Goal: Task Accomplishment & Management: Manage account settings

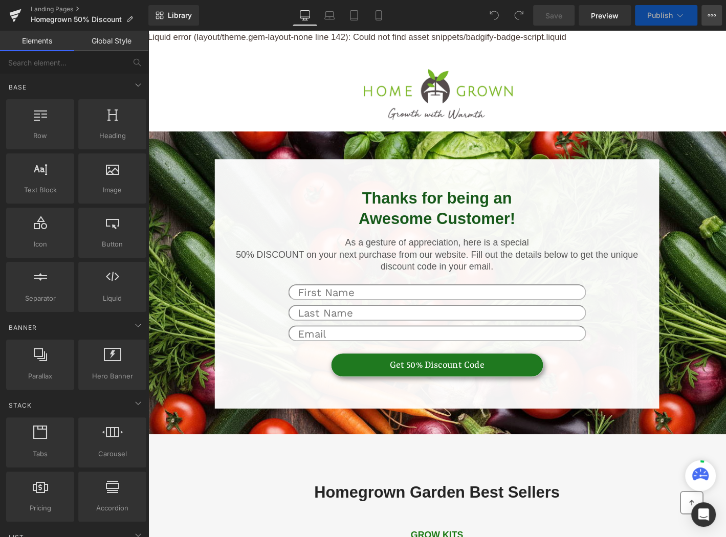
click at [708, 13] on icon at bounding box center [712, 15] width 8 height 8
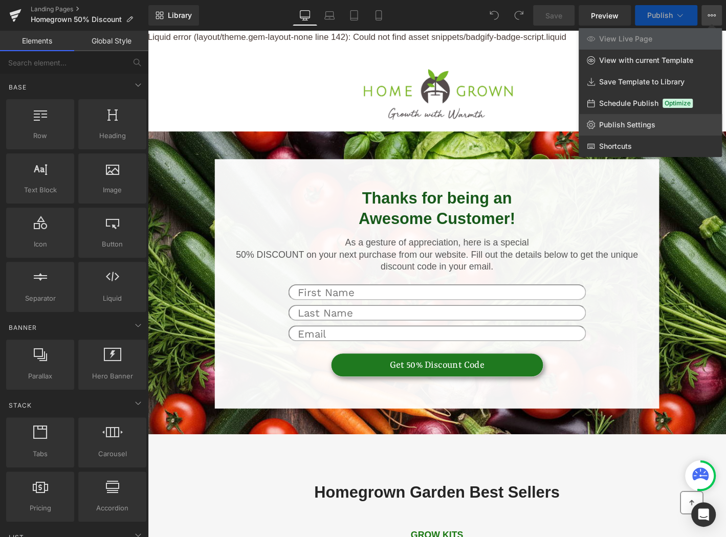
click at [651, 122] on span "Publish Settings" at bounding box center [627, 124] width 56 height 9
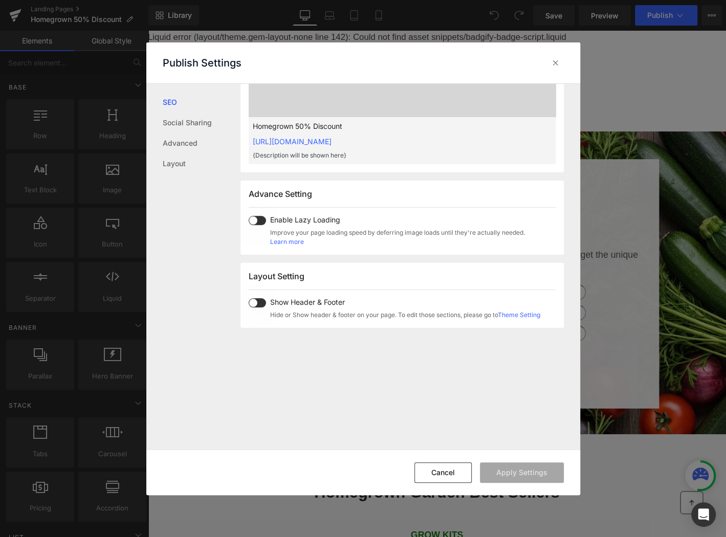
scroll to position [467, 0]
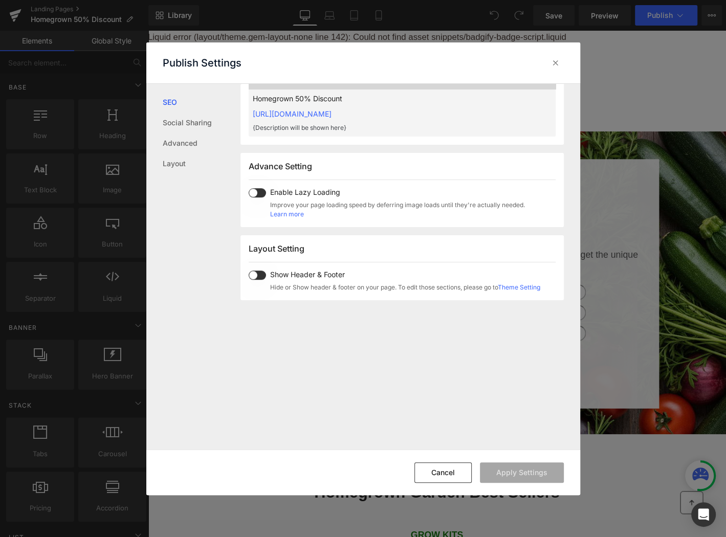
click at [256, 274] on span at bounding box center [257, 275] width 17 height 9
click at [521, 471] on button "Apply Settings" at bounding box center [522, 473] width 84 height 20
click at [555, 56] on div at bounding box center [556, 63] width 16 height 16
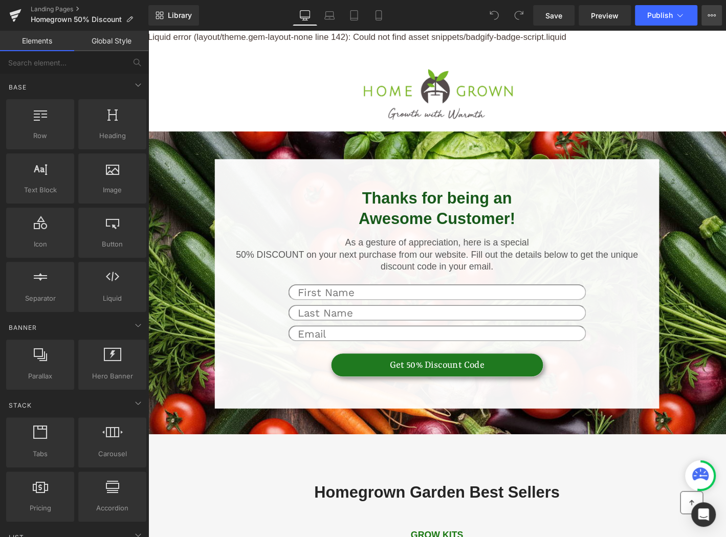
click at [716, 15] on button "View Live Page View with current Template Save Template to Library Schedule Pub…" at bounding box center [712, 15] width 20 height 20
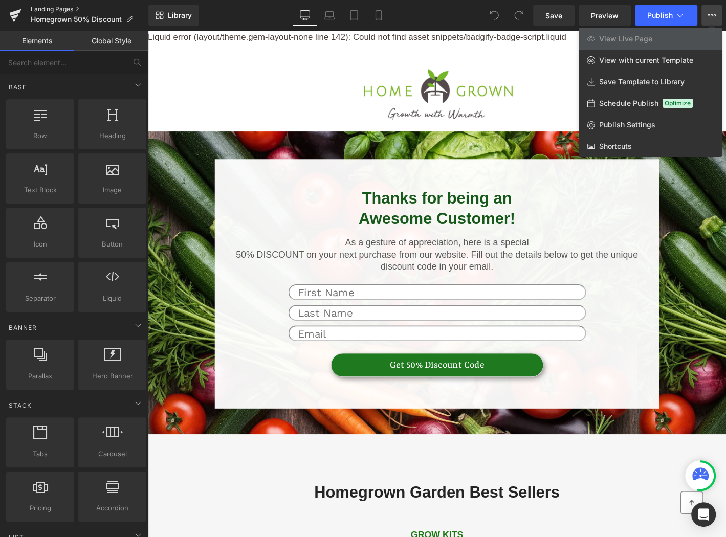
click at [79, 8] on link "Landing Pages" at bounding box center [90, 9] width 118 height 8
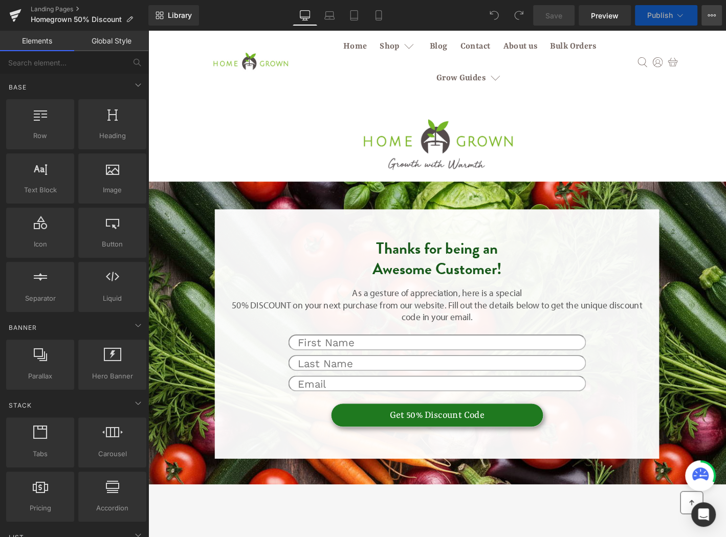
click at [711, 11] on icon at bounding box center [712, 15] width 8 height 8
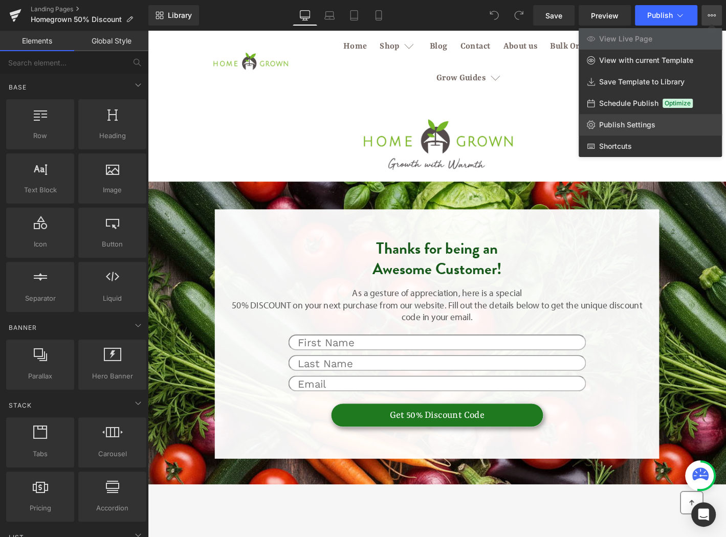
click at [655, 122] on link "Publish Settings" at bounding box center [650, 124] width 143 height 21
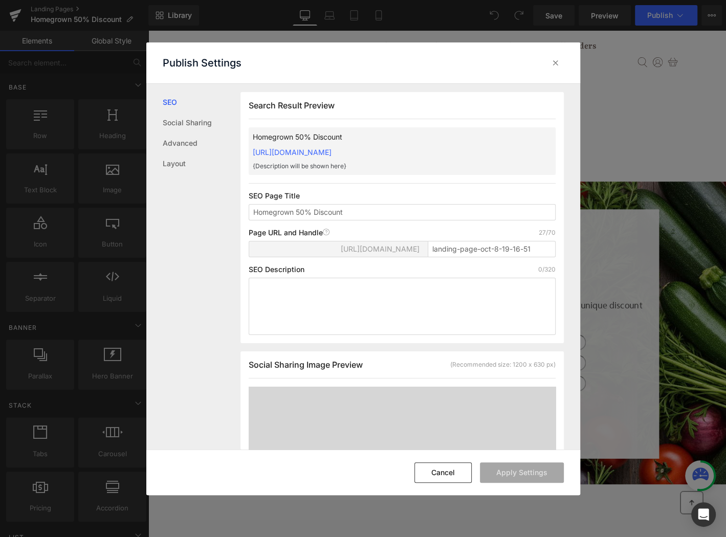
scroll to position [1, 0]
click at [193, 145] on link "Advanced" at bounding box center [202, 143] width 78 height 20
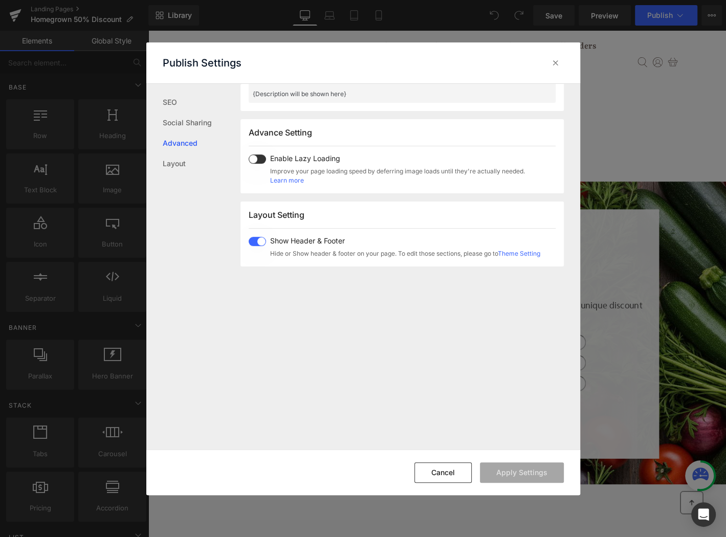
scroll to position [527, 0]
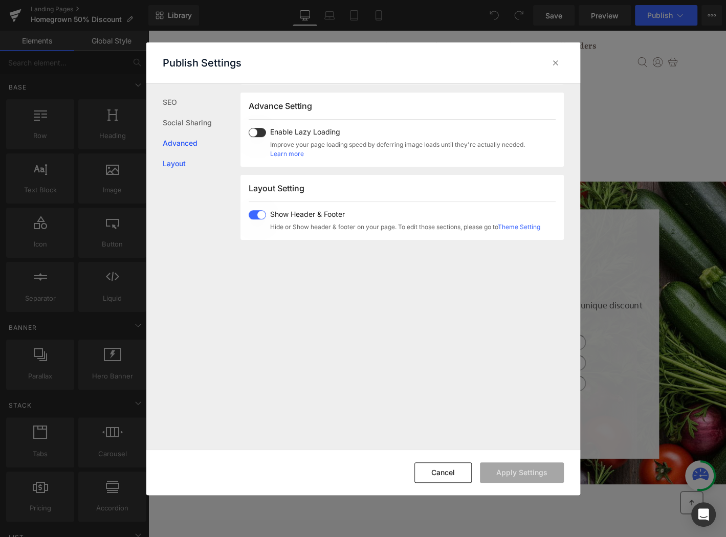
click at [185, 162] on link "Layout" at bounding box center [202, 164] width 78 height 20
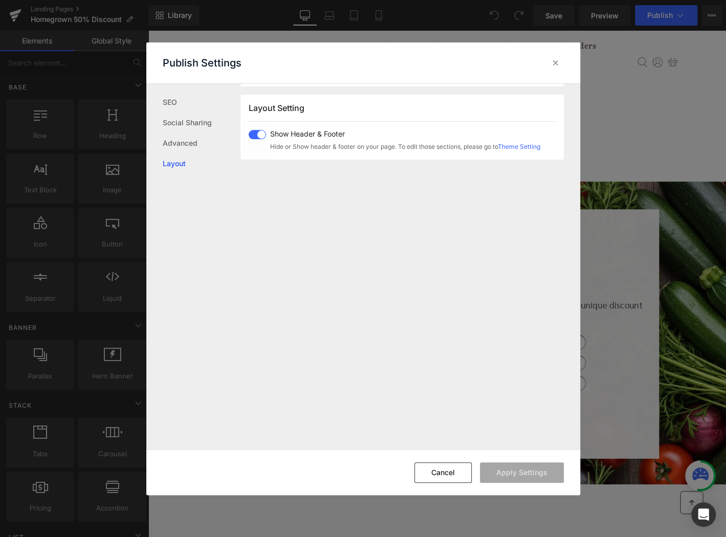
scroll to position [609, 0]
click at [180, 117] on link "Social Sharing" at bounding box center [202, 123] width 78 height 20
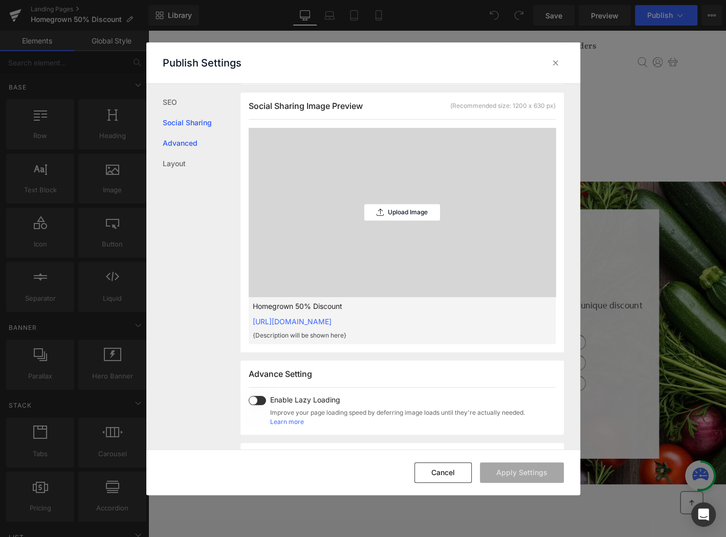
click at [182, 139] on link "Advanced" at bounding box center [202, 143] width 78 height 20
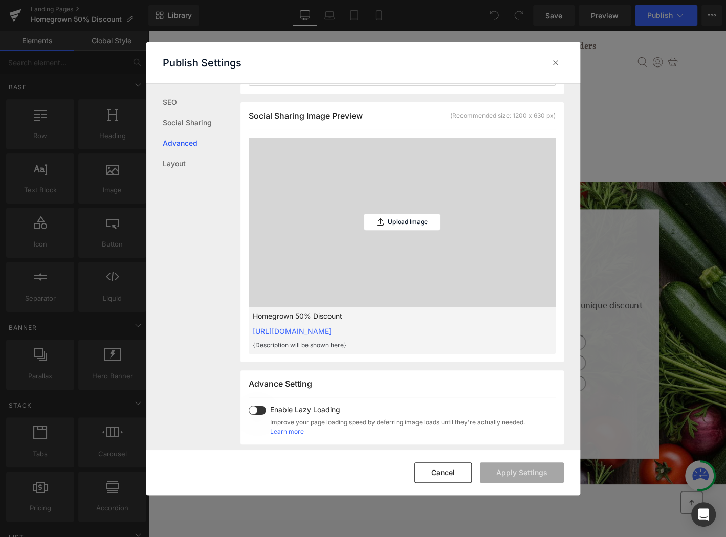
scroll to position [0, 0]
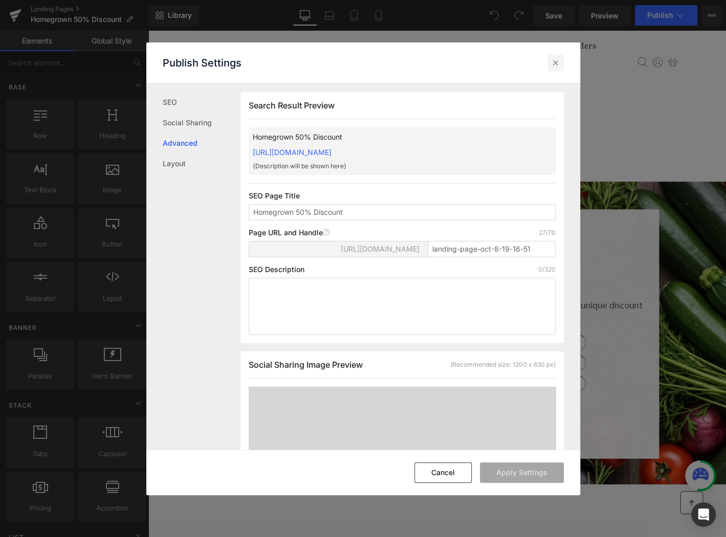
click at [559, 58] on icon at bounding box center [556, 63] width 10 height 10
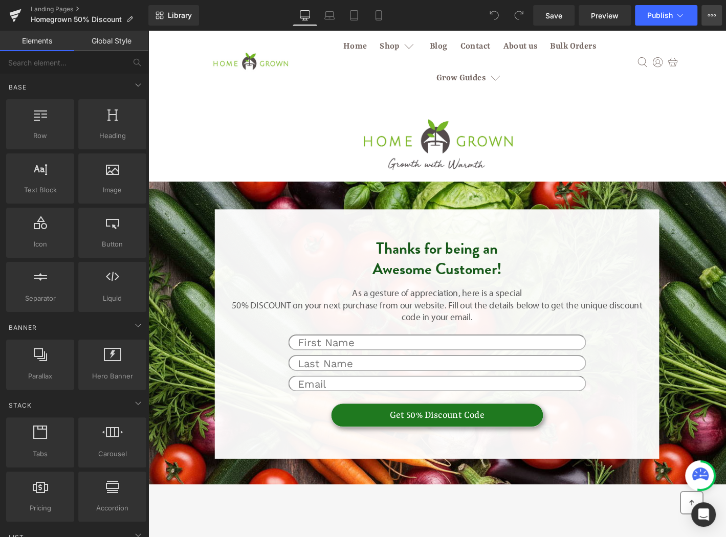
click at [711, 15] on icon at bounding box center [712, 15] width 3 height 2
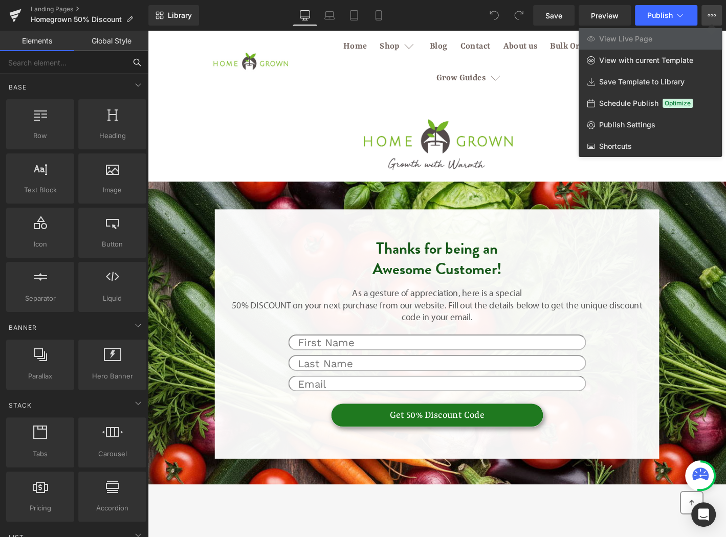
click at [84, 69] on input "text" at bounding box center [63, 62] width 126 height 23
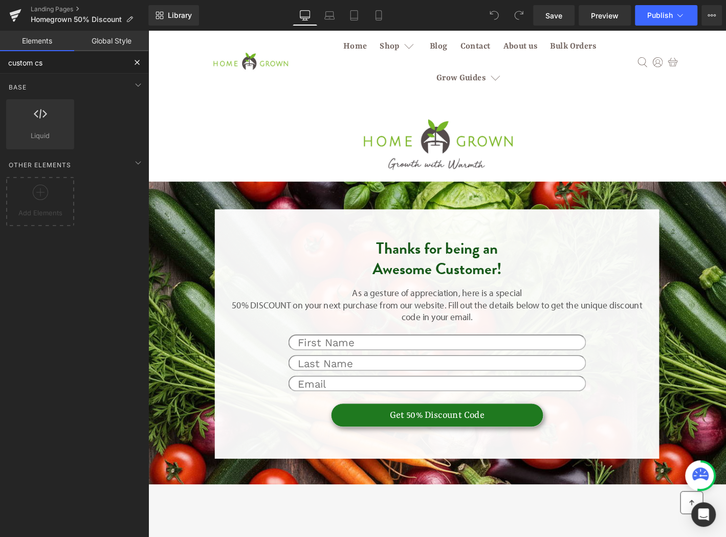
type input "custom css"
click at [38, 118] on icon at bounding box center [40, 113] width 13 height 13
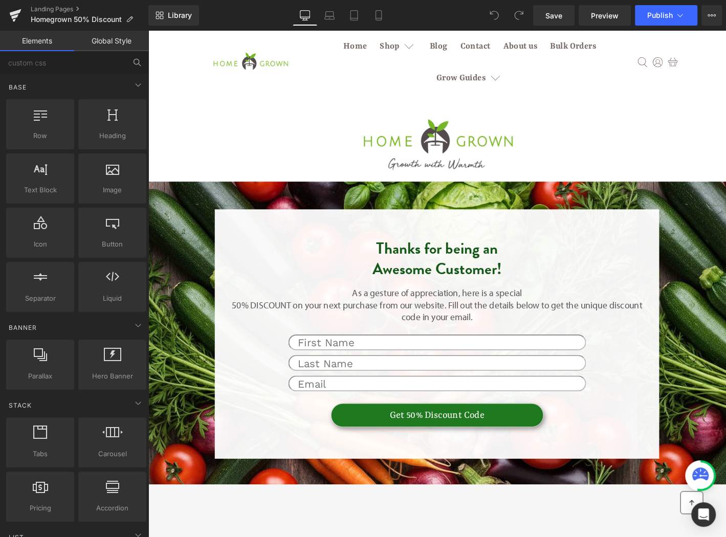
click at [111, 39] on link "Global Style" at bounding box center [111, 41] width 74 height 20
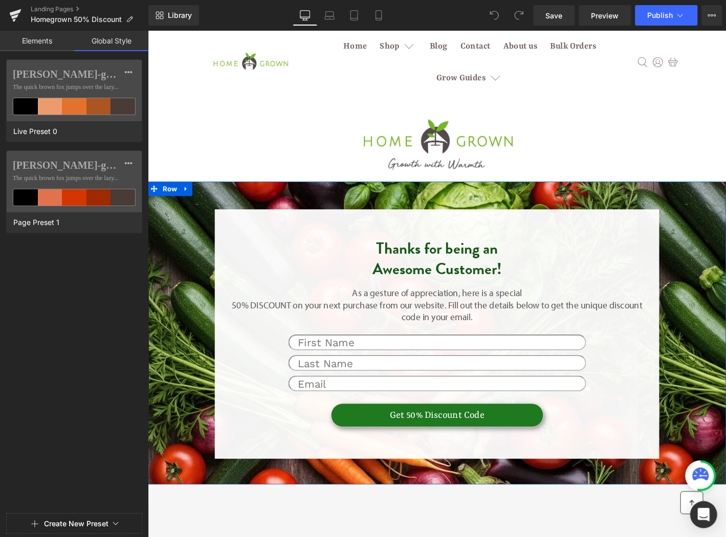
click at [704, 511] on icon "Open Intercom Messenger" at bounding box center [704, 514] width 12 height 13
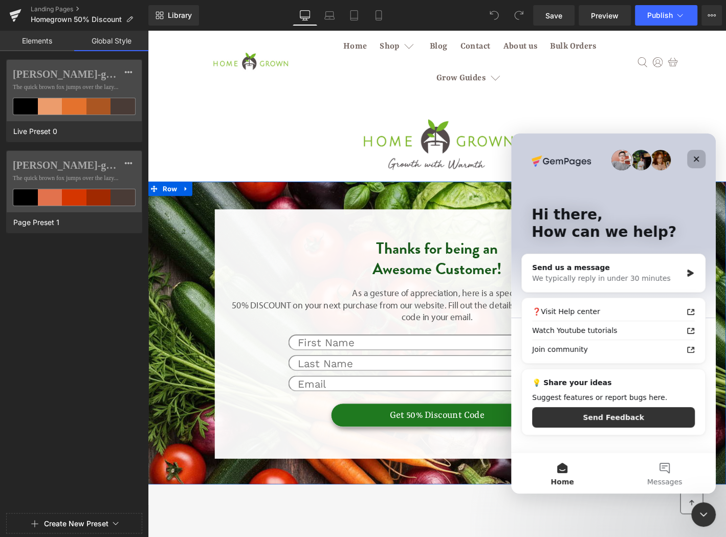
click at [698, 155] on icon "Close" at bounding box center [696, 159] width 8 height 8
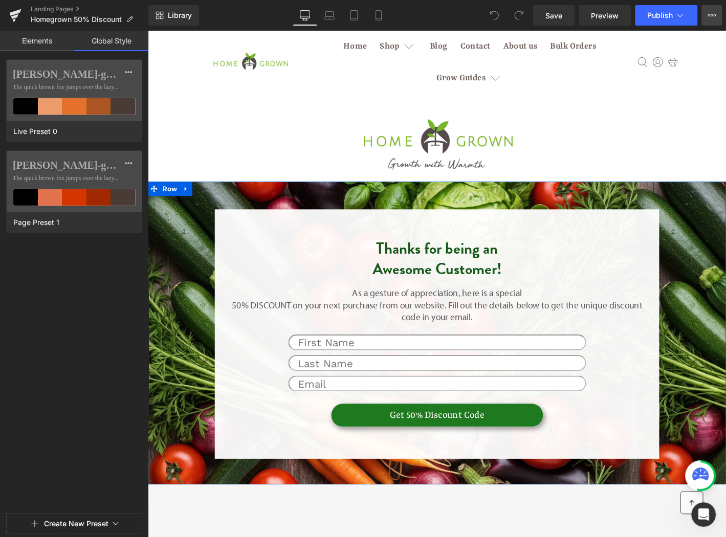
click at [704, 15] on button "View Live Page View with current Template Save Template to Library Schedule Pub…" at bounding box center [712, 15] width 20 height 20
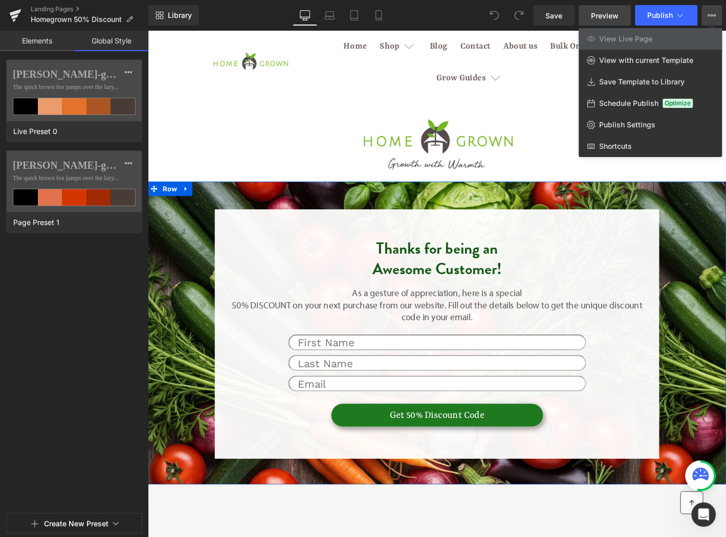
click at [612, 10] on span "Preview" at bounding box center [605, 15] width 28 height 11
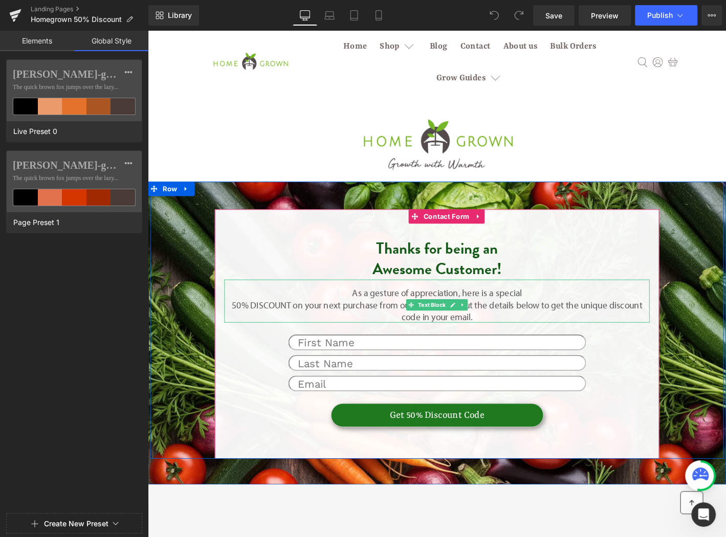
click at [253, 327] on p "As a gesture of appreciation, here is a special 50% DISCOUNT on your next purch…" at bounding box center [457, 325] width 455 height 38
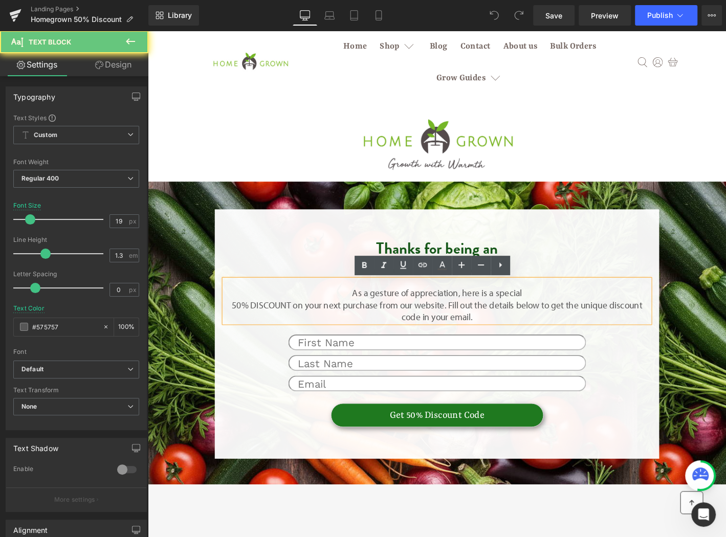
click at [238, 323] on p "As a gesture of appreciation, here is a special 50% DISCOUNT on your next purch…" at bounding box center [457, 325] width 455 height 38
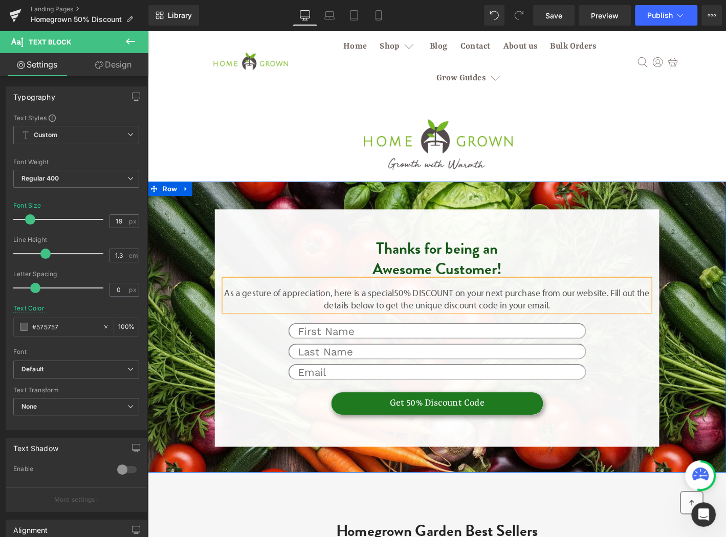
click at [642, 312] on p "As a gesture of appreciation, here is a special 50% DISCOUNT on your next purch…" at bounding box center [457, 318] width 455 height 25
click at [680, 207] on div "Thanks for being an Awesome Customer! Heading As a gesture of appreciation, her…" at bounding box center [457, 334] width 614 height 284
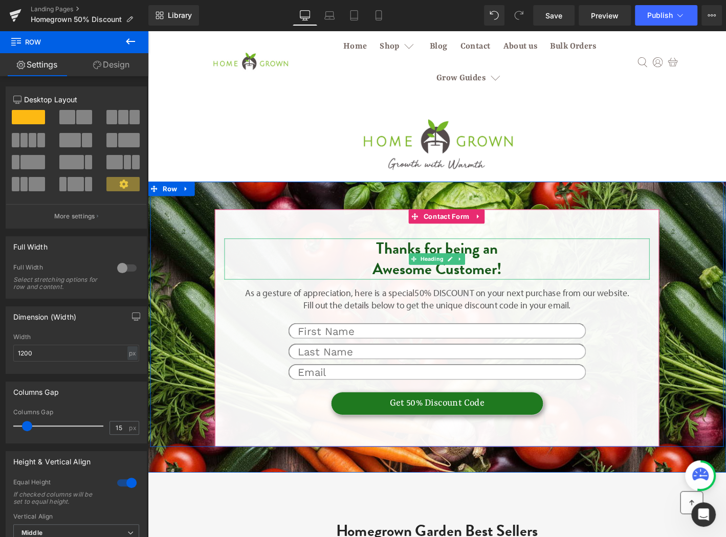
click at [383, 288] on h2 "Thanks for being an Awesome Customer!" at bounding box center [457, 275] width 455 height 44
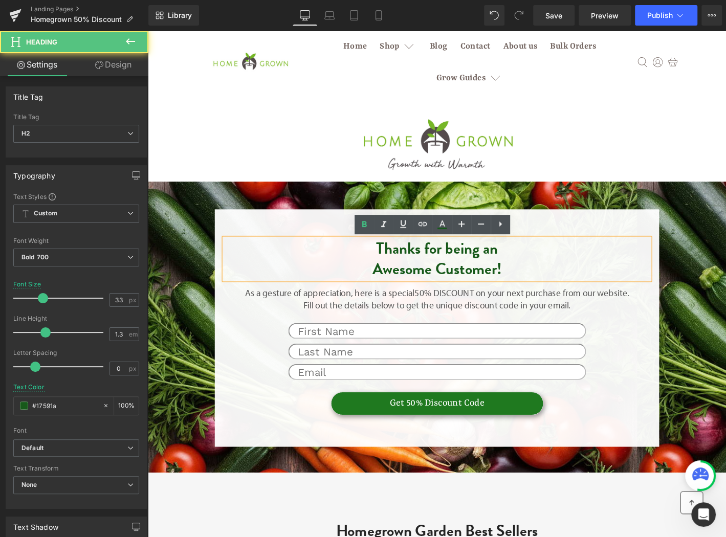
click at [388, 288] on h2 "Thanks for being an Awesome Customer!" at bounding box center [457, 275] width 455 height 44
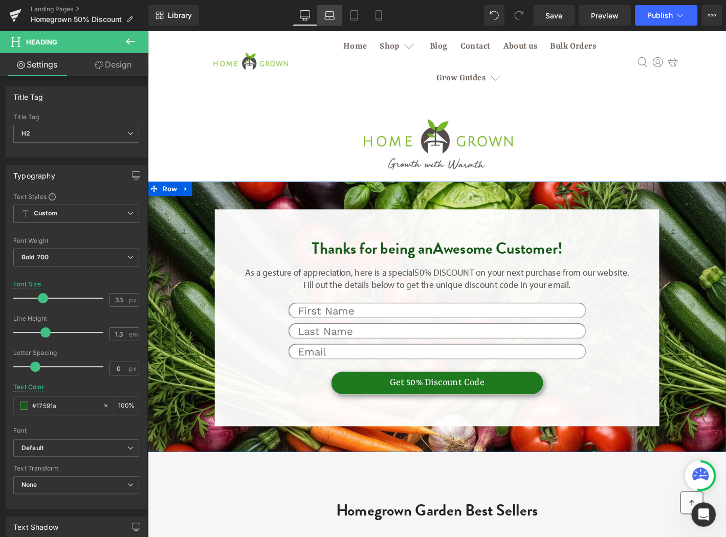
click at [327, 14] on icon at bounding box center [329, 15] width 10 height 10
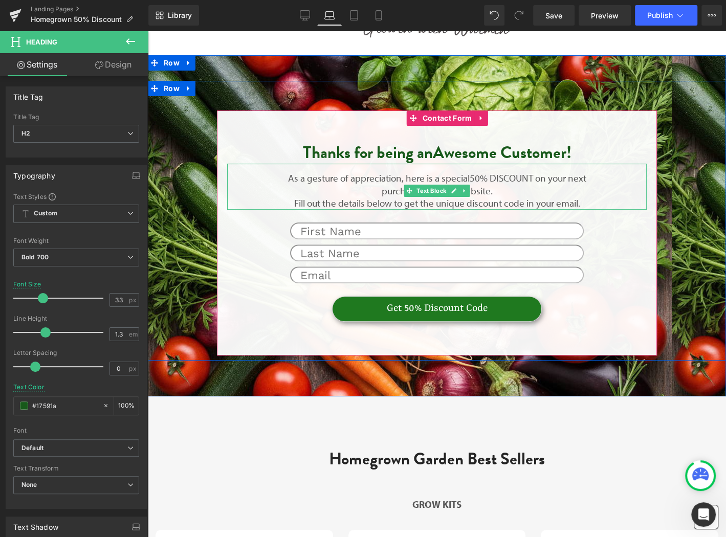
click at [381, 191] on p "As a gesture of appreciation, here is a special 50% DISCOUNT on your next purch…" at bounding box center [436, 184] width 317 height 25
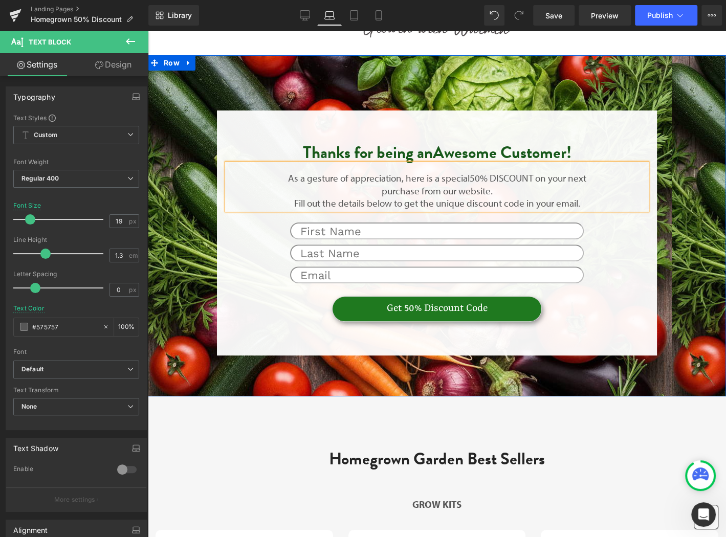
click at [669, 242] on div "Thanks for being an Awesome Customer! Heading As a gesture of appreciation, her…" at bounding box center [437, 227] width 578 height 255
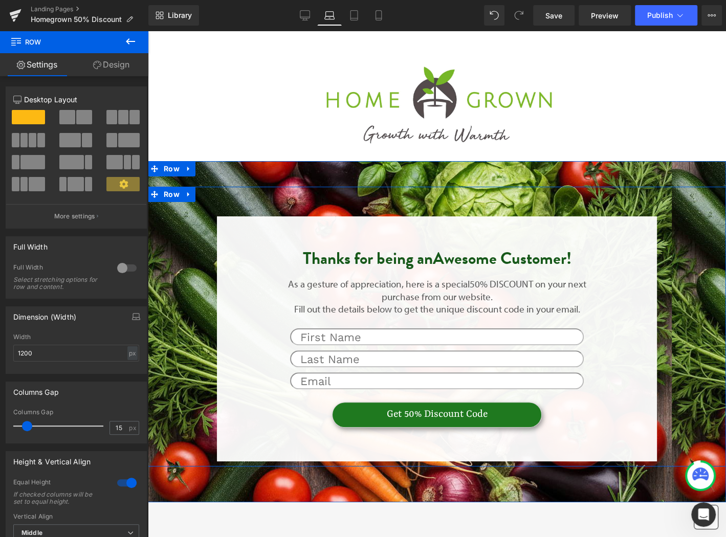
scroll to position [0, 0]
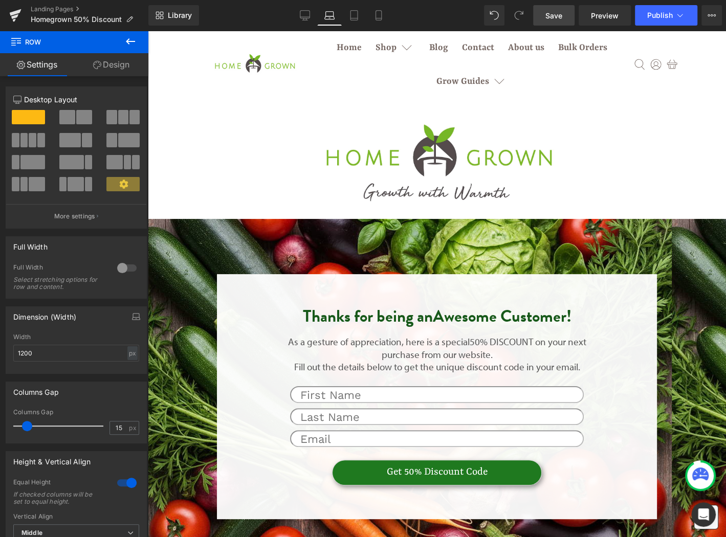
click at [562, 24] on link "Save" at bounding box center [553, 15] width 41 height 20
click at [620, 23] on link "Preview" at bounding box center [605, 15] width 52 height 20
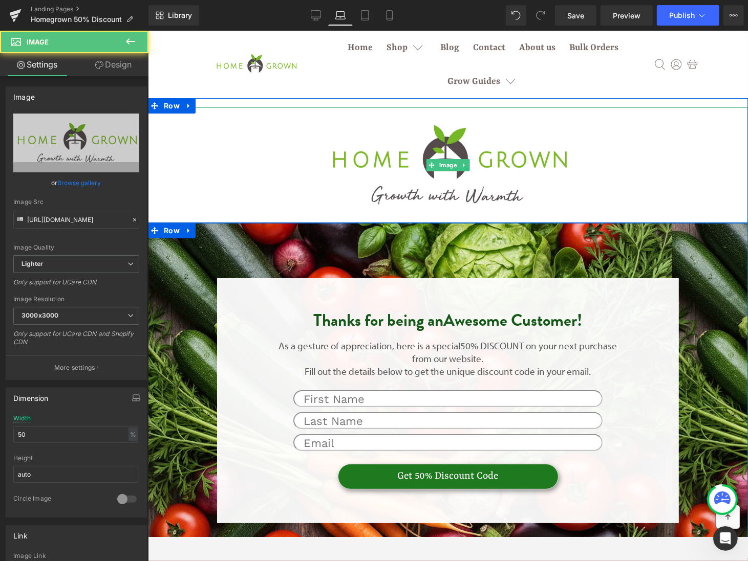
click at [188, 151] on div at bounding box center [447, 165] width 600 height 116
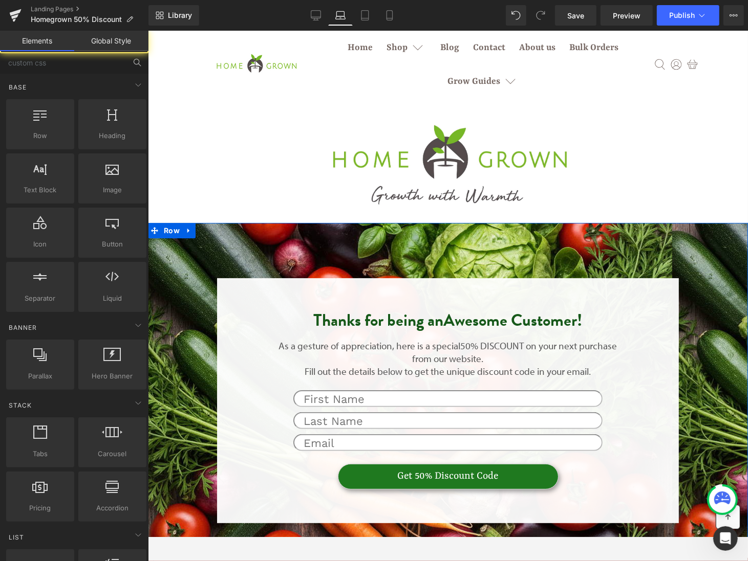
click at [198, 70] on div at bounding box center [256, 64] width 116 height 68
click at [121, 16] on span "Homegrown 50% Discount" at bounding box center [76, 19] width 91 height 8
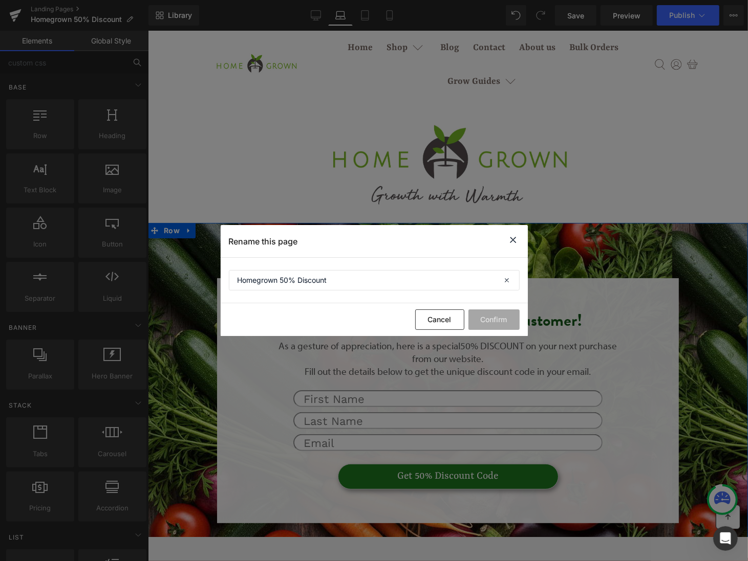
click at [514, 245] on icon at bounding box center [513, 240] width 12 height 13
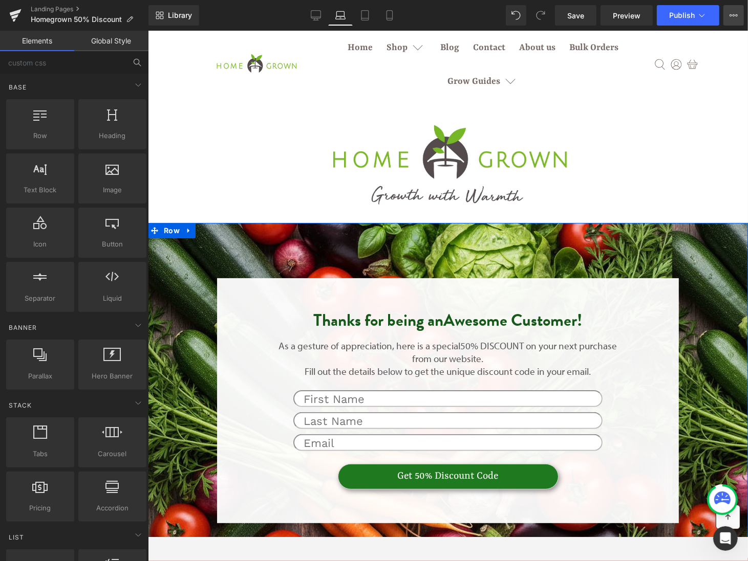
click at [726, 15] on button "View Live Page View with current Template Save Template to Library Schedule Pub…" at bounding box center [733, 15] width 20 height 20
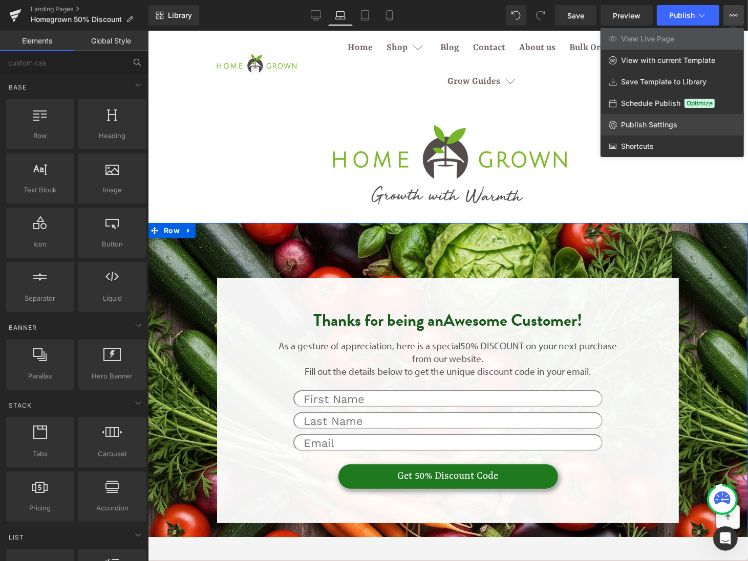
click at [673, 124] on span "Publish Settings" at bounding box center [649, 124] width 56 height 9
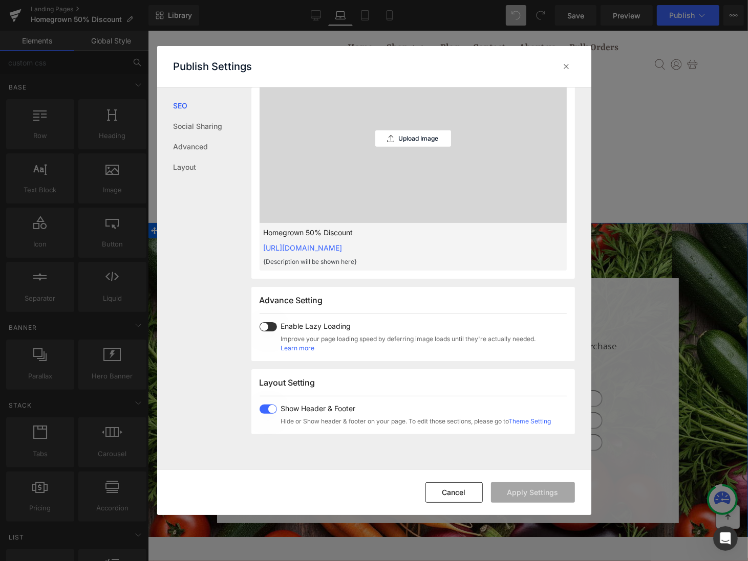
scroll to position [350, 0]
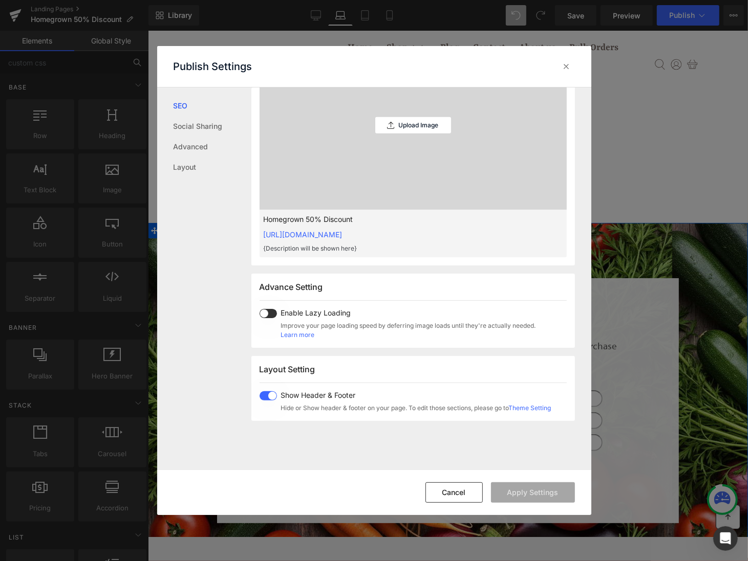
click at [269, 393] on span at bounding box center [267, 396] width 17 height 9
click at [506, 489] on button "Apply Settings" at bounding box center [533, 493] width 84 height 20
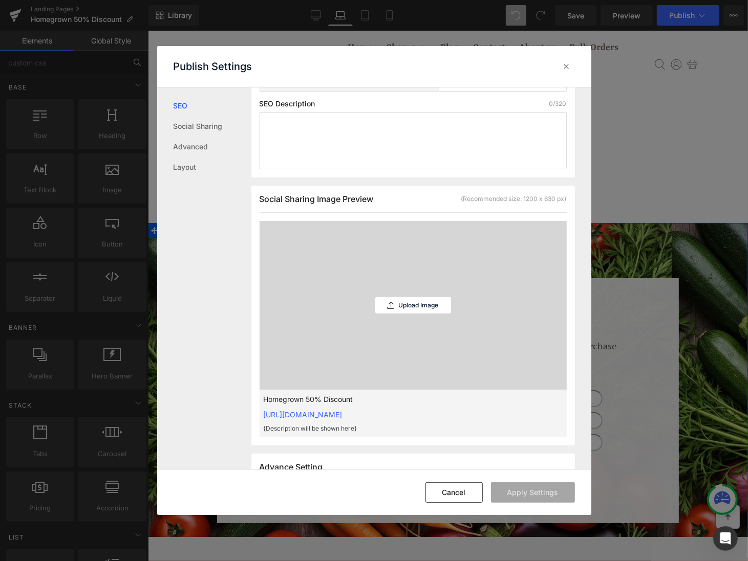
scroll to position [609, 0]
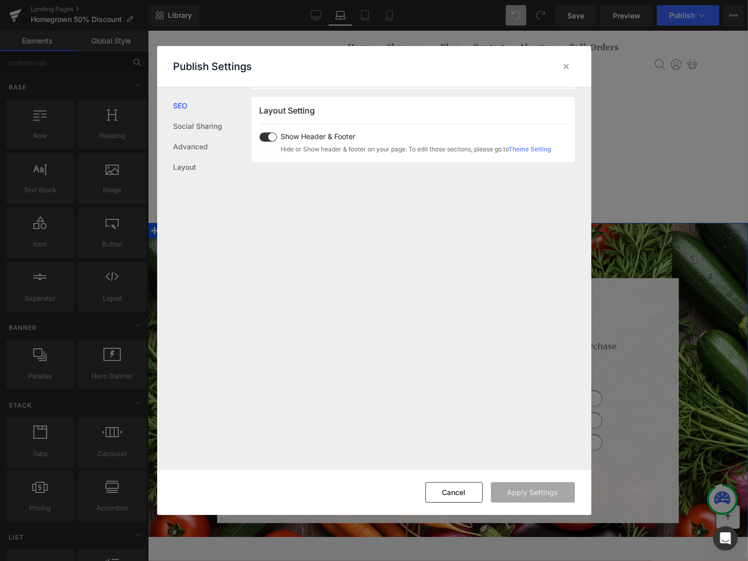
click at [564, 75] on div "Publish Settings" at bounding box center [374, 66] width 434 height 41
click at [566, 69] on icon at bounding box center [566, 66] width 10 height 10
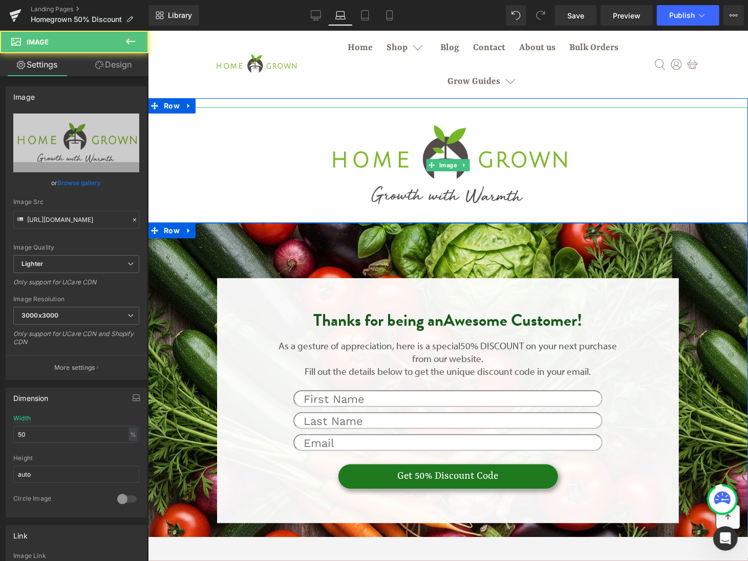
click at [247, 137] on div at bounding box center [447, 165] width 600 height 116
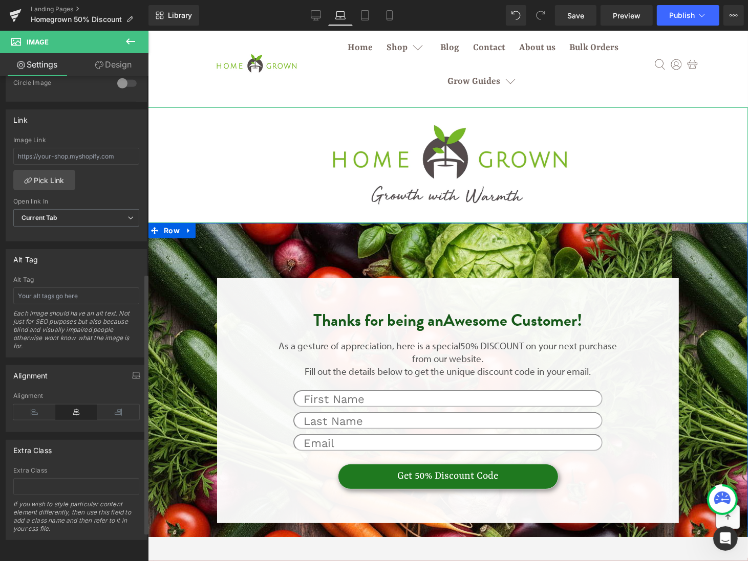
scroll to position [0, 0]
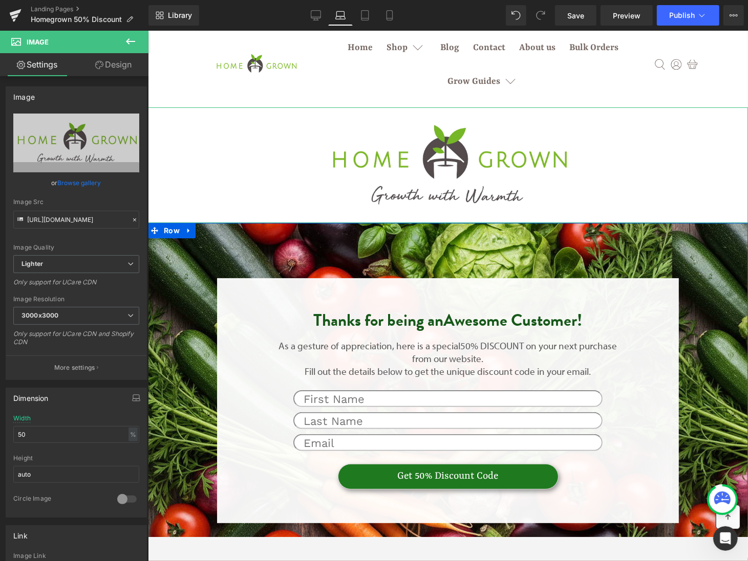
click at [126, 73] on link "Design" at bounding box center [113, 64] width 74 height 23
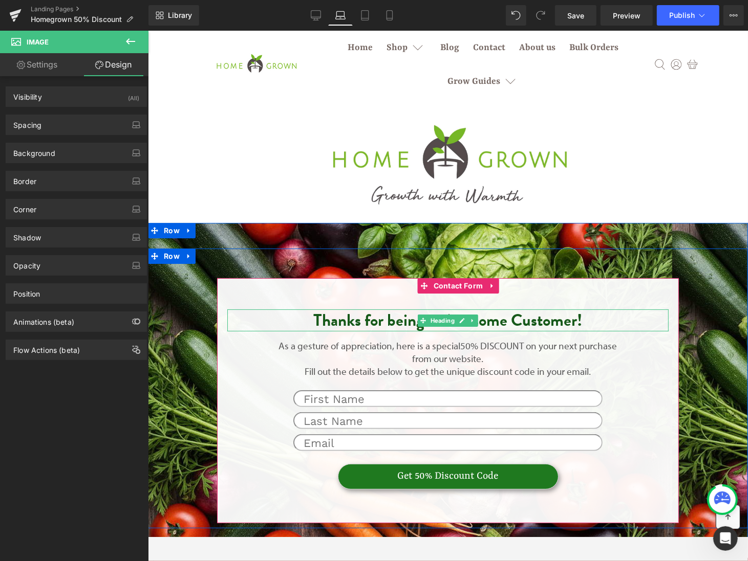
click at [495, 313] on h2 "Thanks for being an Awesome Customer!" at bounding box center [447, 320] width 441 height 22
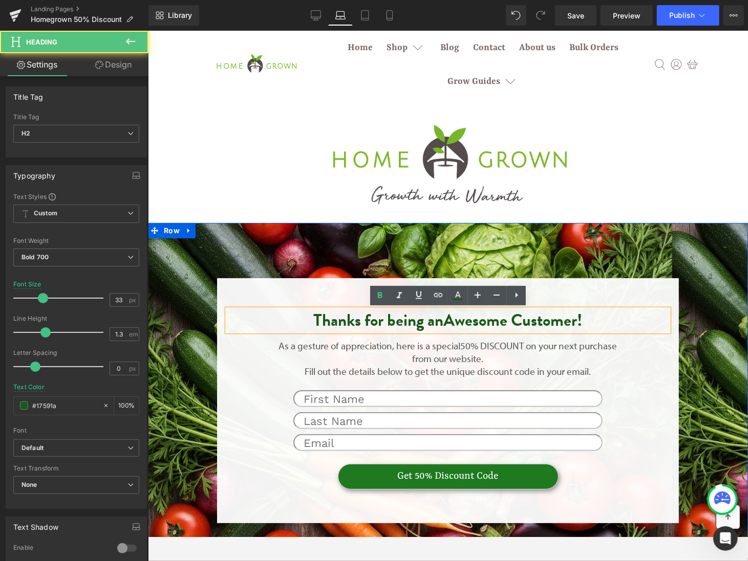
click at [300, 323] on h2 "Thanks for being an Awesome Customer!" at bounding box center [447, 320] width 441 height 22
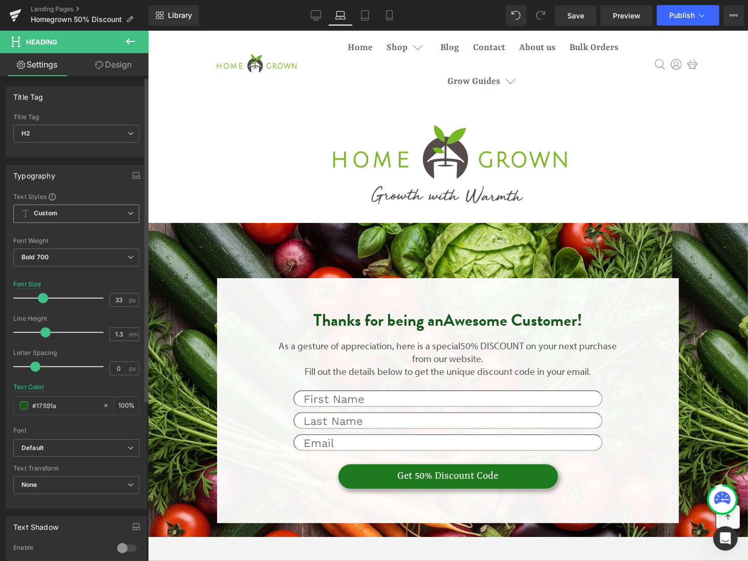
click at [95, 207] on span "Custom Setup Global Style" at bounding box center [76, 214] width 126 height 18
click at [101, 179] on div "Typography" at bounding box center [76, 175] width 140 height 19
click at [121, 480] on span "None" at bounding box center [76, 485] width 126 height 18
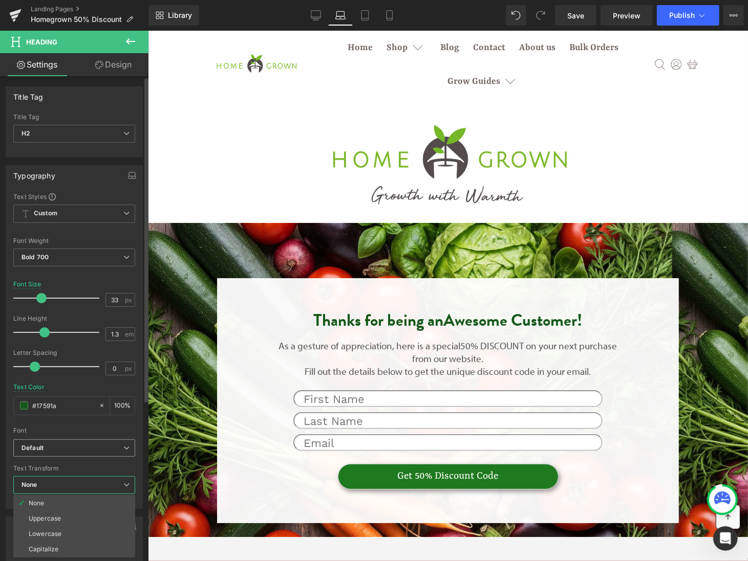
click at [111, 449] on b "Default" at bounding box center [72, 448] width 102 height 9
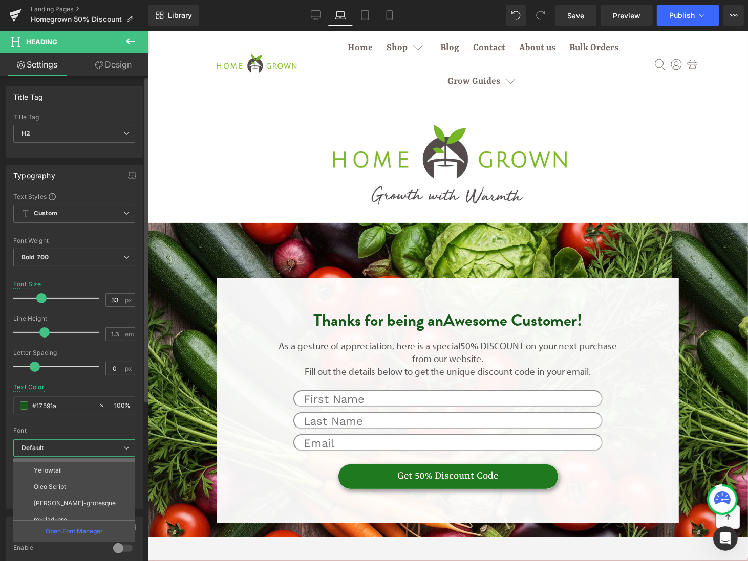
scroll to position [53, 0]
click at [78, 493] on p "[PERSON_NAME]-grotesque" at bounding box center [75, 495] width 82 height 7
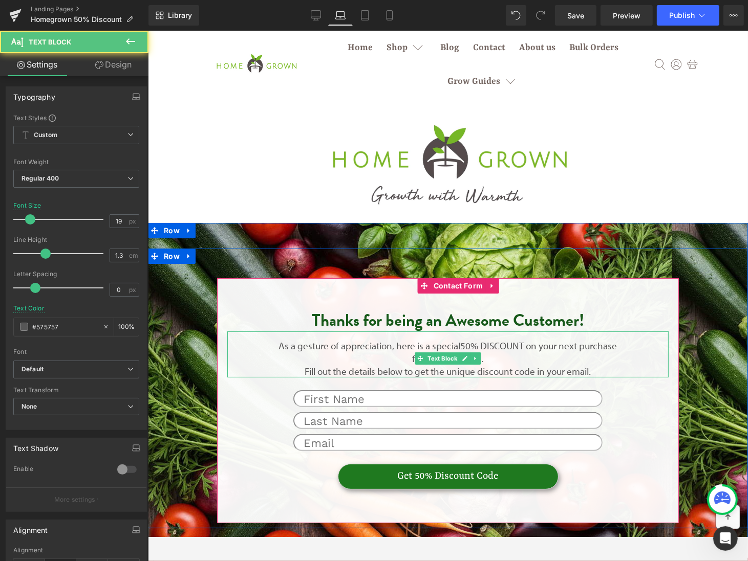
click at [431, 370] on p "Fill out the details below to get the unique discount code in your email." at bounding box center [447, 371] width 339 height 13
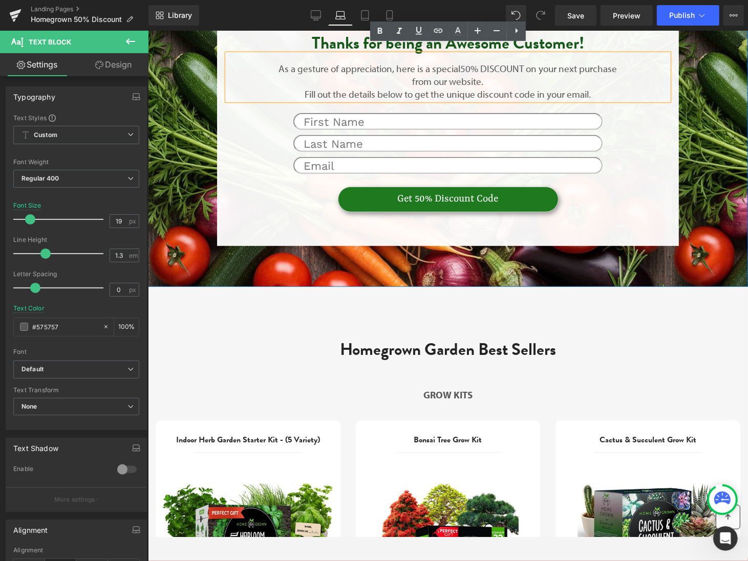
scroll to position [288, 0]
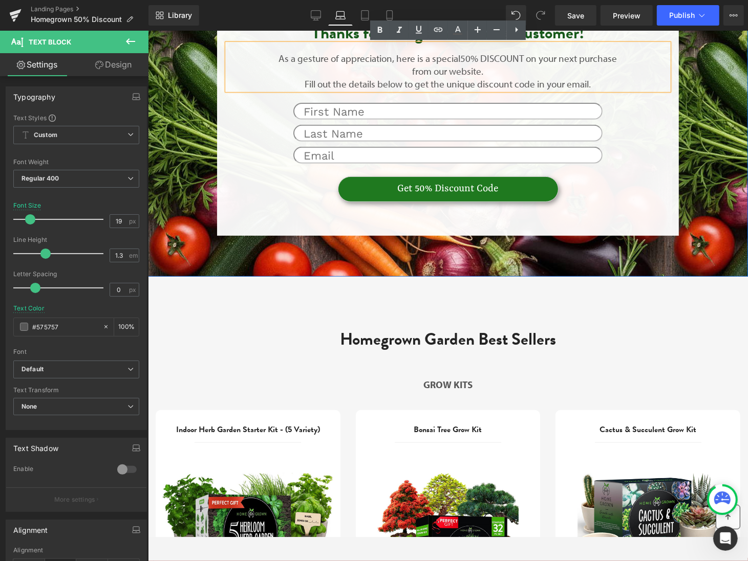
click at [451, 332] on h2 "Homegrown Garden Best Sellers" at bounding box center [447, 339] width 584 height 22
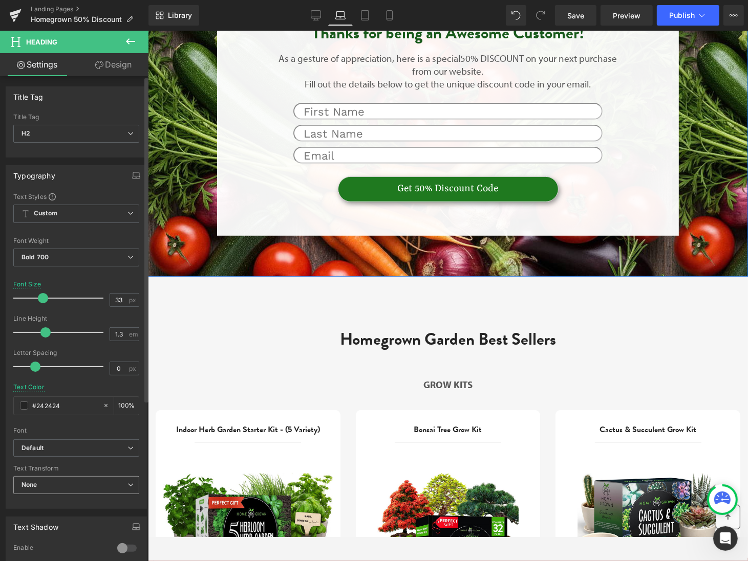
click at [110, 484] on span "None" at bounding box center [76, 485] width 126 height 18
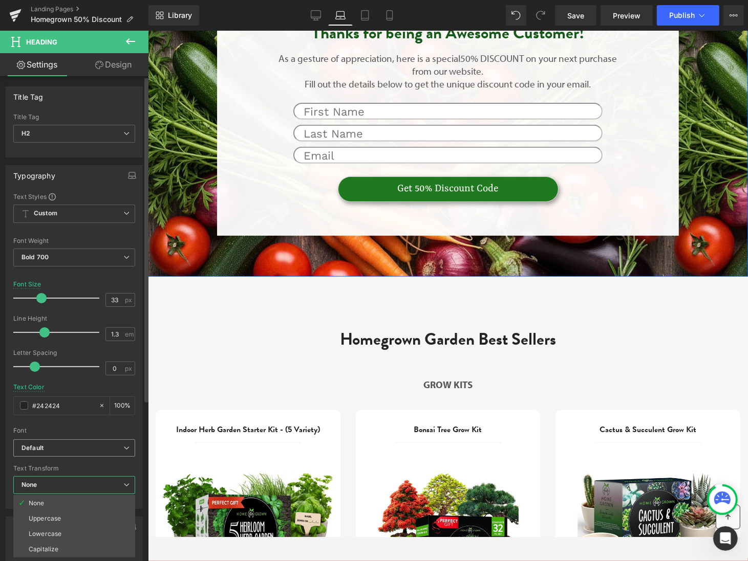
click at [117, 453] on span "Default" at bounding box center [74, 449] width 122 height 18
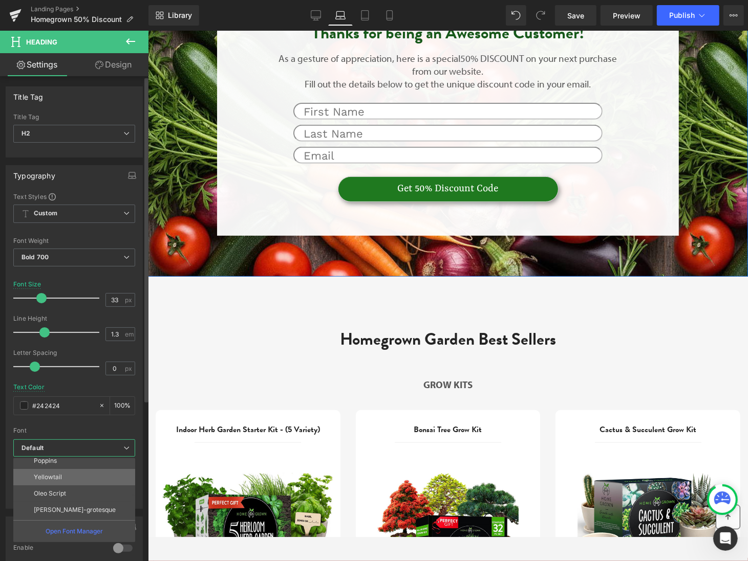
scroll to position [53, 0]
click at [96, 497] on li "[PERSON_NAME]-grotesque" at bounding box center [76, 496] width 126 height 16
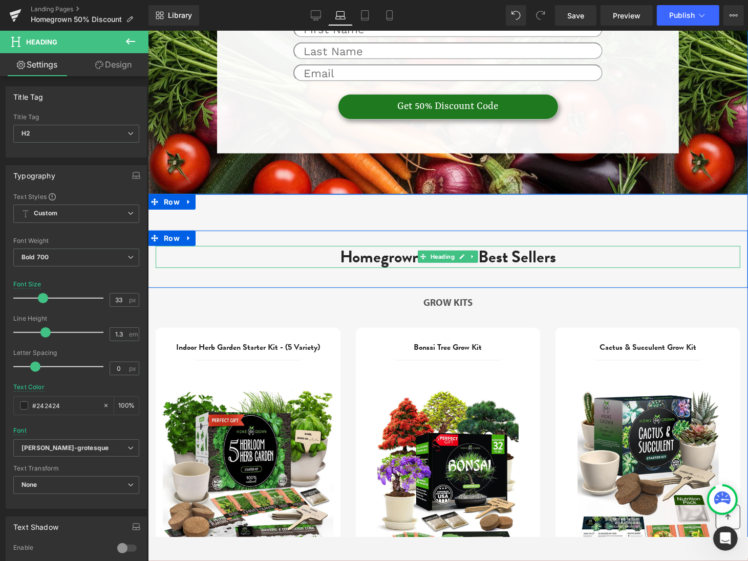
scroll to position [407, 0]
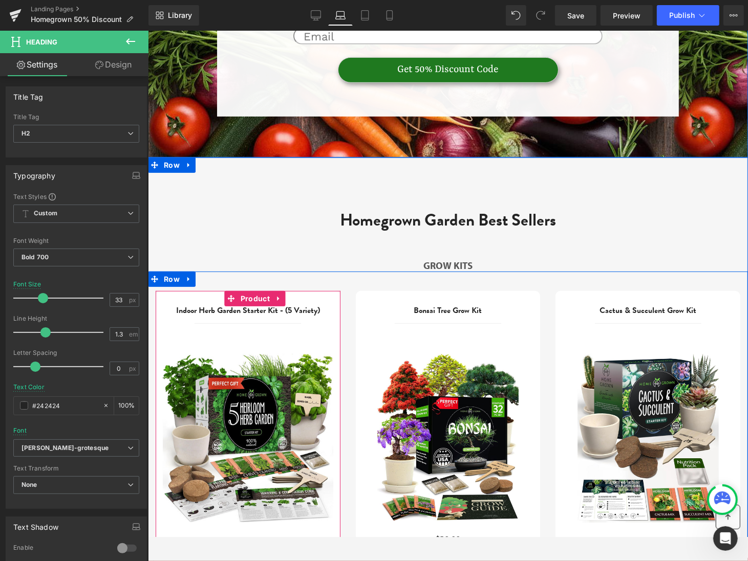
click at [250, 313] on div "Indoor Herb Garden Starter Kit - (5 Variety) (P) Title" at bounding box center [247, 309] width 170 height 16
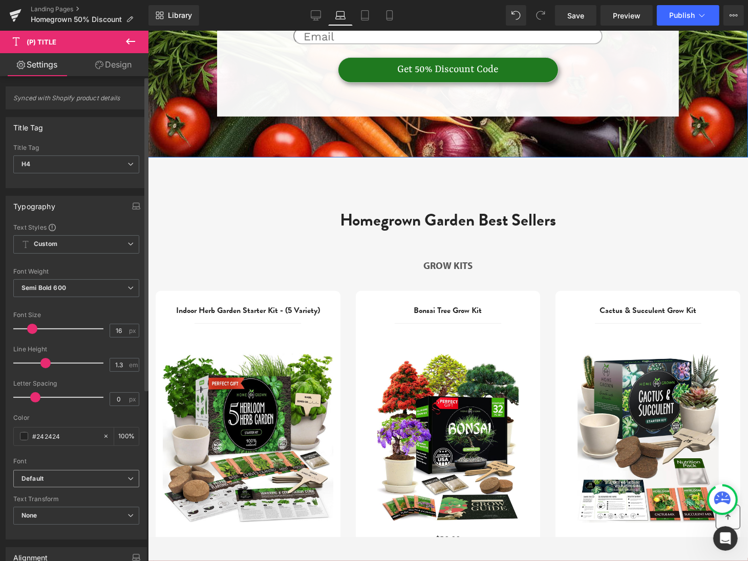
click at [117, 480] on b "Default" at bounding box center [74, 479] width 106 height 9
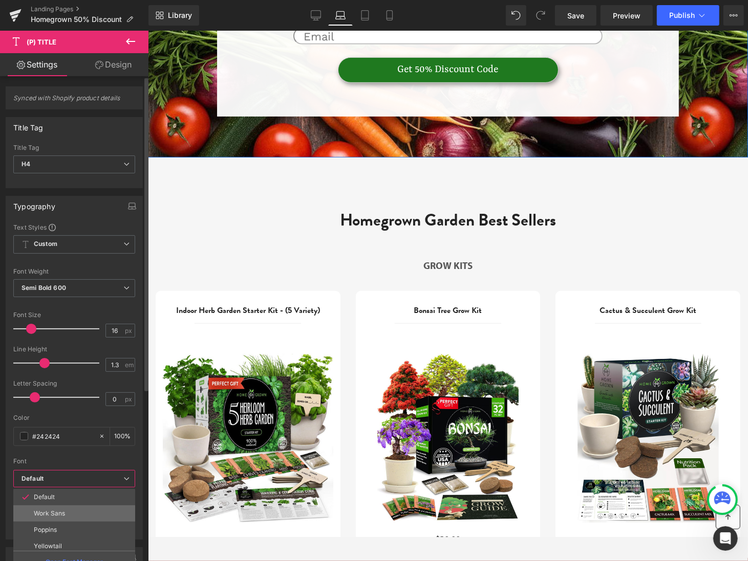
scroll to position [53, 0]
click at [106, 519] on li "[PERSON_NAME]-grotesque" at bounding box center [76, 526] width 126 height 16
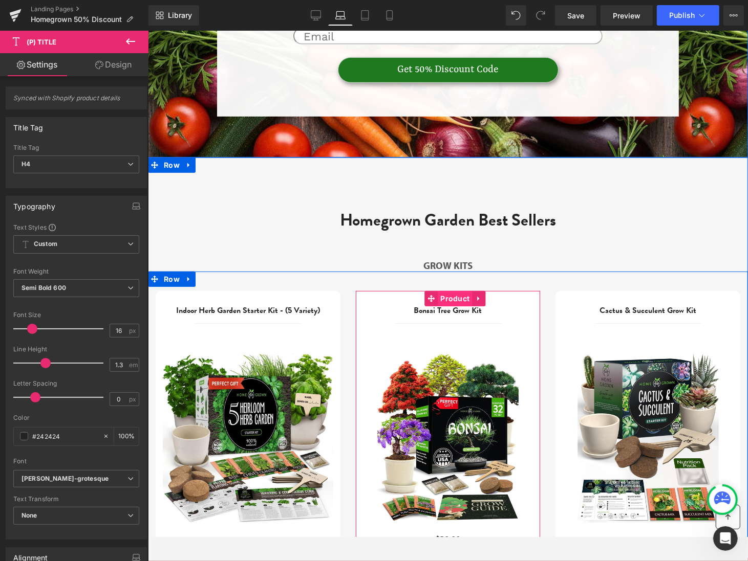
click at [457, 306] on span "Product" at bounding box center [454, 298] width 34 height 15
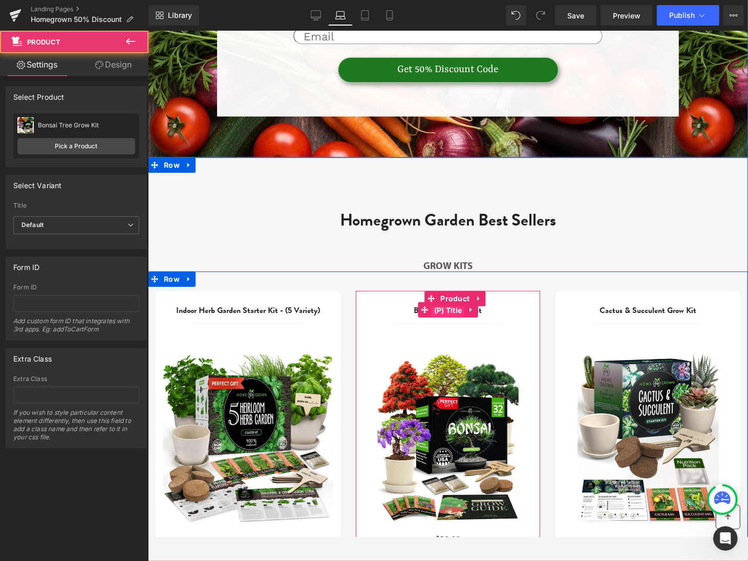
click at [453, 315] on span "(P) Title" at bounding box center [447, 309] width 33 height 15
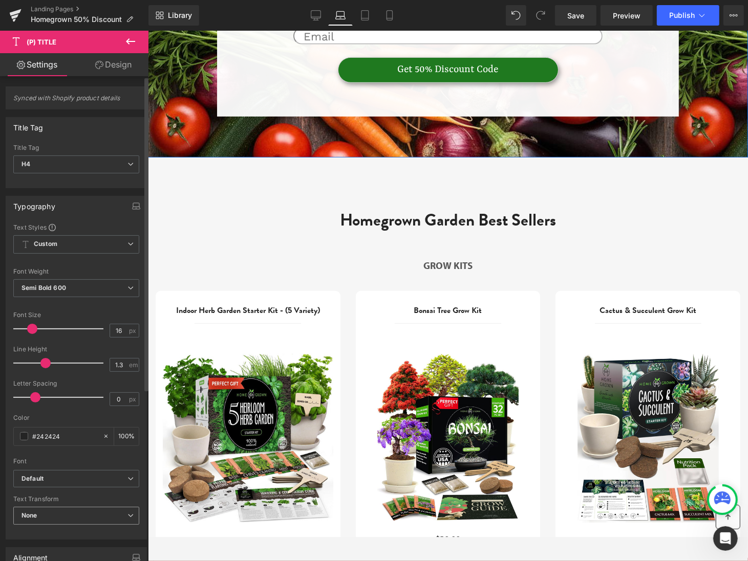
click at [127, 513] on icon at bounding box center [130, 516] width 6 height 6
click at [129, 477] on icon at bounding box center [126, 479] width 6 height 6
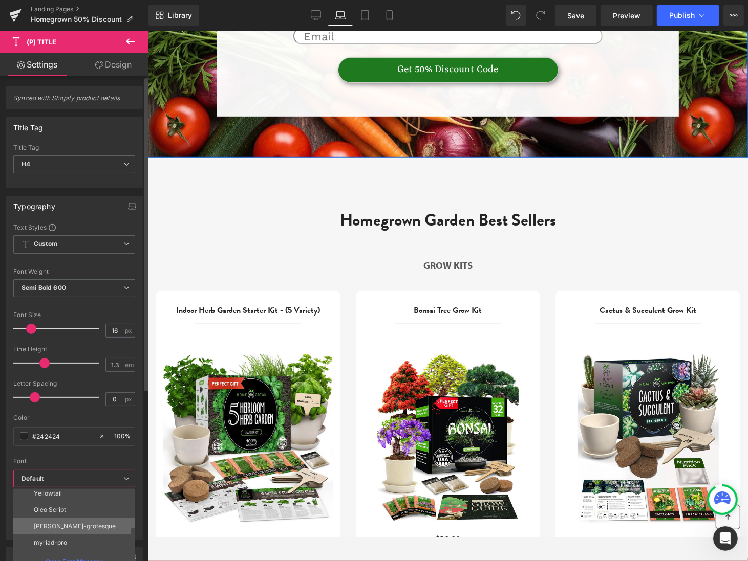
click at [95, 524] on li "[PERSON_NAME]-grotesque" at bounding box center [76, 526] width 126 height 16
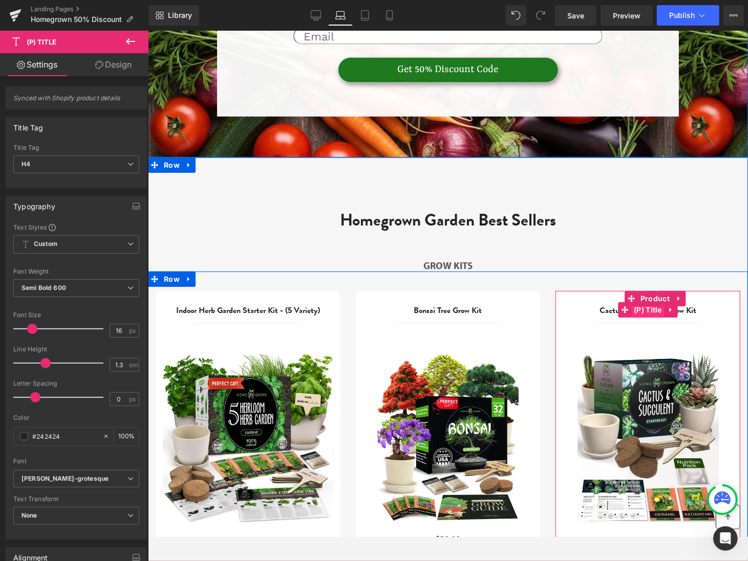
click at [656, 314] on span "(P) Title" at bounding box center [647, 309] width 33 height 15
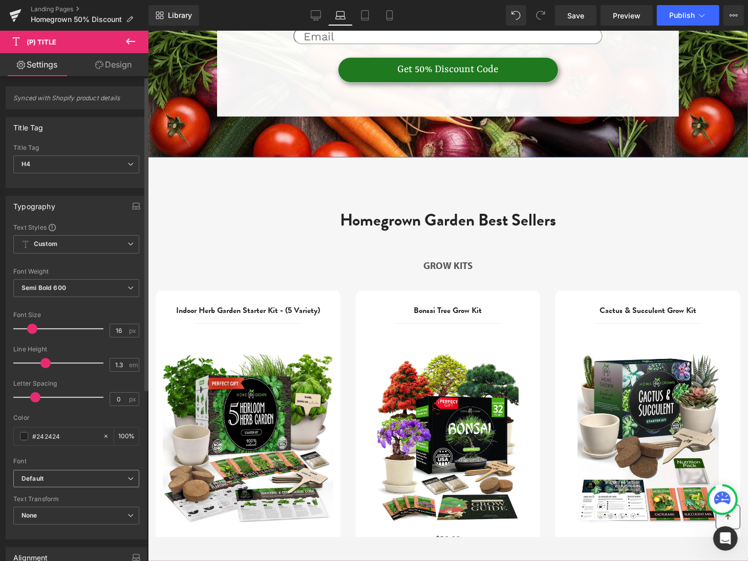
click at [131, 478] on span "Default" at bounding box center [76, 479] width 126 height 18
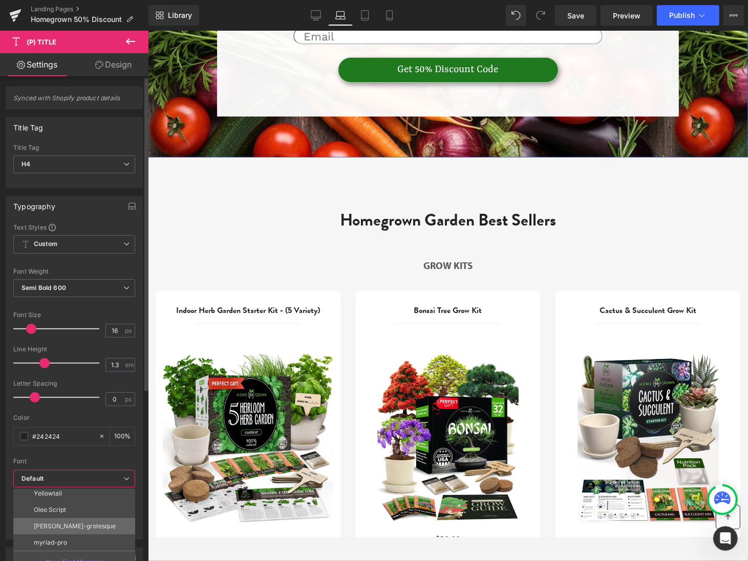
click at [95, 523] on li "[PERSON_NAME]-grotesque" at bounding box center [76, 526] width 126 height 16
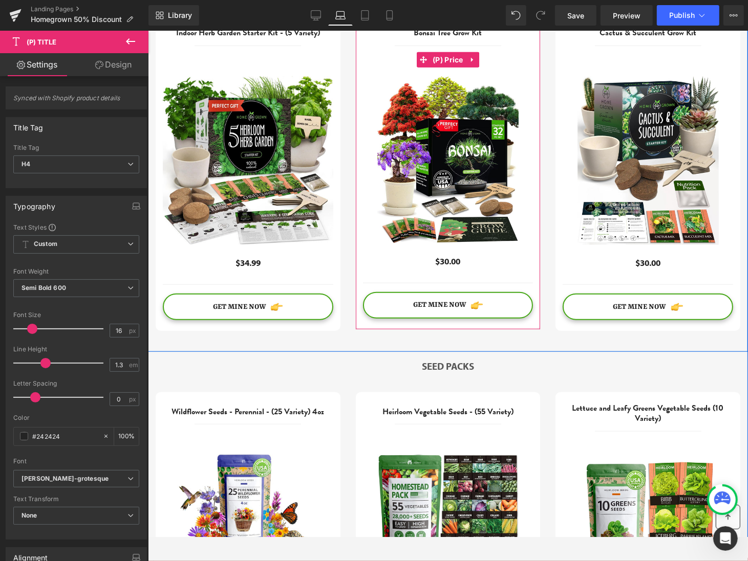
scroll to position [722, 0]
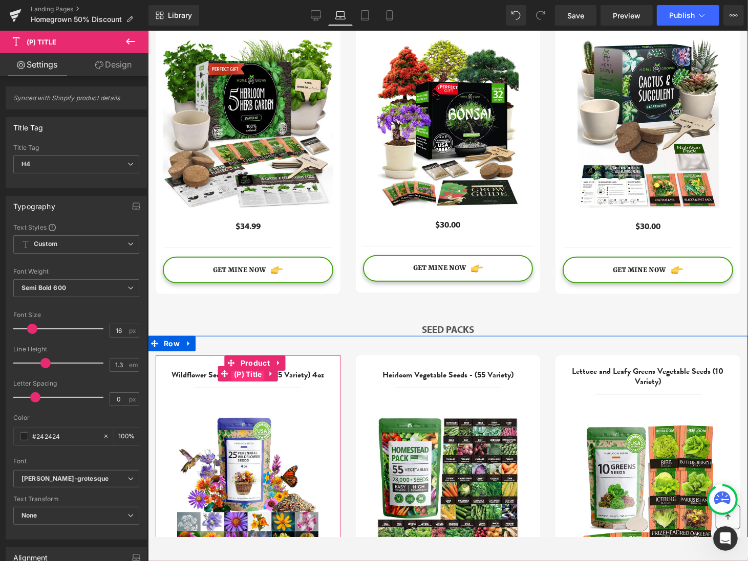
click at [255, 379] on span "(P) Title" at bounding box center [247, 373] width 33 height 15
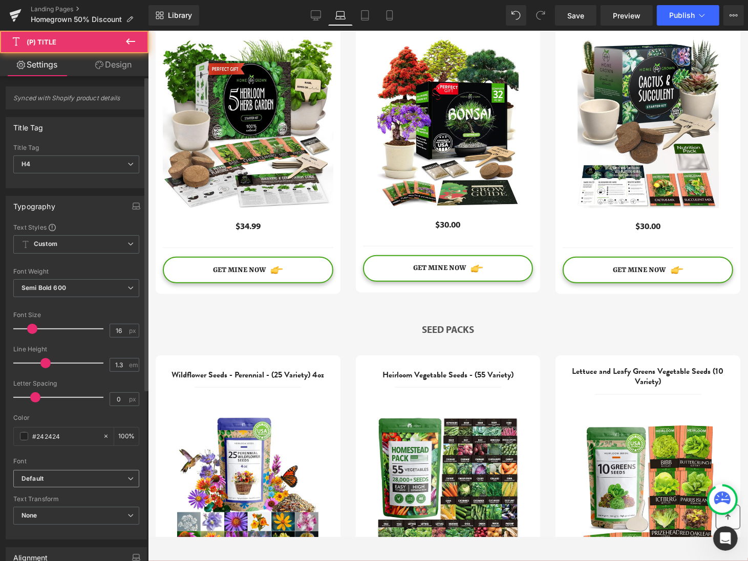
click at [127, 476] on icon at bounding box center [130, 479] width 6 height 6
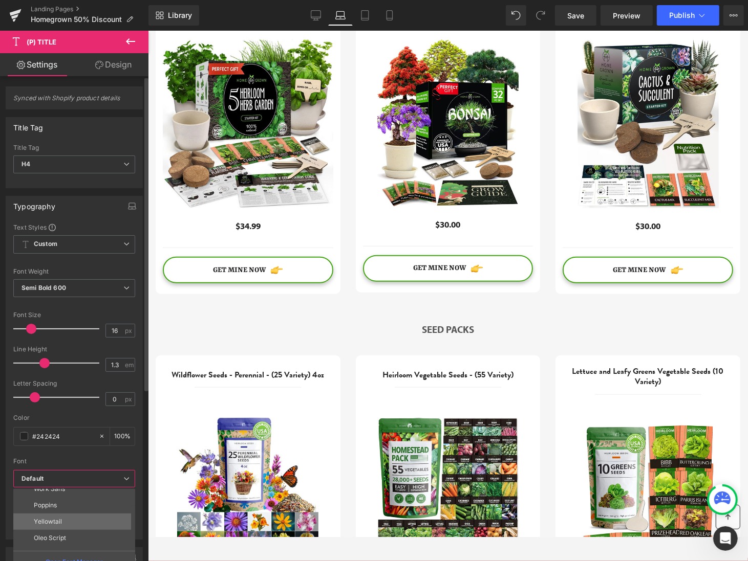
scroll to position [53, 0]
click at [98, 521] on li "[PERSON_NAME]-grotesque" at bounding box center [76, 526] width 126 height 16
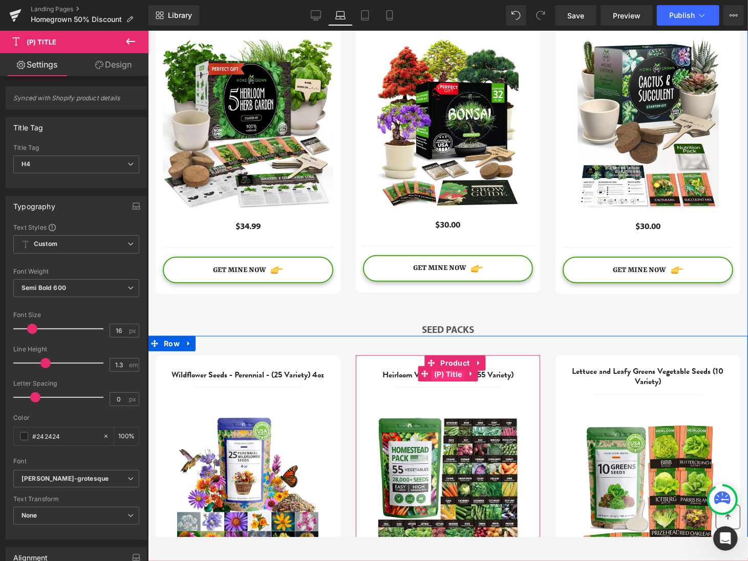
click at [443, 377] on span "(P) Title" at bounding box center [447, 373] width 33 height 15
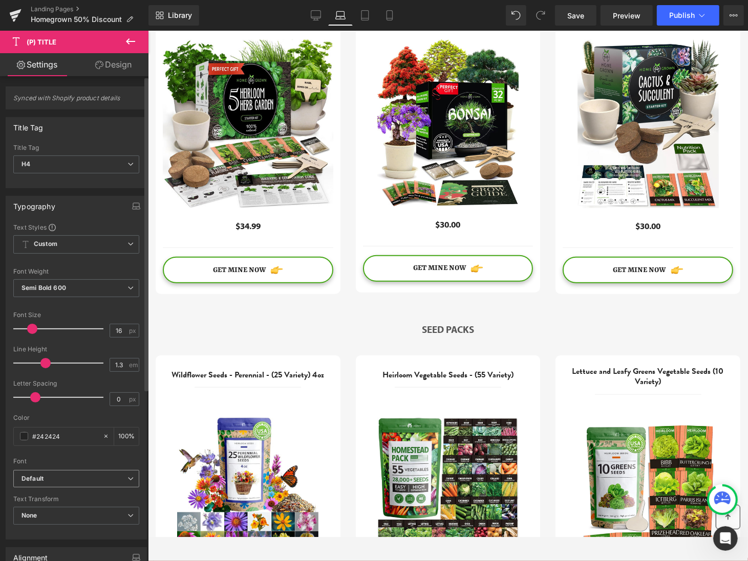
click at [129, 481] on span "Default" at bounding box center [76, 479] width 126 height 18
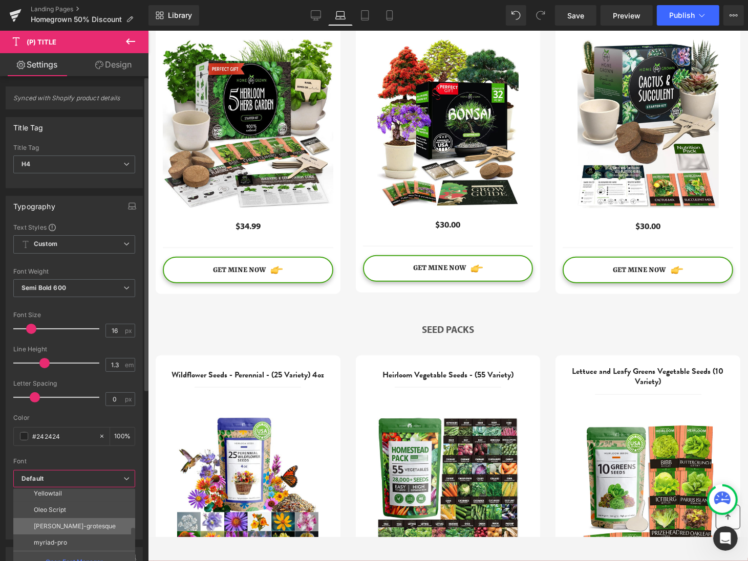
click at [92, 520] on li "[PERSON_NAME]-grotesque" at bounding box center [76, 526] width 126 height 16
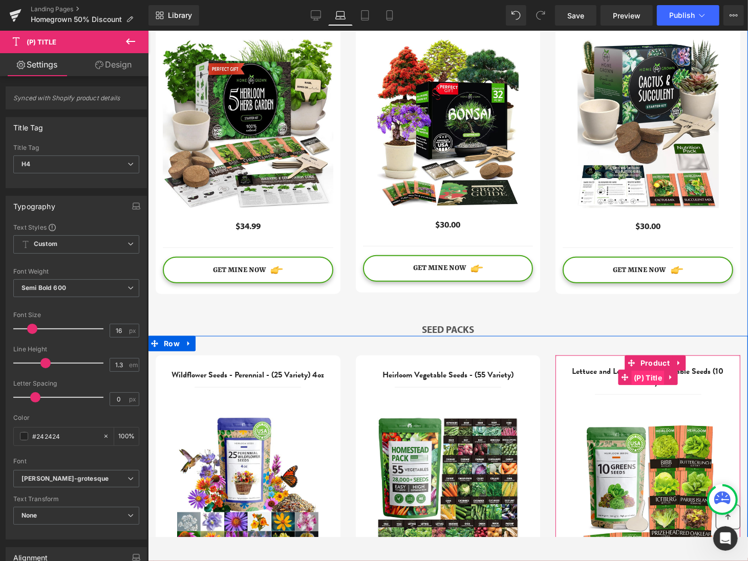
click at [652, 380] on span "(P) Title" at bounding box center [647, 377] width 33 height 15
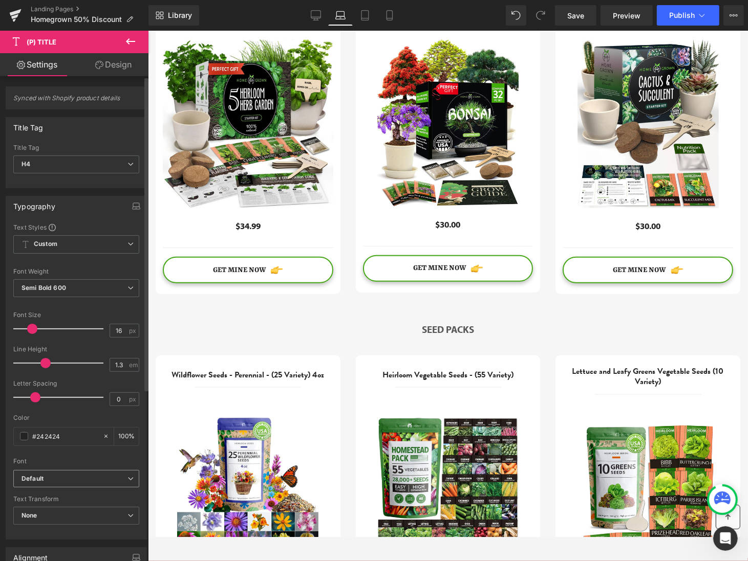
click at [128, 476] on icon at bounding box center [130, 479] width 6 height 6
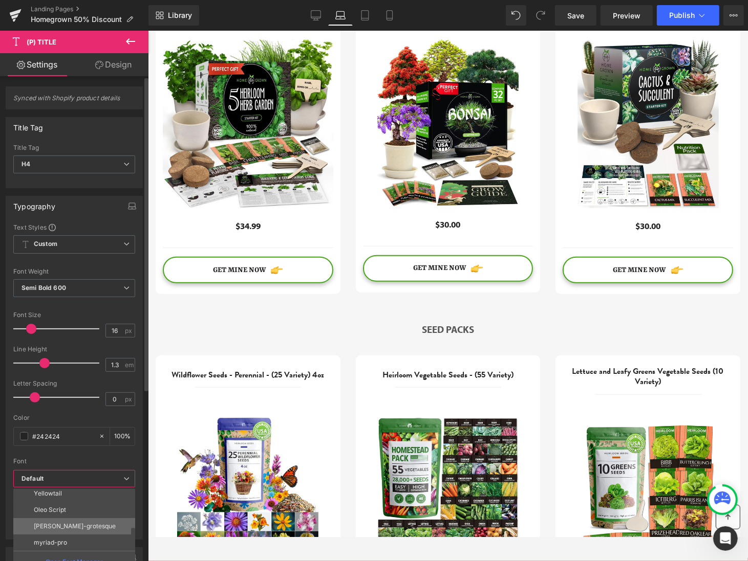
click at [98, 526] on li "[PERSON_NAME]-grotesque" at bounding box center [76, 526] width 126 height 16
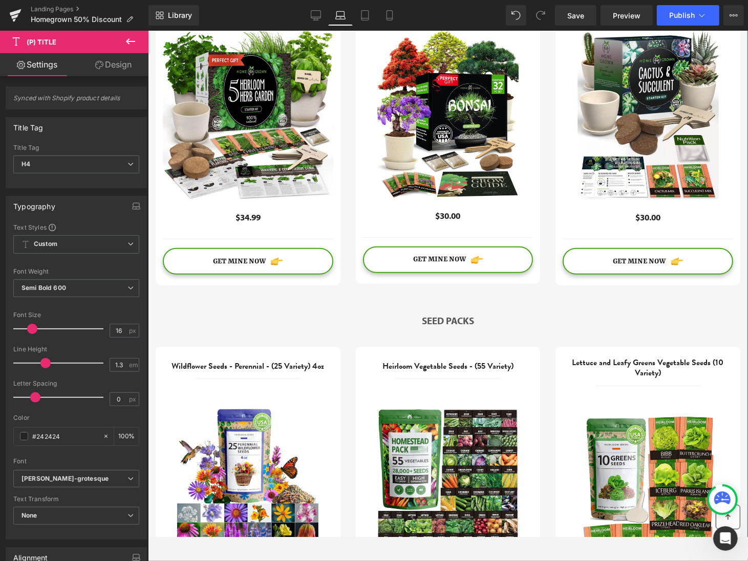
scroll to position [711, 0]
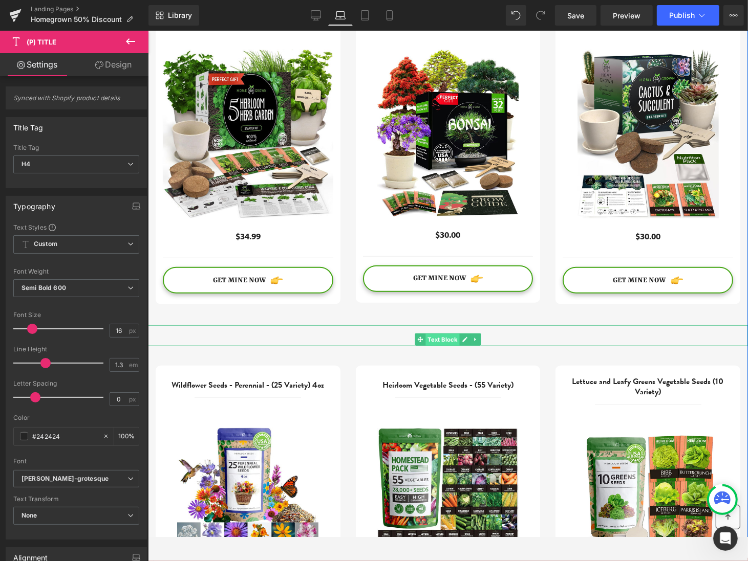
click at [448, 341] on span "Text Block" at bounding box center [442, 340] width 34 height 12
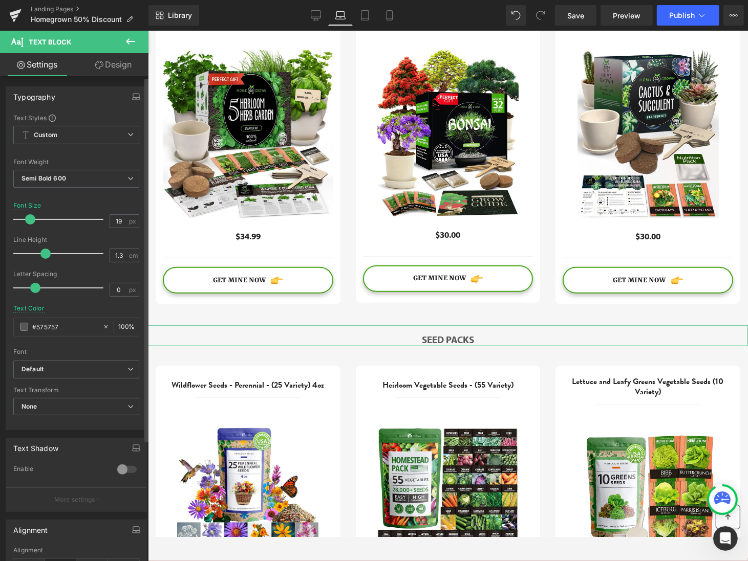
scroll to position [14, 0]
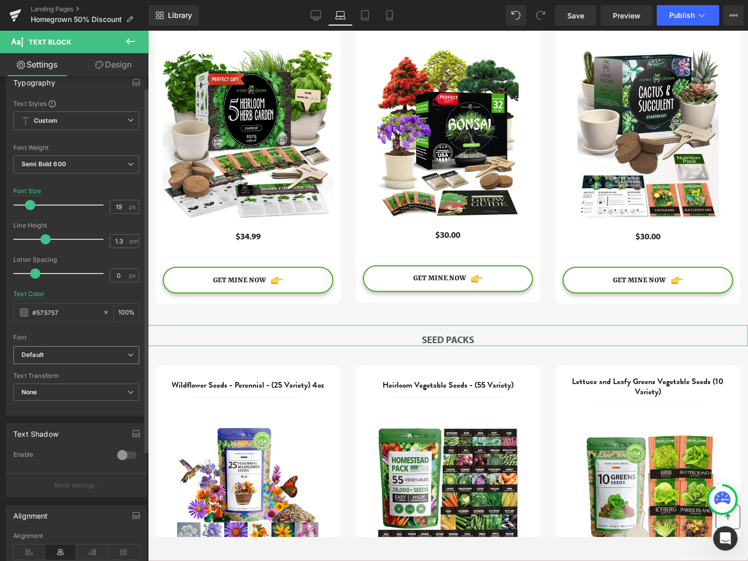
click at [131, 353] on span "Default" at bounding box center [76, 355] width 126 height 18
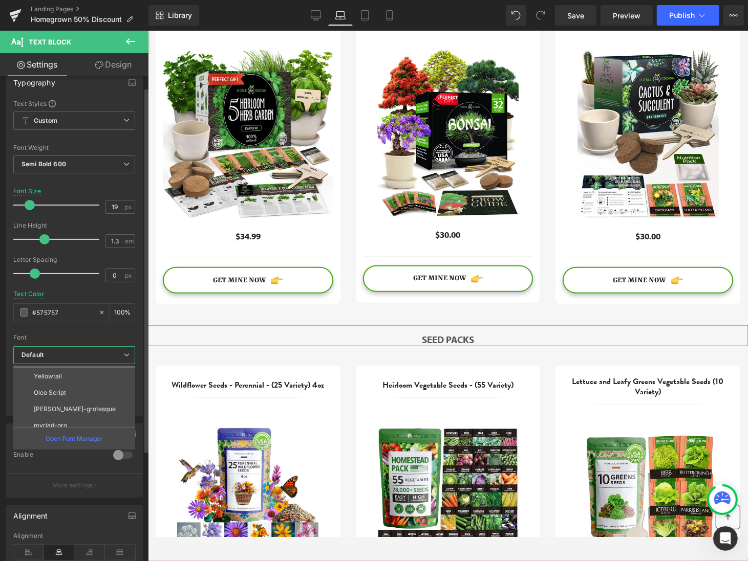
scroll to position [48, 0]
click at [93, 405] on li "[PERSON_NAME]-grotesque" at bounding box center [76, 408] width 126 height 16
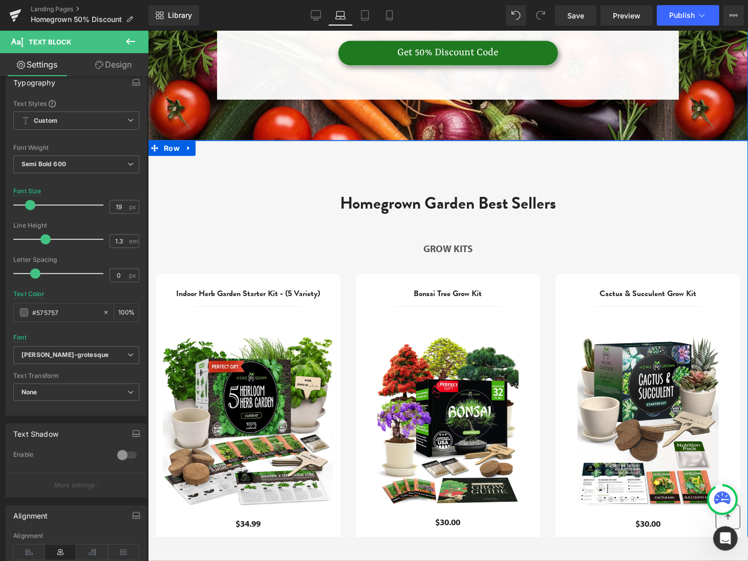
scroll to position [392, 0]
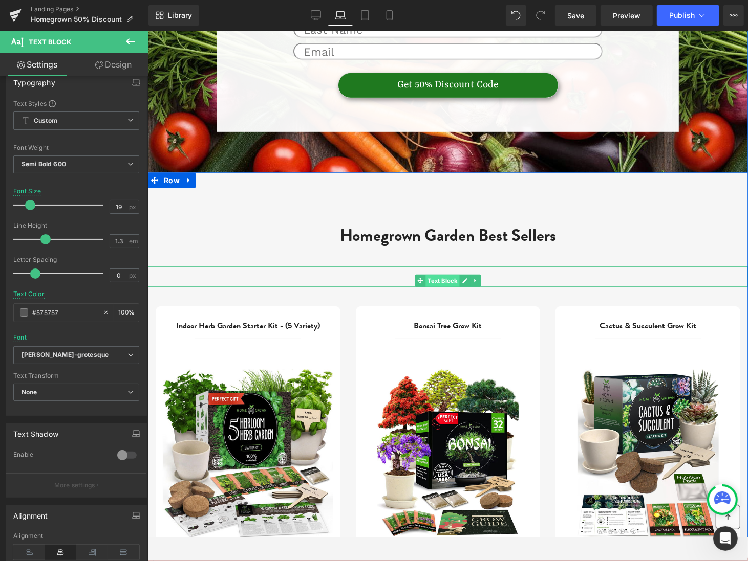
click at [445, 284] on span "Text Block" at bounding box center [442, 280] width 34 height 12
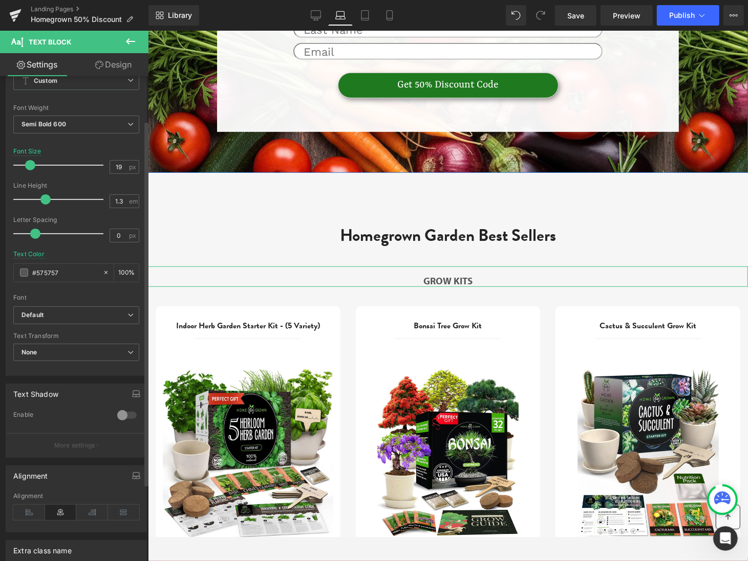
scroll to position [59, 0]
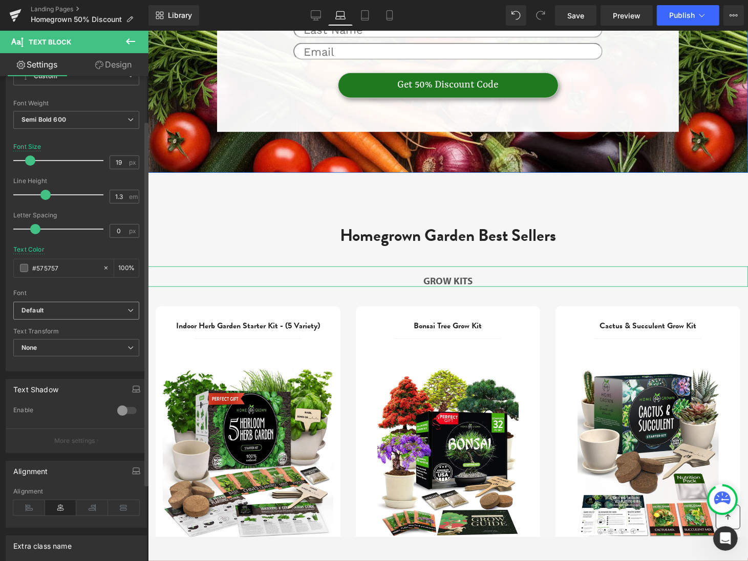
click at [122, 309] on b "Default" at bounding box center [74, 311] width 106 height 9
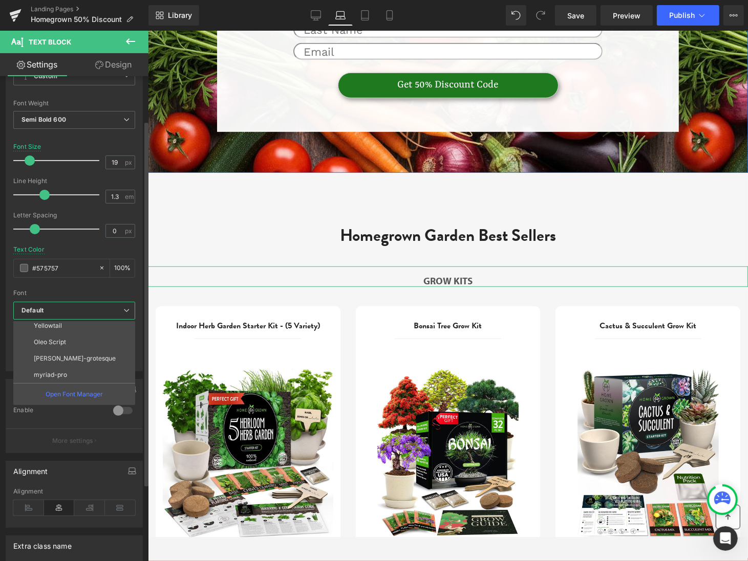
scroll to position [48, 0]
click at [94, 364] on li "[PERSON_NAME]-grotesque" at bounding box center [76, 364] width 126 height 16
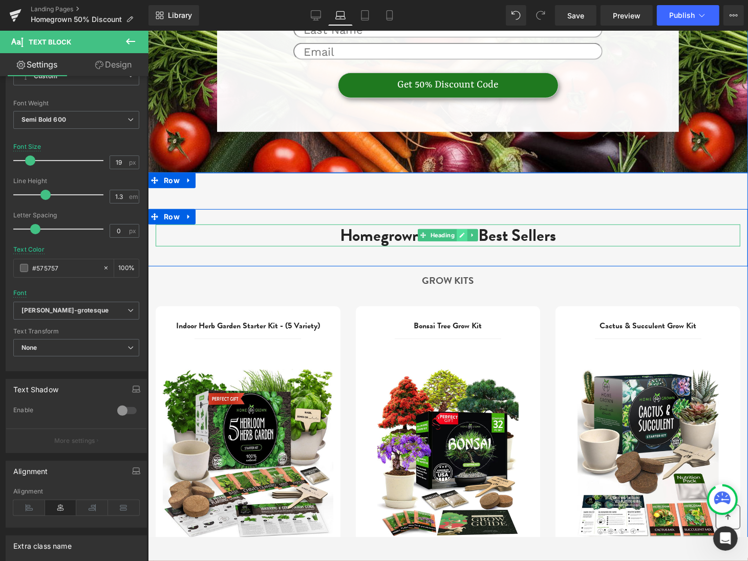
click at [462, 241] on link at bounding box center [461, 235] width 11 height 12
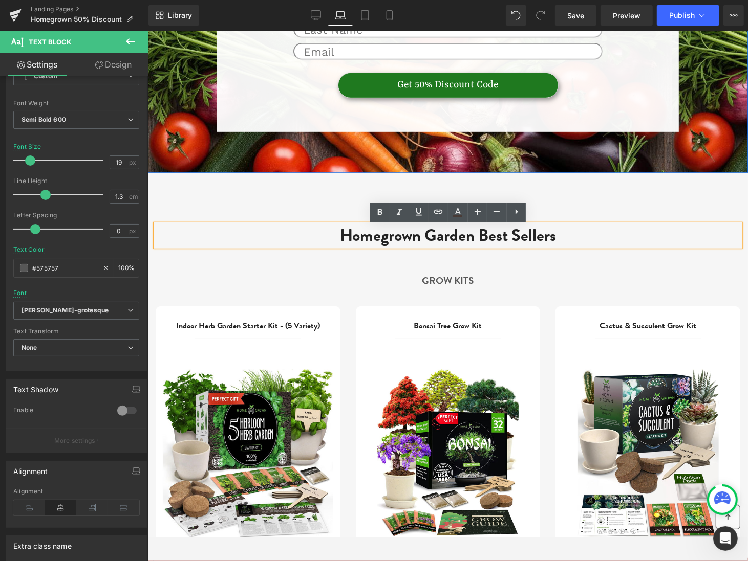
click at [434, 236] on h2 "Homegrown Garden Best Sellers" at bounding box center [447, 235] width 584 height 22
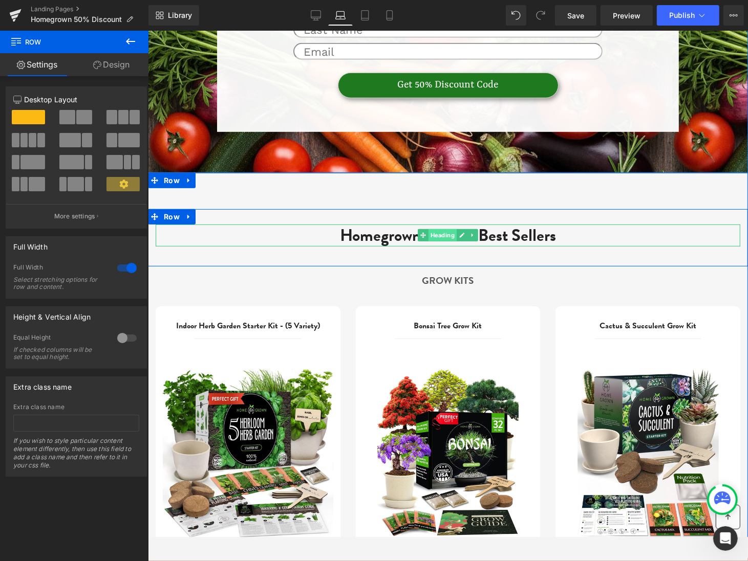
click at [446, 236] on span "Heading" at bounding box center [442, 235] width 28 height 12
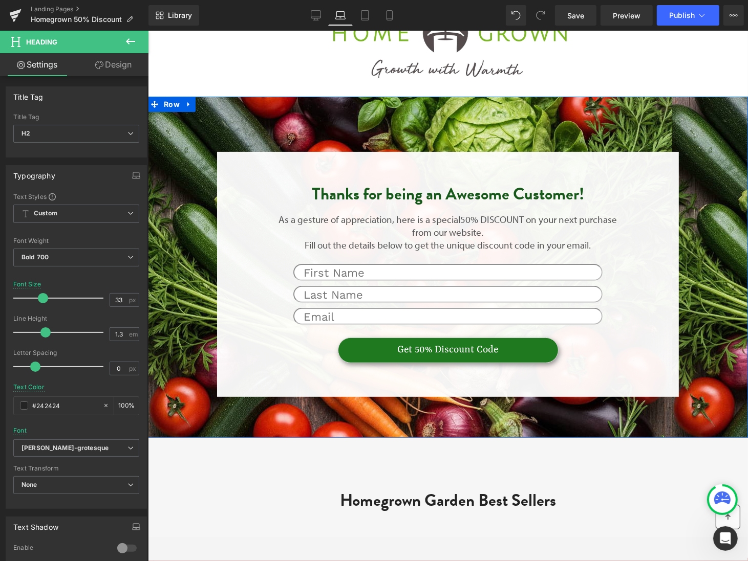
scroll to position [123, 0]
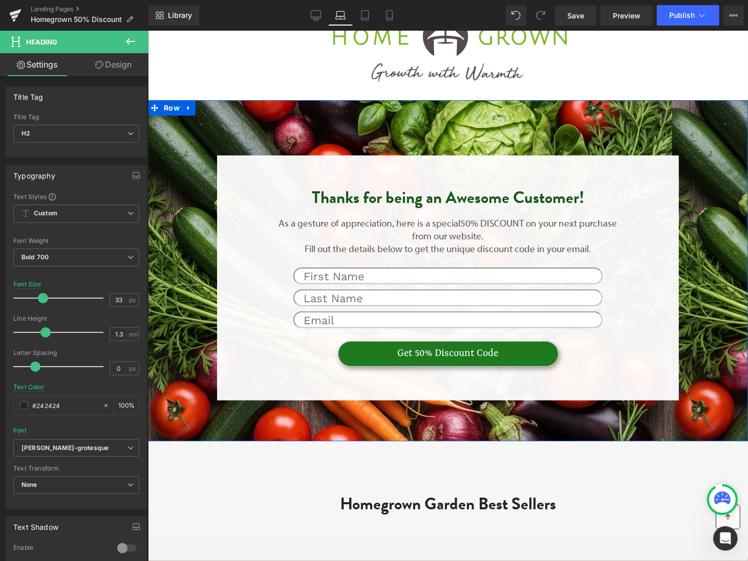
click at [441, 228] on p "As a gesture of appreciation, here is a special 50% DISCOUNT on your next purch…" at bounding box center [447, 228] width 339 height 25
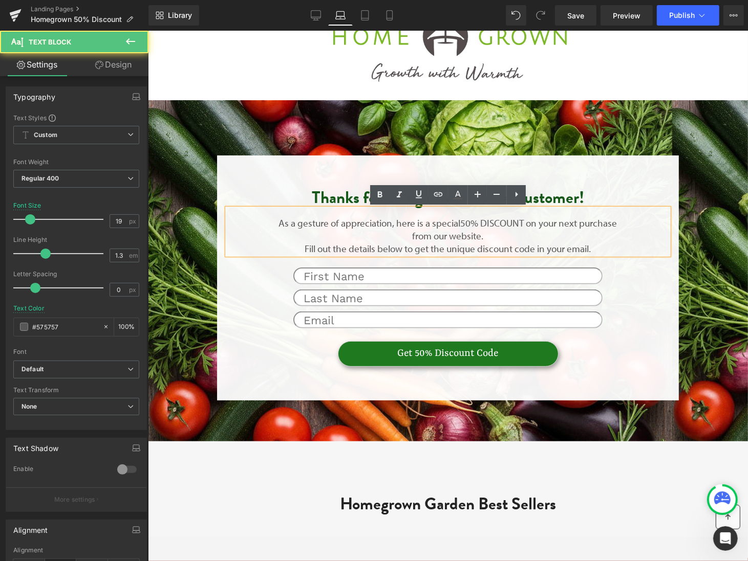
click at [498, 238] on p "As a gesture of appreciation, here is a special 50% DISCOUNT on your next purch…" at bounding box center [447, 228] width 339 height 25
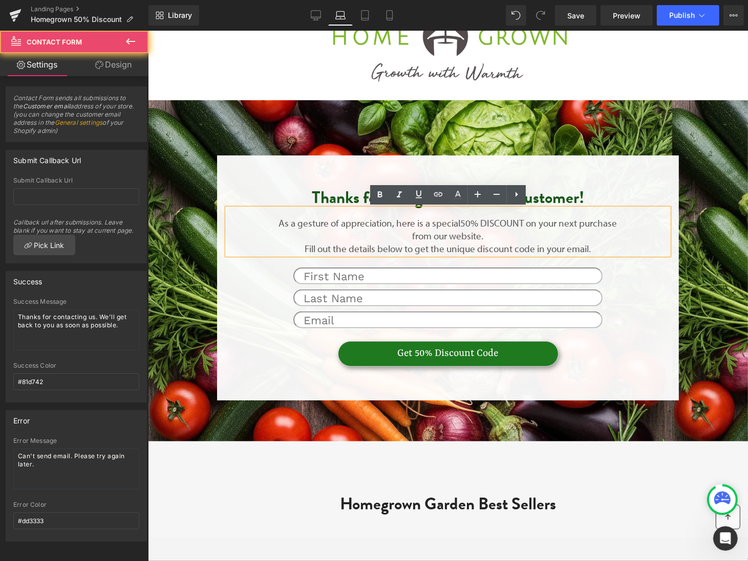
click at [601, 172] on div "Thanks for being an Awesome Customer! Heading As a gesture of appreciation, her…" at bounding box center [447, 277] width 462 height 245
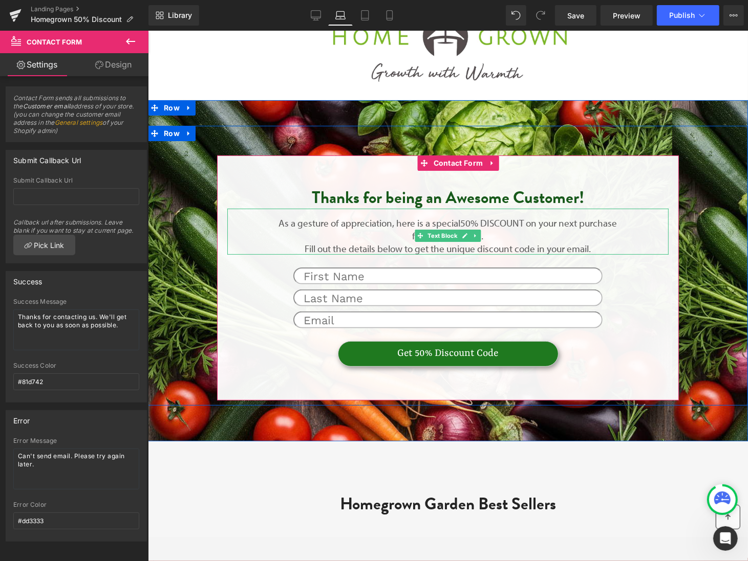
click at [427, 244] on p "Fill out the details below to get the unique discount code in your email." at bounding box center [447, 248] width 339 height 13
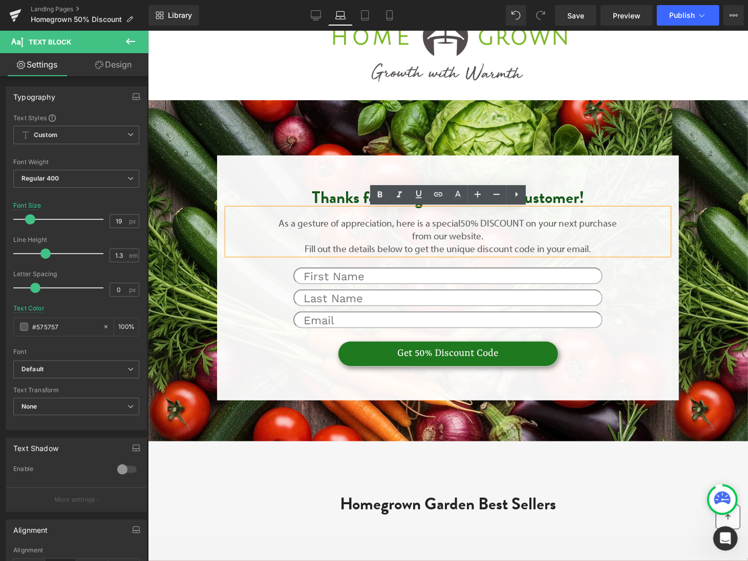
click at [442, 234] on p "As a gesture of appreciation, here is a special 50% DISCOUNT on your next purch…" at bounding box center [447, 228] width 339 height 25
click at [578, 174] on div "Thanks for being an Awesome Customer! Heading As a gesture of appreciation, her…" at bounding box center [447, 277] width 462 height 245
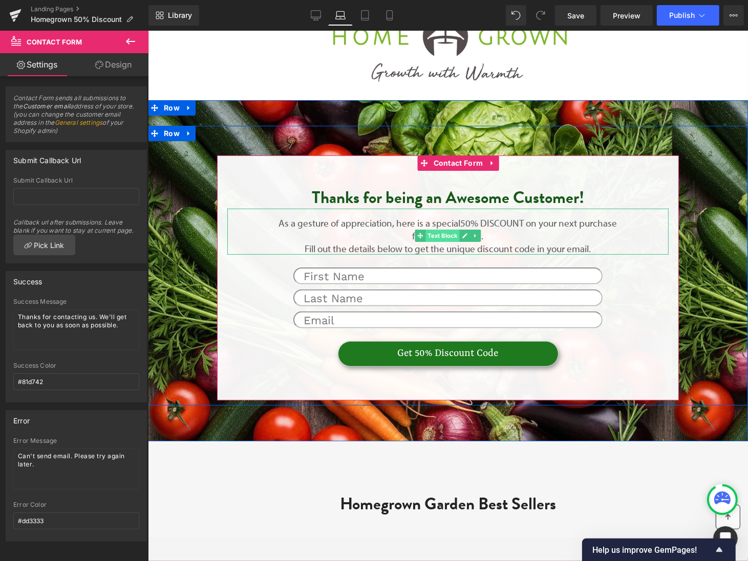
click at [439, 235] on span "Text Block" at bounding box center [442, 235] width 34 height 12
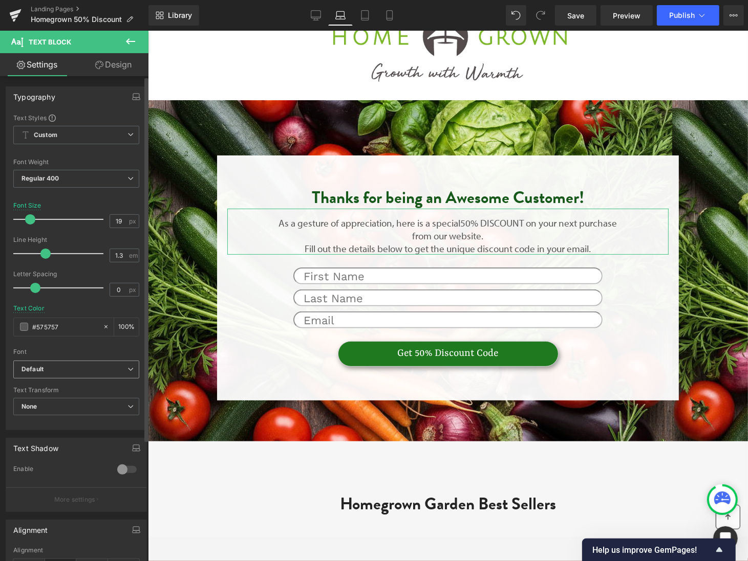
click at [105, 367] on b "Default" at bounding box center [74, 369] width 106 height 9
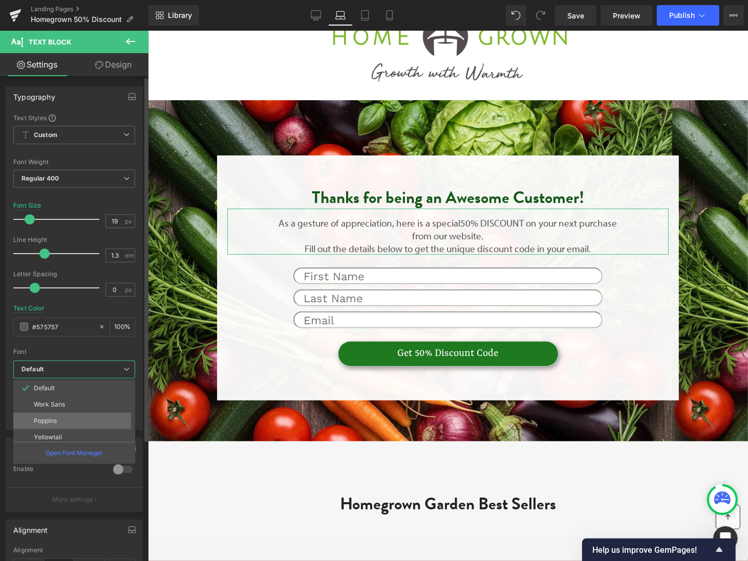
scroll to position [53, 0]
click at [94, 426] on li "myriad-pro" at bounding box center [76, 434] width 126 height 16
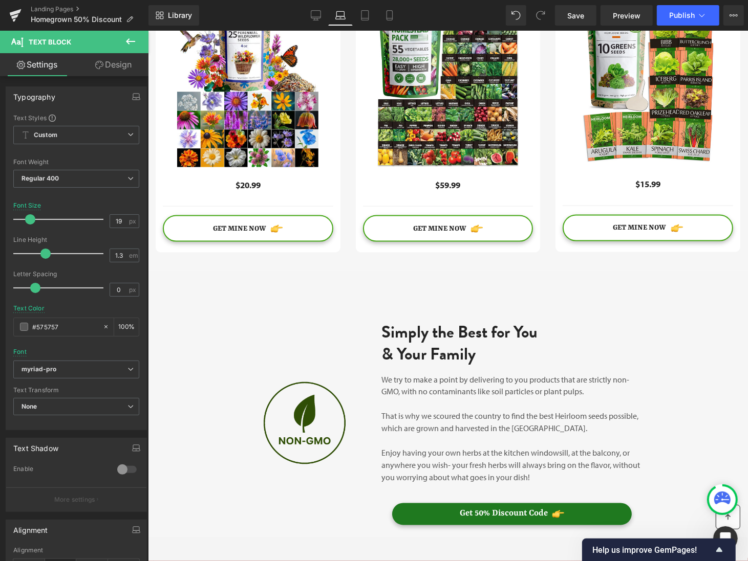
scroll to position [1158, 0]
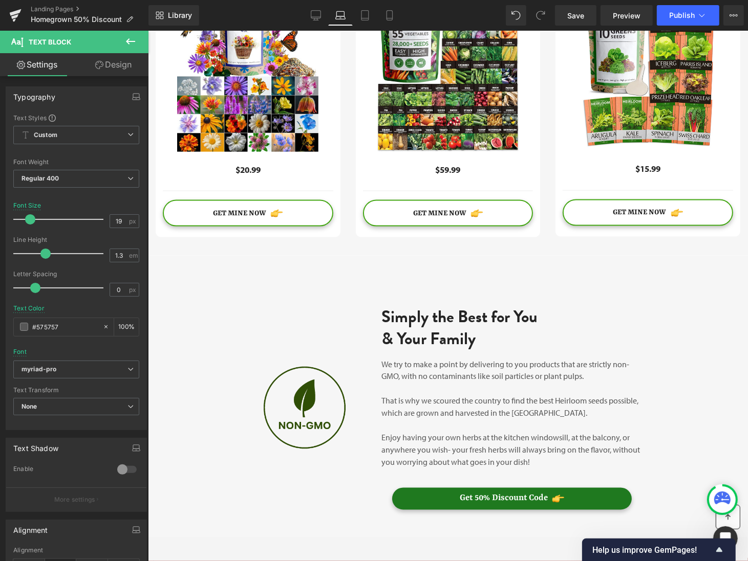
click at [441, 337] on h2 "Simply the Best for You & Your Family" at bounding box center [511, 328] width 261 height 44
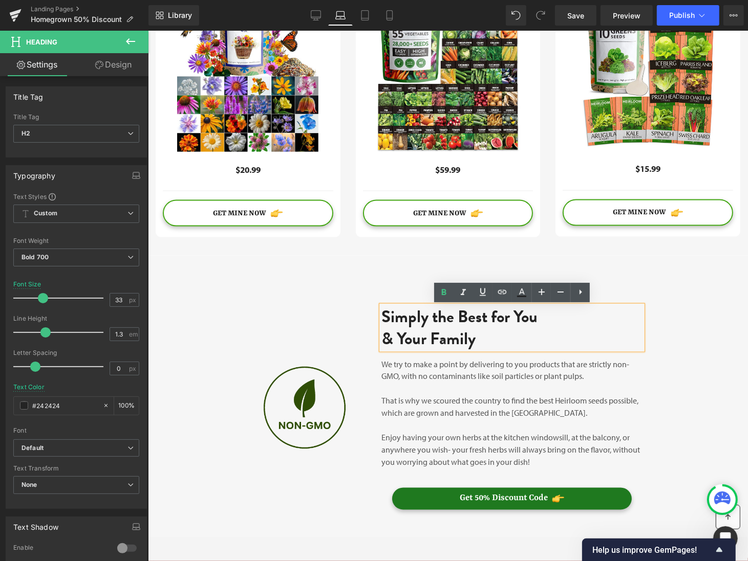
click at [491, 327] on h2 "Simply the Best for You & Your Family" at bounding box center [511, 328] width 261 height 44
click at [641, 286] on div "Image Simply the Best for You & Your Family Heading We try to make a point by d…" at bounding box center [447, 410] width 425 height 250
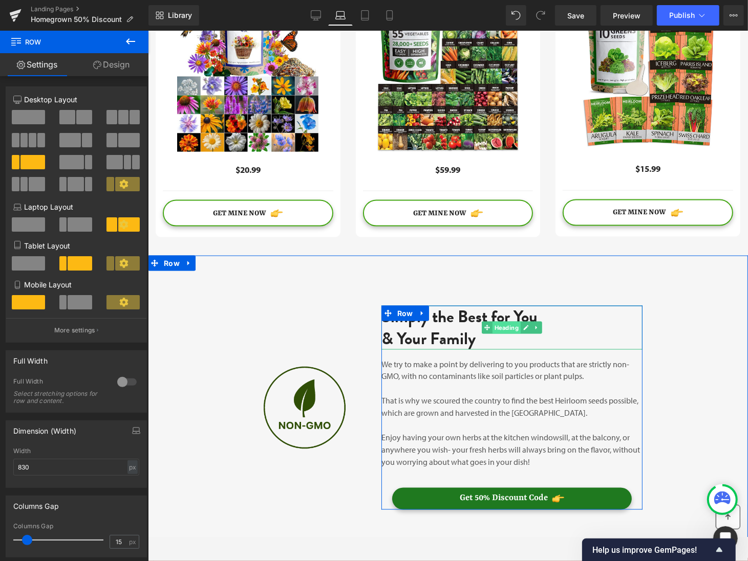
click at [497, 330] on span "Heading" at bounding box center [506, 327] width 28 height 12
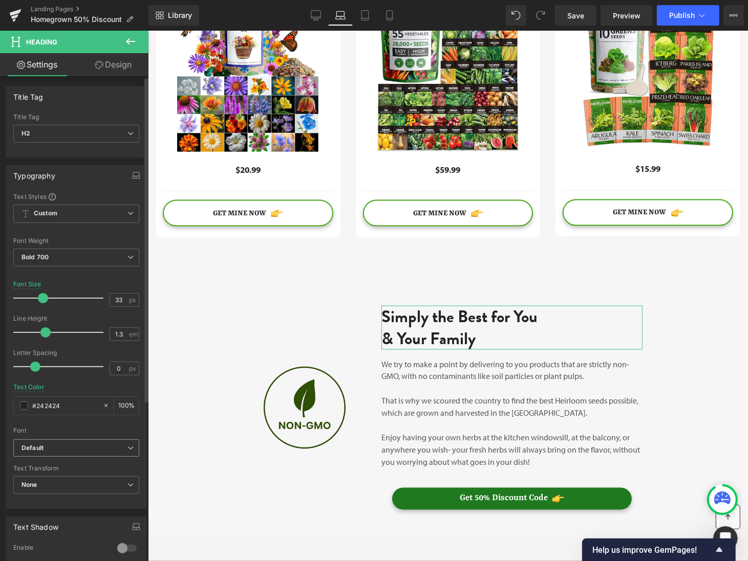
click at [108, 450] on b "Default" at bounding box center [74, 448] width 106 height 9
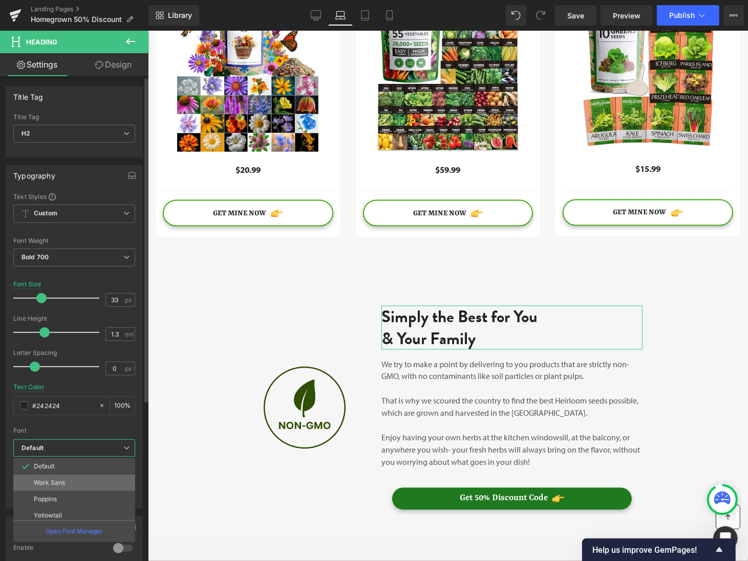
scroll to position [53, 0]
click at [88, 492] on p "[PERSON_NAME]-grotesque" at bounding box center [75, 495] width 82 height 7
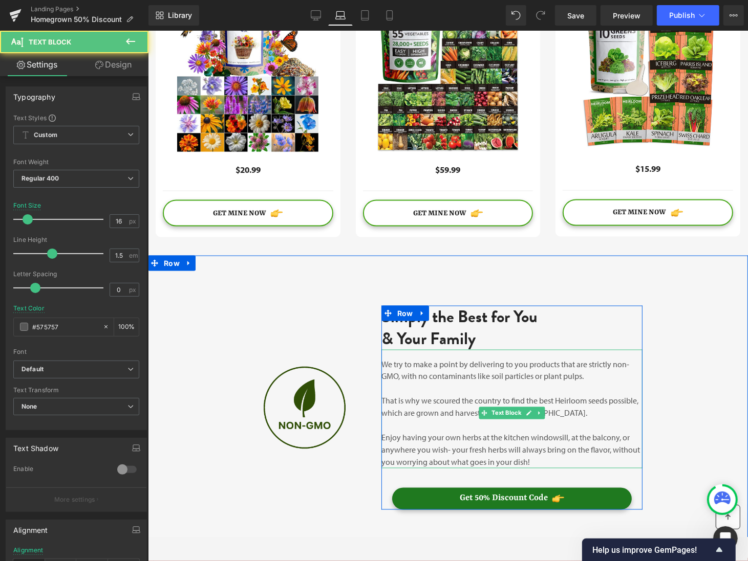
click at [483, 378] on p "We try to make a point by delivering to you products that are strictly non-GMO,…" at bounding box center [511, 370] width 261 height 25
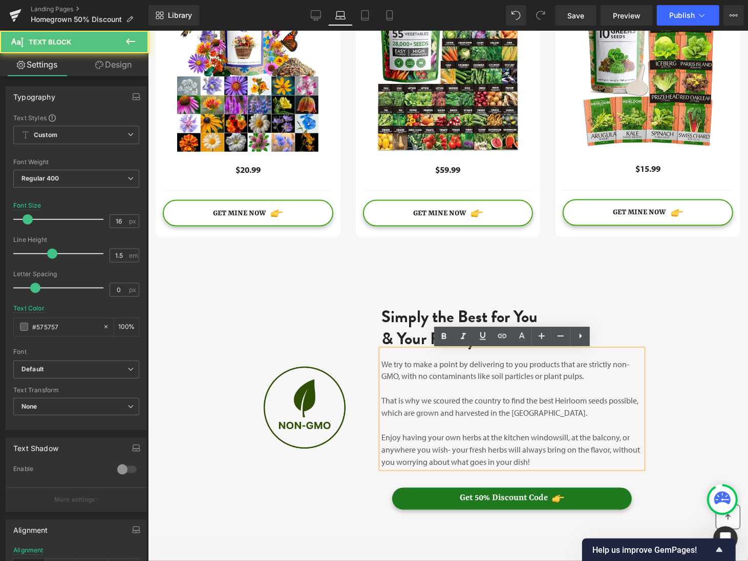
click at [622, 317] on h2 "Simply the Best for You & Your Family" at bounding box center [511, 328] width 261 height 44
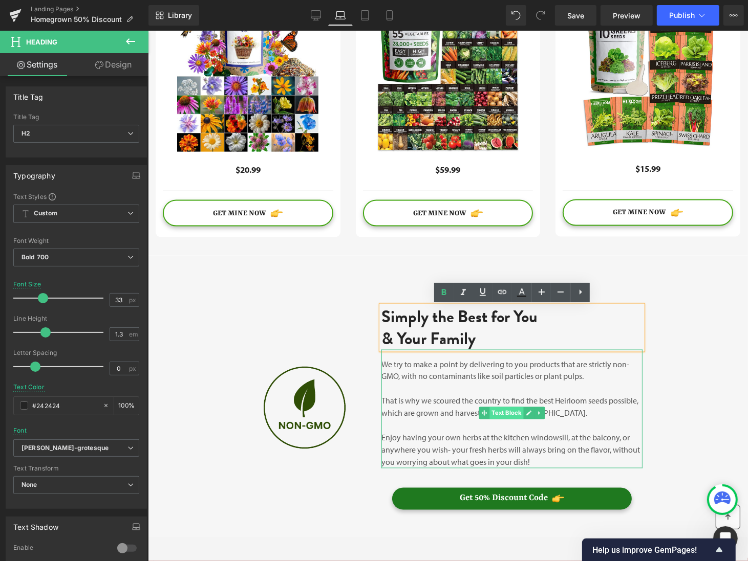
click at [507, 413] on span "Text Block" at bounding box center [506, 413] width 34 height 12
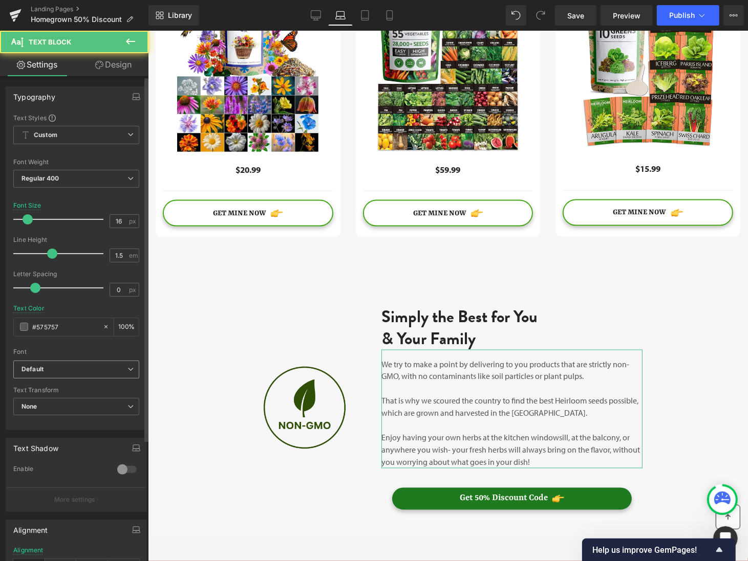
click at [113, 369] on b "Default" at bounding box center [74, 369] width 106 height 9
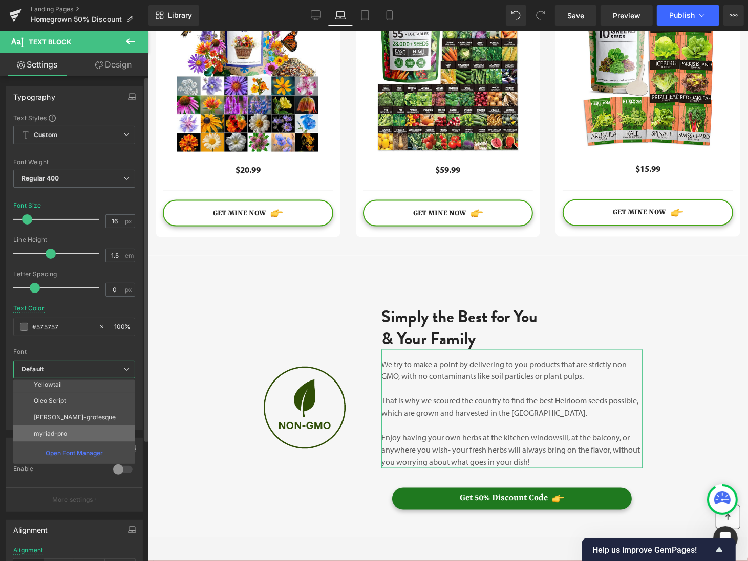
click at [73, 426] on li "myriad-pro" at bounding box center [76, 434] width 126 height 16
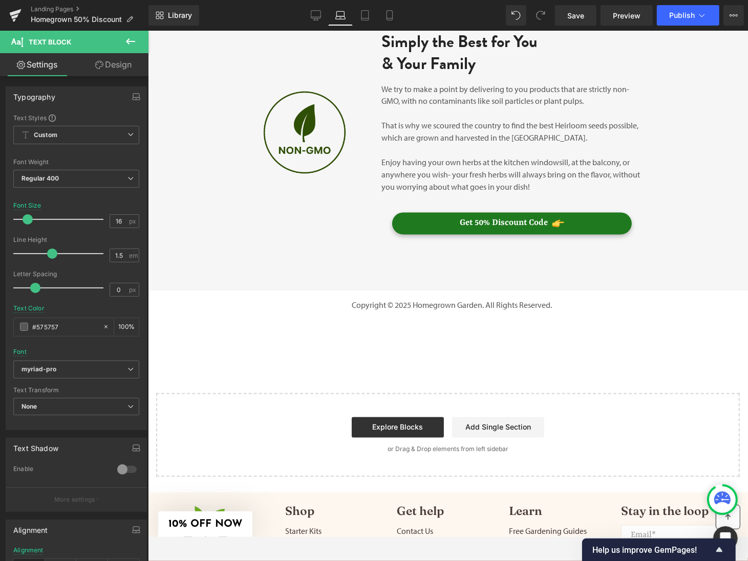
scroll to position [1475, 0]
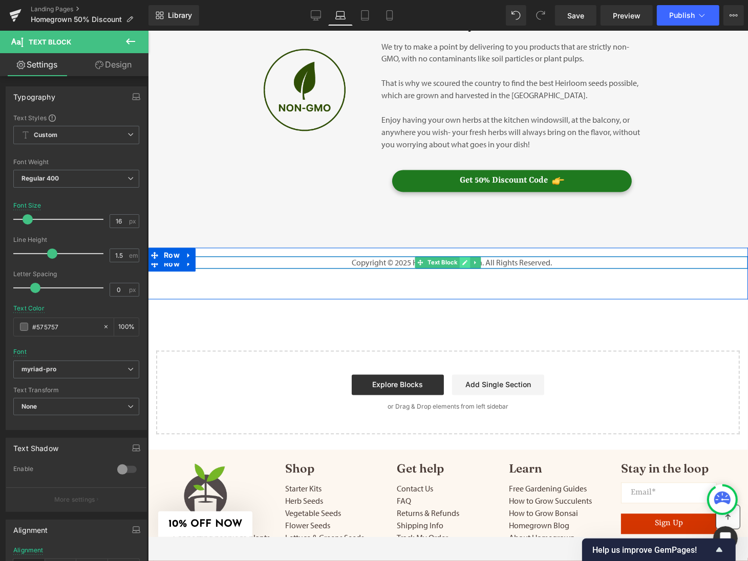
click at [462, 261] on icon at bounding box center [465, 262] width 6 height 6
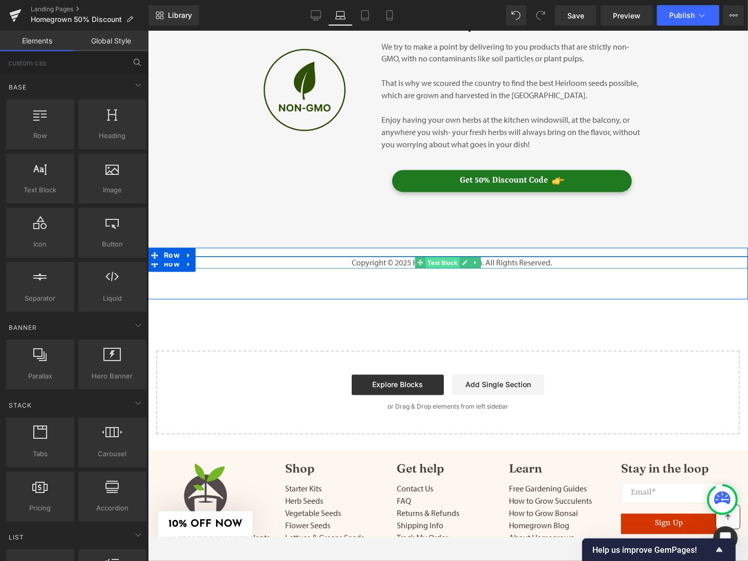
click at [438, 264] on span "Text Block" at bounding box center [442, 262] width 34 height 12
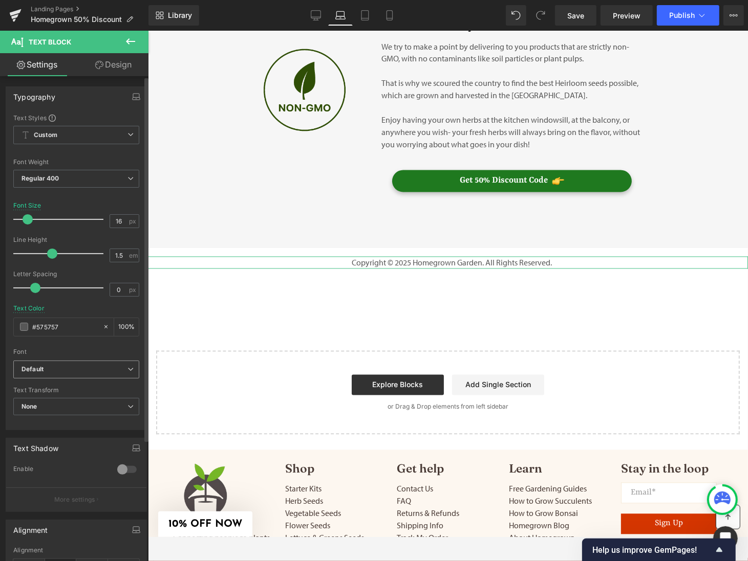
click at [127, 368] on icon at bounding box center [130, 369] width 6 height 6
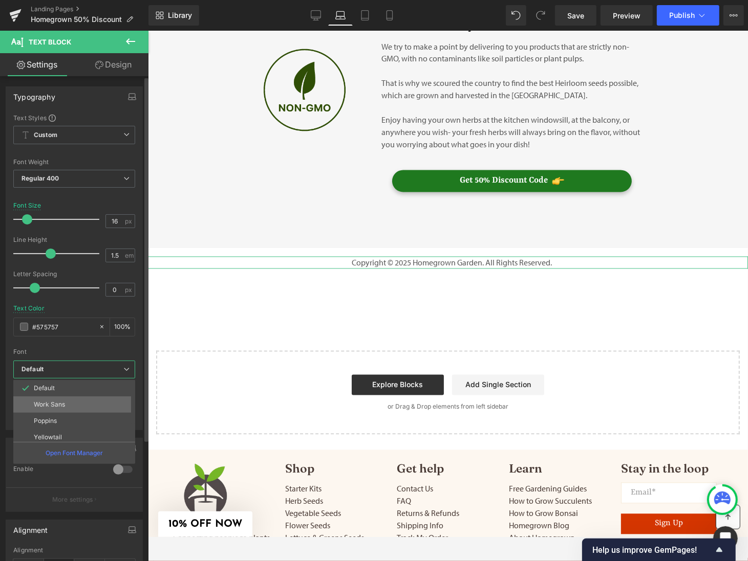
scroll to position [53, 0]
click at [95, 428] on li "myriad-pro" at bounding box center [76, 434] width 126 height 16
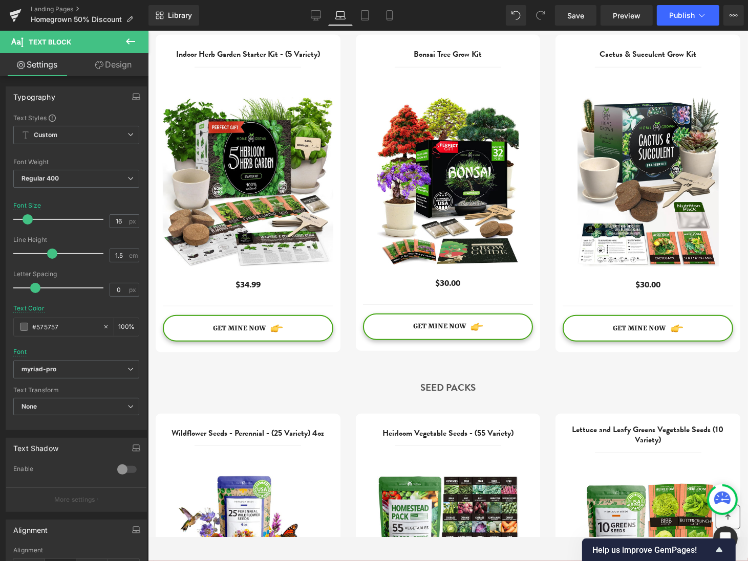
scroll to position [0, 0]
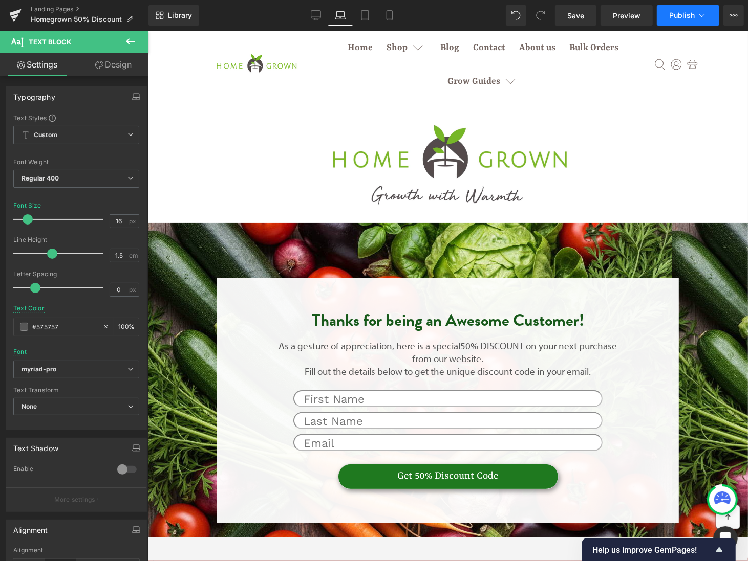
click at [700, 15] on icon at bounding box center [702, 15] width 10 height 10
click at [726, 18] on icon at bounding box center [733, 15] width 8 height 8
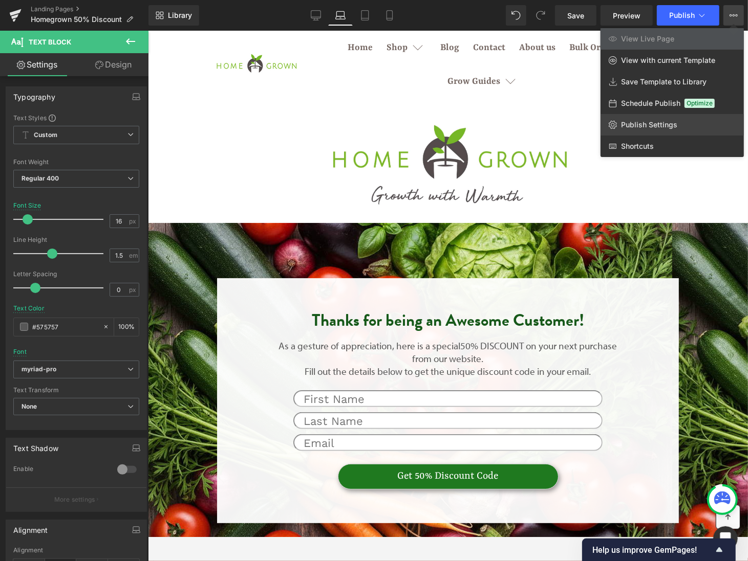
click at [658, 128] on span "Publish Settings" at bounding box center [649, 124] width 56 height 9
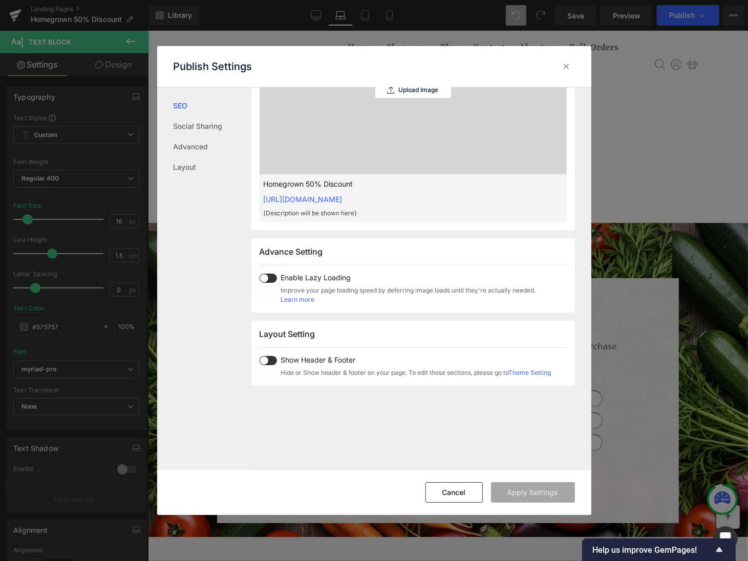
scroll to position [407, 0]
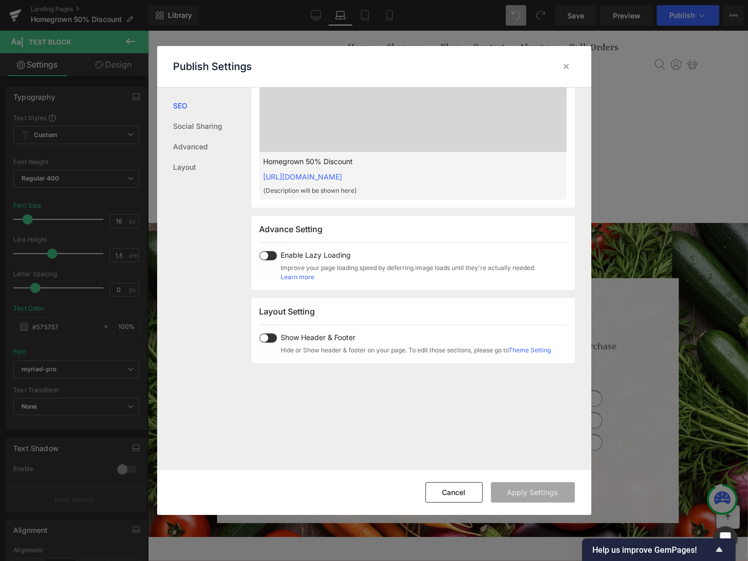
click at [461, 506] on div "Cancel Apply Settings" at bounding box center [374, 493] width 434 height 46
click at [459, 495] on button "Cancel" at bounding box center [453, 493] width 57 height 20
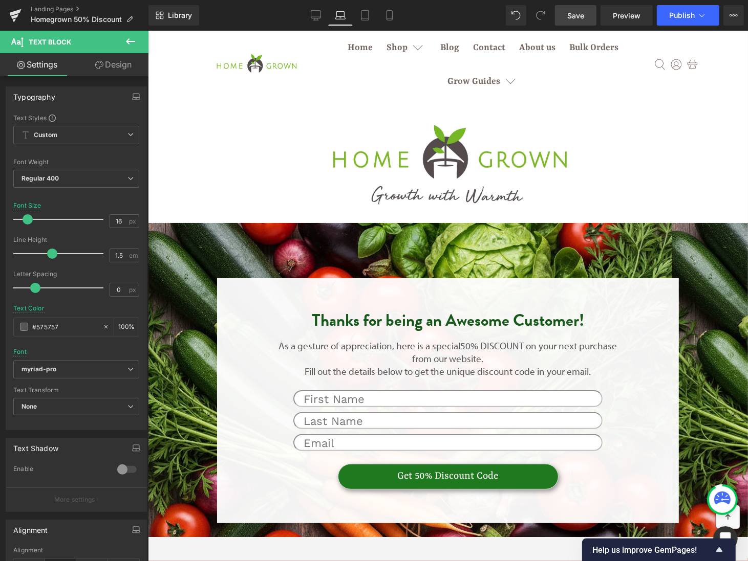
drag, startPoint x: 572, startPoint y: 13, endPoint x: 416, endPoint y: 355, distance: 375.6
click at [572, 13] on span "Save" at bounding box center [575, 15] width 17 height 11
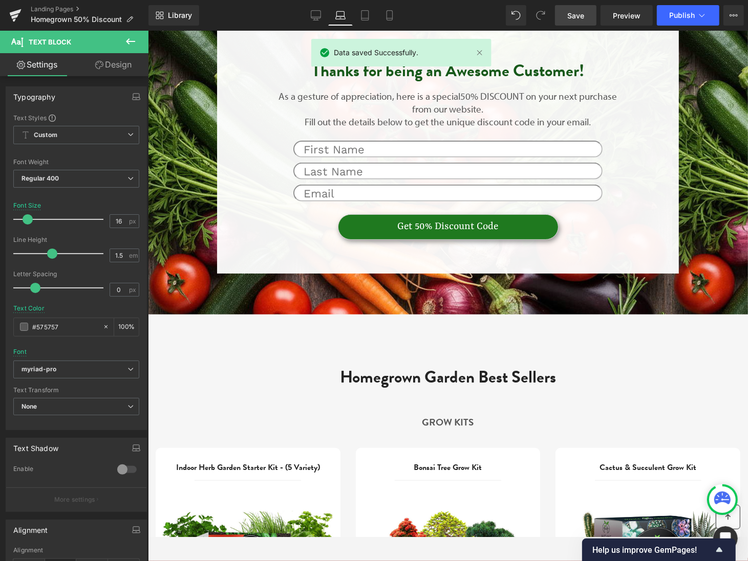
scroll to position [0, 0]
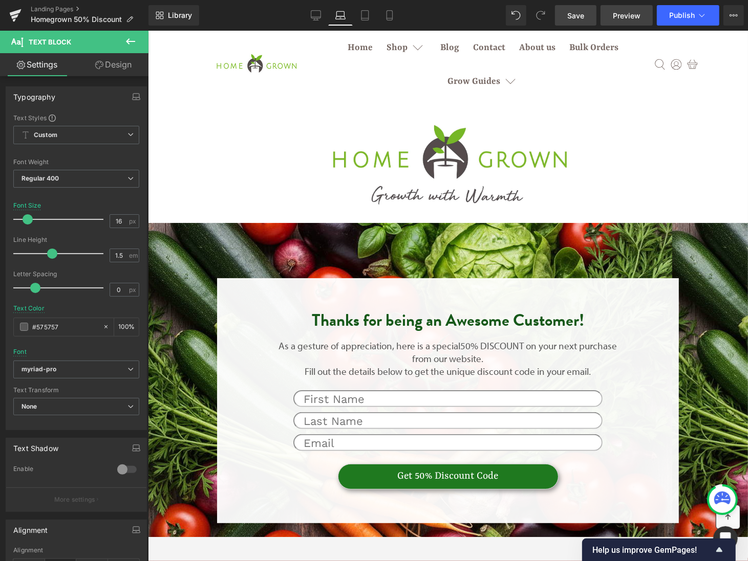
click at [625, 20] on span "Preview" at bounding box center [627, 15] width 28 height 11
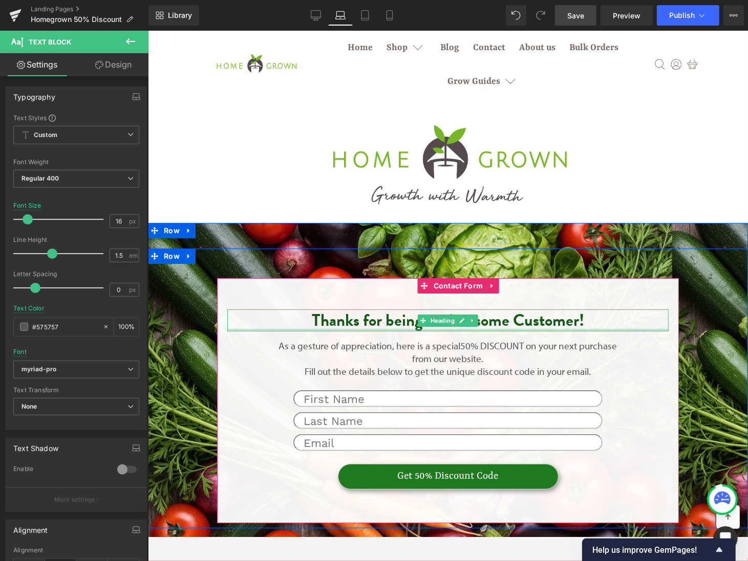
click at [412, 330] on div at bounding box center [447, 330] width 441 height 3
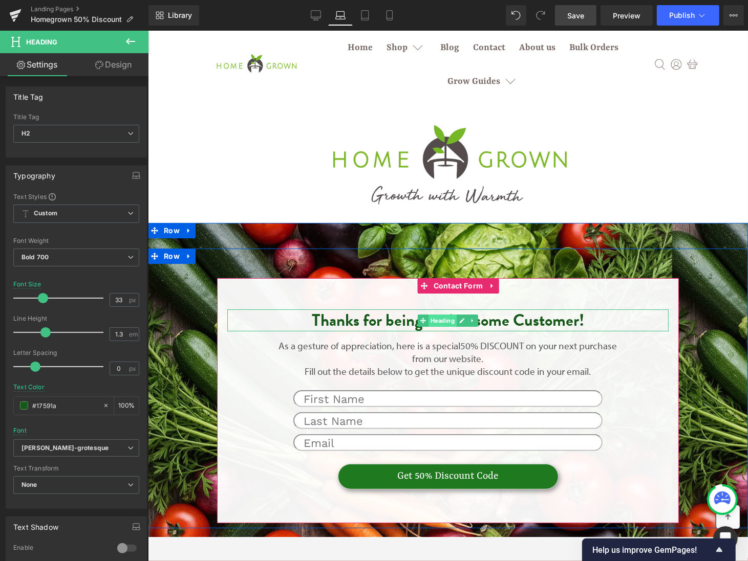
click at [445, 314] on span "Heading" at bounding box center [442, 320] width 28 height 12
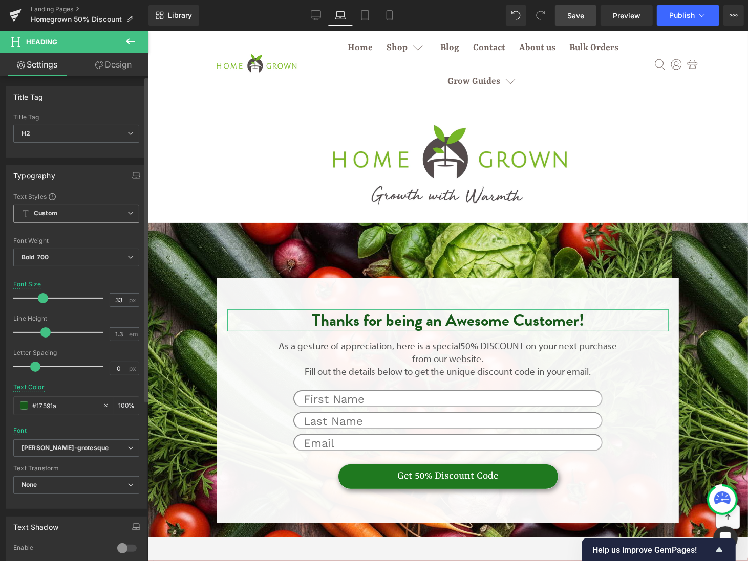
click at [120, 205] on span "Custom Setup Global Style" at bounding box center [76, 214] width 126 height 18
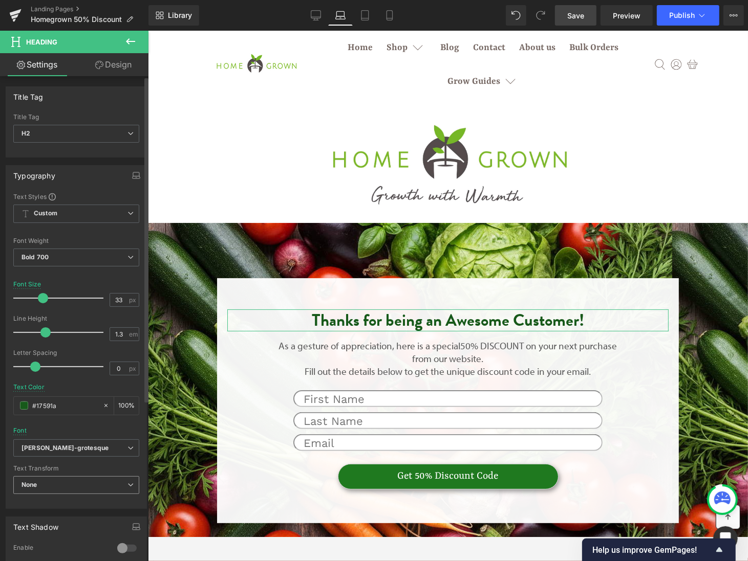
click at [132, 479] on span "None" at bounding box center [76, 485] width 126 height 18
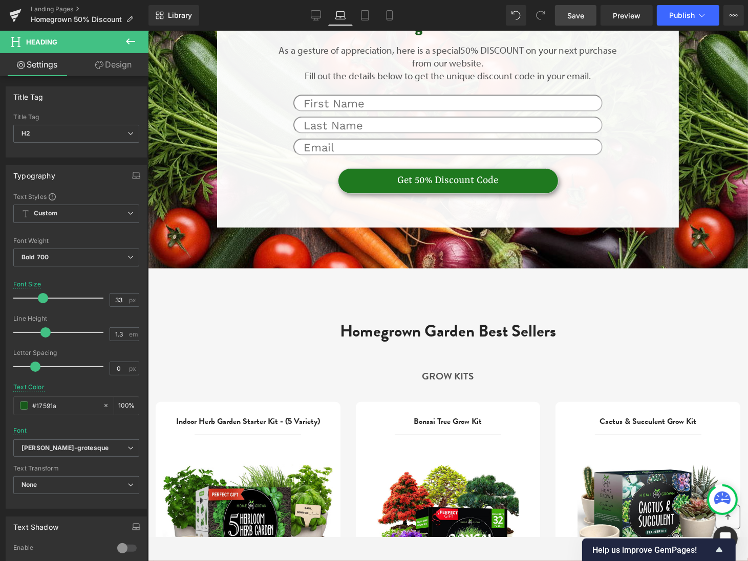
scroll to position [346, 0]
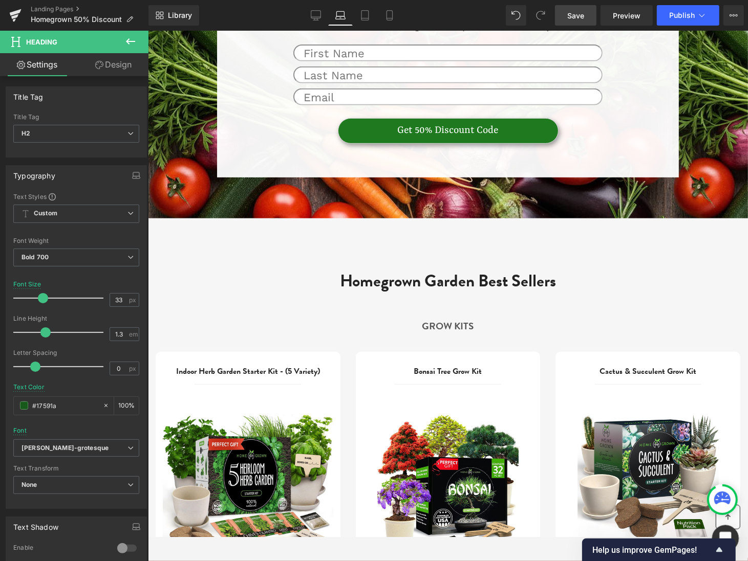
click at [725, 526] on div "Open Intercom Messenger" at bounding box center [724, 537] width 34 height 34
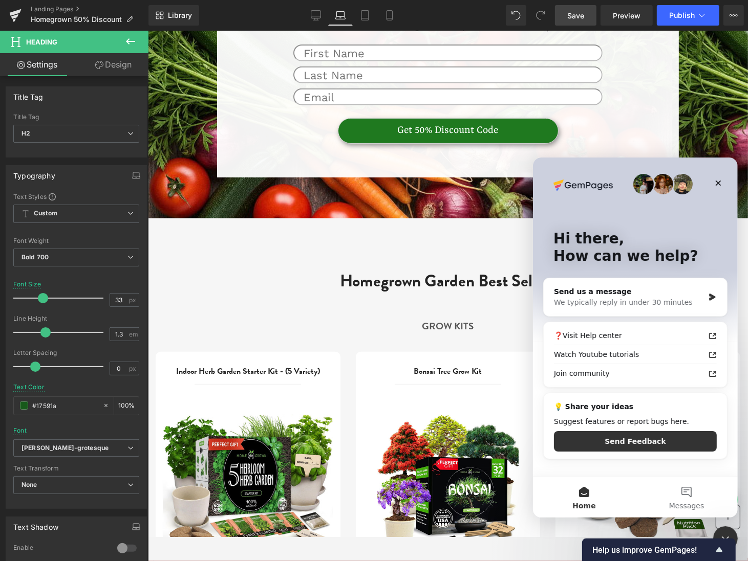
click at [447, 223] on div at bounding box center [374, 265] width 748 height 531
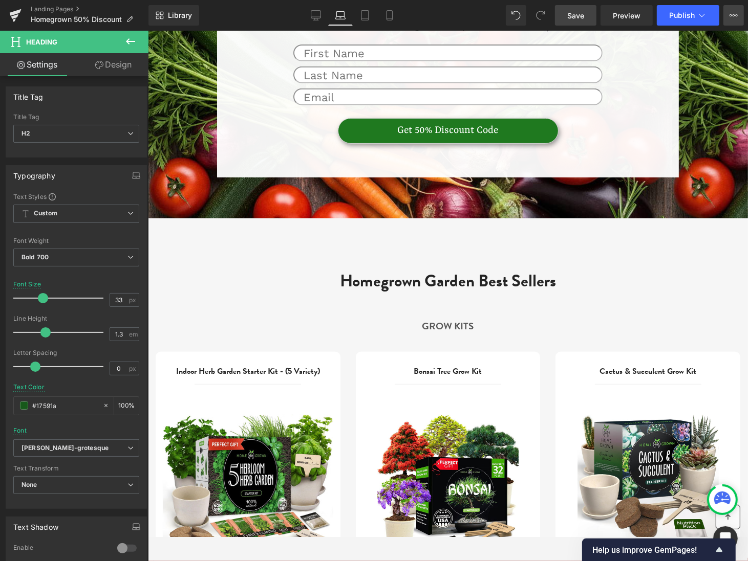
click at [726, 20] on button "View Live Page View with current Template Save Template to Library Schedule Pub…" at bounding box center [733, 15] width 20 height 20
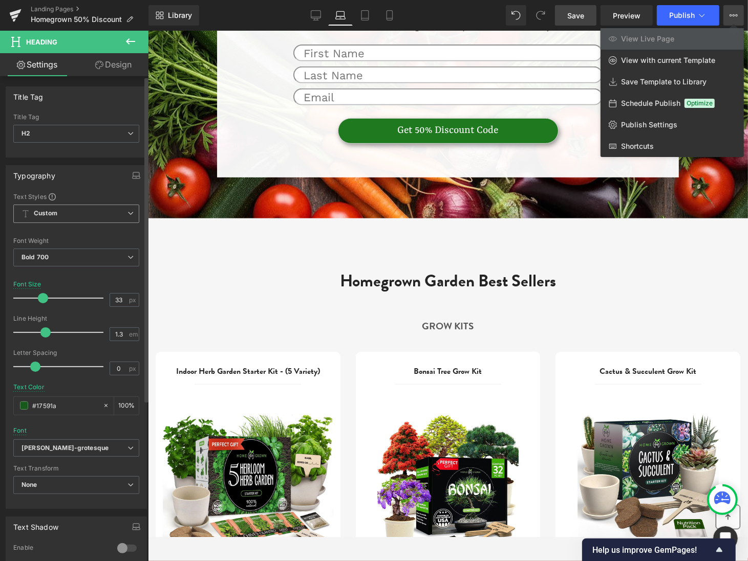
click at [120, 213] on span "Custom Setup Global Style" at bounding box center [76, 214] width 126 height 18
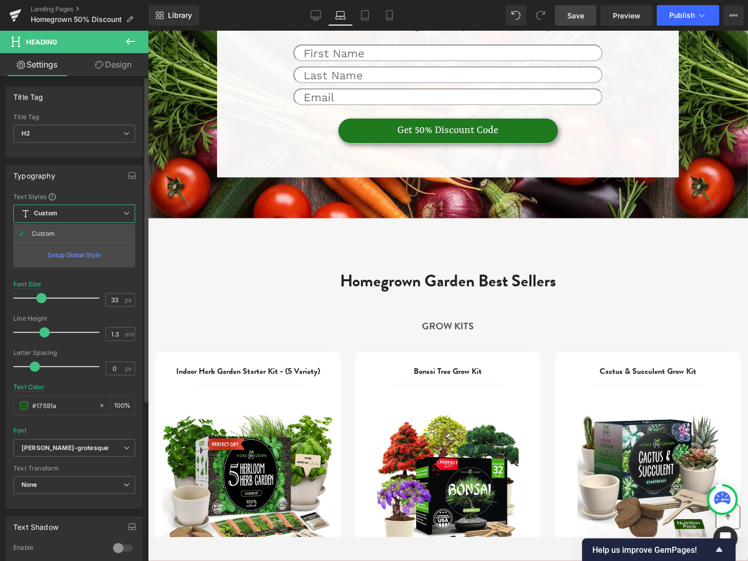
click at [97, 254] on div "Setup Global Style" at bounding box center [74, 255] width 122 height 24
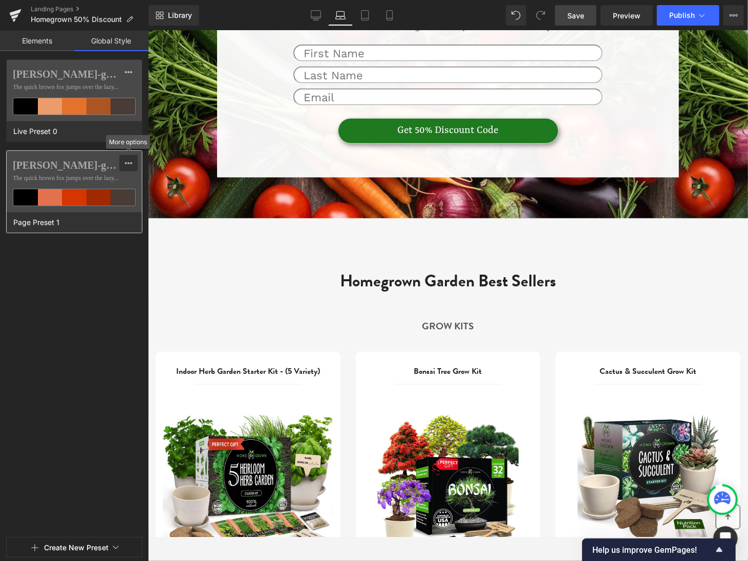
click at [129, 164] on icon at bounding box center [128, 163] width 8 height 8
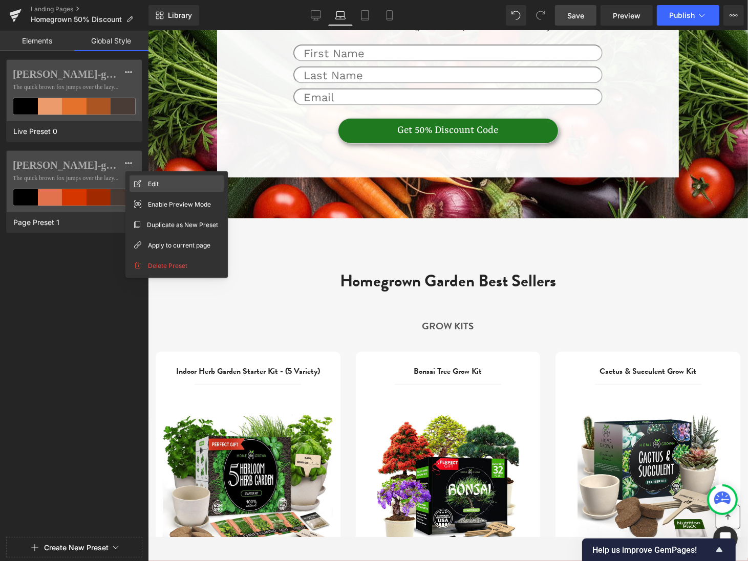
click at [147, 181] on div "Edit" at bounding box center [176, 184] width 94 height 16
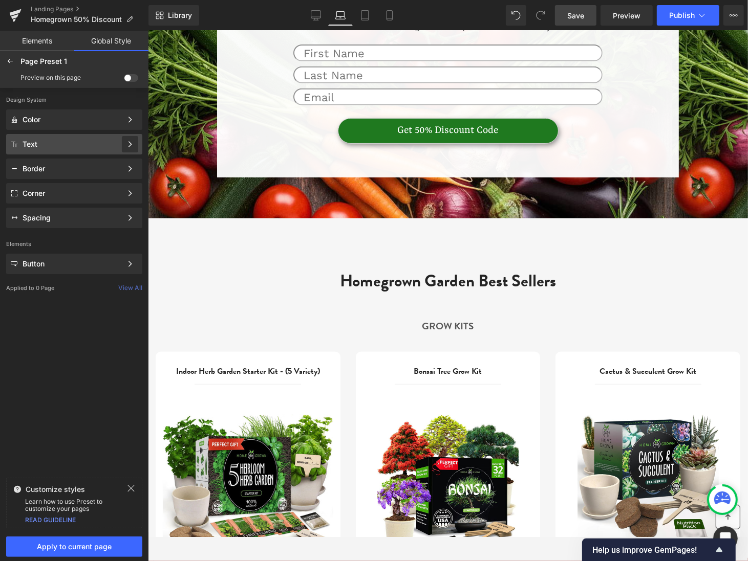
click at [123, 139] on div at bounding box center [130, 144] width 16 height 16
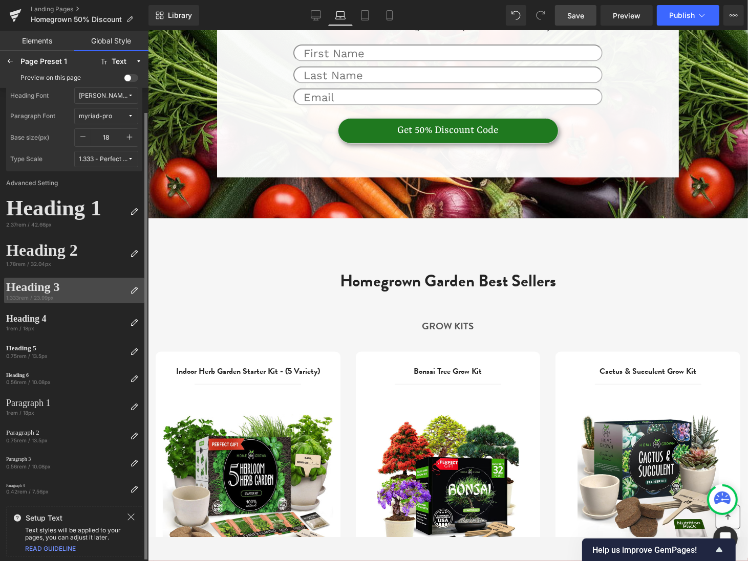
scroll to position [0, 0]
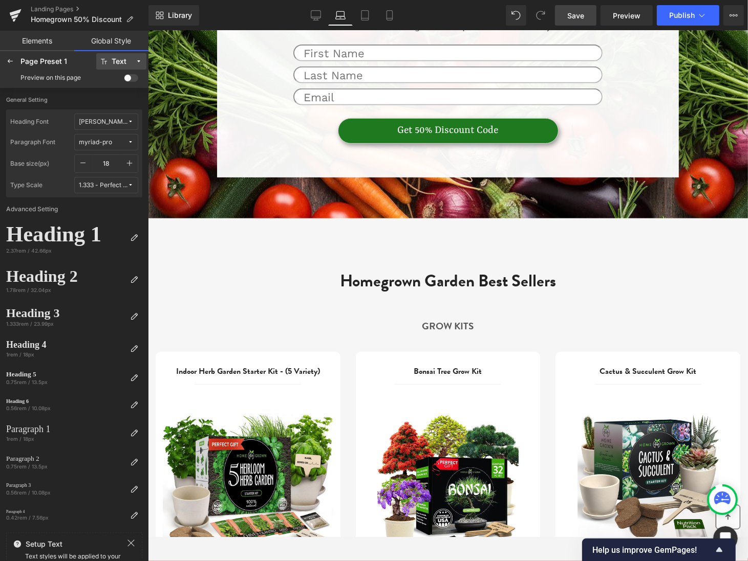
click at [125, 60] on div "Text" at bounding box center [119, 62] width 15 height 8
click at [119, 99] on label "Text" at bounding box center [113, 98] width 13 height 7
click at [118, 62] on div "Text" at bounding box center [119, 62] width 15 height 8
click at [55, 63] on div "Page Preset 1" at bounding box center [57, 61] width 74 height 8
click at [128, 77] on span at bounding box center [131, 78] width 14 height 8
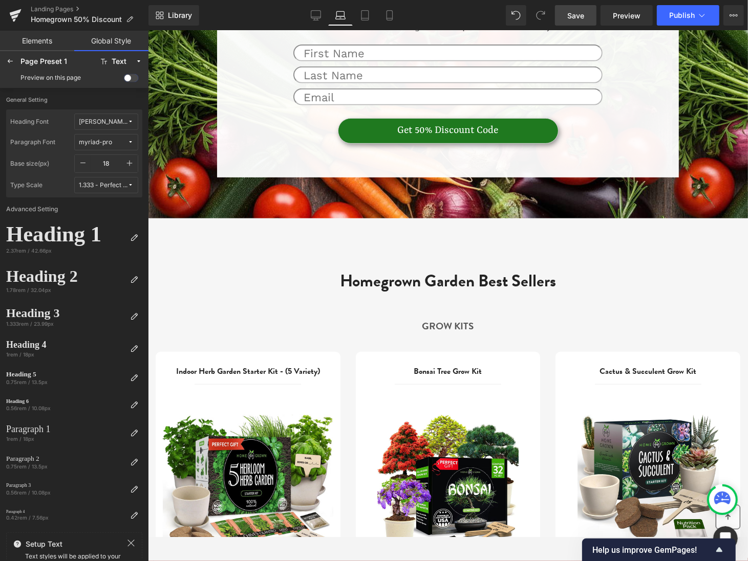
click at [124, 80] on input "checkbox" at bounding box center [124, 80] width 0 height 0
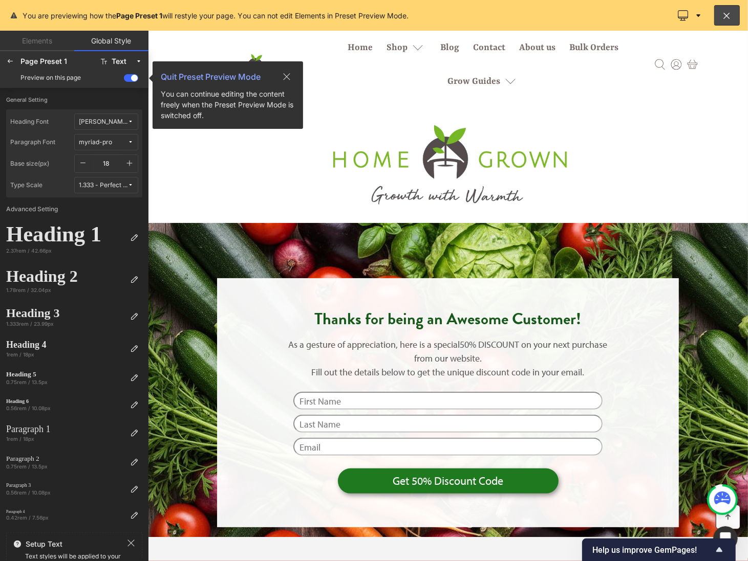
click at [127, 52] on div "Page Preset 1 Text Preview on this page Quit Preset Preview Mode You can contin…" at bounding box center [74, 69] width 148 height 37
click at [140, 63] on icon at bounding box center [138, 61] width 7 height 7
click at [235, 81] on span "Quit Preset Preview Mode" at bounding box center [211, 77] width 100 height 12
click at [129, 80] on span at bounding box center [131, 78] width 14 height 8
click at [124, 80] on input "checkbox" at bounding box center [124, 80] width 0 height 0
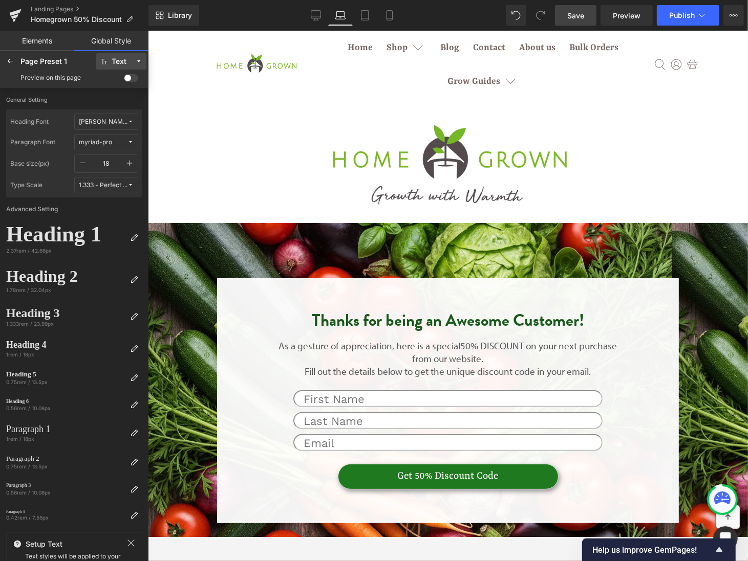
click at [134, 57] on button "Text" at bounding box center [121, 61] width 50 height 16
click at [133, 109] on div "Border" at bounding box center [116, 114] width 51 height 16
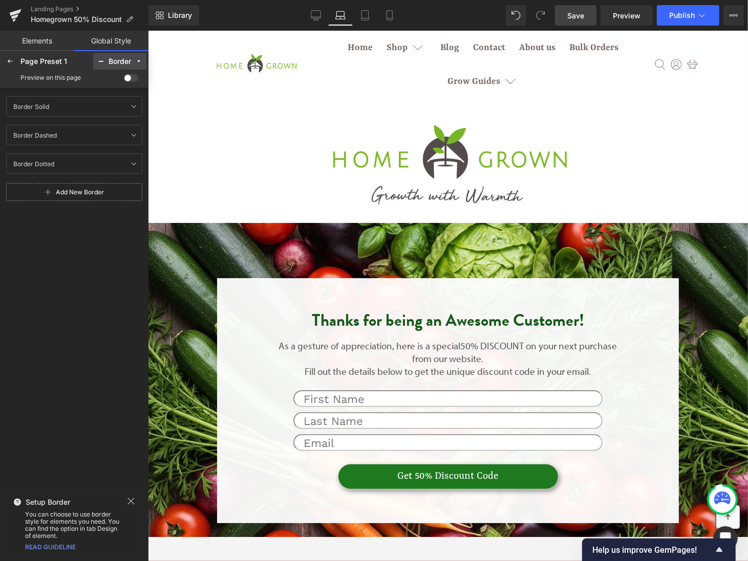
click at [128, 61] on div "Border" at bounding box center [119, 62] width 23 height 8
click at [128, 161] on div "Button" at bounding box center [116, 164] width 43 height 8
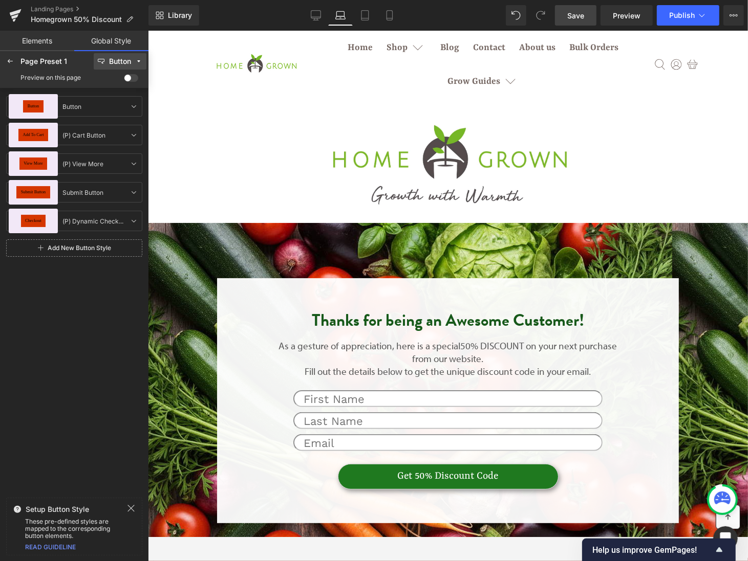
click at [129, 62] on div "Button" at bounding box center [120, 62] width 22 height 8
click at [103, 335] on div "Button Button Button Add To Cart (P) Cart Button (P) Cart Button View More (P) …" at bounding box center [74, 291] width 148 height 406
click at [134, 507] on icon at bounding box center [131, 509] width 8 height 8
click at [13, 61] on icon at bounding box center [10, 61] width 8 height 8
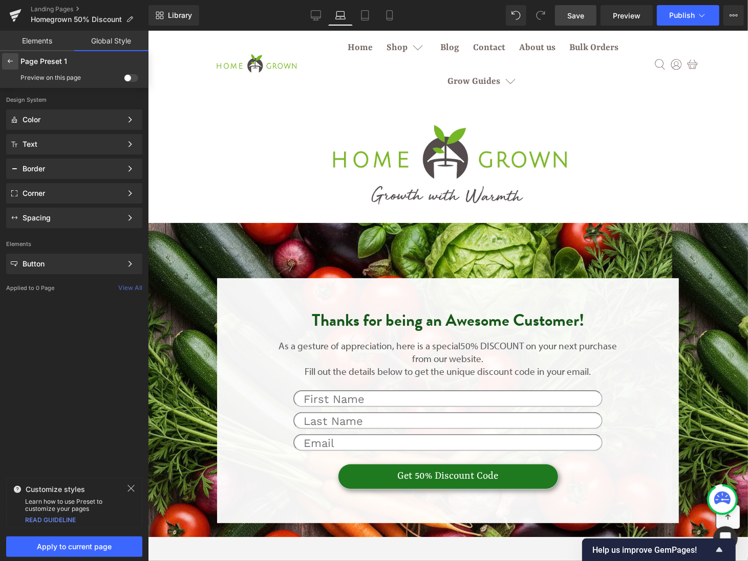
click at [15, 66] on div at bounding box center [10, 61] width 16 height 16
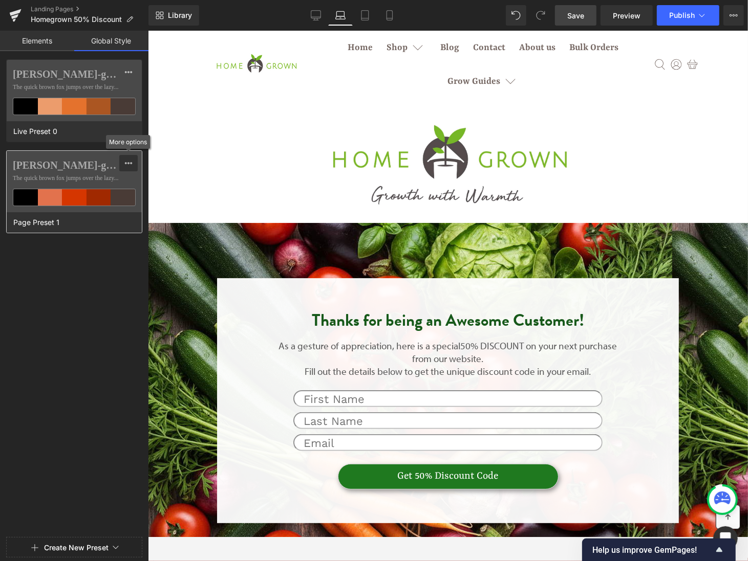
click at [128, 159] on icon at bounding box center [128, 163] width 8 height 8
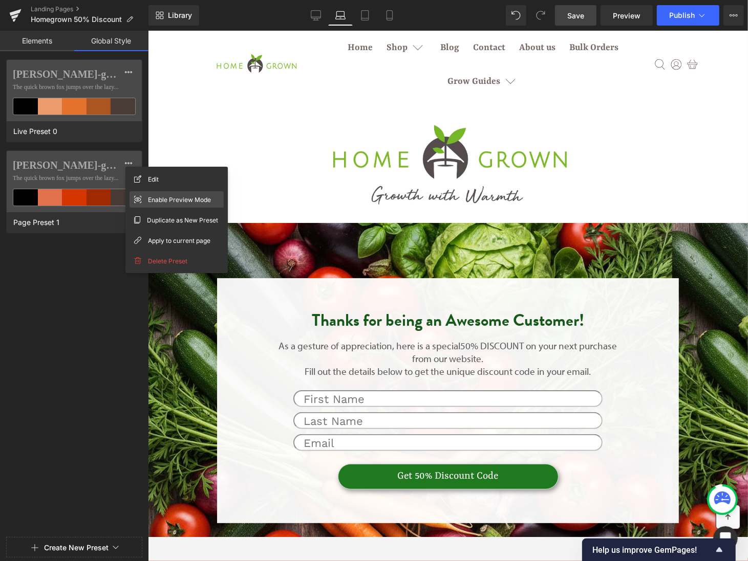
click at [144, 198] on div "Enable Preview Mode" at bounding box center [176, 199] width 94 height 16
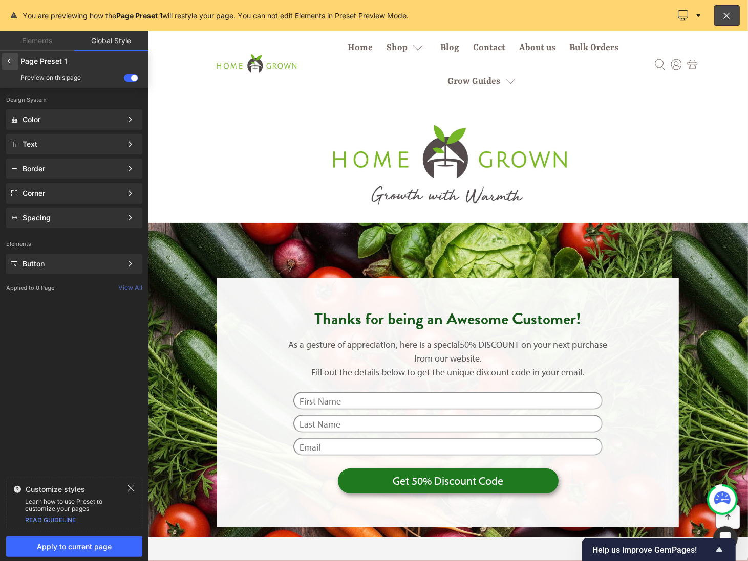
click at [15, 61] on div at bounding box center [10, 61] width 16 height 16
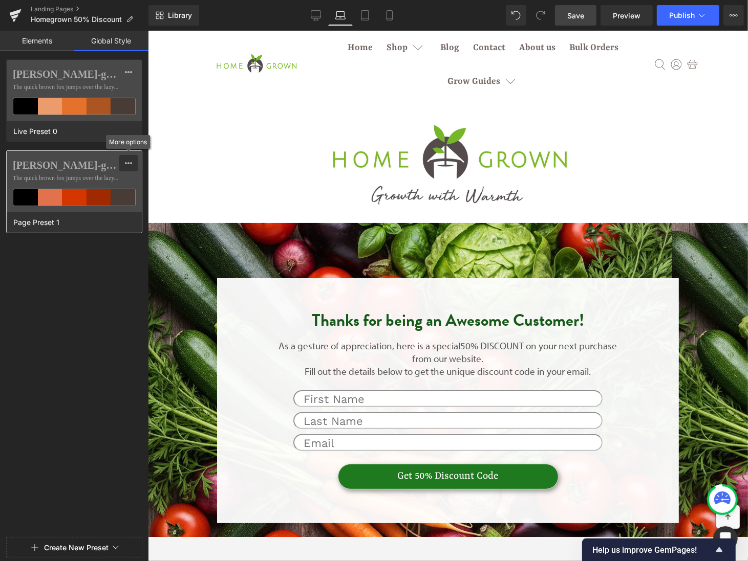
click at [126, 161] on icon at bounding box center [128, 163] width 8 height 8
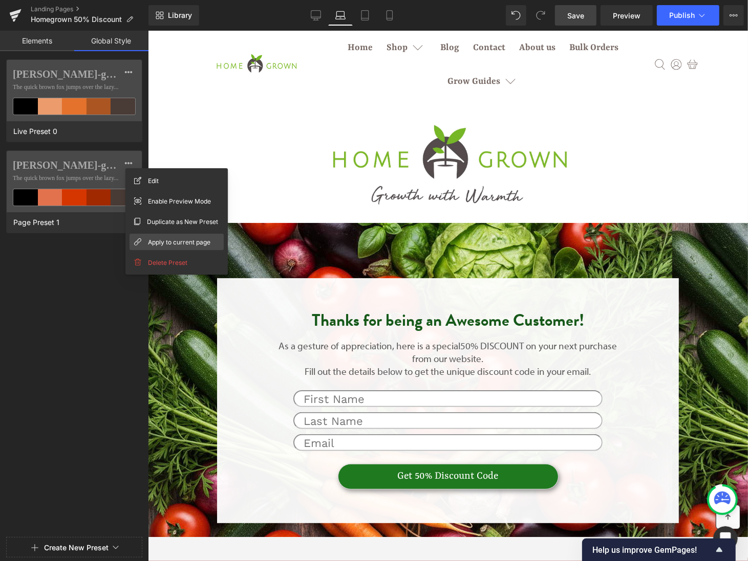
click at [175, 236] on div "Apply to current page" at bounding box center [176, 242] width 94 height 16
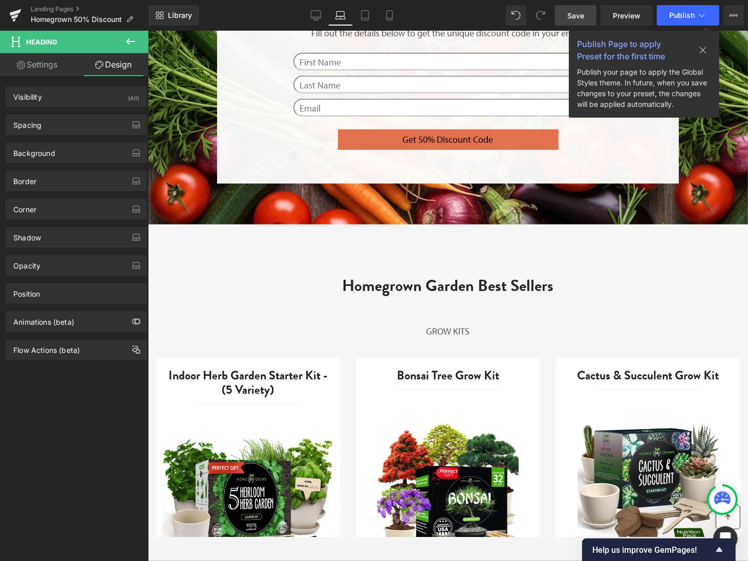
scroll to position [201, 0]
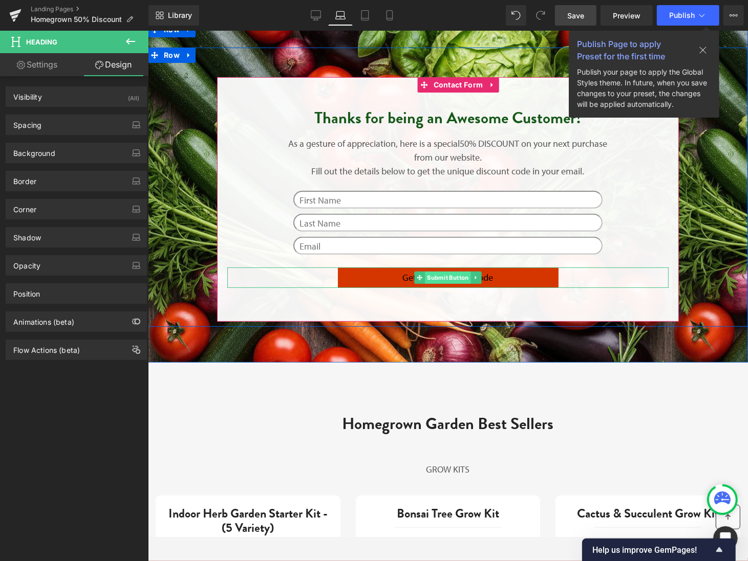
click at [440, 273] on span "Submit Button" at bounding box center [447, 277] width 46 height 12
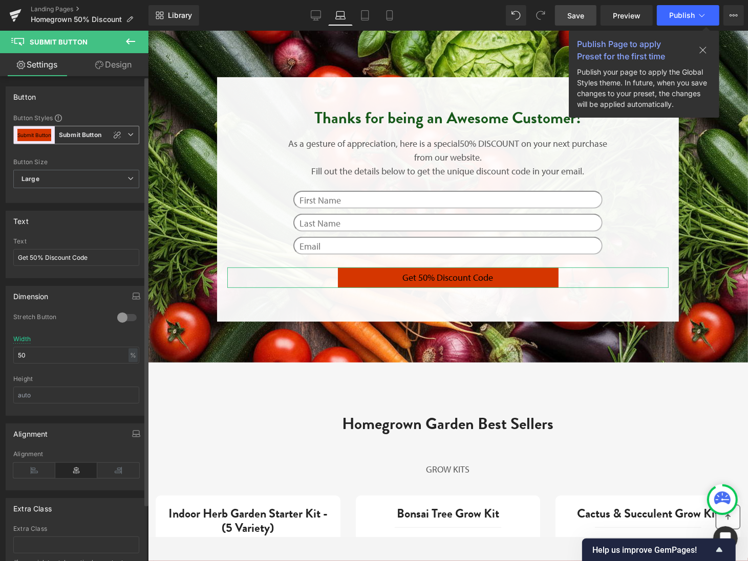
click at [90, 133] on b "Submit Button" at bounding box center [80, 135] width 42 height 9
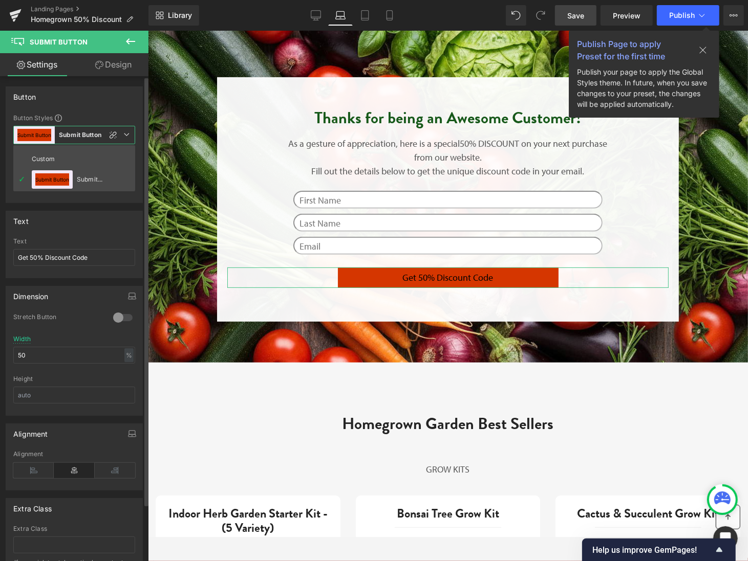
click at [82, 220] on div "Text" at bounding box center [74, 220] width 136 height 19
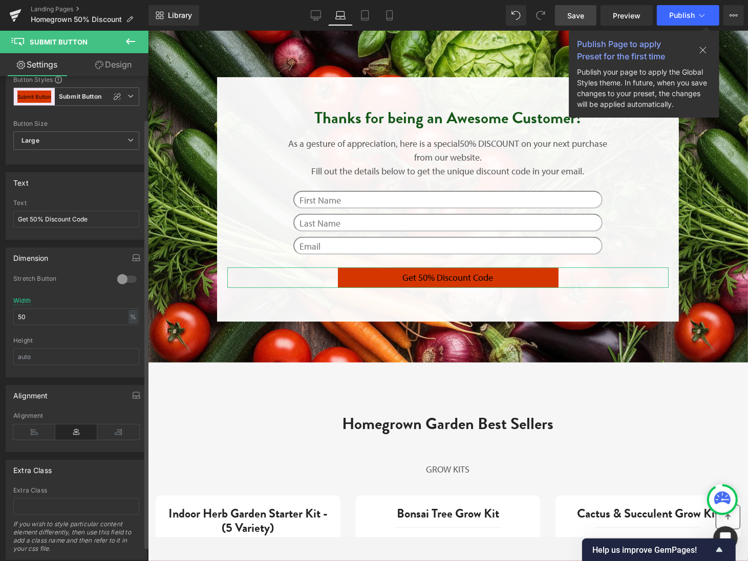
scroll to position [64, 0]
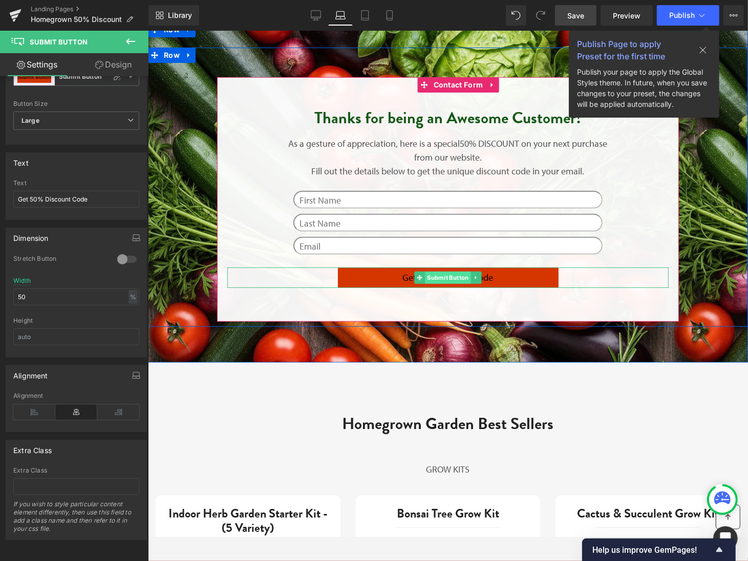
click at [449, 274] on span "Submit Button" at bounding box center [447, 277] width 46 height 12
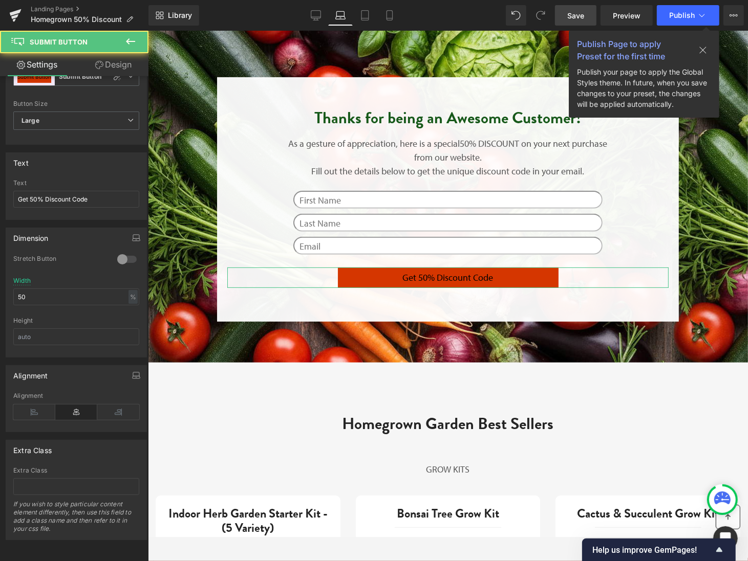
click at [113, 65] on link "Design" at bounding box center [113, 64] width 74 height 23
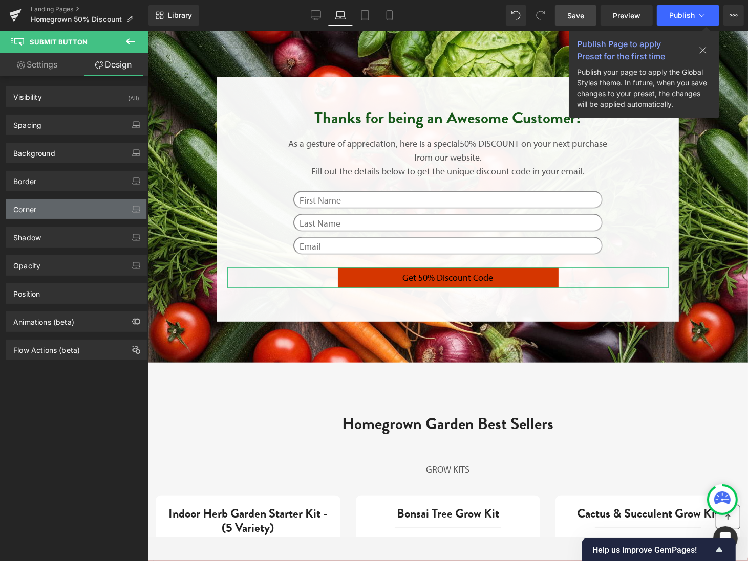
click at [74, 206] on div "Corner" at bounding box center [76, 209] width 140 height 19
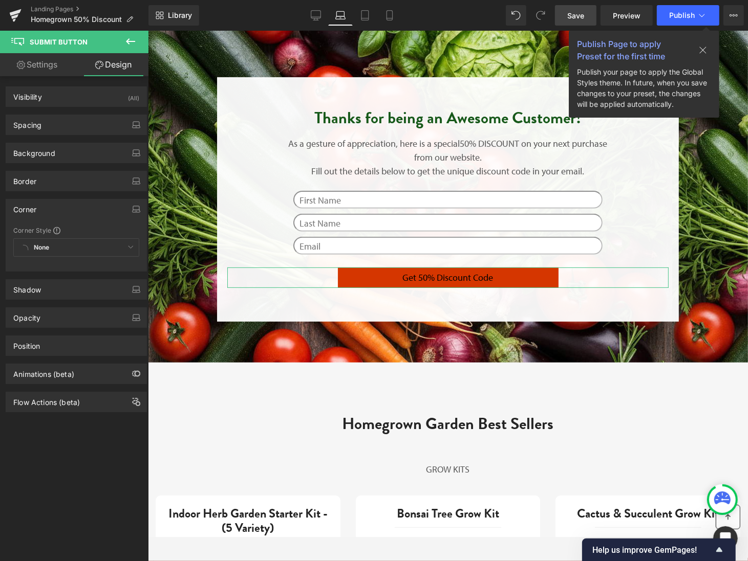
click at [94, 244] on div "None Custom Default Corner" at bounding box center [76, 250] width 126 height 24
click at [119, 245] on div "None Custom Default Corner" at bounding box center [76, 250] width 126 height 24
click at [98, 159] on div "Background" at bounding box center [76, 152] width 140 height 19
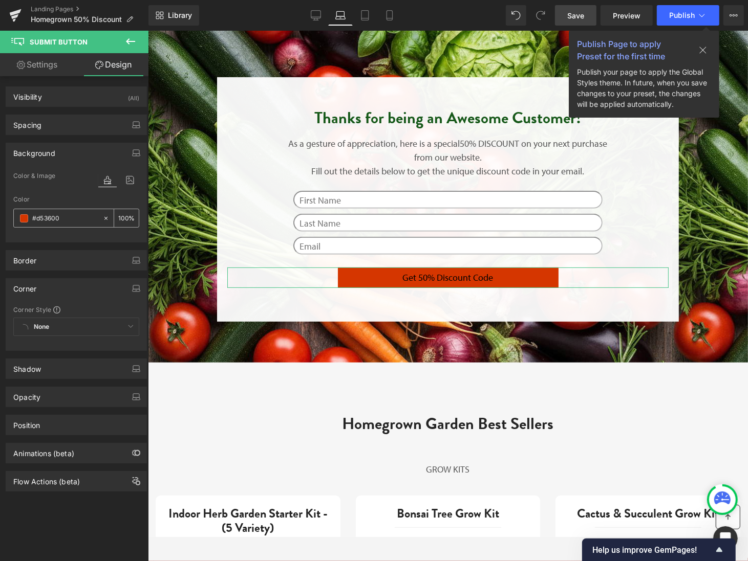
click at [78, 220] on input "#d53600" at bounding box center [65, 218] width 66 height 11
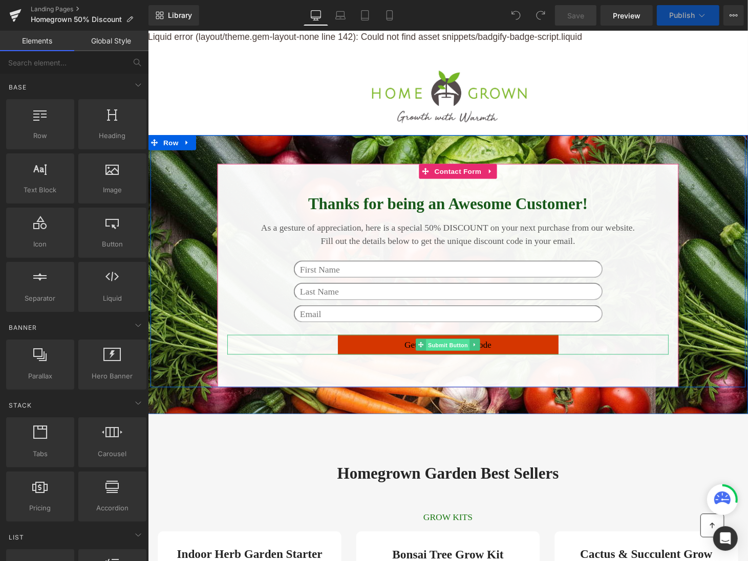
click at [458, 352] on span "Submit Button" at bounding box center [456, 355] width 45 height 12
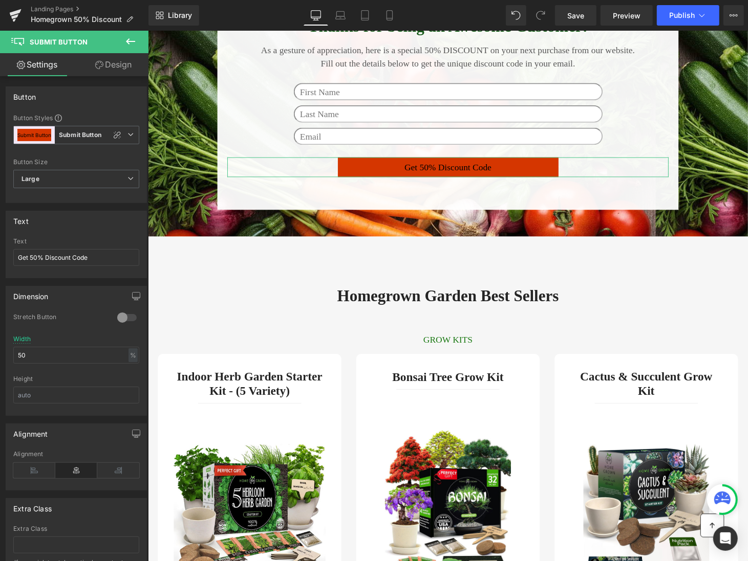
click at [110, 66] on link "Design" at bounding box center [113, 64] width 74 height 23
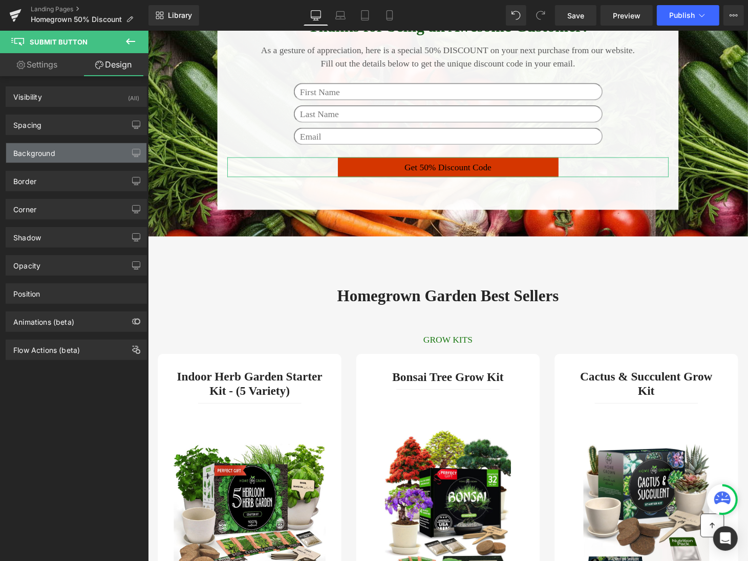
click at [81, 159] on div "Background" at bounding box center [76, 152] width 140 height 19
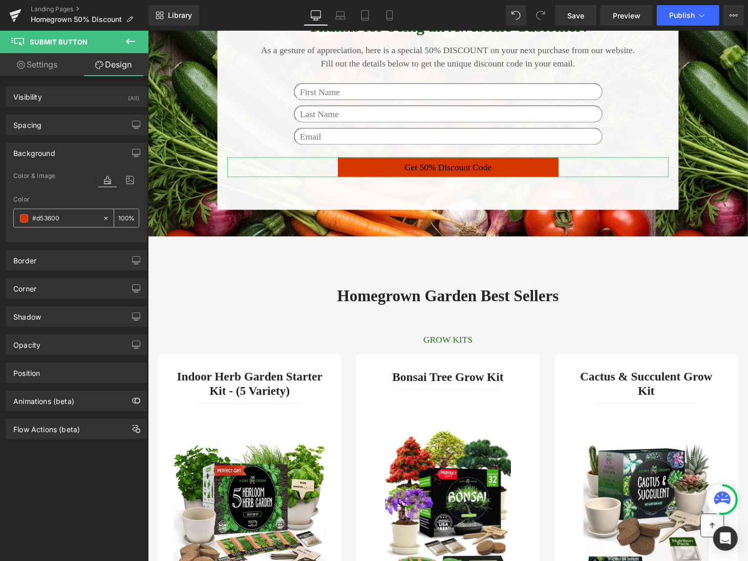
click at [73, 221] on input "#d53600" at bounding box center [65, 218] width 66 height 11
click at [24, 218] on span at bounding box center [24, 218] width 8 height 8
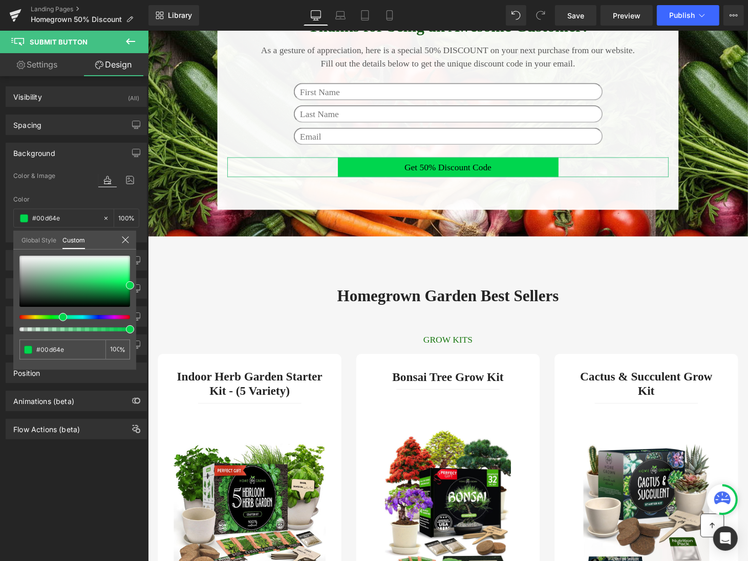
click at [59, 318] on div at bounding box center [70, 317] width 111 height 4
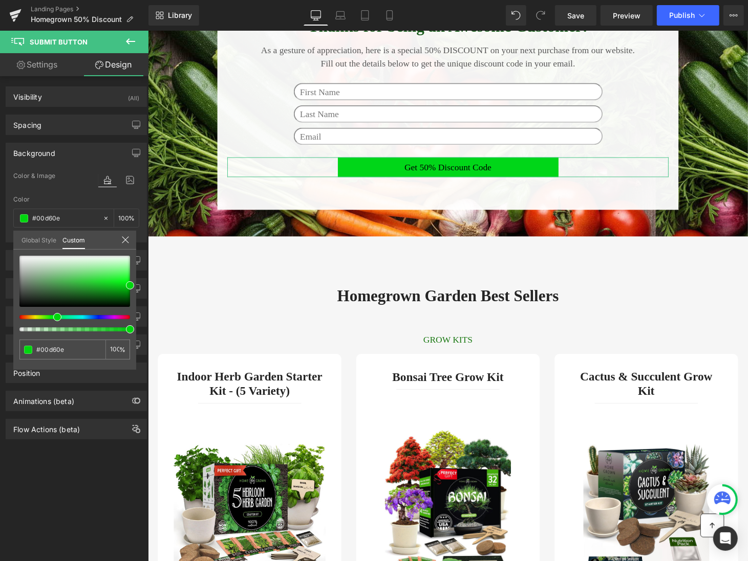
drag, startPoint x: 59, startPoint y: 316, endPoint x: 49, endPoint y: 316, distance: 10.2
click at [49, 316] on div at bounding box center [70, 317] width 111 height 4
click at [85, 292] on div at bounding box center [74, 281] width 111 height 51
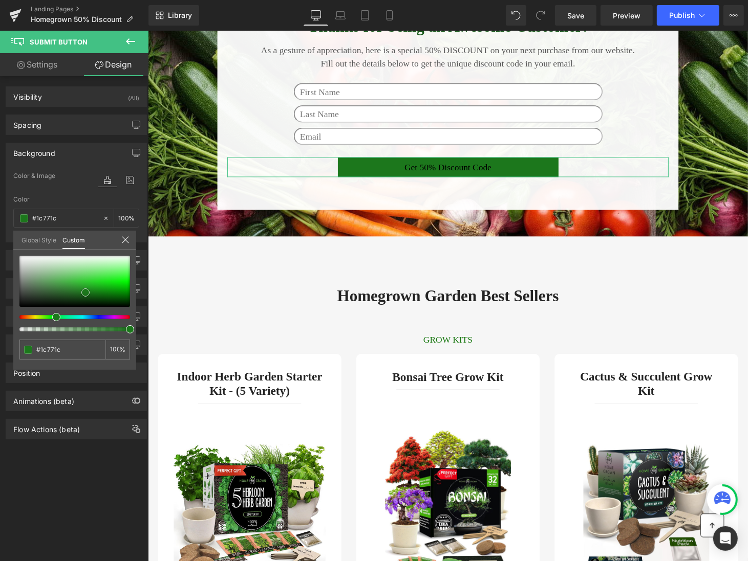
click at [88, 292] on span at bounding box center [85, 293] width 8 height 8
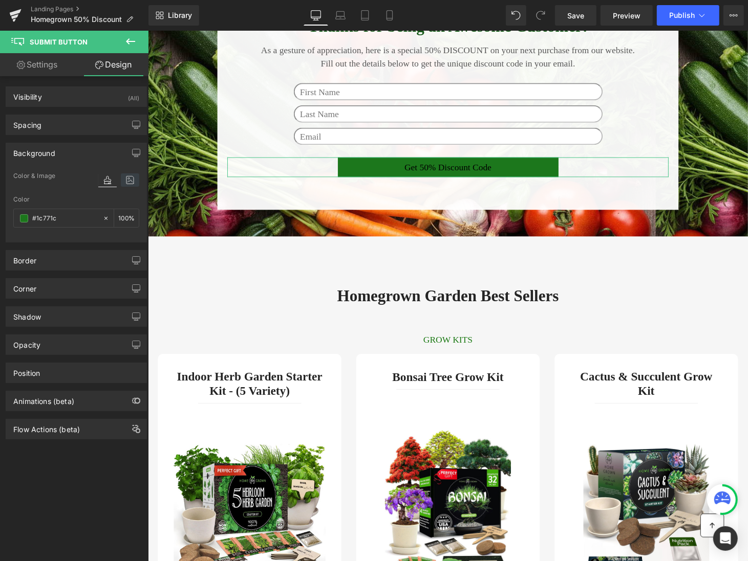
click at [125, 181] on icon at bounding box center [130, 179] width 18 height 13
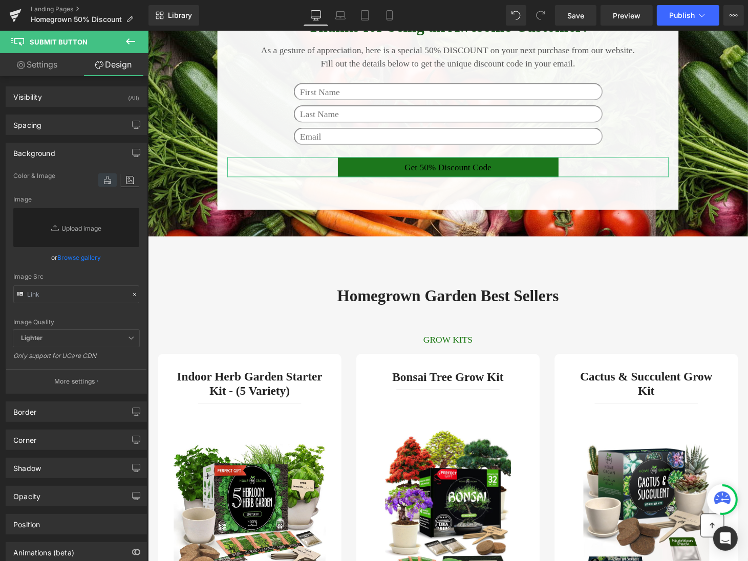
click at [101, 180] on icon at bounding box center [107, 179] width 18 height 13
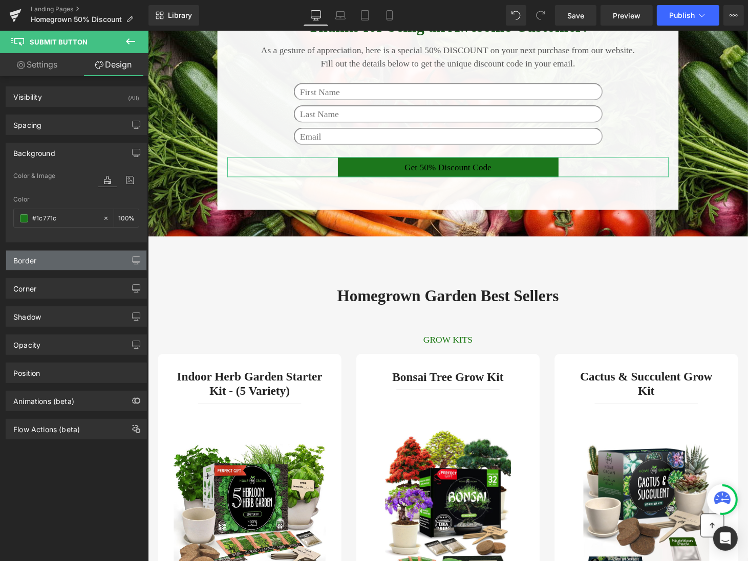
click at [80, 256] on div "Border" at bounding box center [76, 260] width 140 height 19
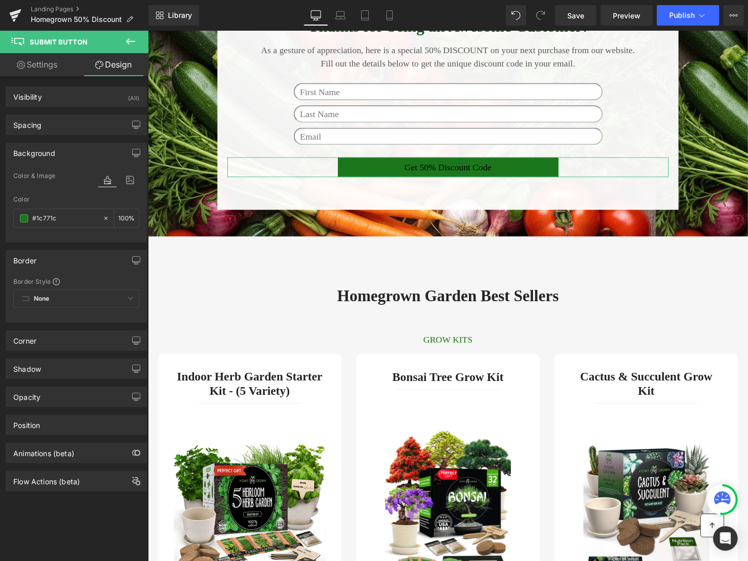
click at [74, 296] on div "None Custom Border Solid Border Dashed Border Dotted" at bounding box center [76, 302] width 126 height 24
click at [116, 297] on div "None Custom Border Solid Border Dashed Border Dotted" at bounding box center [76, 302] width 126 height 24
click at [78, 339] on div "Corner" at bounding box center [76, 340] width 140 height 19
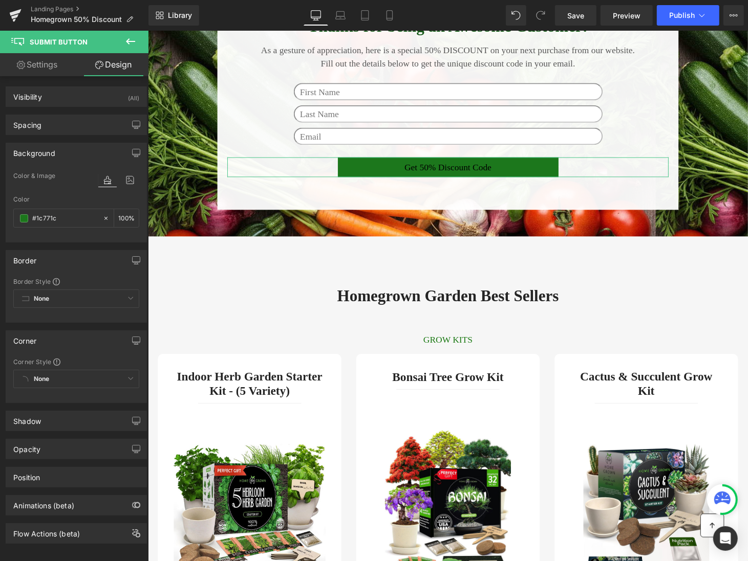
click at [69, 377] on div "None Custom Default Corner" at bounding box center [76, 382] width 126 height 24
click at [129, 375] on div "None Custom Default Corner" at bounding box center [76, 382] width 126 height 24
click at [121, 376] on div "None Custom Default Corner" at bounding box center [76, 382] width 126 height 24
click at [56, 359] on span at bounding box center [56, 362] width 7 height 7
click at [57, 61] on link "Settings" at bounding box center [37, 64] width 74 height 23
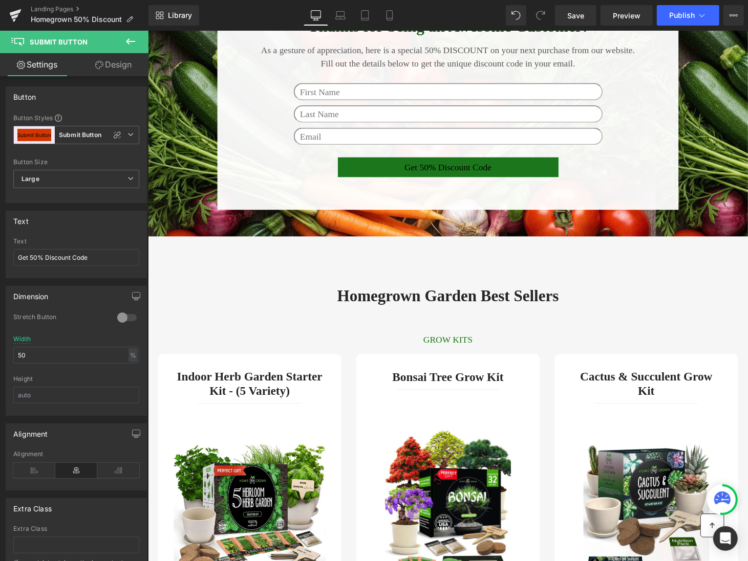
click at [128, 41] on icon at bounding box center [130, 41] width 9 height 6
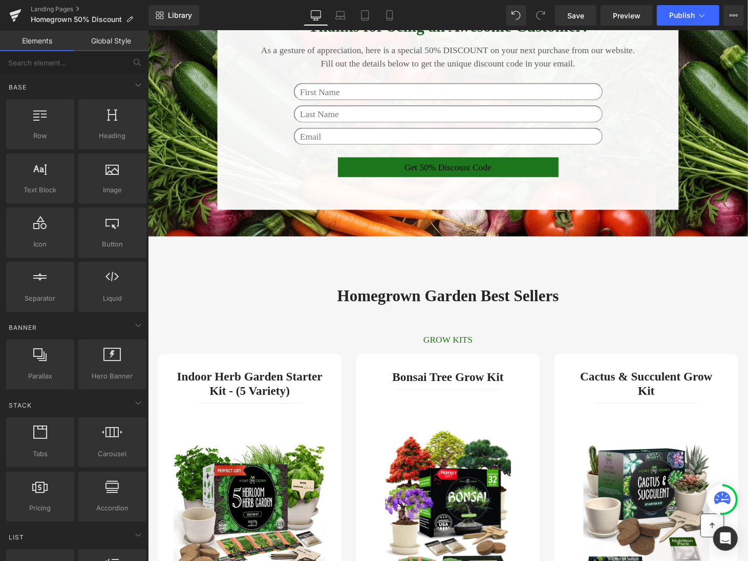
click at [121, 36] on link "Global Style" at bounding box center [111, 41] width 74 height 20
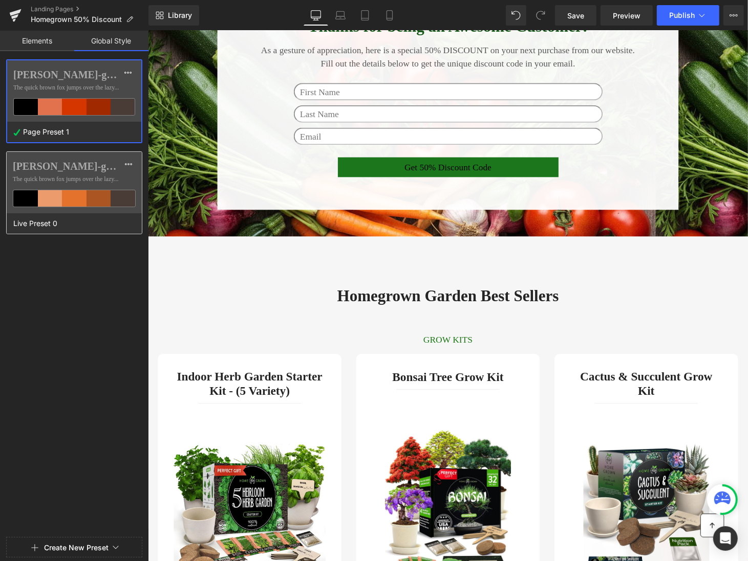
click at [97, 170] on label "[PERSON_NAME]-grotesque" at bounding box center [74, 166] width 123 height 12
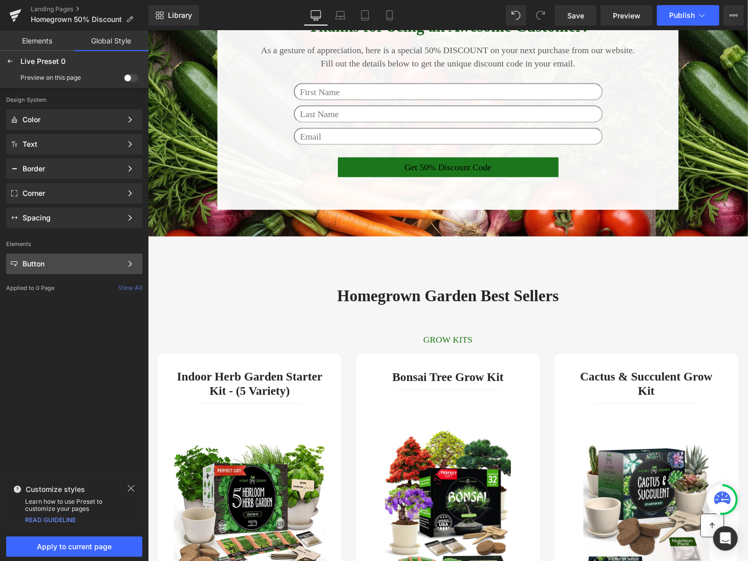
click at [96, 257] on div "Button Color Style Define a color palette and apply it to your pages 1 of 3 Next" at bounding box center [74, 264] width 136 height 20
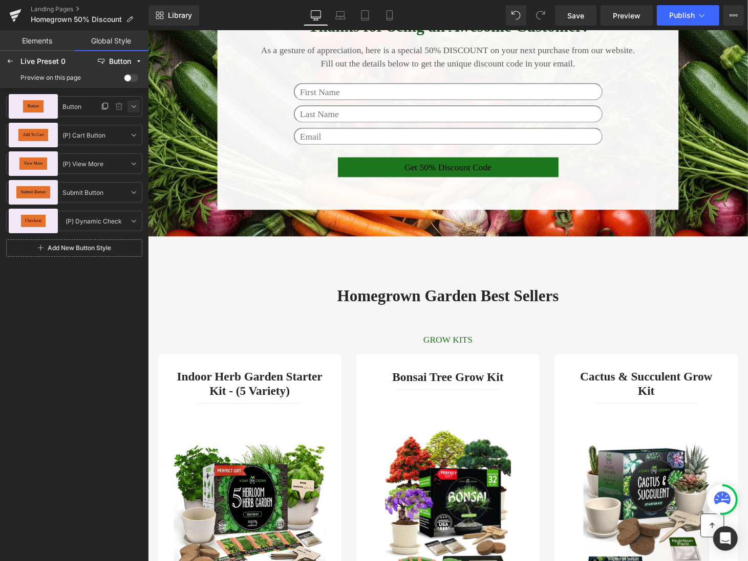
click at [133, 107] on icon at bounding box center [133, 106] width 8 height 8
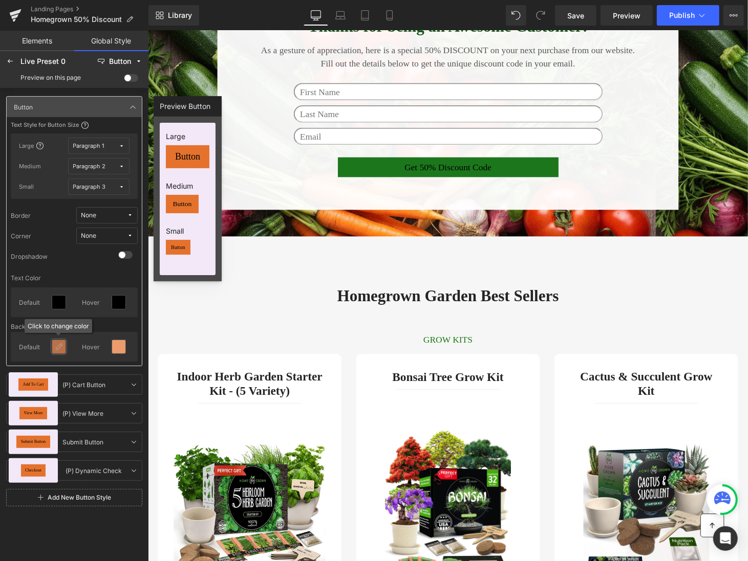
click at [62, 343] on icon at bounding box center [59, 347] width 8 height 8
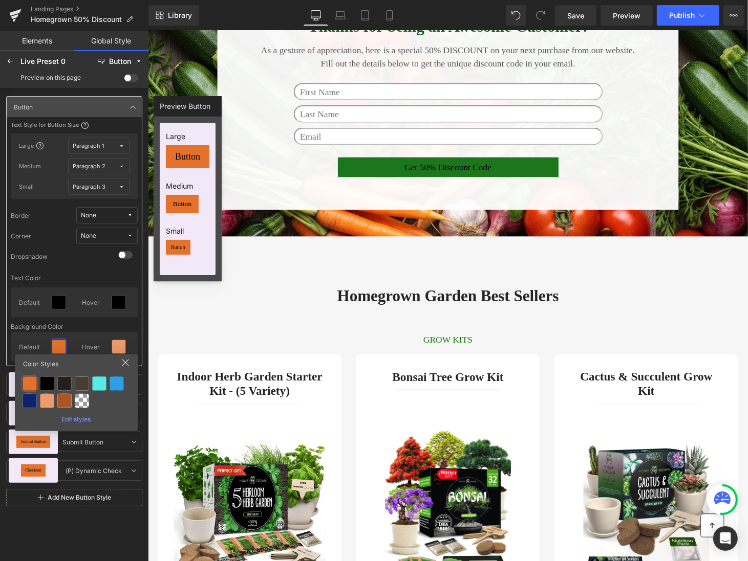
click at [85, 418] on div "Edit styles" at bounding box center [76, 417] width 115 height 11
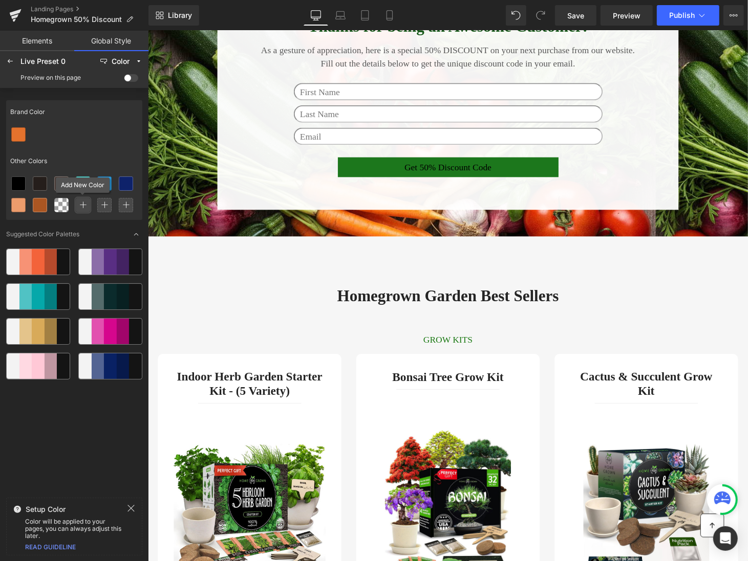
click at [85, 205] on icon at bounding box center [82, 205] width 7 height 7
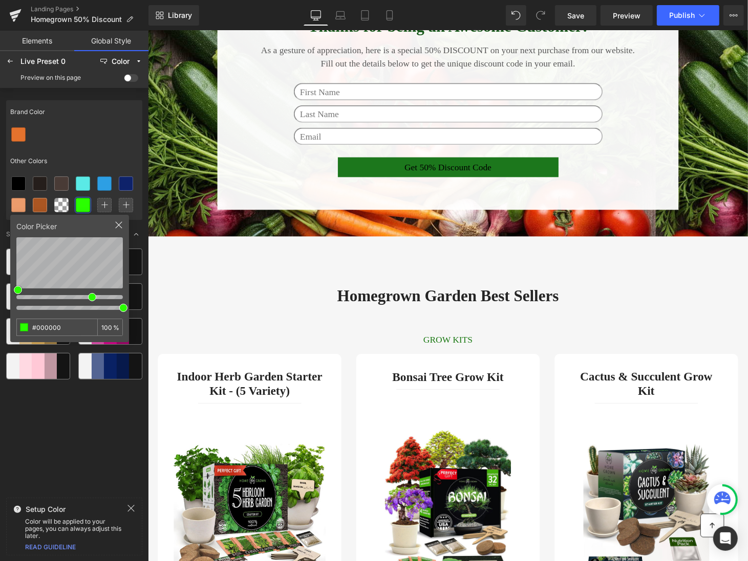
drag, startPoint x: 107, startPoint y: 292, endPoint x: 91, endPoint y: 295, distance: 16.8
click at [91, 295] on div at bounding box center [69, 296] width 106 height 11
click at [120, 224] on icon at bounding box center [119, 225] width 7 height 7
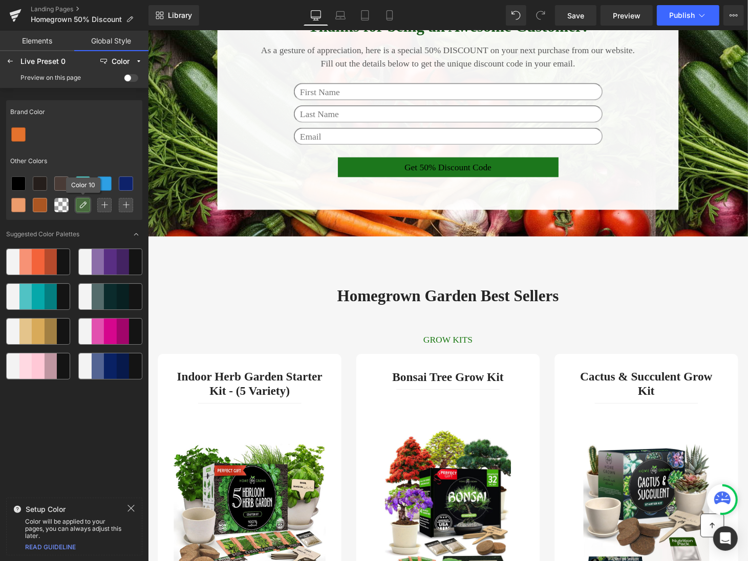
click at [88, 205] on div at bounding box center [82, 205] width 13 height 13
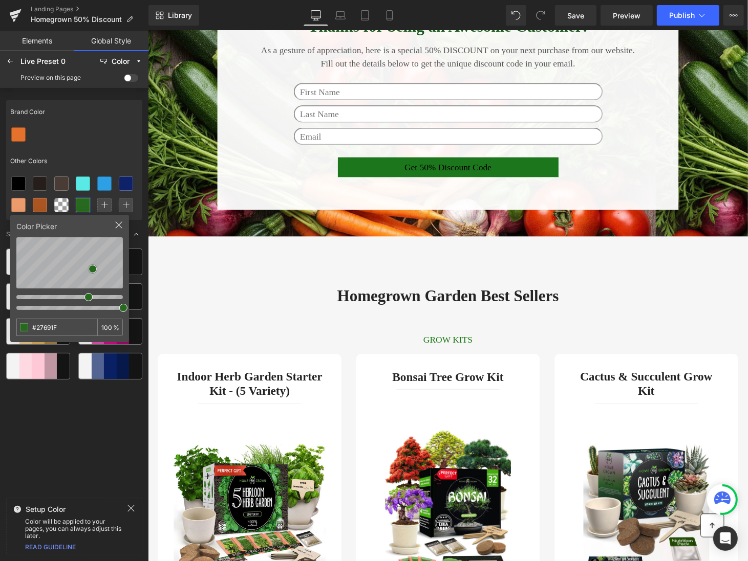
click at [107, 399] on div "Brand Color Other Colors Color Picker #27691F 100 % Suggested Color Palettes" at bounding box center [74, 295] width 136 height 398
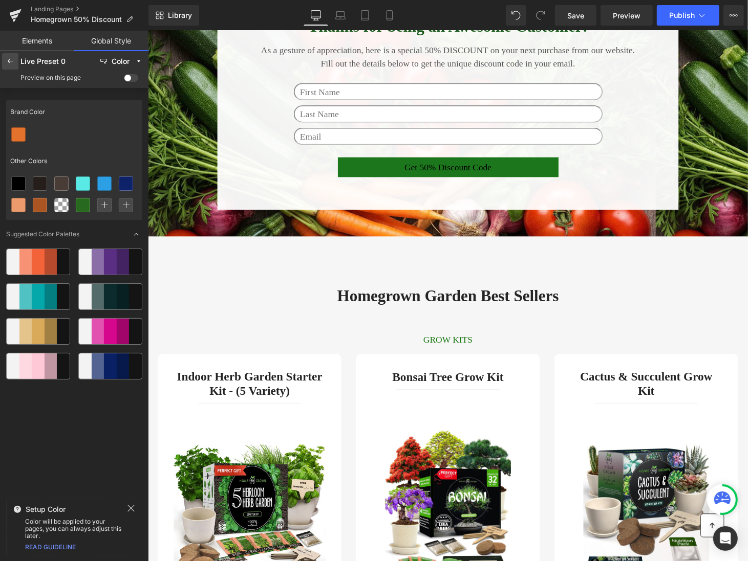
click at [16, 56] on div at bounding box center [10, 61] width 16 height 16
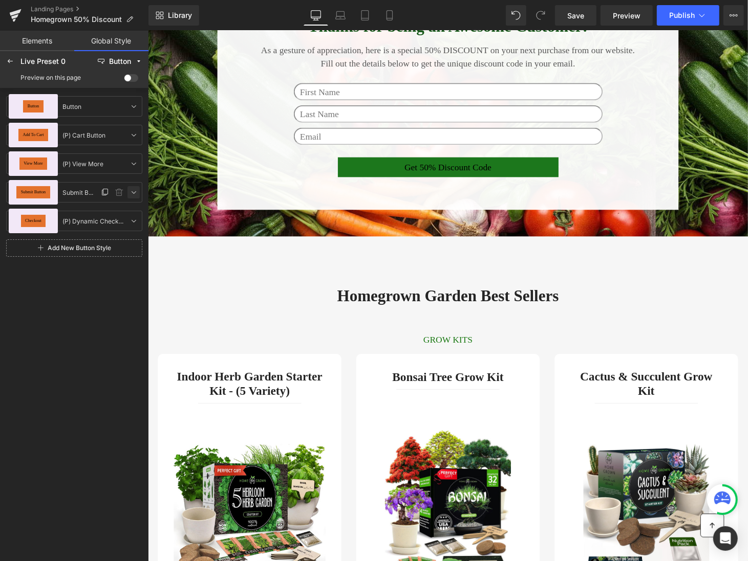
click at [136, 188] on icon at bounding box center [133, 192] width 8 height 8
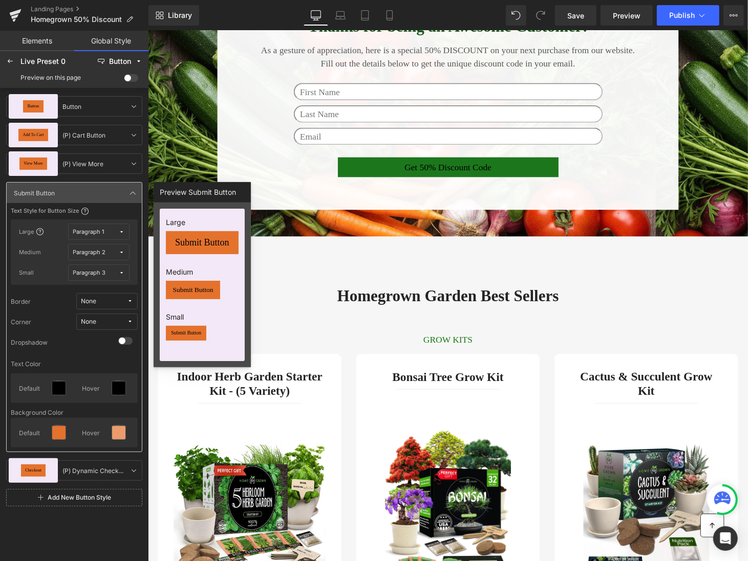
click at [122, 302] on span "None" at bounding box center [104, 302] width 46 height 8
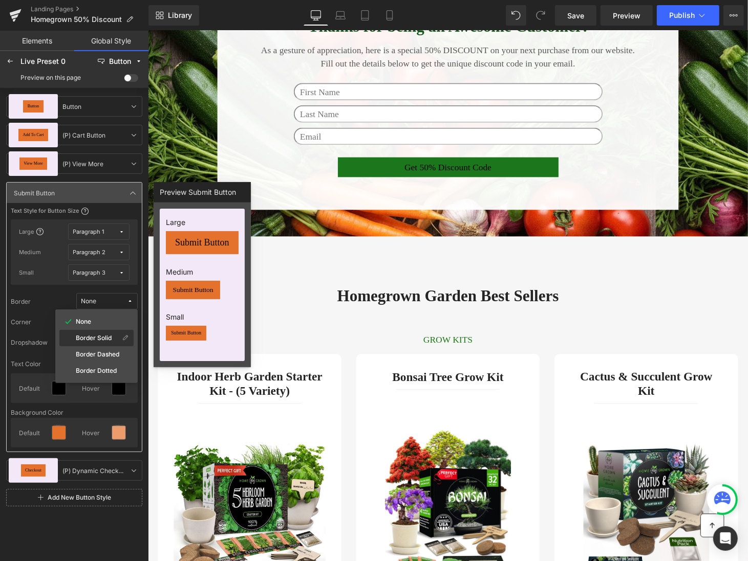
click at [101, 338] on label "Border Solid" at bounding box center [94, 338] width 36 height 7
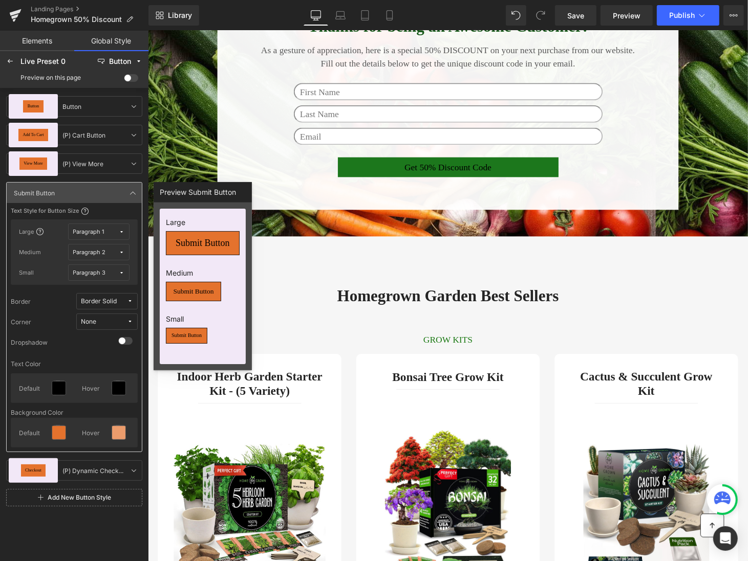
click at [108, 326] on button "None" at bounding box center [106, 322] width 61 height 16
click at [106, 356] on label "Corner 1" at bounding box center [98, 358] width 25 height 7
click at [124, 346] on label at bounding box center [127, 342] width 19 height 11
click at [118, 345] on input "checkbox" at bounding box center [118, 345] width 0 height 0
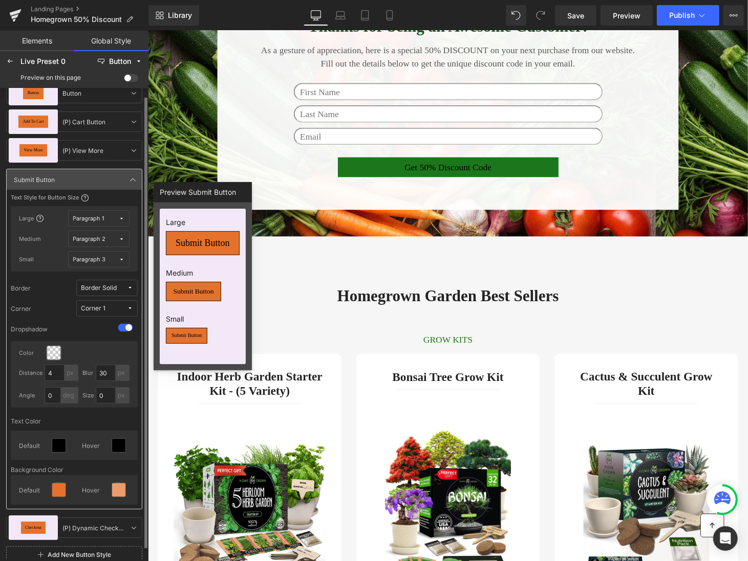
scroll to position [20, 0]
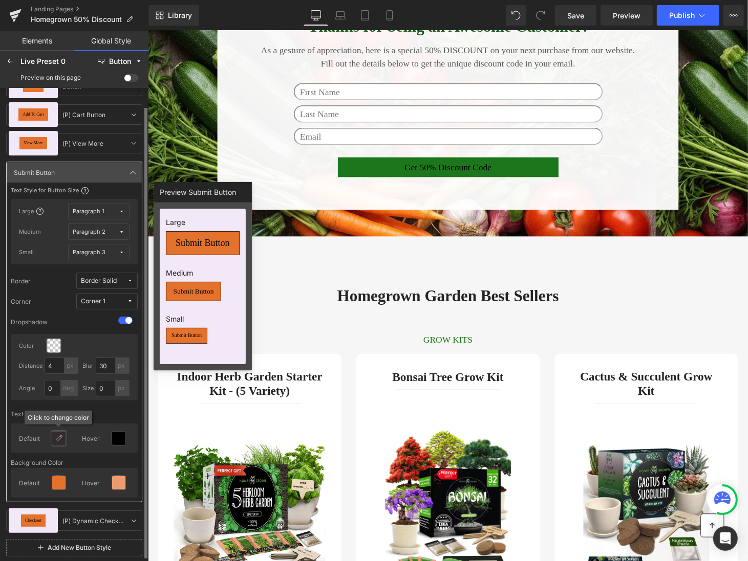
click at [60, 442] on div at bounding box center [58, 438] width 13 height 13
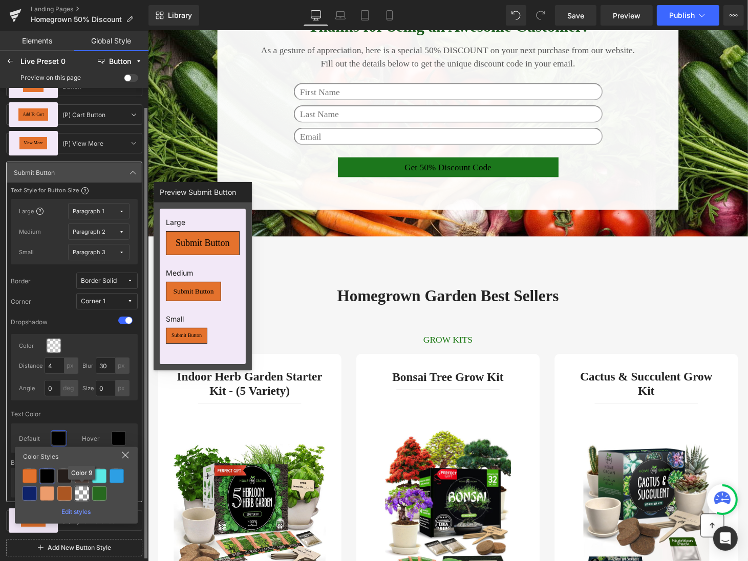
click at [81, 494] on div at bounding box center [82, 494] width 14 height 14
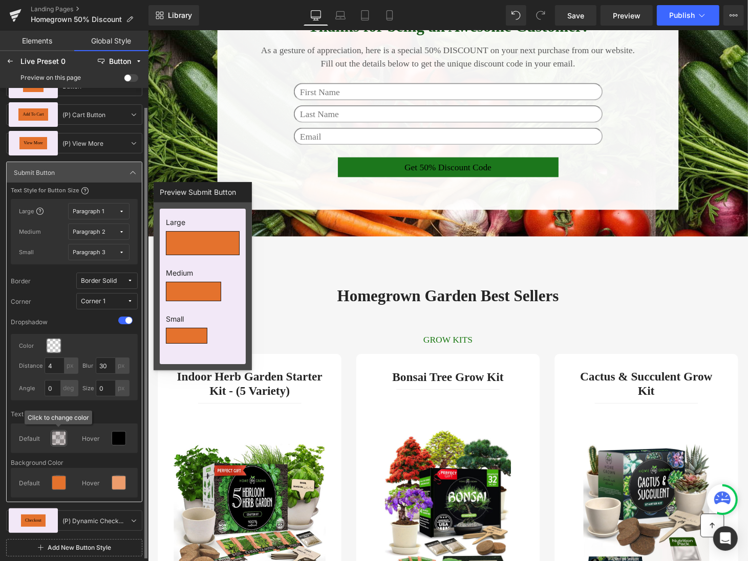
click at [64, 440] on div at bounding box center [58, 438] width 13 height 13
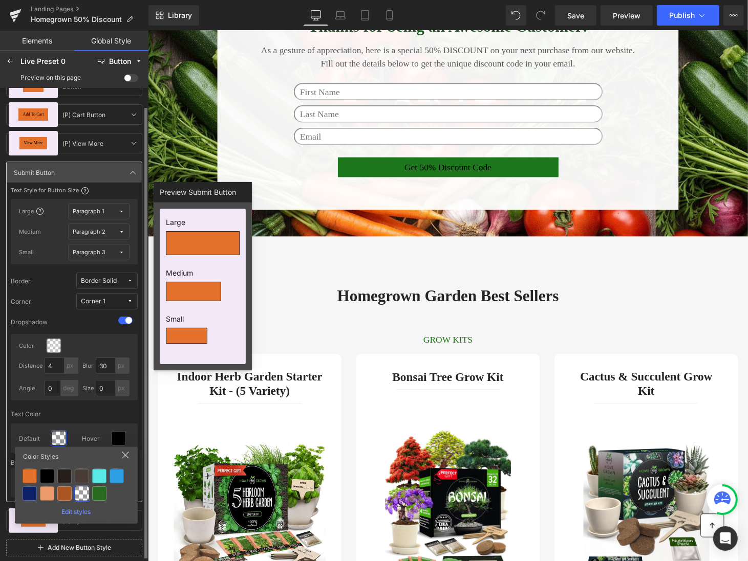
click at [83, 510] on div "Edit styles" at bounding box center [76, 510] width 115 height 11
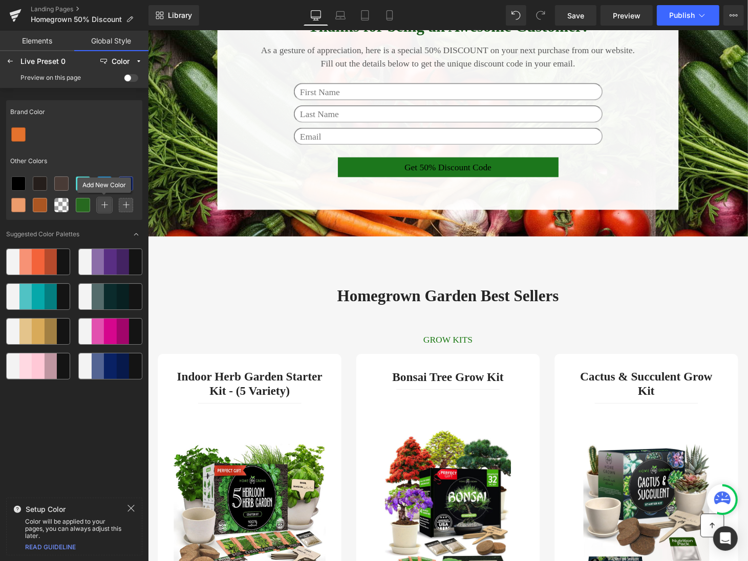
click at [101, 202] on icon at bounding box center [104, 205] width 7 height 7
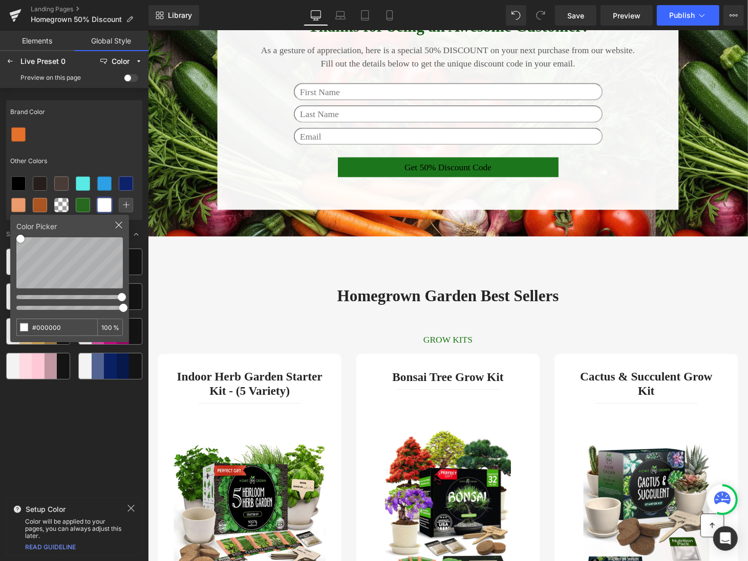
click at [2, 225] on div "Brand Color Other Colors Color Picker #000000 100 % Suggested Color Palettes Se…" at bounding box center [74, 324] width 148 height 472
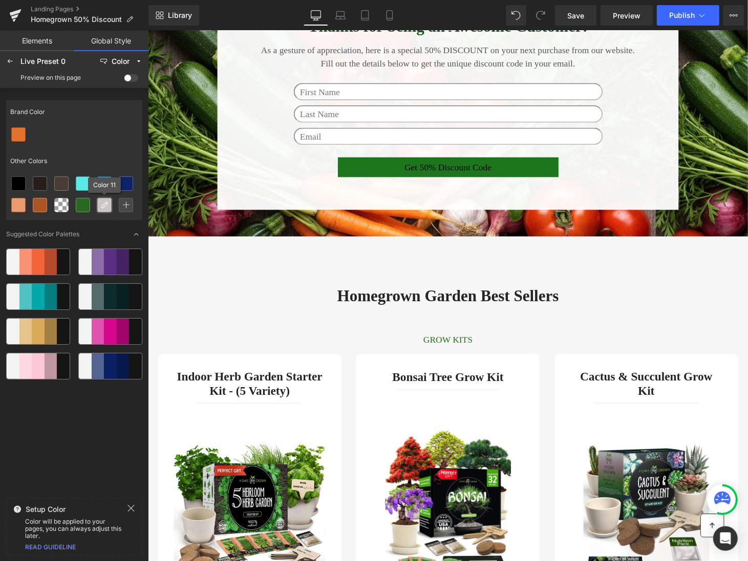
click at [104, 201] on icon at bounding box center [104, 205] width 8 height 8
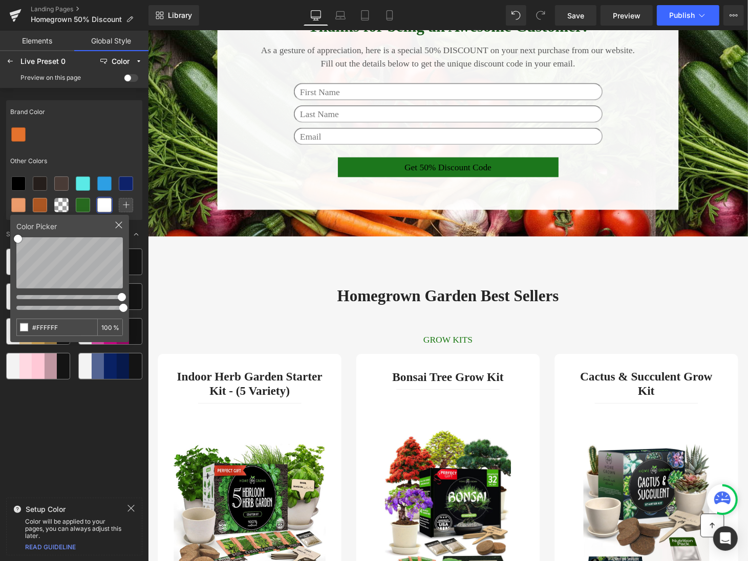
click at [112, 127] on div at bounding box center [74, 134] width 136 height 21
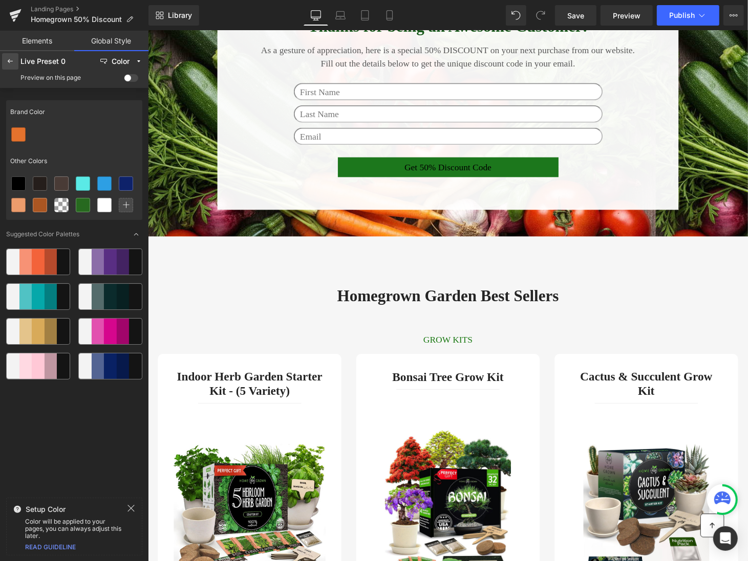
click at [11, 61] on icon at bounding box center [10, 61] width 8 height 8
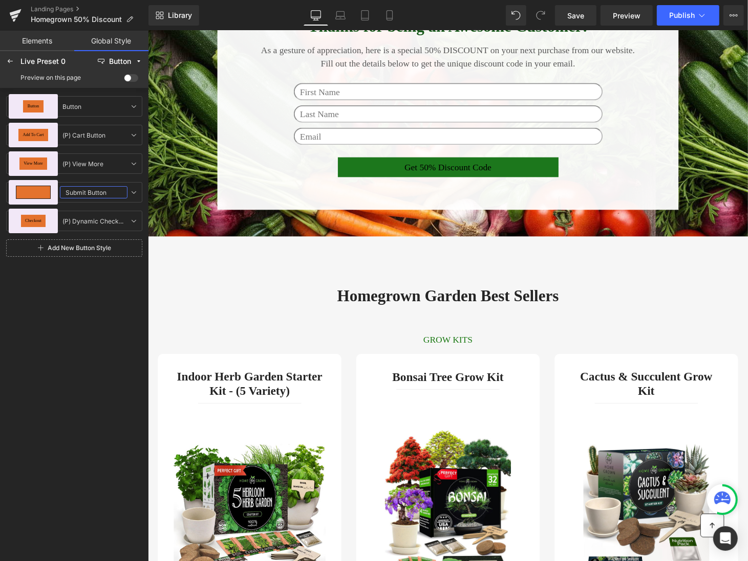
click at [88, 193] on input "Submit Button" at bounding box center [94, 192] width 68 height 12
click at [130, 191] on icon at bounding box center [133, 192] width 8 height 8
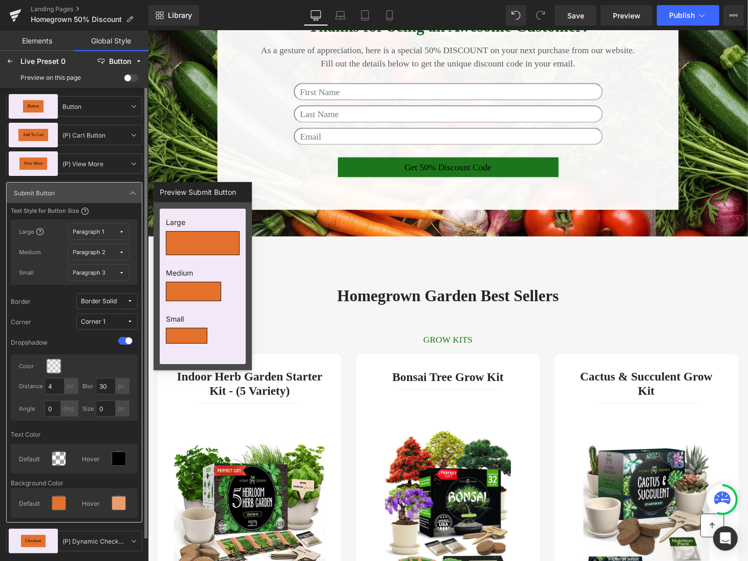
click at [54, 362] on div at bounding box center [54, 366] width 14 height 14
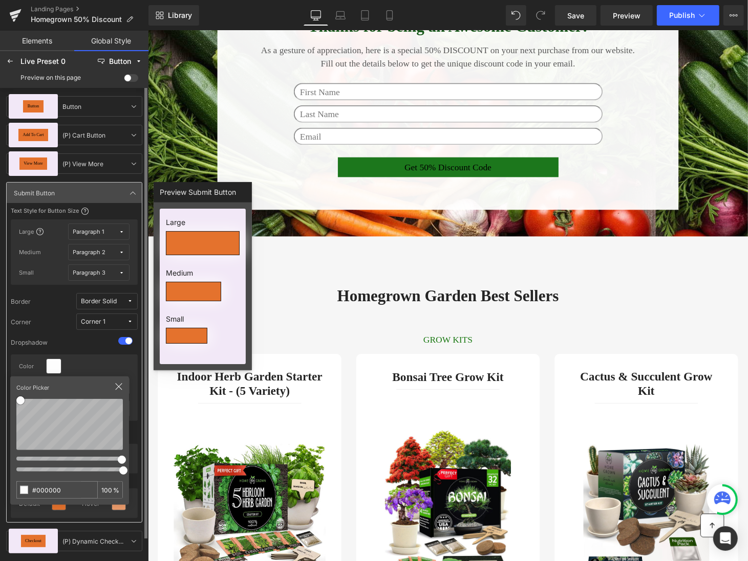
click at [18, 383] on div "Color Picker #000000 100 %" at bounding box center [69, 441] width 119 height 128
click at [85, 353] on div "Dropshadow Color Color Picker #000000 100 % Distance 4 px Blur 30 px Angle 0 de…" at bounding box center [74, 377] width 127 height 87
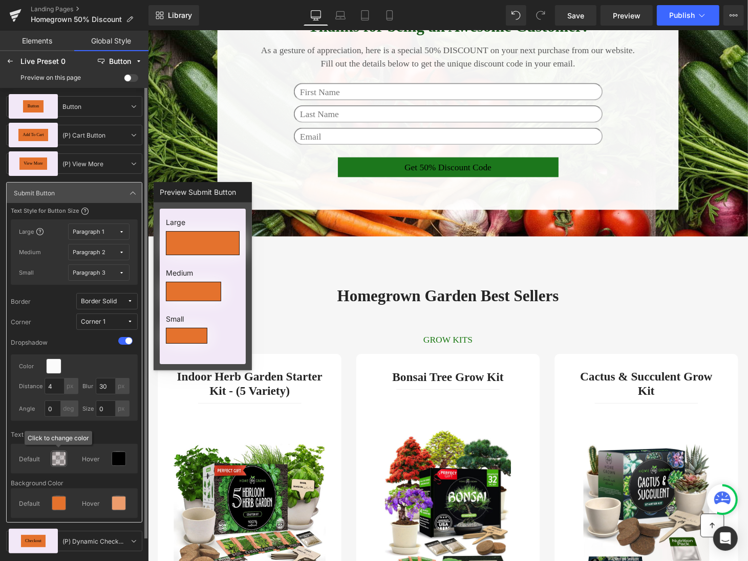
drag, startPoint x: 62, startPoint y: 457, endPoint x: 56, endPoint y: 458, distance: 5.8
click at [56, 458] on icon at bounding box center [59, 459] width 8 height 8
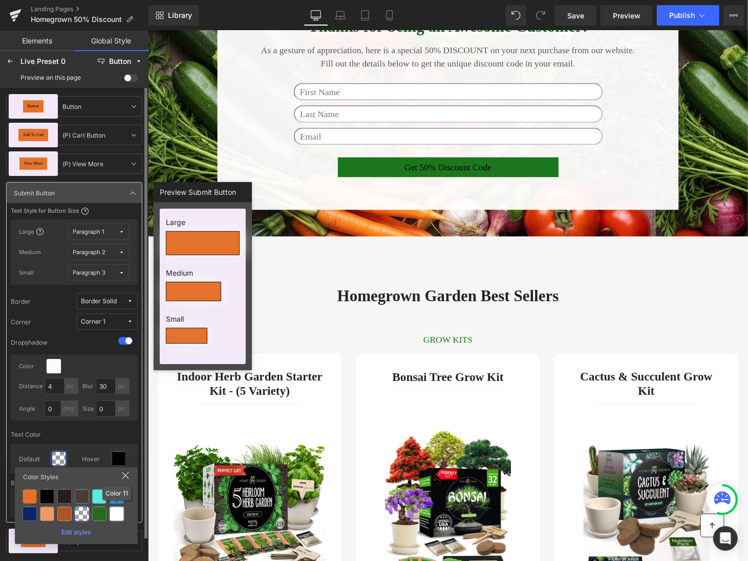
click at [116, 517] on div at bounding box center [117, 514] width 14 height 14
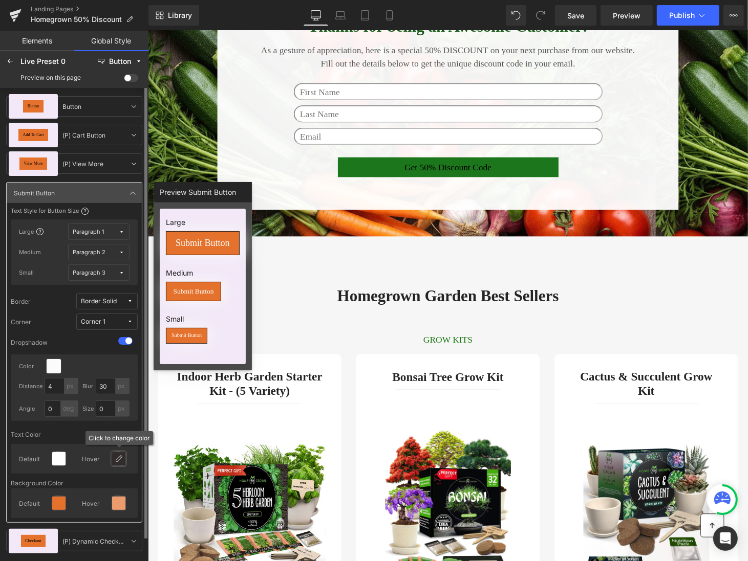
click at [119, 457] on icon at bounding box center [119, 459] width 8 height 8
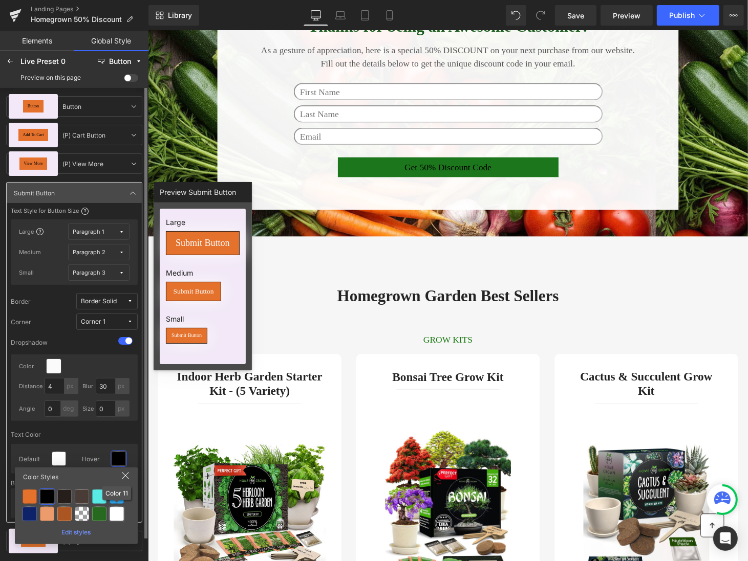
click at [123, 515] on div at bounding box center [117, 514] width 14 height 14
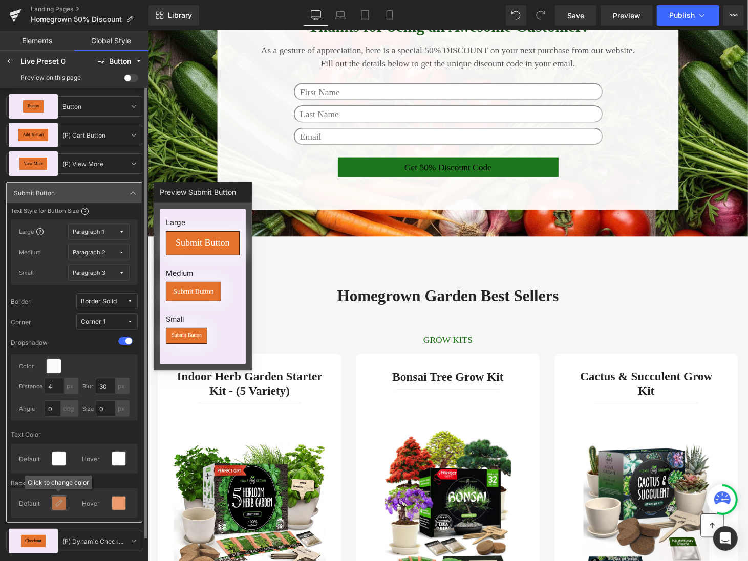
click at [59, 504] on icon at bounding box center [59, 503] width 8 height 8
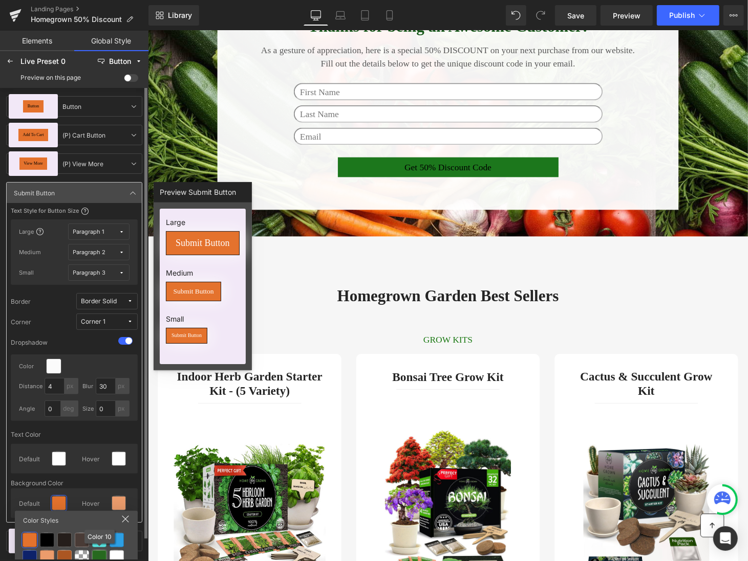
click at [101, 555] on div at bounding box center [99, 558] width 14 height 14
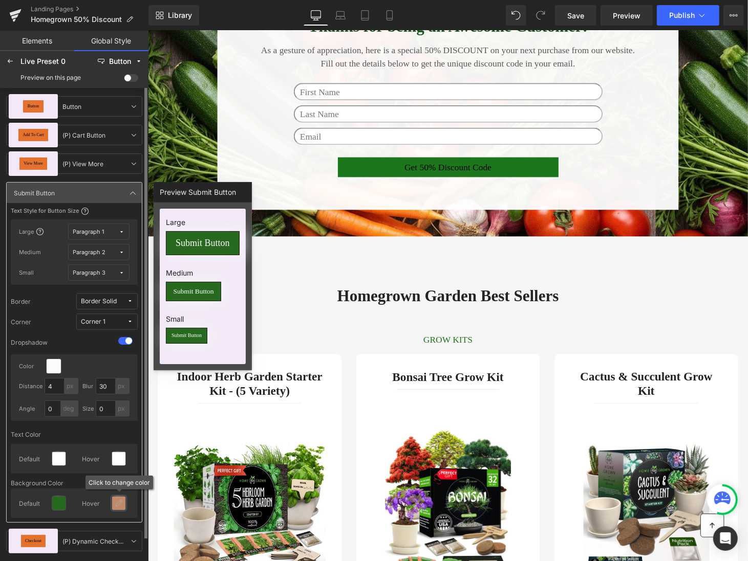
click at [119, 502] on icon at bounding box center [119, 503] width 8 height 8
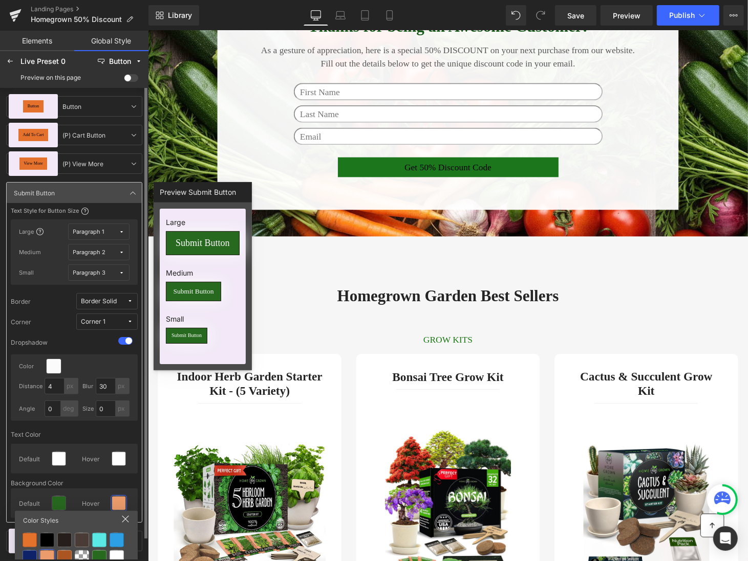
scroll to position [27, 0]
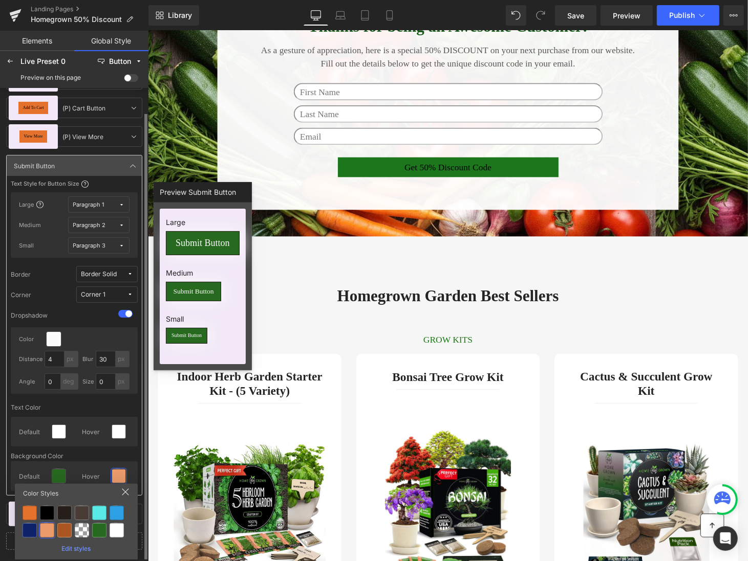
click at [86, 549] on div "Edit styles" at bounding box center [76, 546] width 115 height 11
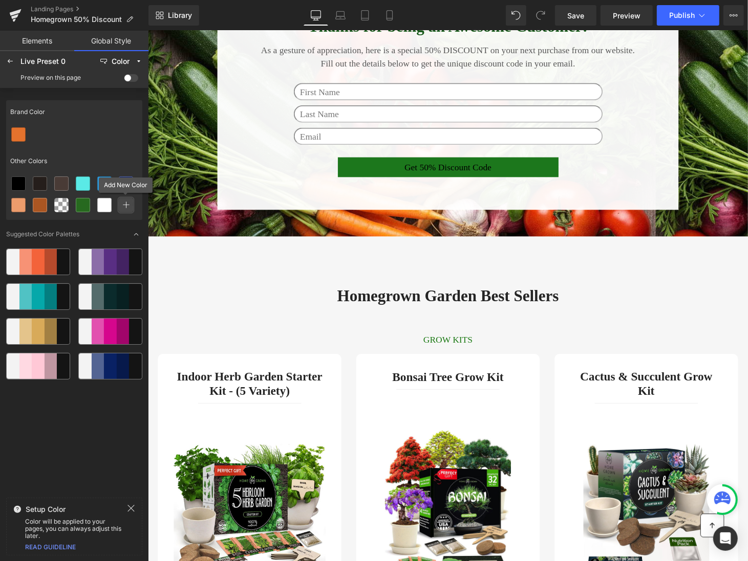
click at [127, 208] on icon at bounding box center [125, 205] width 7 height 7
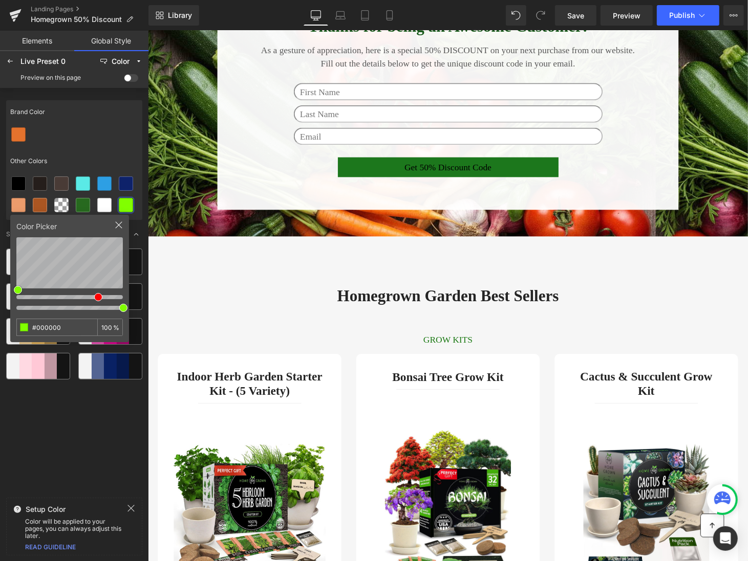
click at [98, 297] on div at bounding box center [69, 296] width 106 height 11
click at [97, 298] on div at bounding box center [97, 297] width 8 height 8
click at [68, 407] on div "Brand Color Other Colors Color Picker #000000 100 % Suggested Color Palettes" at bounding box center [74, 295] width 136 height 398
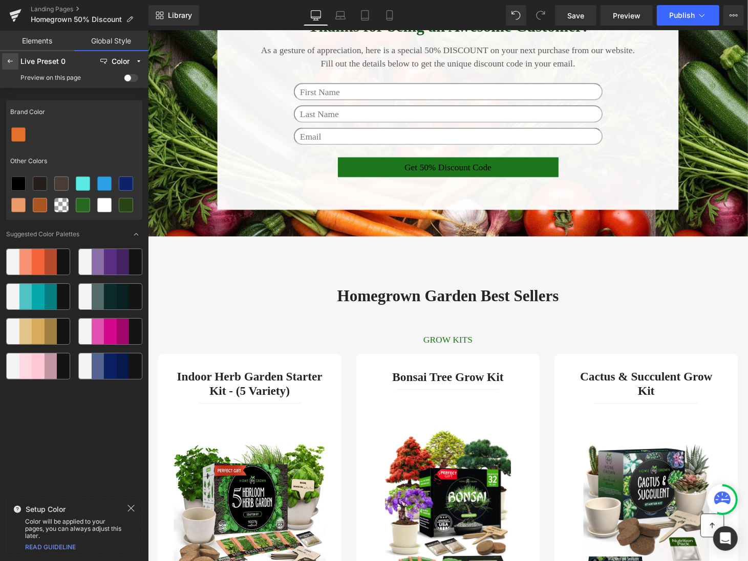
click at [14, 65] on div at bounding box center [10, 61] width 16 height 16
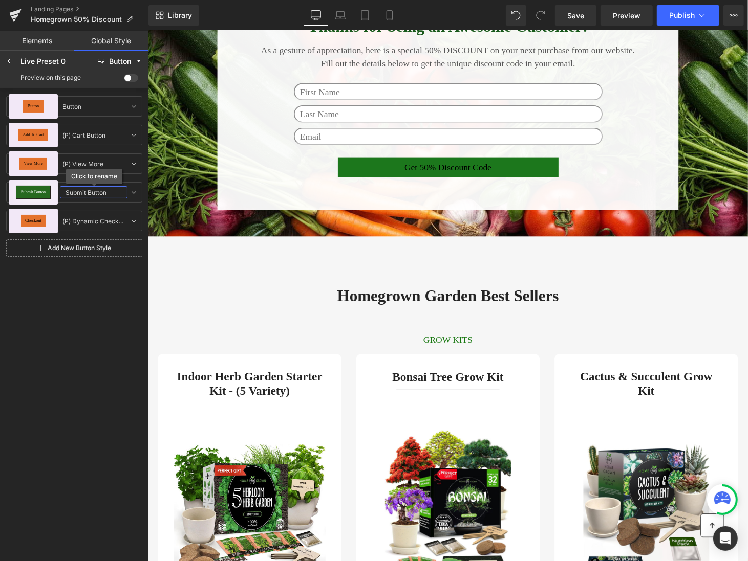
click at [96, 191] on input "Submit Button" at bounding box center [94, 192] width 68 height 12
click at [134, 193] on icon at bounding box center [133, 192] width 8 height 8
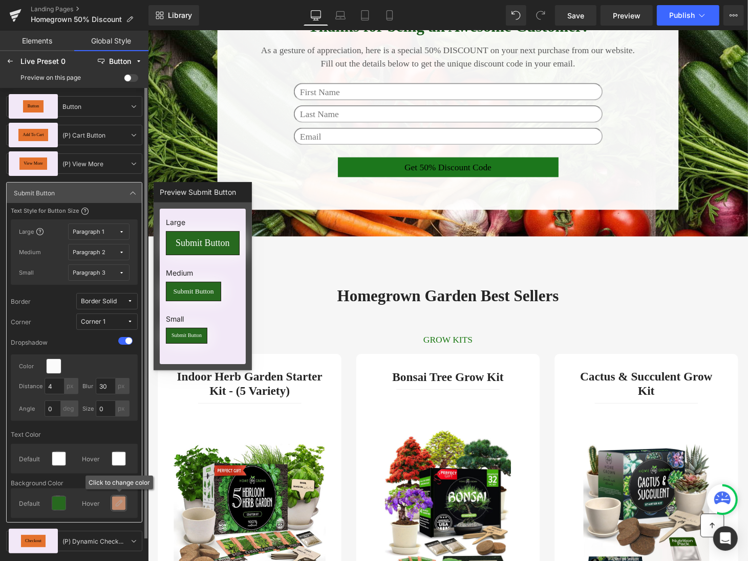
click at [117, 503] on icon at bounding box center [119, 503] width 8 height 8
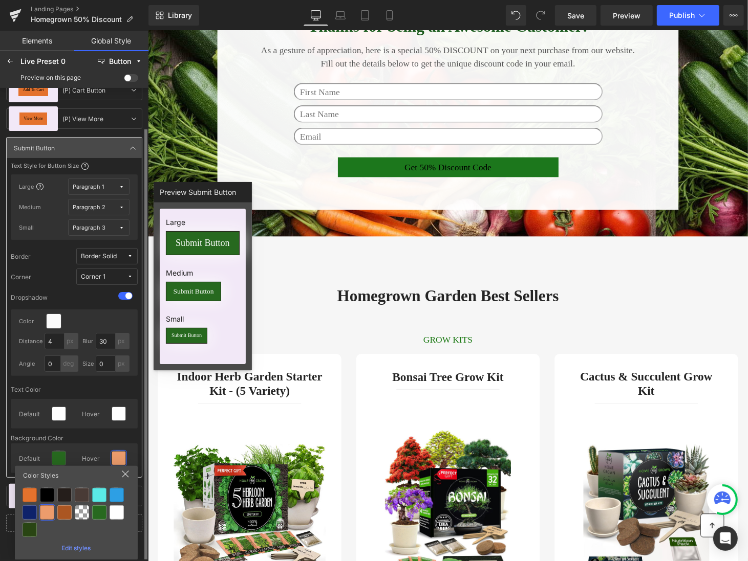
scroll to position [45, 0]
click at [29, 527] on div at bounding box center [30, 530] width 14 height 14
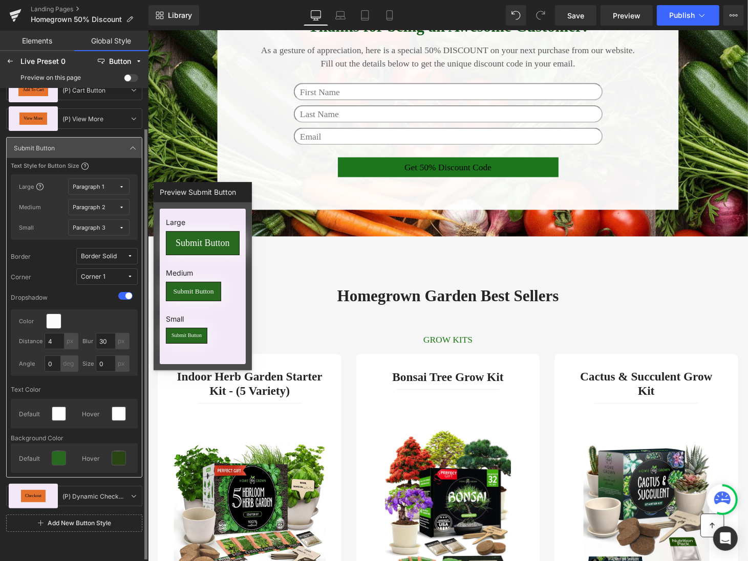
click at [123, 276] on span "Corner 1" at bounding box center [104, 277] width 46 height 8
click at [47, 270] on div "Corner Corner 1 None Corner 1" at bounding box center [74, 277] width 127 height 16
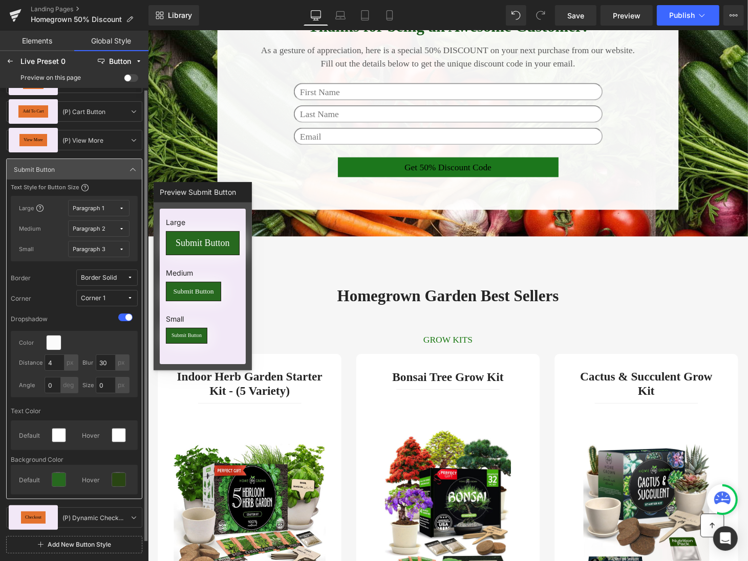
scroll to position [0, 0]
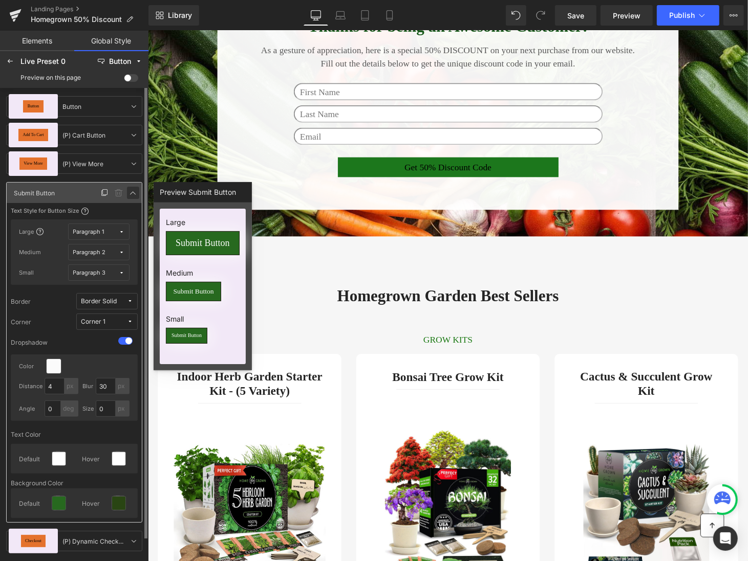
click at [131, 191] on icon at bounding box center [133, 193] width 8 height 8
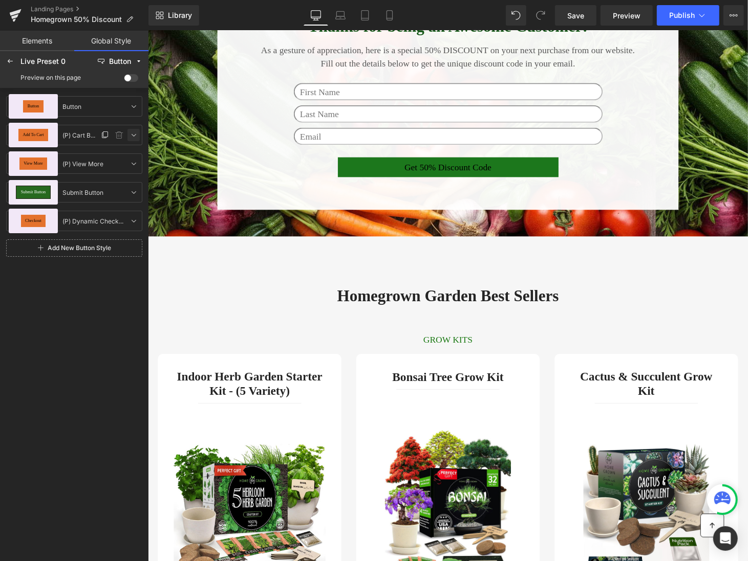
click at [132, 133] on icon at bounding box center [133, 135] width 8 height 8
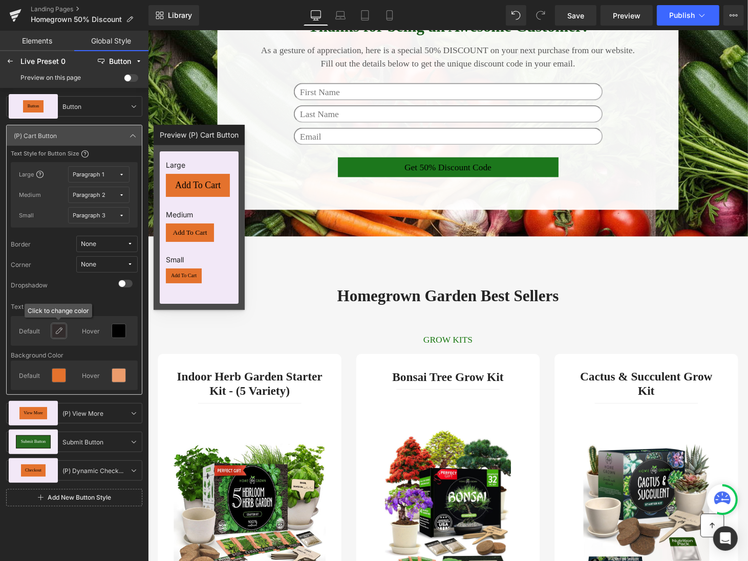
click at [58, 330] on icon at bounding box center [59, 331] width 8 height 8
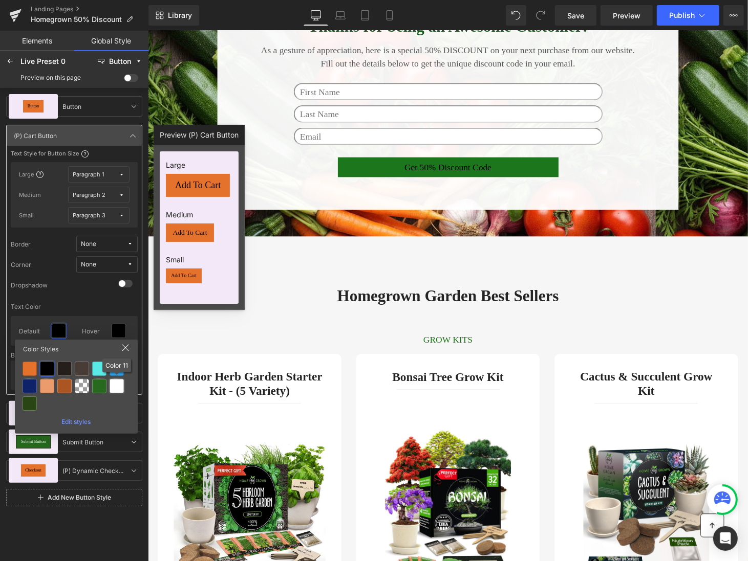
click at [116, 389] on div at bounding box center [117, 386] width 14 height 14
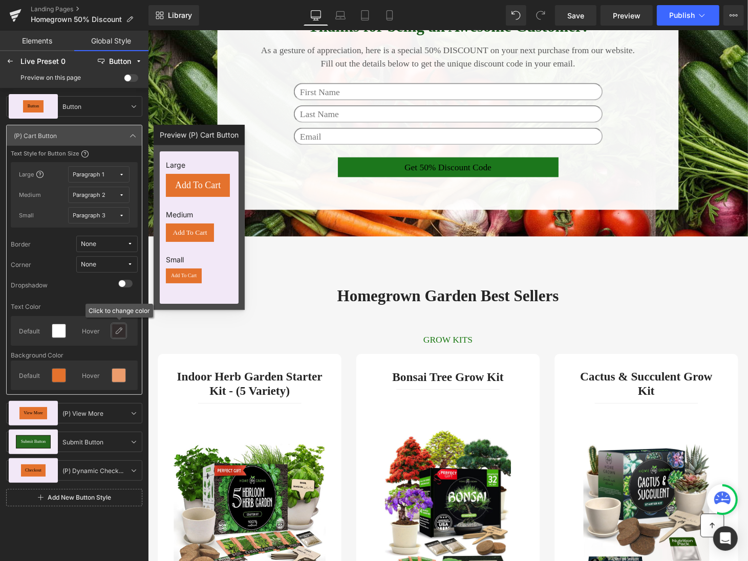
click at [124, 331] on div at bounding box center [118, 330] width 13 height 13
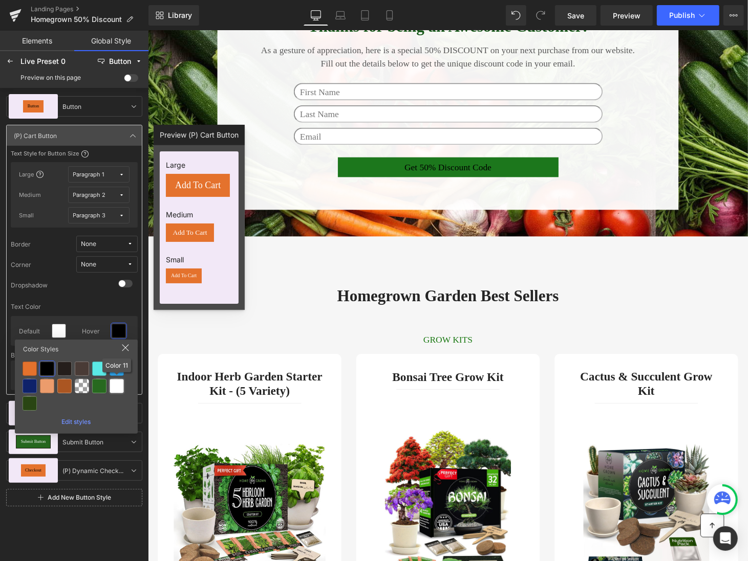
click at [116, 385] on div at bounding box center [117, 386] width 14 height 14
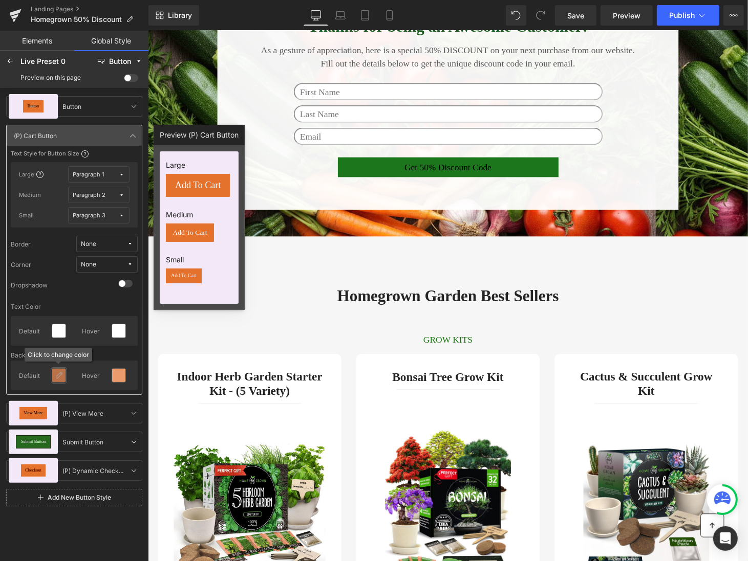
click at [60, 376] on icon at bounding box center [59, 376] width 8 height 8
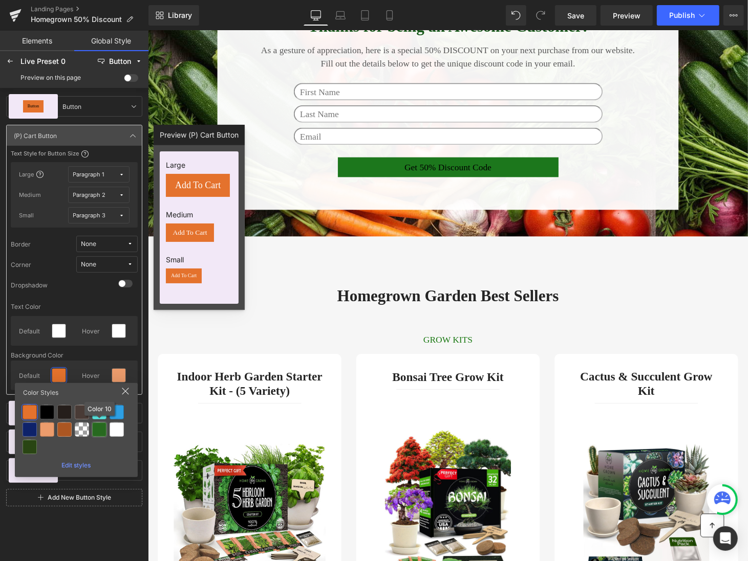
click at [102, 430] on div at bounding box center [99, 430] width 14 height 14
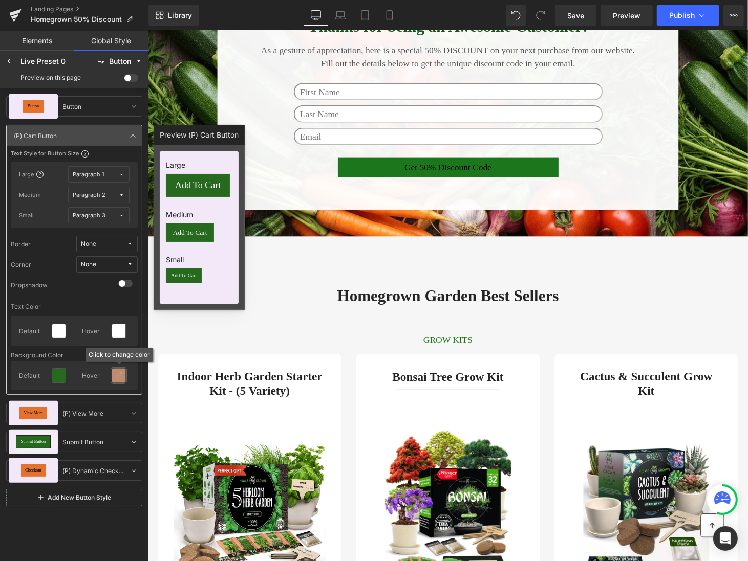
click at [119, 369] on div at bounding box center [118, 375] width 13 height 13
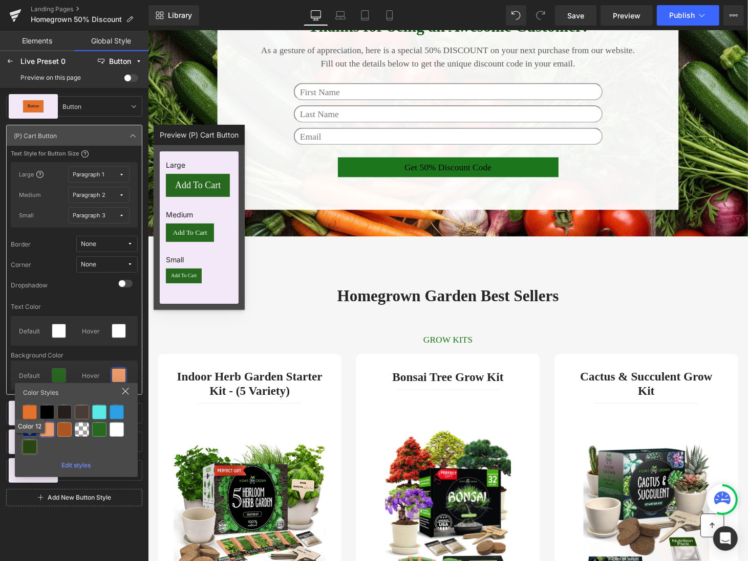
click at [25, 447] on div at bounding box center [30, 447] width 14 height 14
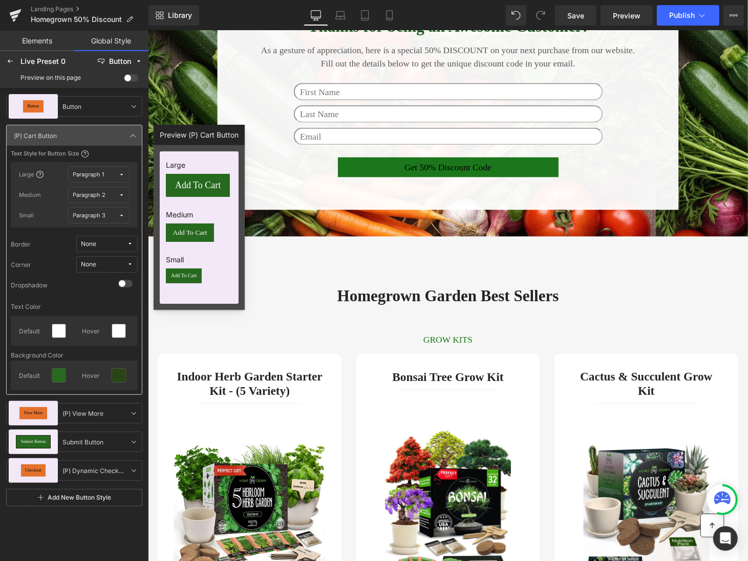
click at [79, 348] on div "Text Color Default Hover Background Color Default Hover" at bounding box center [74, 345] width 127 height 89
click at [132, 236] on button "None" at bounding box center [106, 244] width 61 height 16
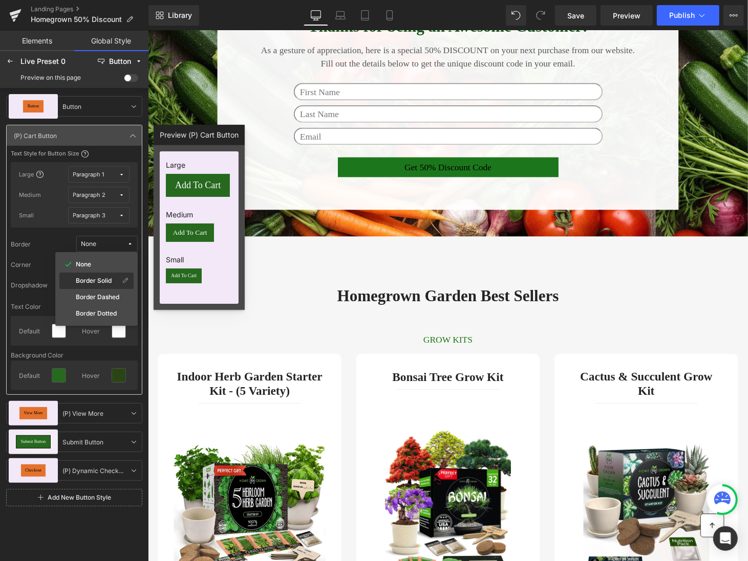
click at [112, 277] on div "Border Solid" at bounding box center [90, 281] width 58 height 8
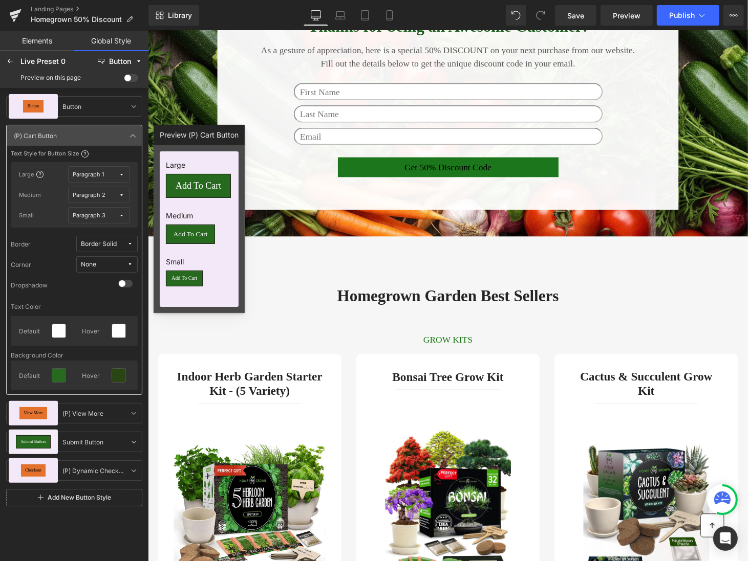
click at [120, 267] on span "None" at bounding box center [104, 265] width 46 height 8
click at [103, 301] on label "Corner 1" at bounding box center [98, 301] width 25 height 7
click at [101, 265] on div "Corner 1" at bounding box center [93, 265] width 25 height 8
click at [58, 267] on div "Corner Corner 1 None Corner 1" at bounding box center [74, 264] width 127 height 16
click at [134, 136] on icon at bounding box center [133, 136] width 8 height 8
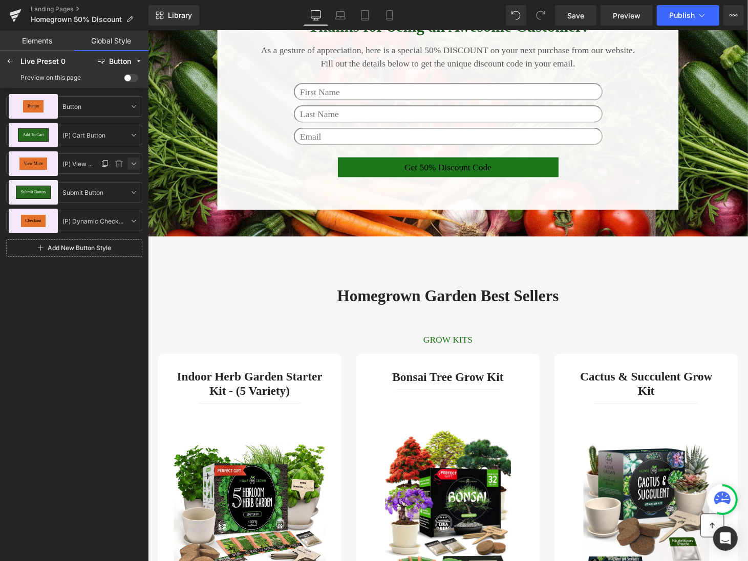
click at [132, 165] on icon at bounding box center [133, 164] width 8 height 8
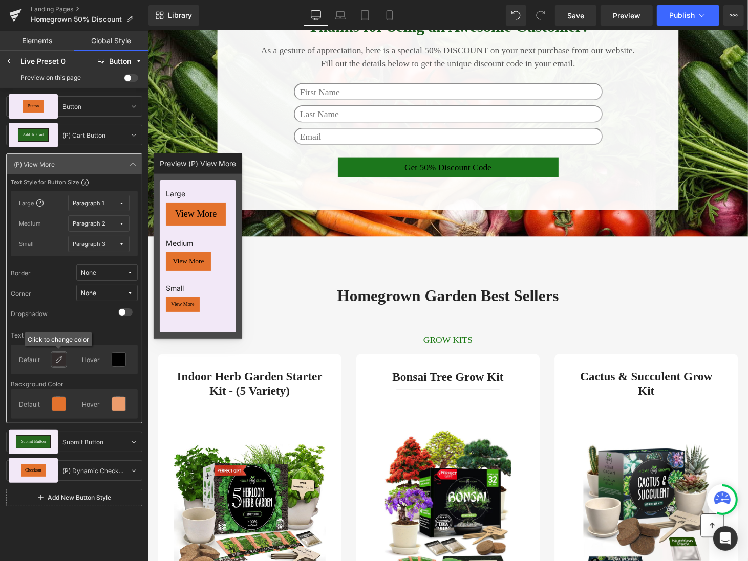
click at [60, 361] on icon at bounding box center [59, 360] width 8 height 8
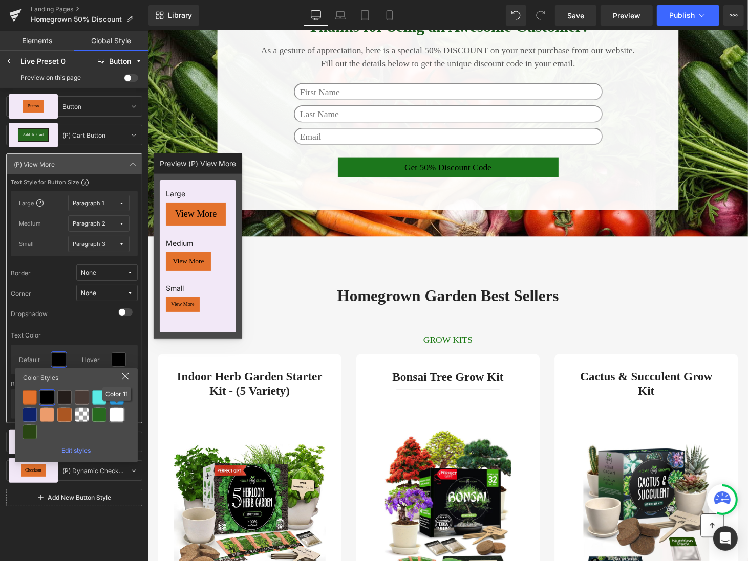
click at [113, 420] on div at bounding box center [117, 415] width 14 height 14
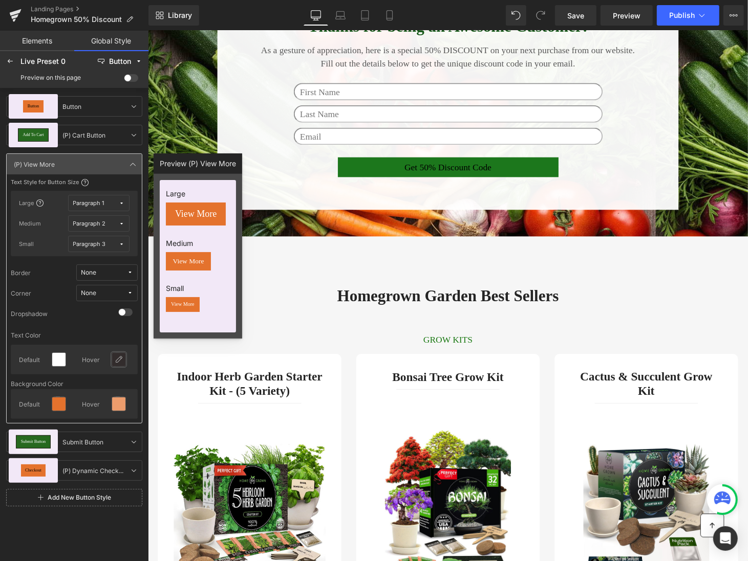
click at [120, 362] on icon at bounding box center [119, 360] width 8 height 8
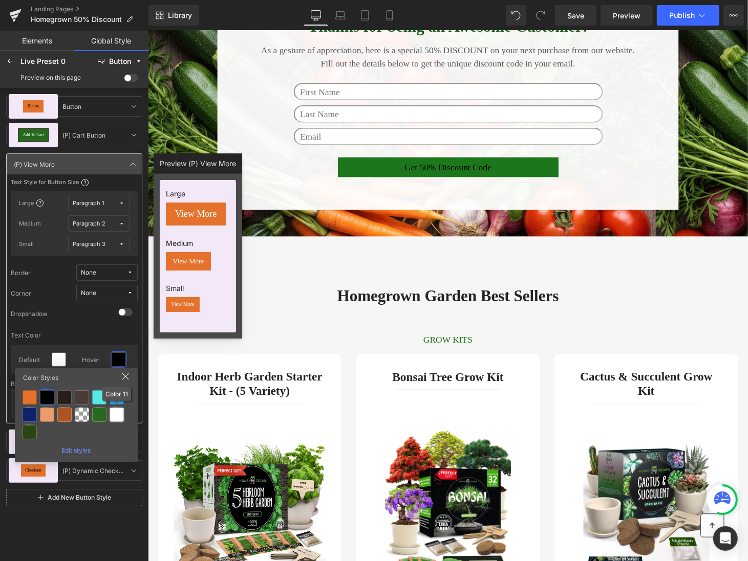
click at [118, 418] on div at bounding box center [117, 415] width 14 height 14
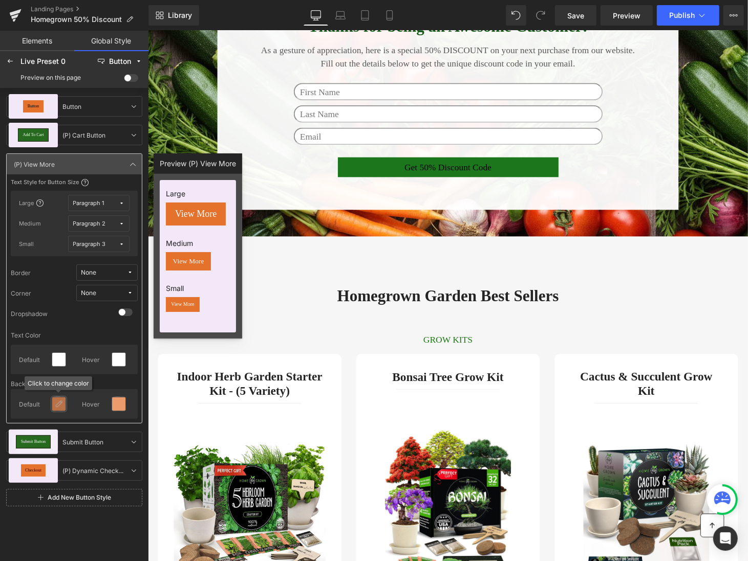
click at [53, 395] on div at bounding box center [61, 404] width 26 height 21
click at [58, 403] on icon at bounding box center [59, 404] width 8 height 8
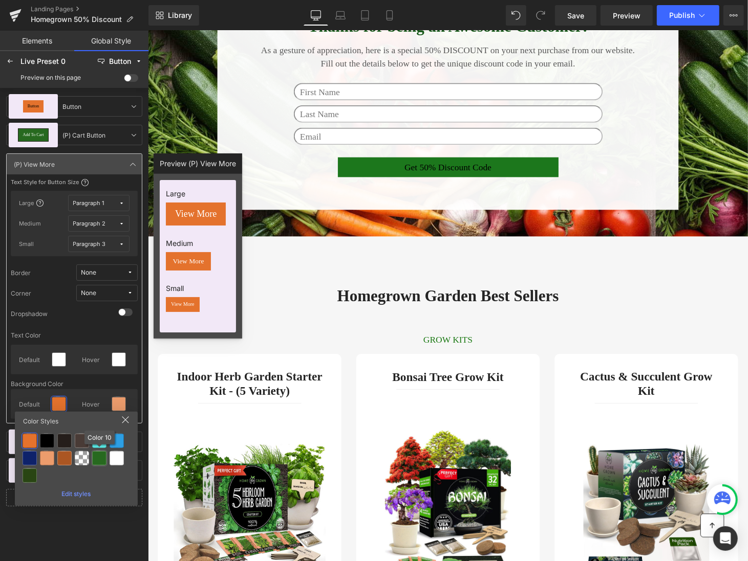
click at [97, 454] on div at bounding box center [99, 458] width 14 height 14
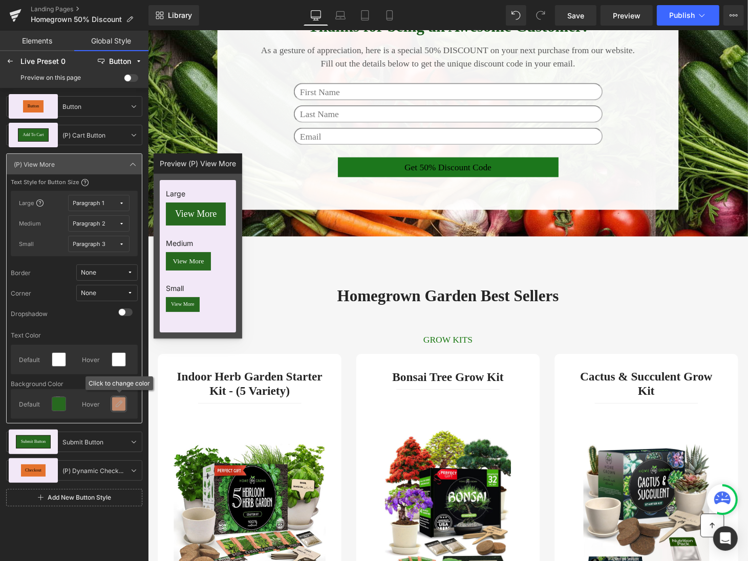
click at [115, 403] on icon at bounding box center [119, 404] width 8 height 8
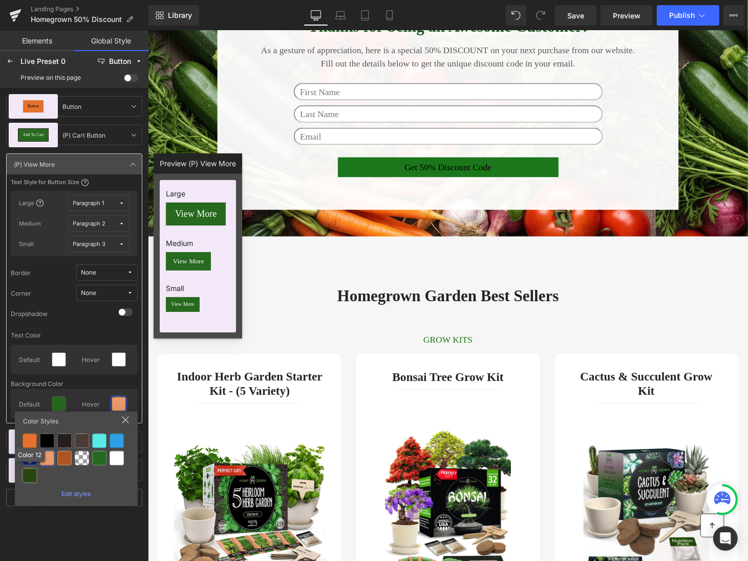
click at [25, 473] on div at bounding box center [30, 476] width 14 height 14
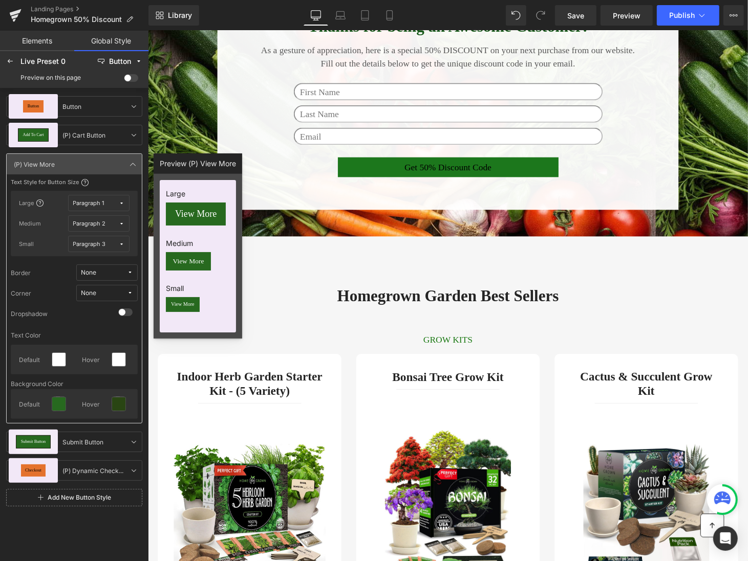
click at [67, 530] on div "Button Button Button Add To Cart (P) Cart Button (P) Cart Button View More (P) …" at bounding box center [74, 324] width 148 height 472
click at [129, 275] on button "None" at bounding box center [106, 273] width 61 height 16
click at [117, 308] on div "Border Solid" at bounding box center [90, 310] width 58 height 8
click at [127, 296] on span "None" at bounding box center [104, 294] width 46 height 8
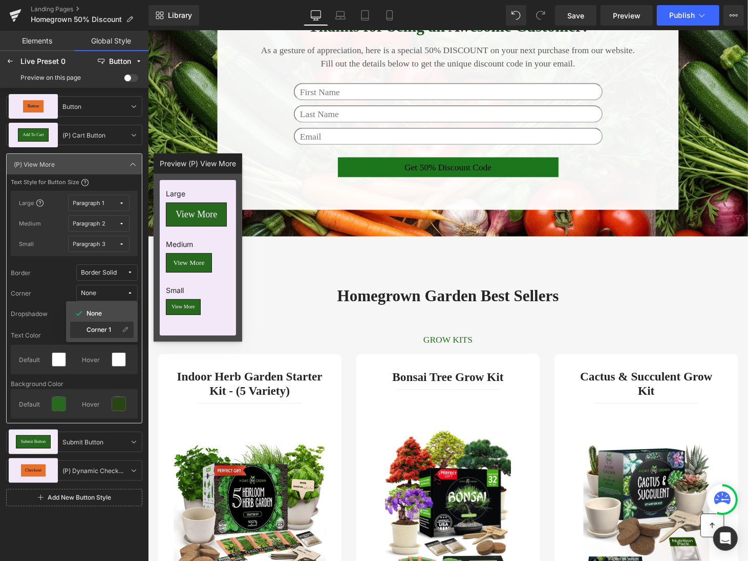
click at [117, 332] on div "Corner 1" at bounding box center [96, 330] width 48 height 8
click at [135, 166] on icon at bounding box center [133, 164] width 8 height 8
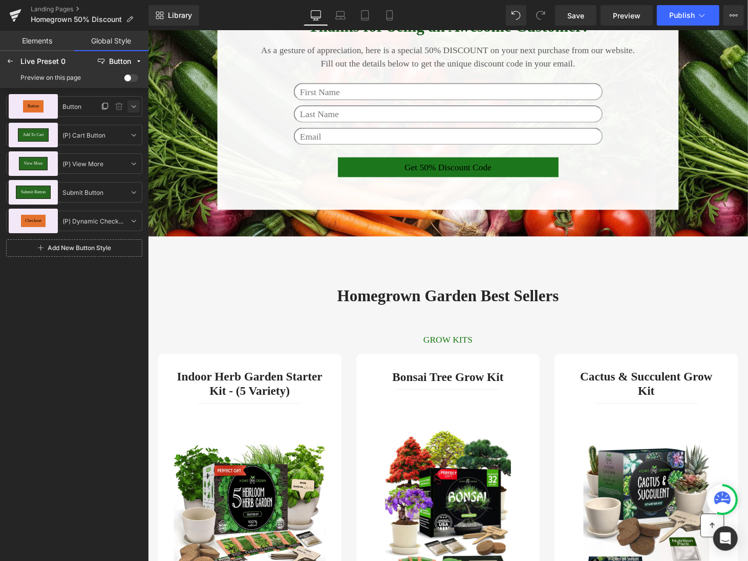
click at [133, 104] on icon at bounding box center [133, 106] width 8 height 8
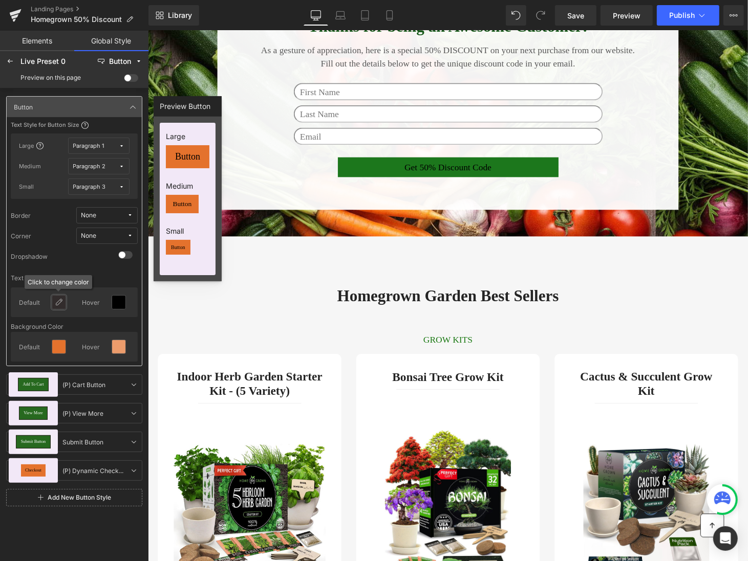
click at [61, 296] on div at bounding box center [58, 302] width 13 height 13
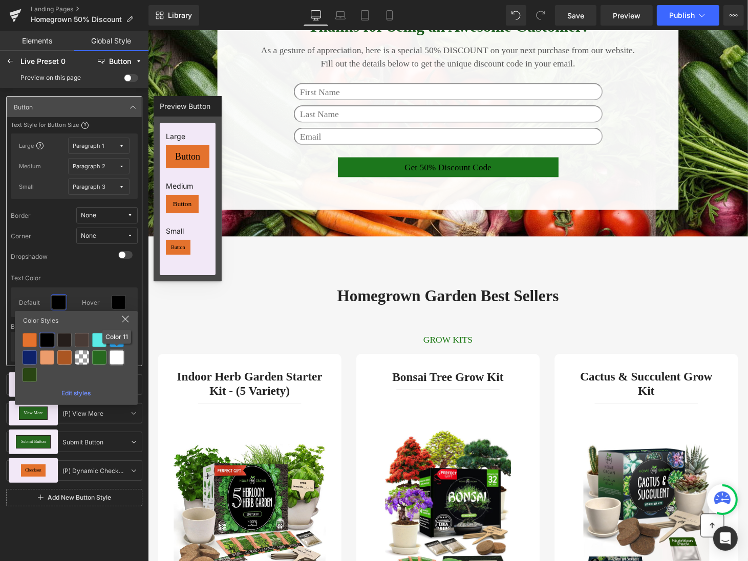
click at [113, 358] on div at bounding box center [117, 358] width 14 height 14
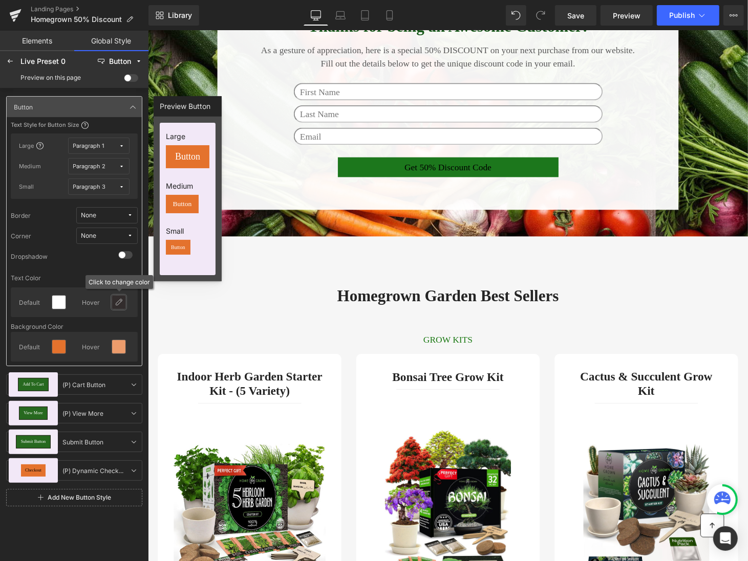
click at [121, 305] on icon at bounding box center [119, 302] width 8 height 8
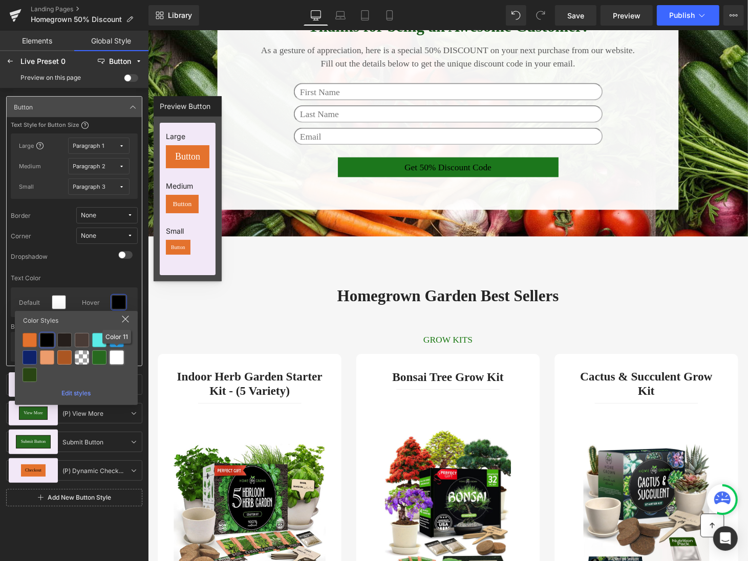
click at [118, 363] on div at bounding box center [117, 358] width 14 height 14
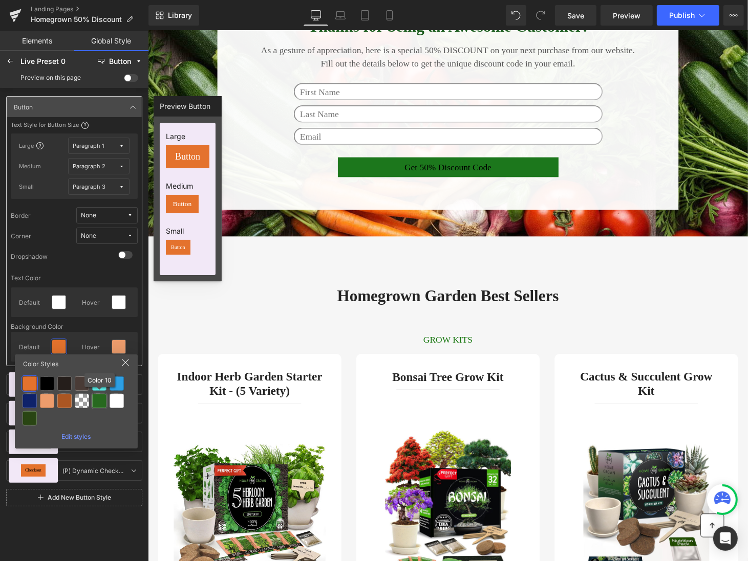
click at [96, 404] on div at bounding box center [99, 401] width 14 height 14
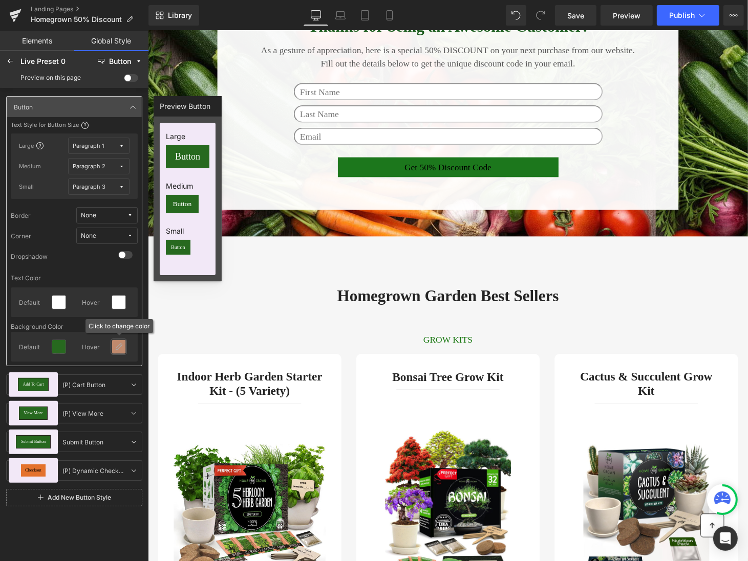
click at [120, 352] on div at bounding box center [118, 346] width 13 height 13
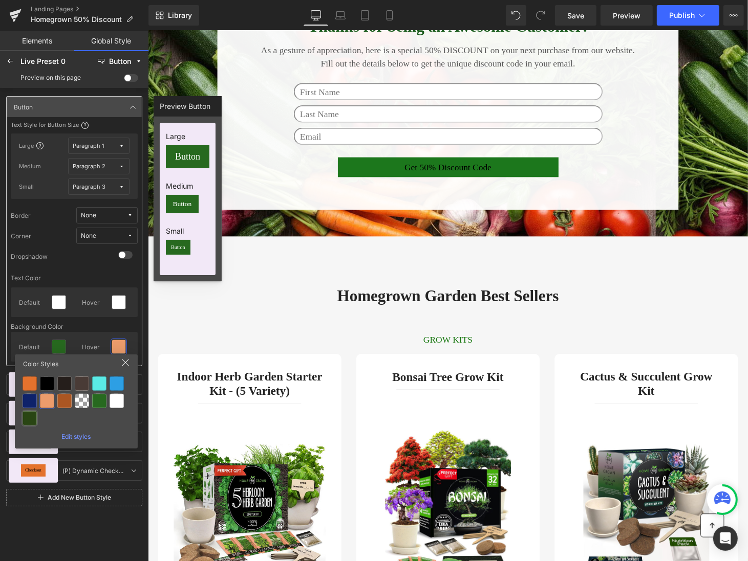
click at [31, 415] on div at bounding box center [30, 418] width 14 height 14
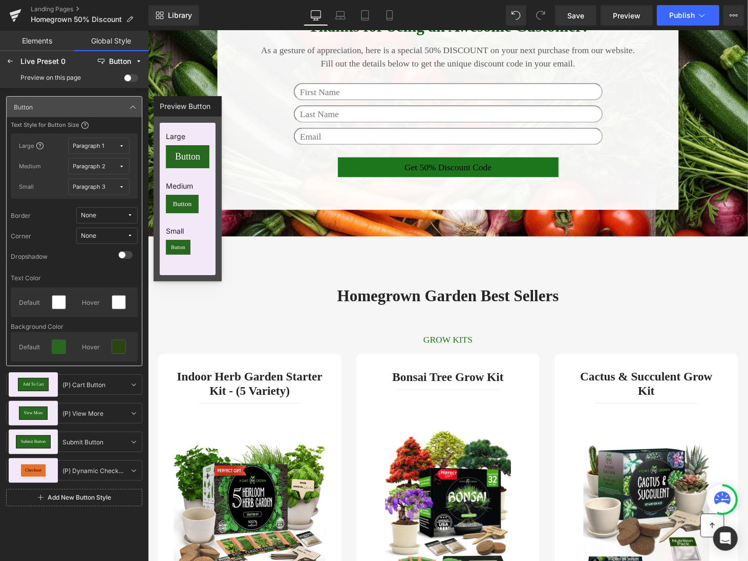
click at [120, 216] on span "None" at bounding box center [104, 216] width 46 height 8
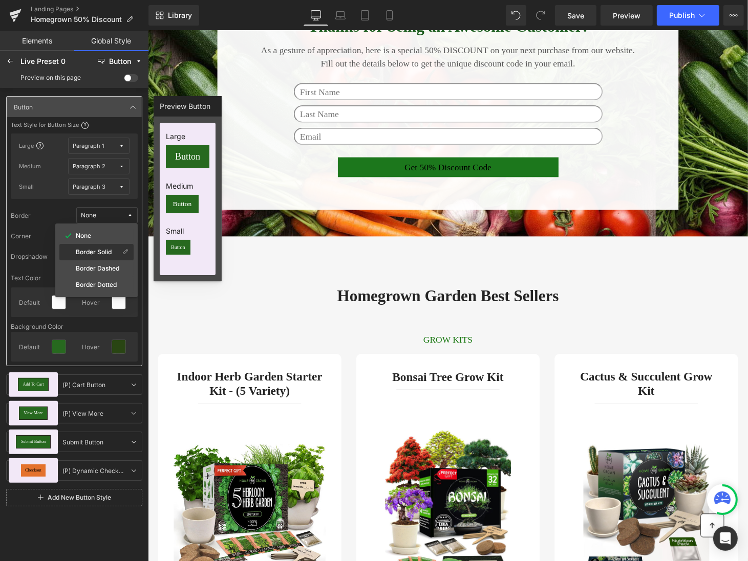
click at [114, 245] on div "Border Solid" at bounding box center [96, 252] width 74 height 16
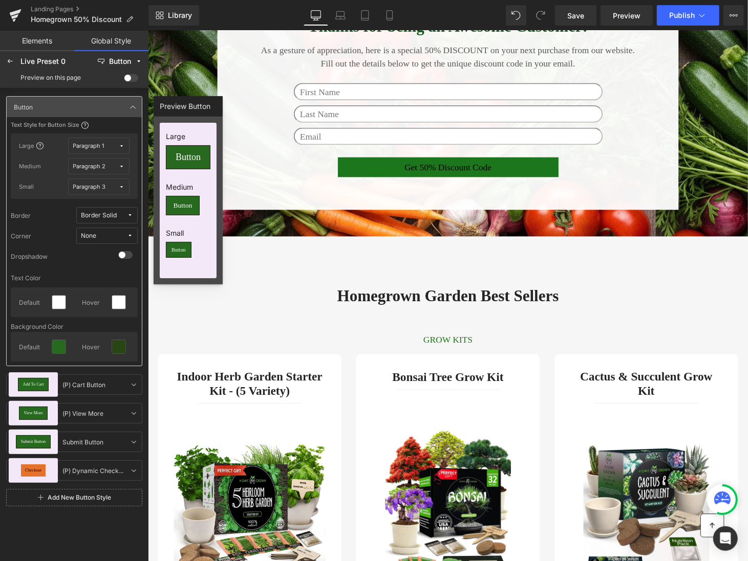
click at [121, 241] on button "None" at bounding box center [106, 236] width 61 height 16
click at [114, 272] on div "Corner 1" at bounding box center [96, 273] width 48 height 8
click at [132, 470] on icon at bounding box center [133, 471] width 8 height 8
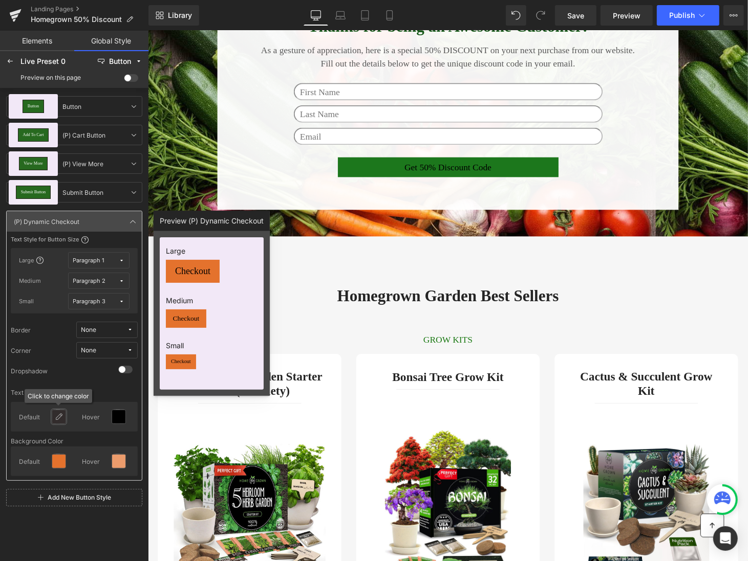
click at [60, 413] on icon at bounding box center [59, 417] width 8 height 8
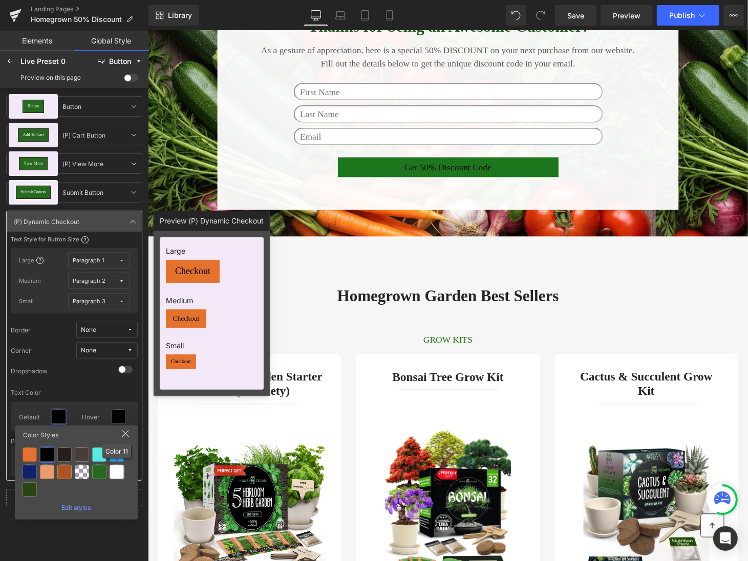
click at [114, 476] on div at bounding box center [117, 472] width 14 height 14
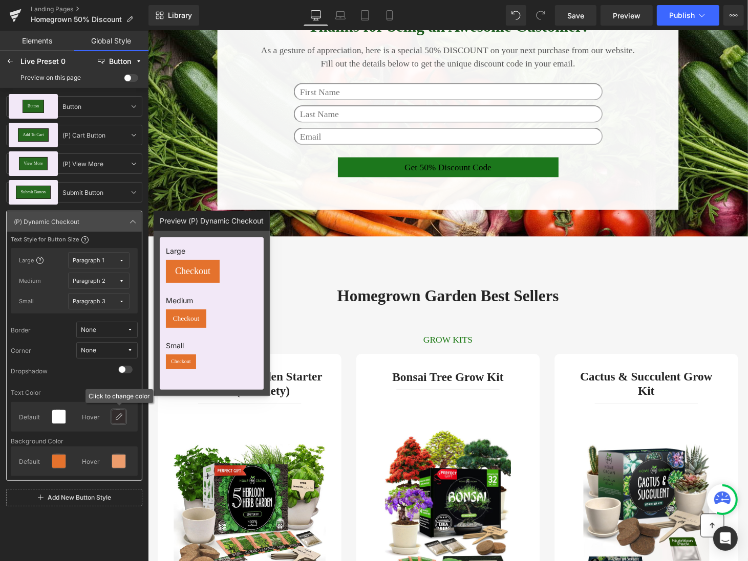
click at [117, 412] on div at bounding box center [118, 416] width 13 height 13
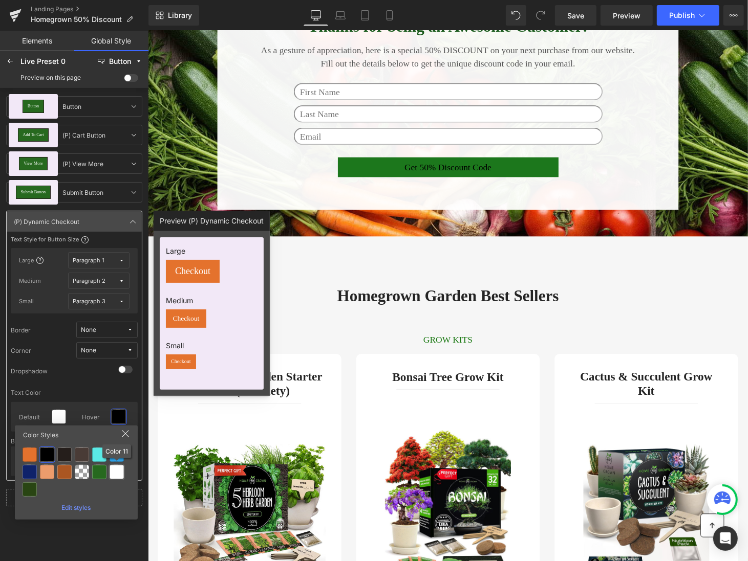
click at [115, 479] on div at bounding box center [117, 472] width 14 height 14
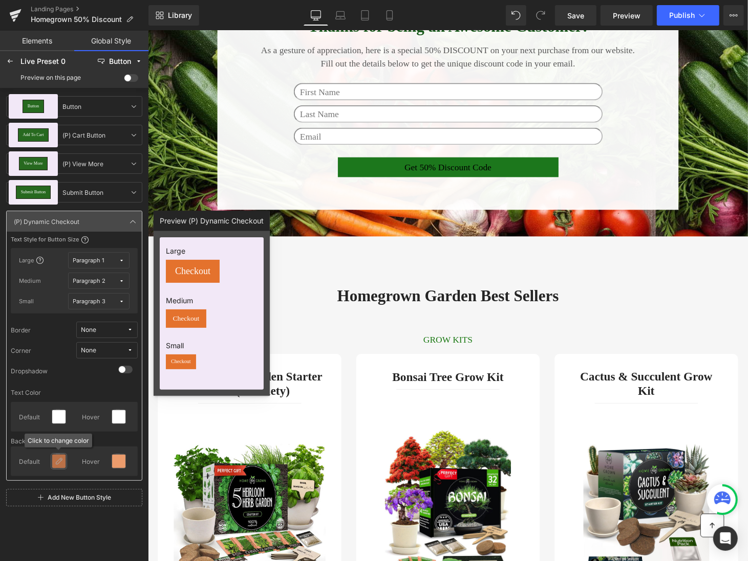
click at [55, 464] on icon at bounding box center [59, 462] width 8 height 8
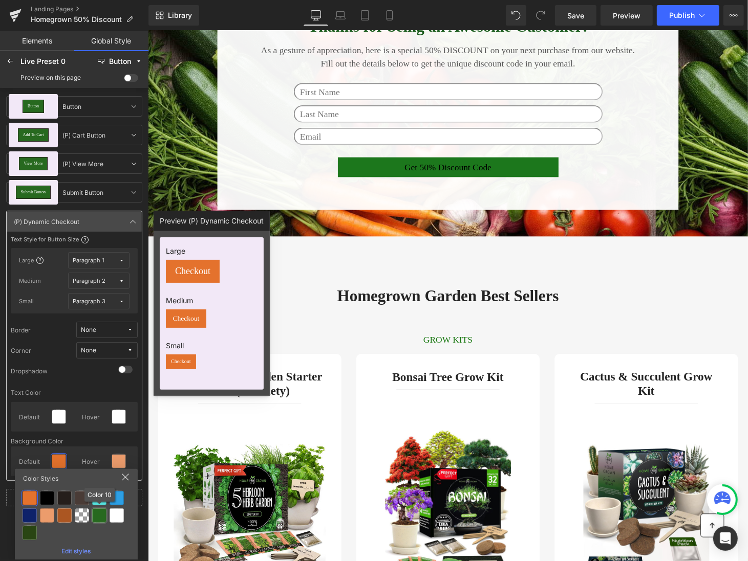
click at [106, 517] on div at bounding box center [99, 516] width 14 height 14
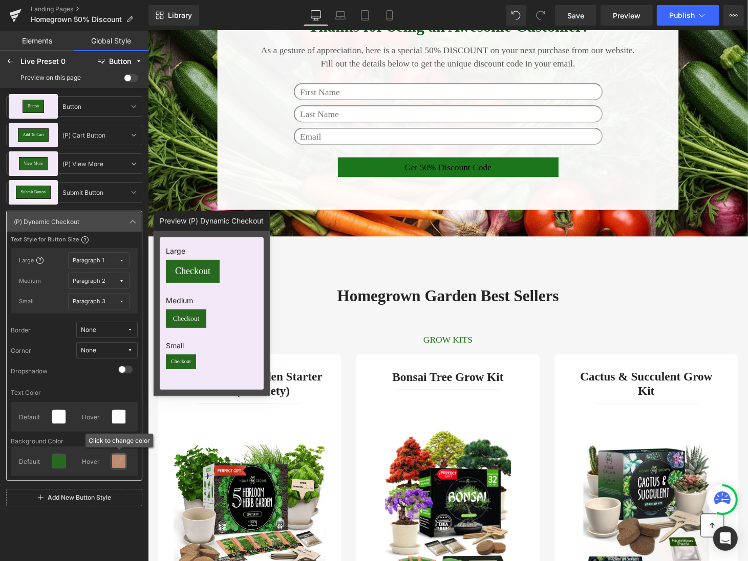
click at [124, 467] on div at bounding box center [118, 461] width 13 height 13
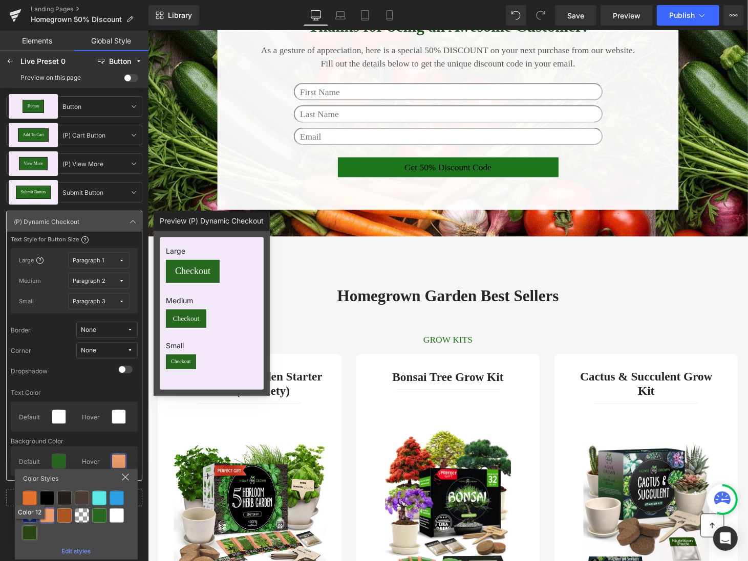
click at [31, 532] on div at bounding box center [30, 533] width 14 height 14
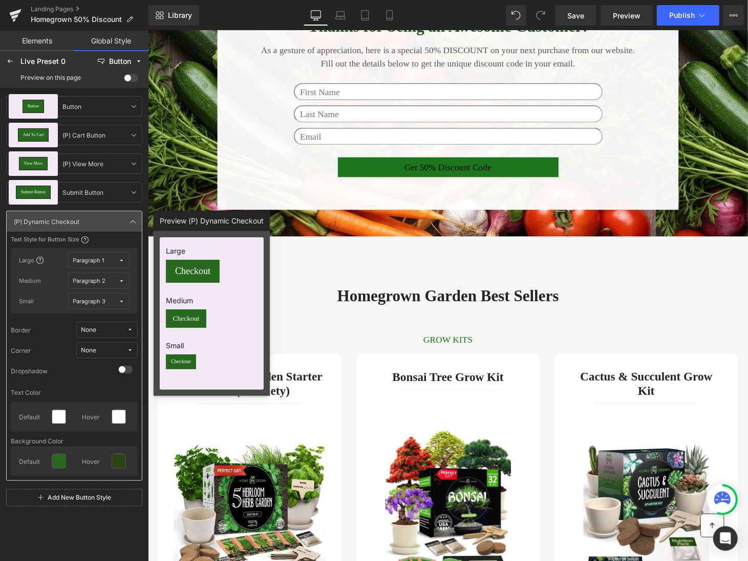
click at [135, 334] on button "None" at bounding box center [106, 330] width 61 height 16
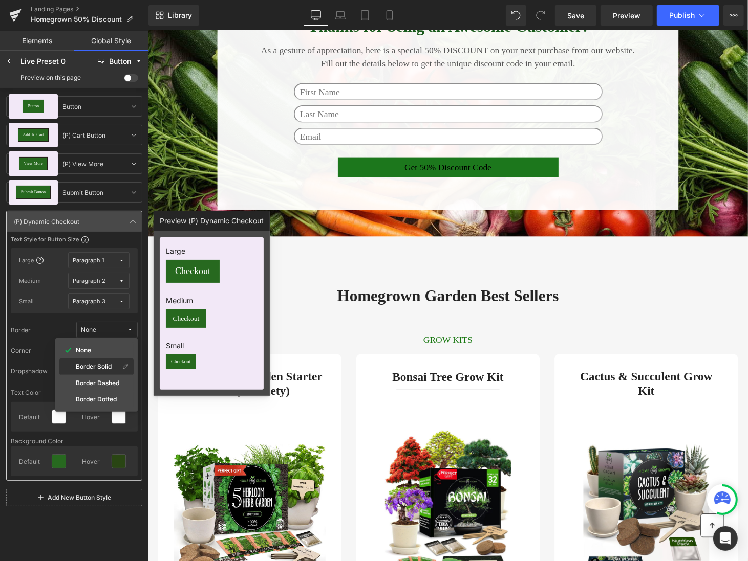
click at [116, 367] on div "Border Solid" at bounding box center [90, 367] width 58 height 8
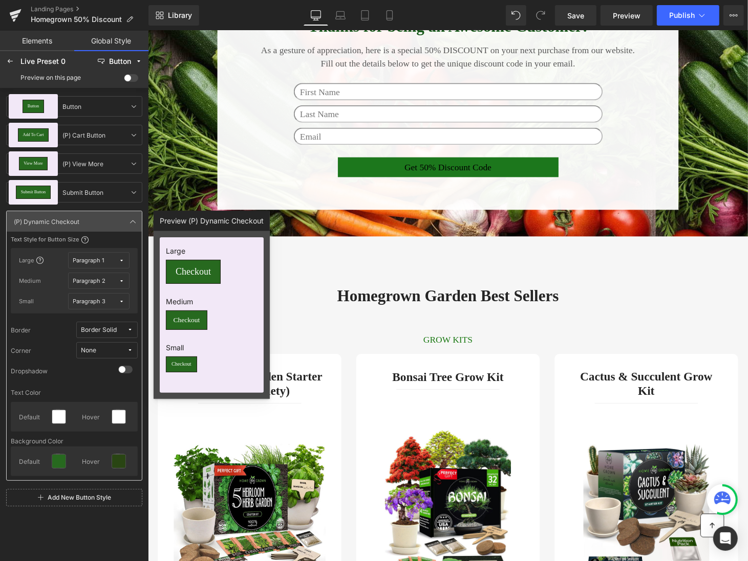
click at [123, 352] on span "None" at bounding box center [104, 351] width 46 height 8
click at [116, 388] on div "Corner 1" at bounding box center [96, 387] width 48 height 8
click at [108, 536] on div "Button Button Button Add To Cart (P) Cart Button (P) Cart Button View More (P) …" at bounding box center [74, 324] width 148 height 472
click at [136, 211] on div "Checkout (P) Dynamic Checkout (P) Dynamic Checkout" at bounding box center [74, 221] width 135 height 20
click at [134, 219] on icon at bounding box center [133, 222] width 8 height 8
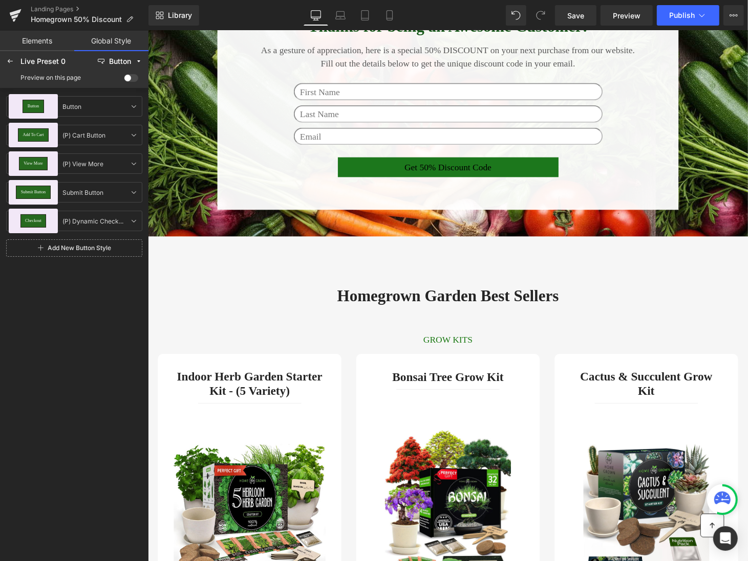
click at [127, 73] on div "Preview on this page" at bounding box center [74, 78] width 144 height 16
click at [127, 84] on div "Preview on this page" at bounding box center [74, 78] width 144 height 16
click at [127, 79] on span at bounding box center [131, 78] width 14 height 8
click at [124, 80] on input "checkbox" at bounding box center [124, 80] width 0 height 0
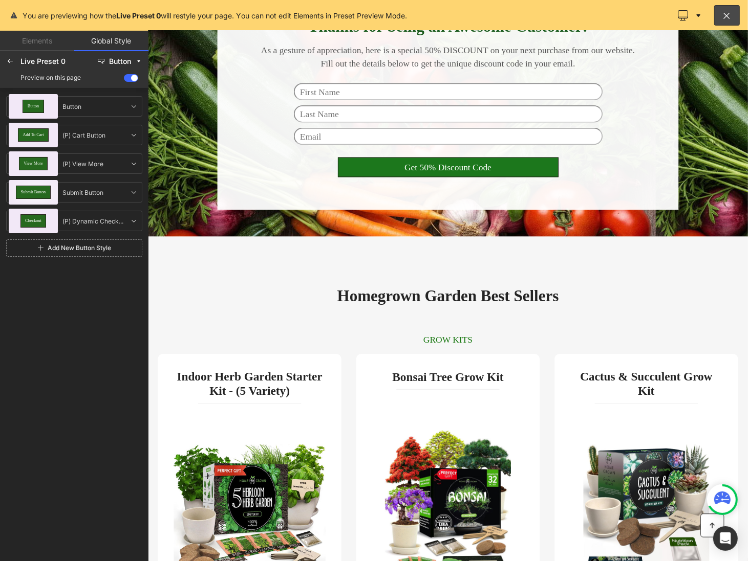
click at [129, 78] on span at bounding box center [131, 78] width 14 height 8
click at [124, 80] on input "checkbox" at bounding box center [124, 80] width 0 height 0
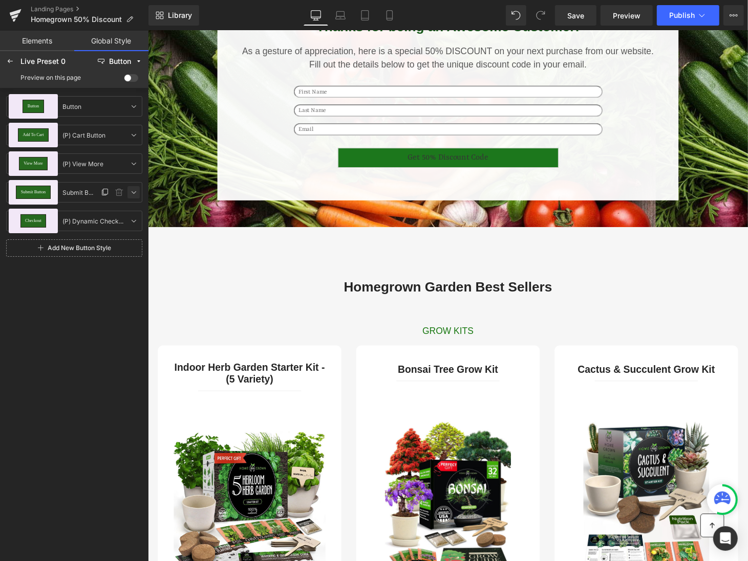
click at [132, 186] on link at bounding box center [133, 192] width 12 height 12
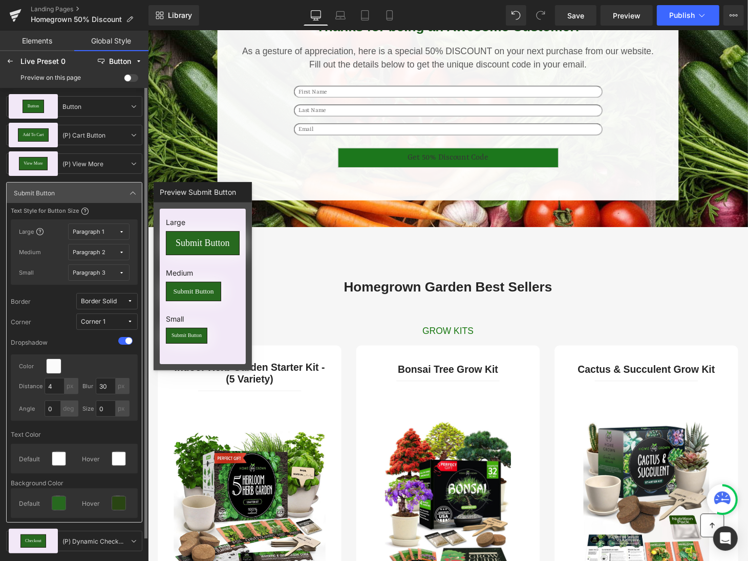
click at [45, 343] on div "Dropshadow" at bounding box center [29, 342] width 37 height 16
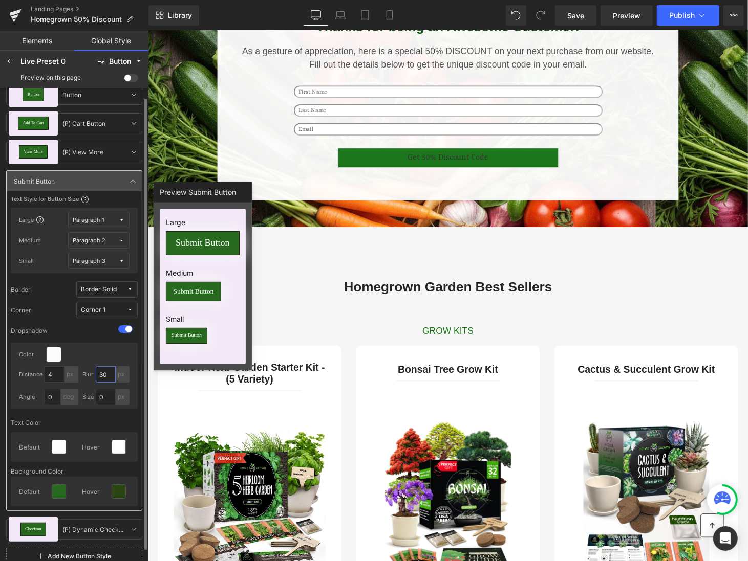
drag, startPoint x: 109, startPoint y: 375, endPoint x: 94, endPoint y: 375, distance: 14.8
click at [94, 375] on div "Blur 30 px" at bounding box center [105, 374] width 47 height 16
type input "45"
click at [54, 378] on input "4" at bounding box center [55, 374] width 20 height 16
type input "10"
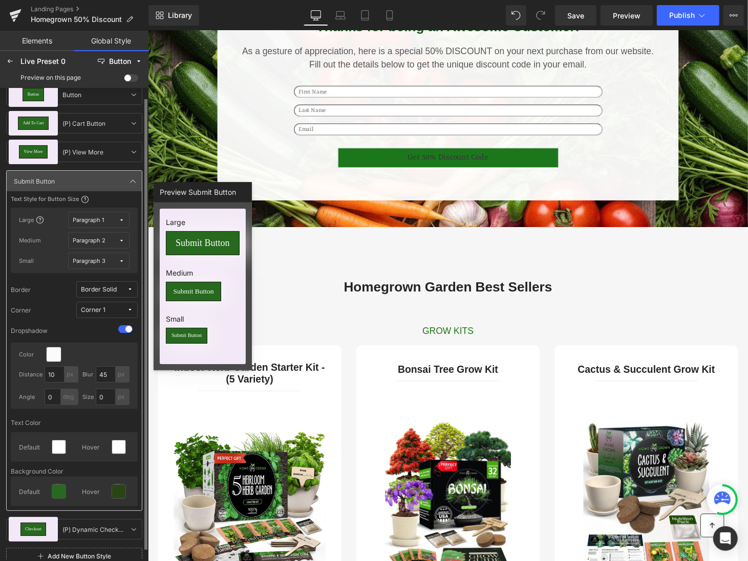
click at [56, 354] on div at bounding box center [54, 354] width 14 height 14
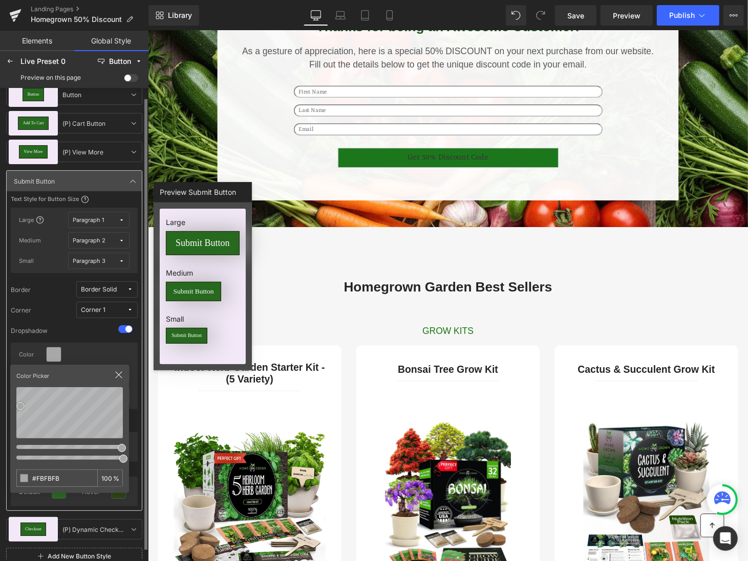
click at [7, 404] on div "Text Style for Button Size Large Paragraph 1 Medium Paragraph 2 Small Paragraph…" at bounding box center [74, 348] width 135 height 315
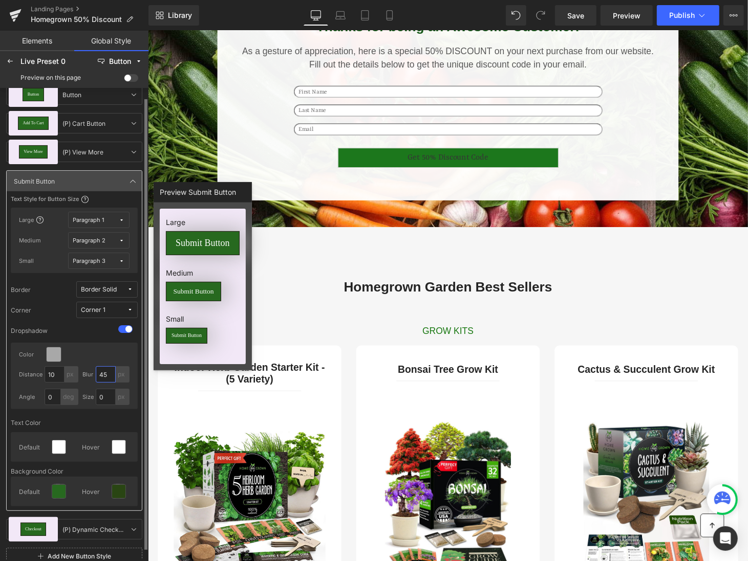
drag, startPoint x: 109, startPoint y: 374, endPoint x: 51, endPoint y: 350, distance: 63.1
click at [51, 350] on div "Color Distance 10 px Blur 45 px Angle 0 deg Size 0 px" at bounding box center [74, 376] width 127 height 67
type input "10"
drag, startPoint x: 58, startPoint y: 377, endPoint x: 21, endPoint y: 376, distance: 36.9
click at [21, 376] on div "Distance 10 px" at bounding box center [48, 374] width 59 height 16
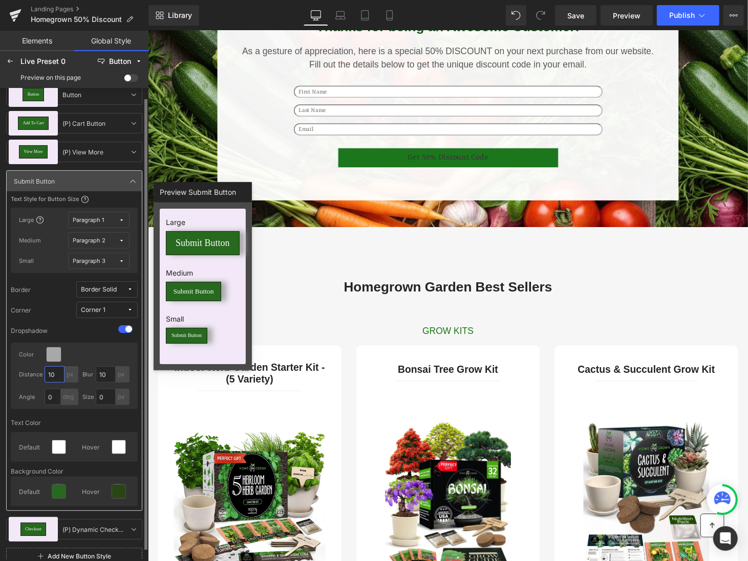
type input "4"
click at [104, 395] on input "0" at bounding box center [106, 397] width 20 height 16
drag, startPoint x: 110, startPoint y: 374, endPoint x: 77, endPoint y: 371, distance: 32.4
click at [77, 374] on div "Distance 4 px Blur 10 px" at bounding box center [74, 374] width 111 height 16
type input "5"
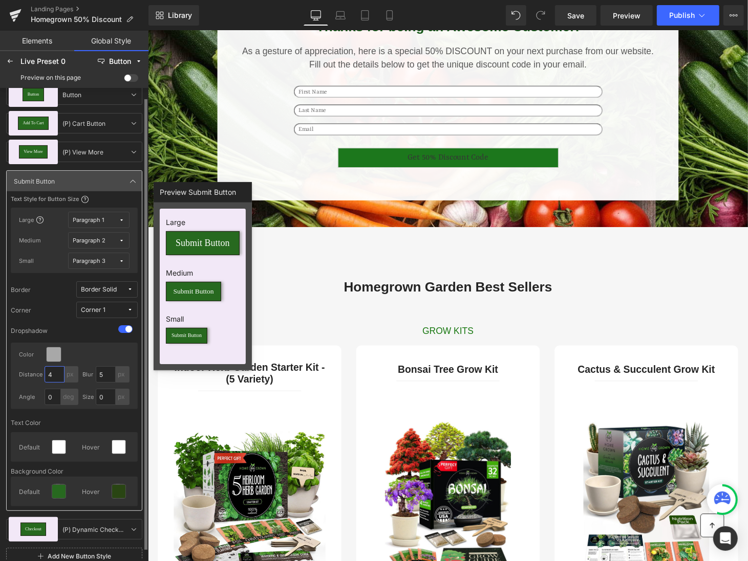
drag, startPoint x: 56, startPoint y: 372, endPoint x: 40, endPoint y: 372, distance: 15.9
click at [40, 372] on div "Distance 4 px" at bounding box center [48, 374] width 59 height 16
type input "3"
click at [61, 311] on div "Corner Corner 1" at bounding box center [74, 310] width 127 height 16
click at [33, 310] on div "Corner Corner 1" at bounding box center [74, 310] width 127 height 16
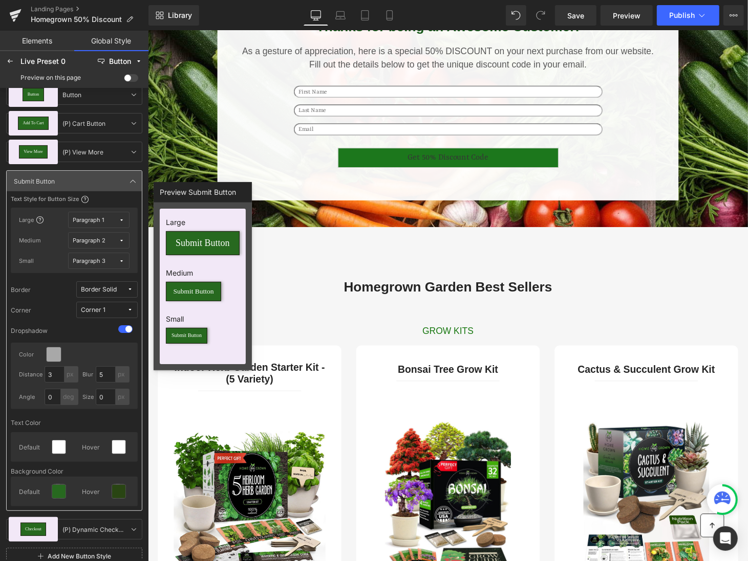
click at [85, 197] on icon at bounding box center [85, 199] width 8 height 8
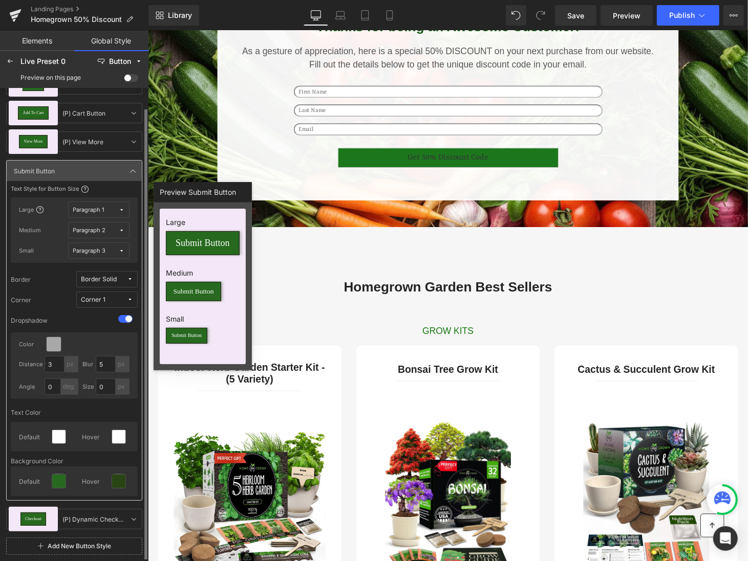
scroll to position [21, 0]
click at [127, 171] on link at bounding box center [133, 171] width 12 height 12
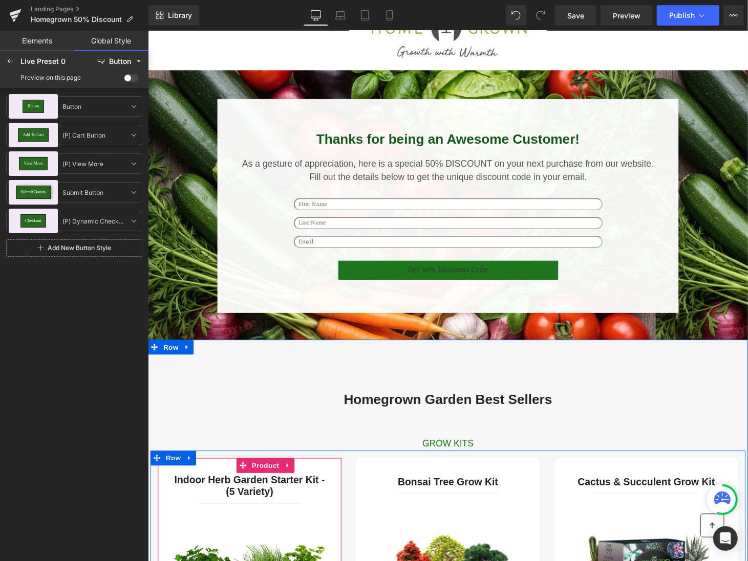
scroll to position [5, 0]
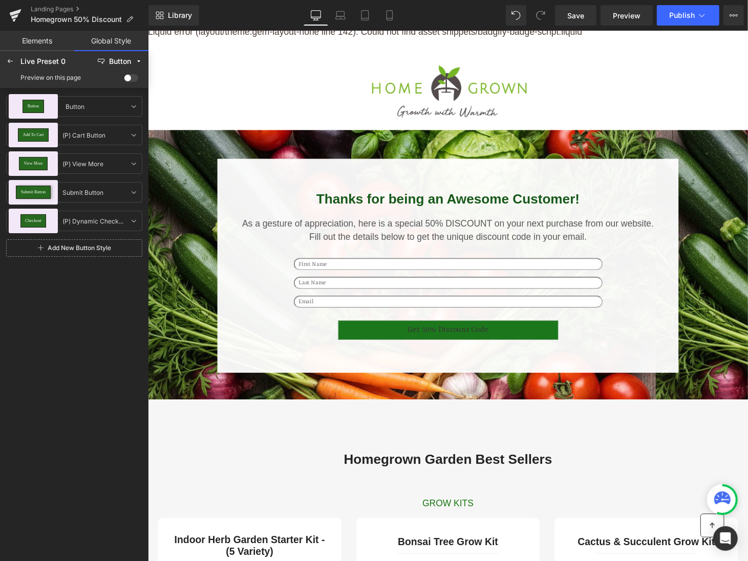
click at [38, 39] on link "Elements" at bounding box center [37, 41] width 74 height 20
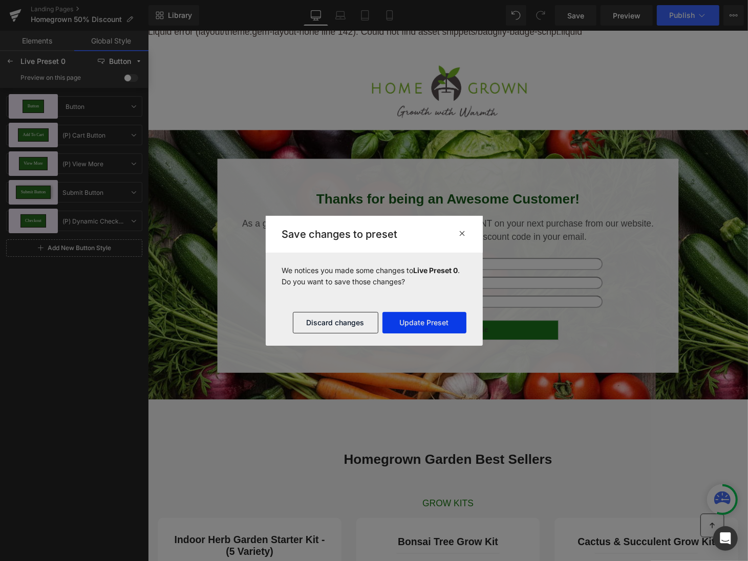
click at [421, 320] on button "Update Preset" at bounding box center [424, 322] width 84 height 21
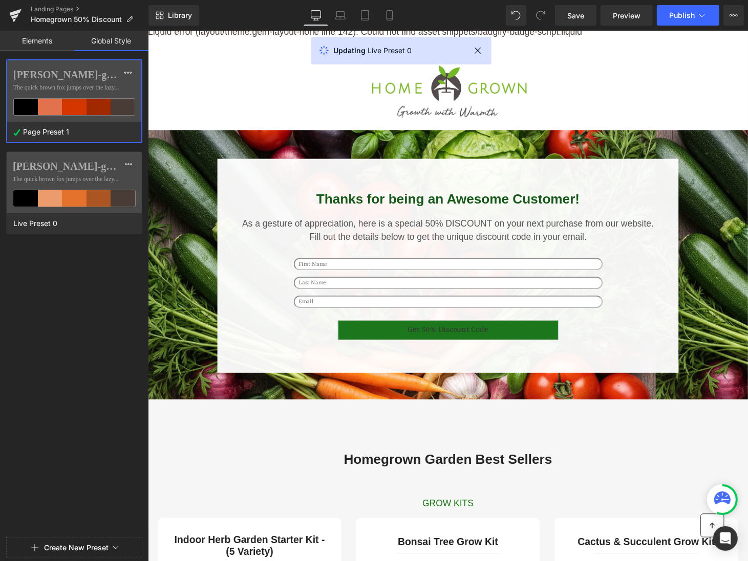
click at [128, 72] on div at bounding box center [74, 280] width 148 height 561
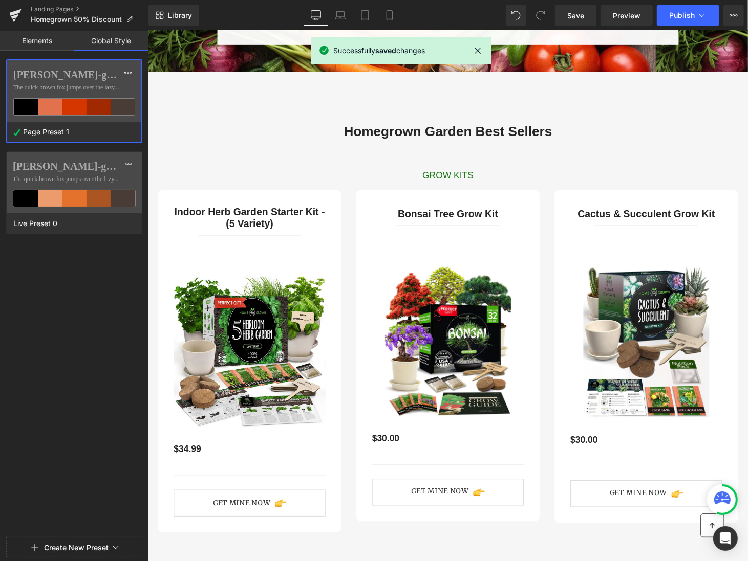
scroll to position [218, 0]
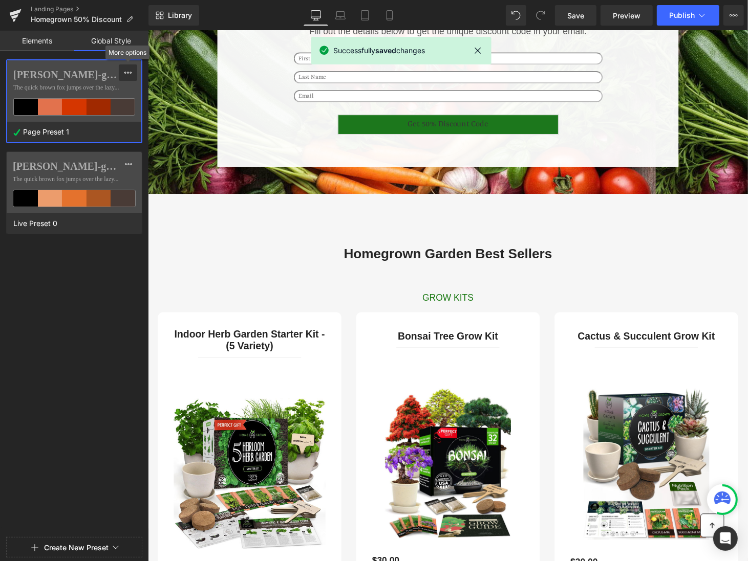
click at [133, 73] on button at bounding box center [128, 72] width 18 height 16
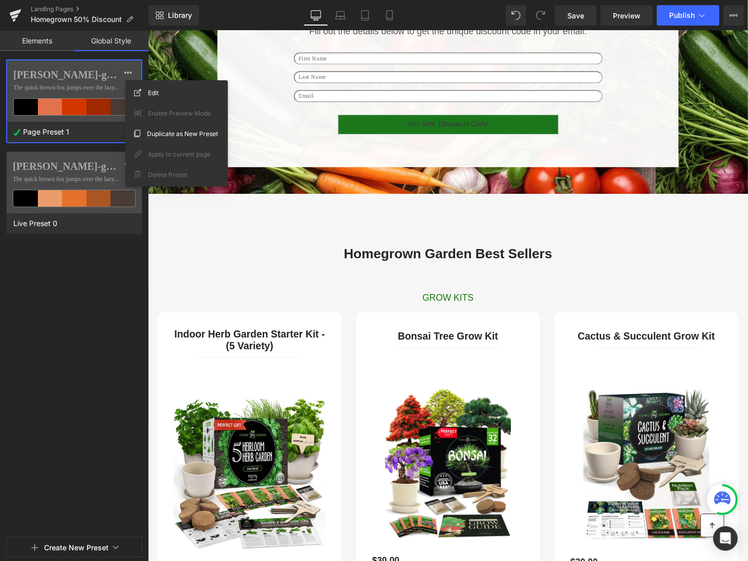
click at [88, 128] on div "Page Preset 1" at bounding box center [71, 132] width 129 height 20
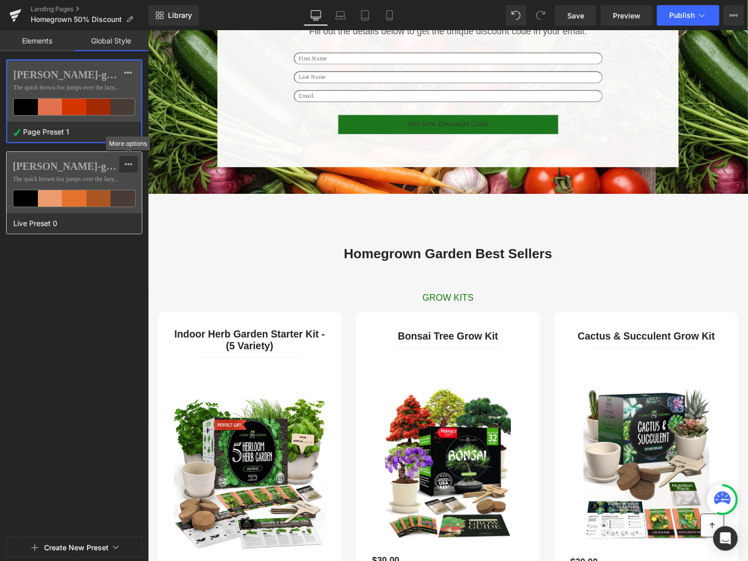
click at [128, 165] on icon at bounding box center [128, 164] width 8 height 8
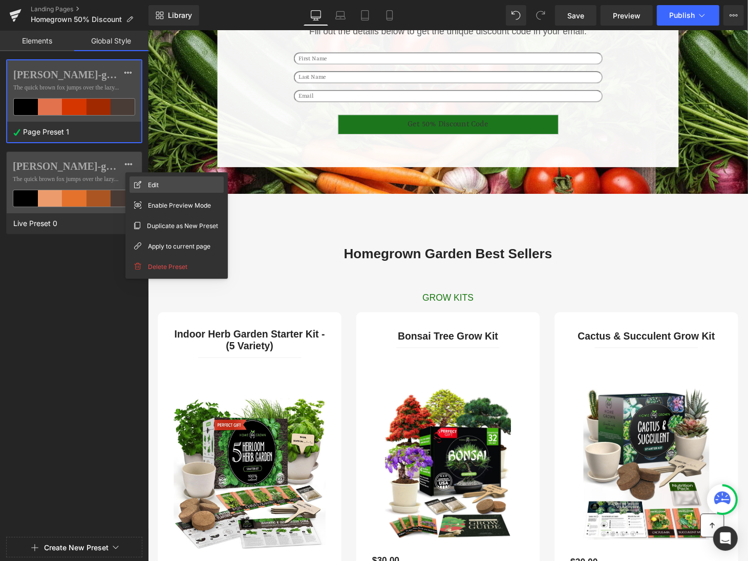
click at [143, 181] on div "Edit" at bounding box center [176, 185] width 94 height 16
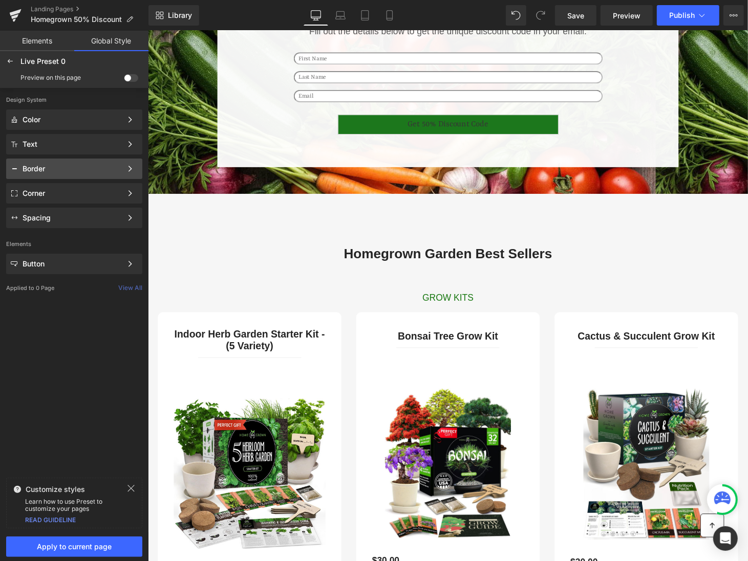
click at [47, 168] on div "Border" at bounding box center [72, 169] width 99 height 8
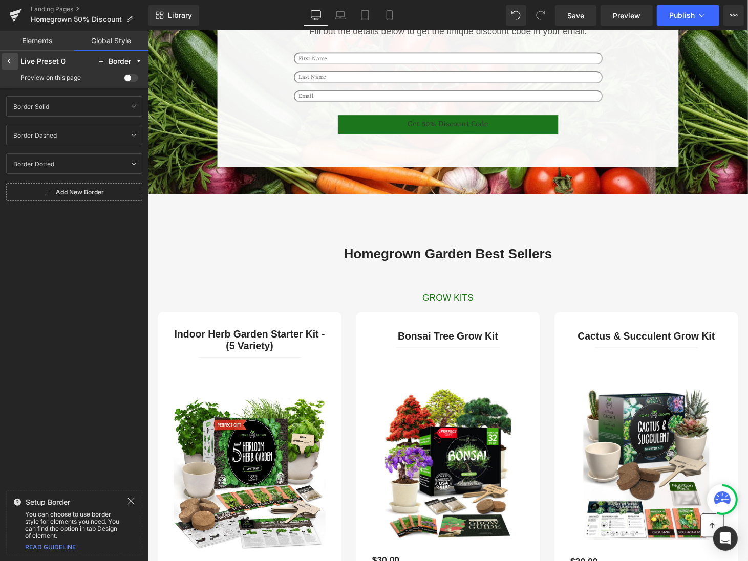
click at [15, 61] on div at bounding box center [10, 61] width 16 height 16
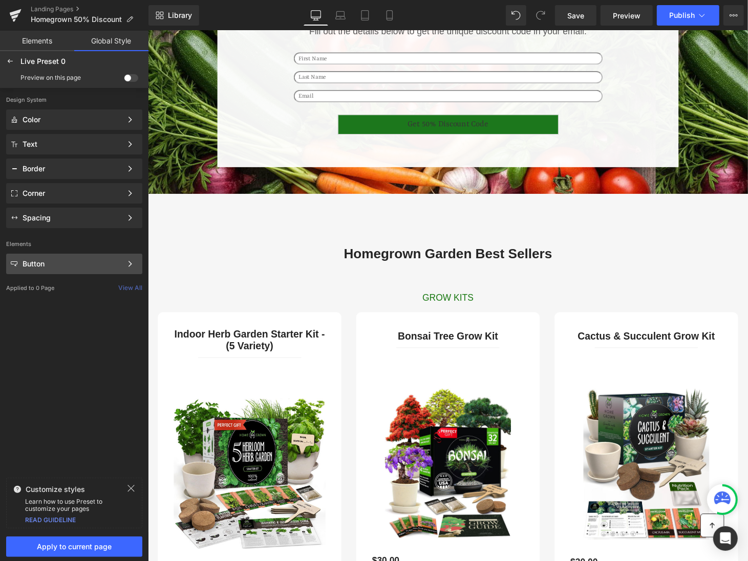
click at [72, 267] on div "Button" at bounding box center [72, 264] width 99 height 8
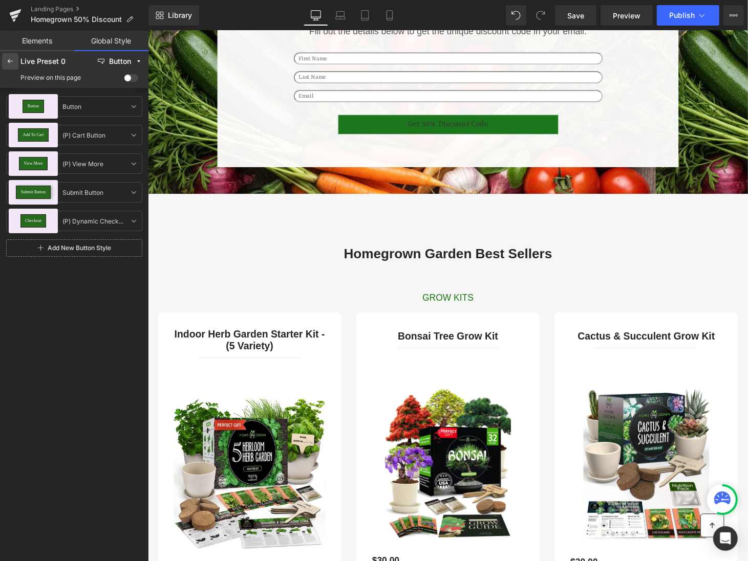
click at [13, 57] on icon at bounding box center [10, 61] width 8 height 8
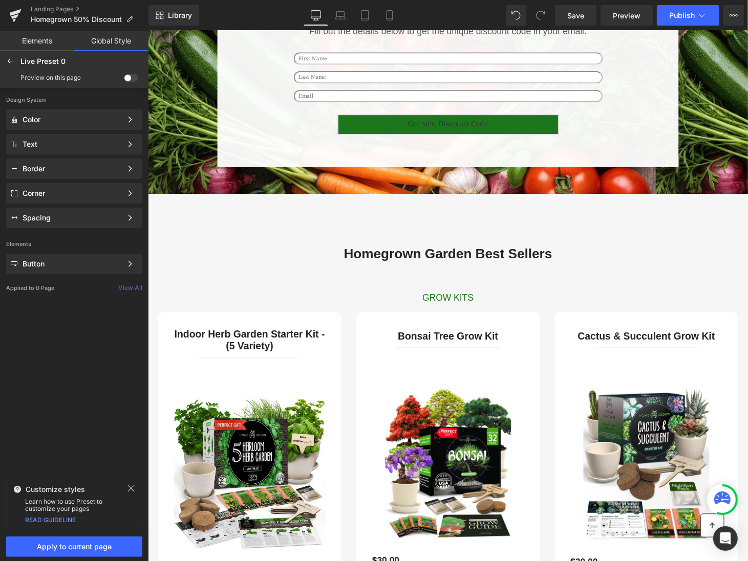
click at [13, 57] on icon at bounding box center [10, 61] width 8 height 8
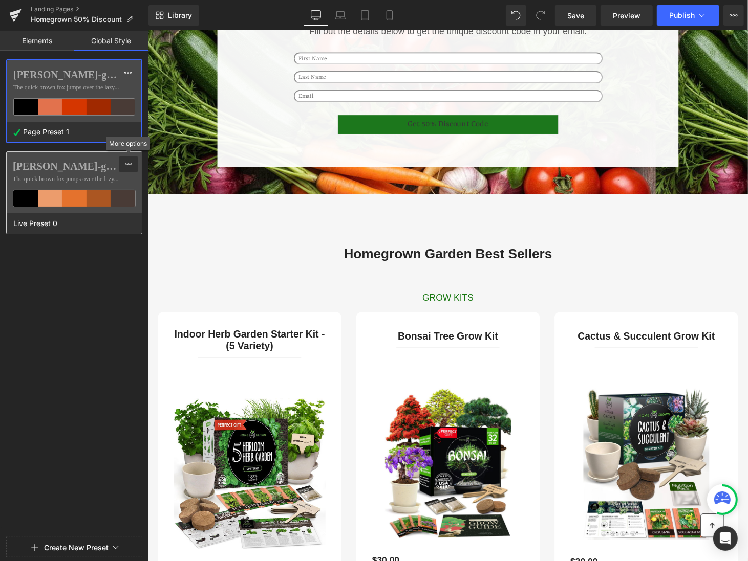
click at [124, 160] on icon at bounding box center [128, 164] width 8 height 8
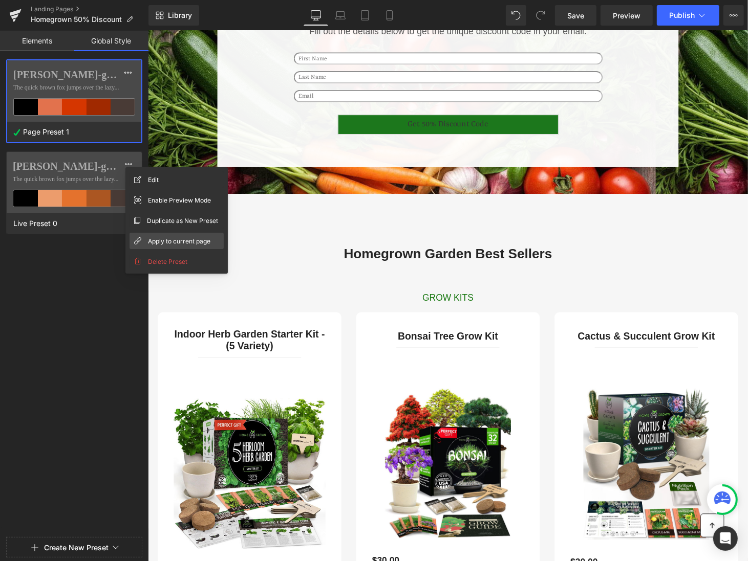
click at [165, 245] on span "Apply to current page" at bounding box center [179, 241] width 62 height 11
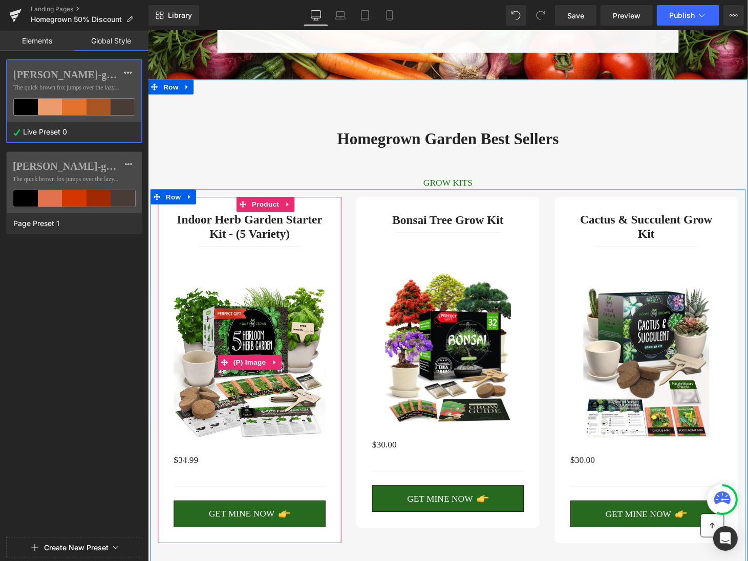
scroll to position [320, 0]
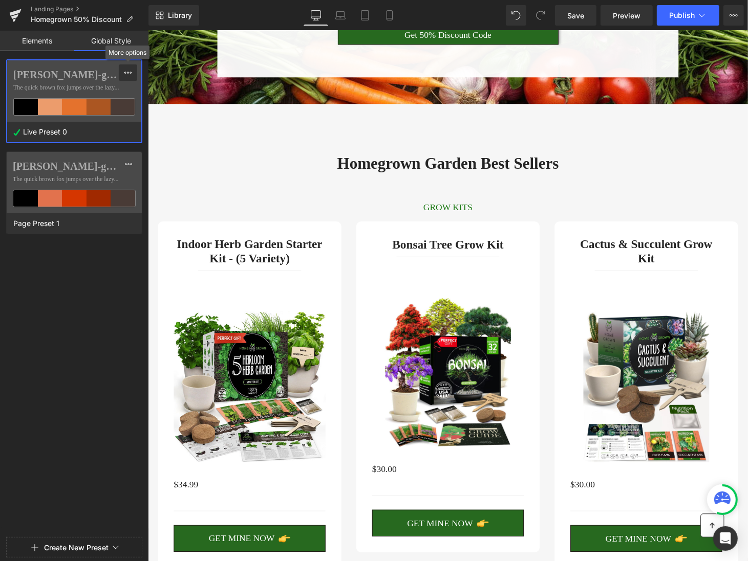
click at [127, 72] on icon at bounding box center [127, 73] width 7 height 2
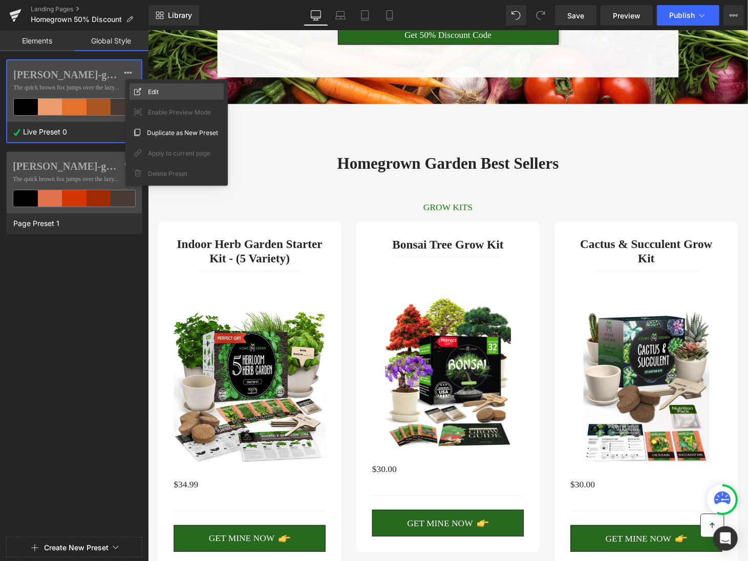
click at [143, 85] on div "Edit" at bounding box center [176, 91] width 94 height 16
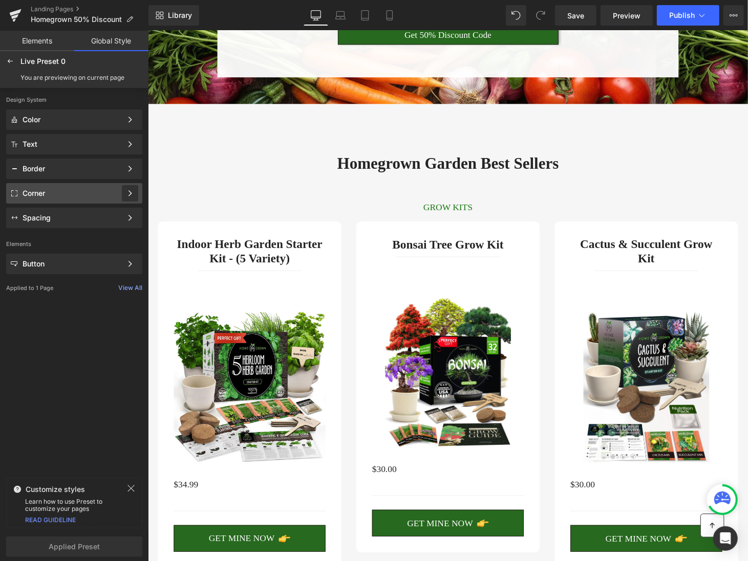
click at [127, 190] on icon at bounding box center [129, 193] width 7 height 7
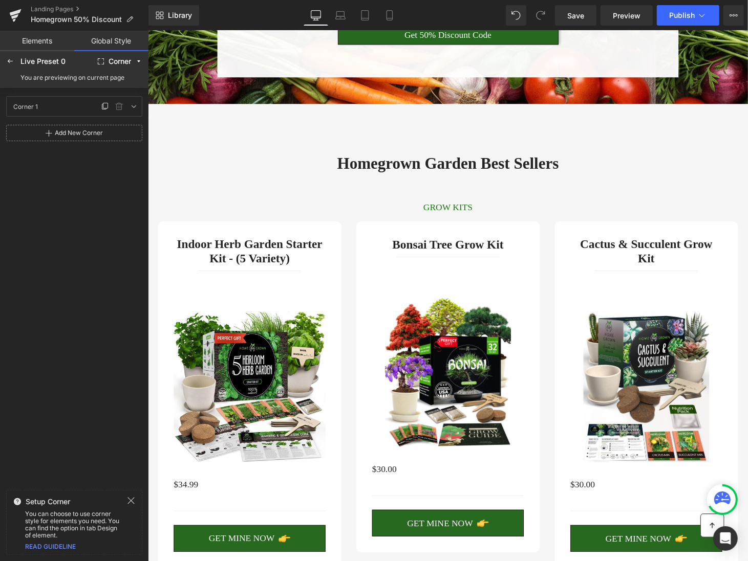
click at [72, 106] on div "Corner 1 Corner 1" at bounding box center [54, 106] width 90 height 15
click at [78, 135] on div "Add New Corner" at bounding box center [79, 132] width 48 height 7
click at [134, 104] on icon at bounding box center [133, 106] width 8 height 8
drag, startPoint x: 25, startPoint y: 142, endPoint x: -8, endPoint y: 142, distance: 32.8
click at [0, 142] on html "Submit Button You are previewing how the Live Preset 0 will restyle your page. …" at bounding box center [374, 280] width 748 height 561
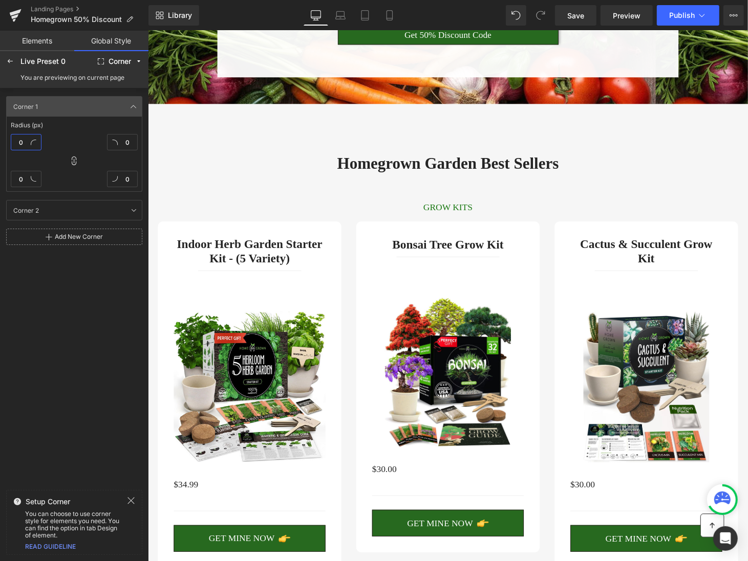
type input "50"
click at [55, 319] on div "Corner 1 Corner 1 Radius (px) 50 0 0 0 Corner 2 Corner 2 Add New Corner" at bounding box center [74, 287] width 148 height 398
click at [14, 62] on div at bounding box center [10, 61] width 16 height 16
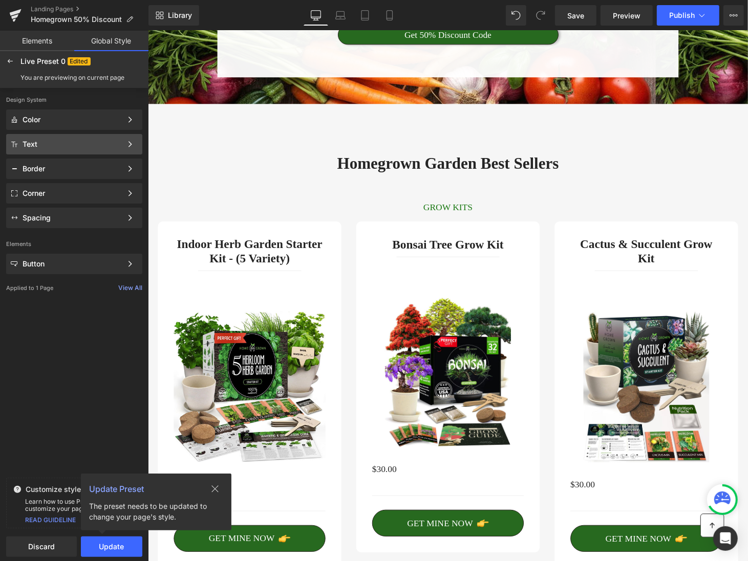
click at [68, 142] on div "Text" at bounding box center [72, 144] width 99 height 8
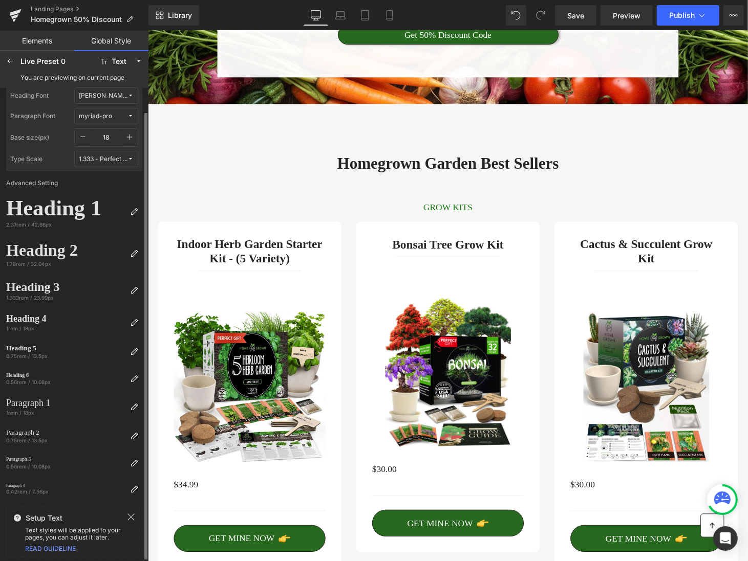
scroll to position [0, 0]
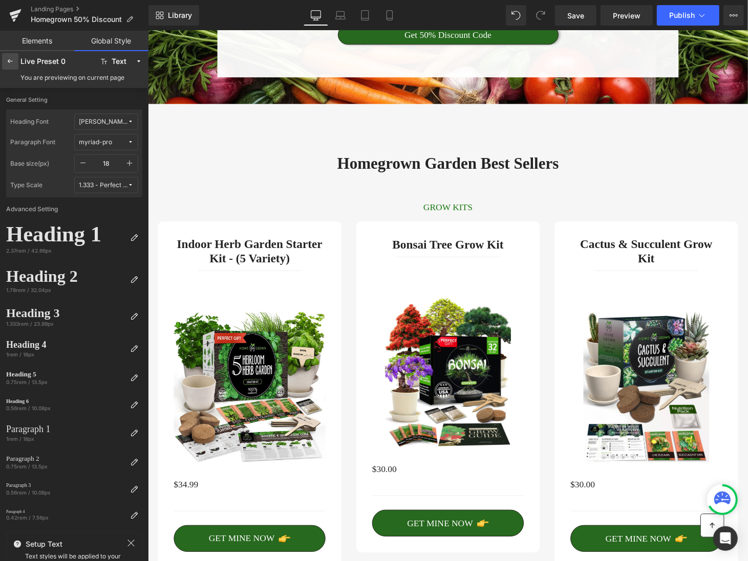
click at [9, 65] on icon at bounding box center [10, 61] width 8 height 8
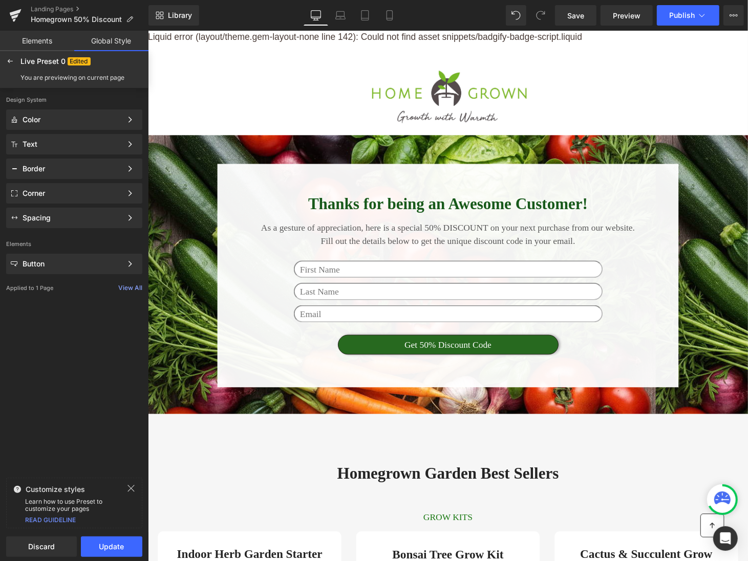
click at [134, 492] on icon at bounding box center [131, 489] width 8 height 8
click at [127, 288] on div "View All" at bounding box center [130, 288] width 24 height 7
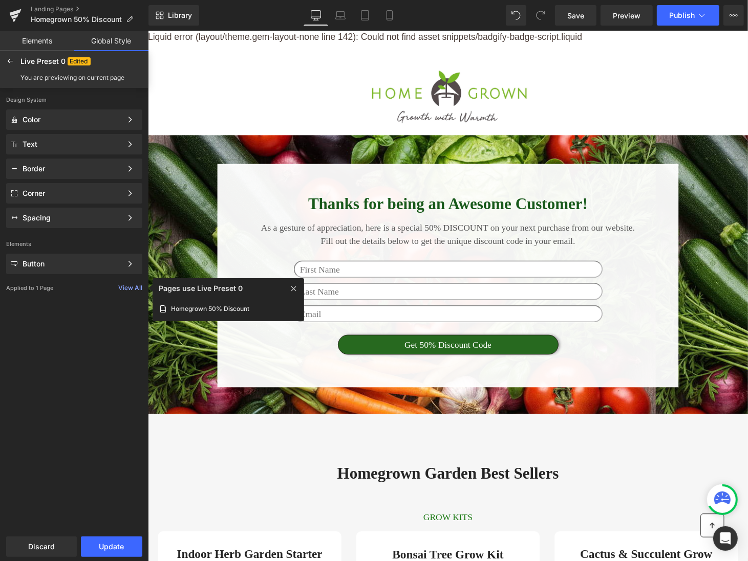
click at [105, 300] on div "Design System Color Color Style Define a color palette and apply it to your pag…" at bounding box center [74, 310] width 148 height 445
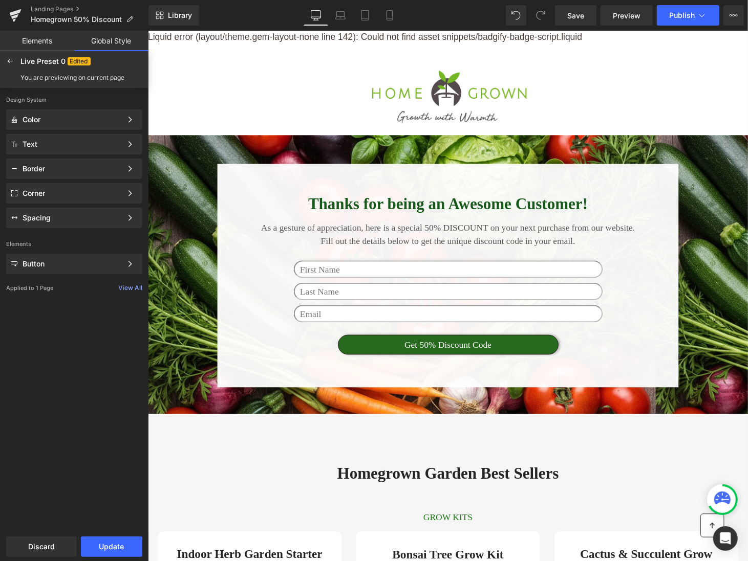
click at [32, 38] on link "Elements" at bounding box center [37, 41] width 74 height 20
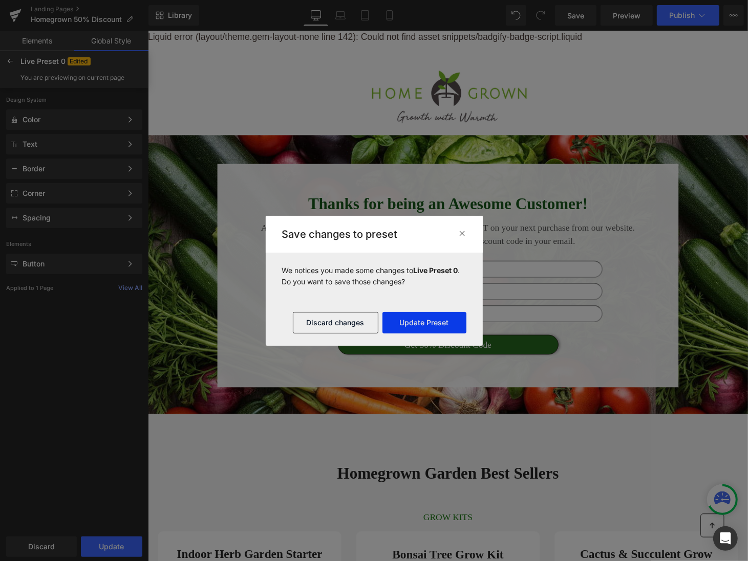
click at [416, 315] on button "Update Preset" at bounding box center [424, 322] width 84 height 21
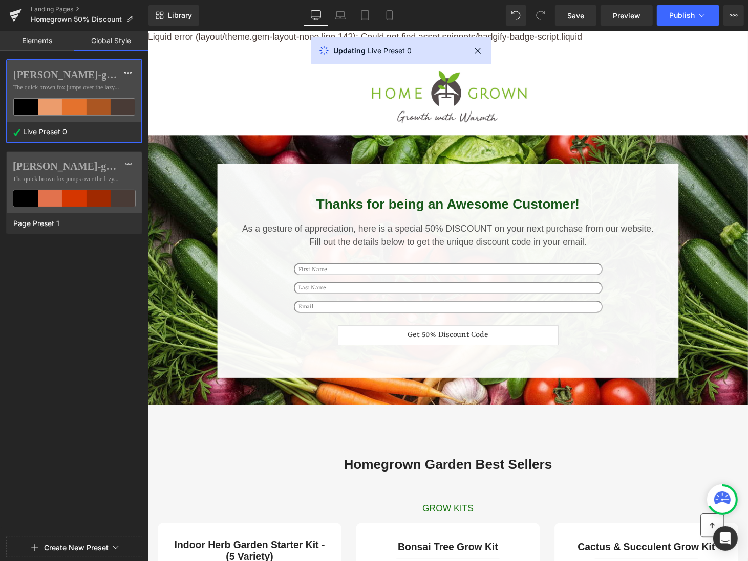
click at [87, 270] on div at bounding box center [74, 280] width 148 height 561
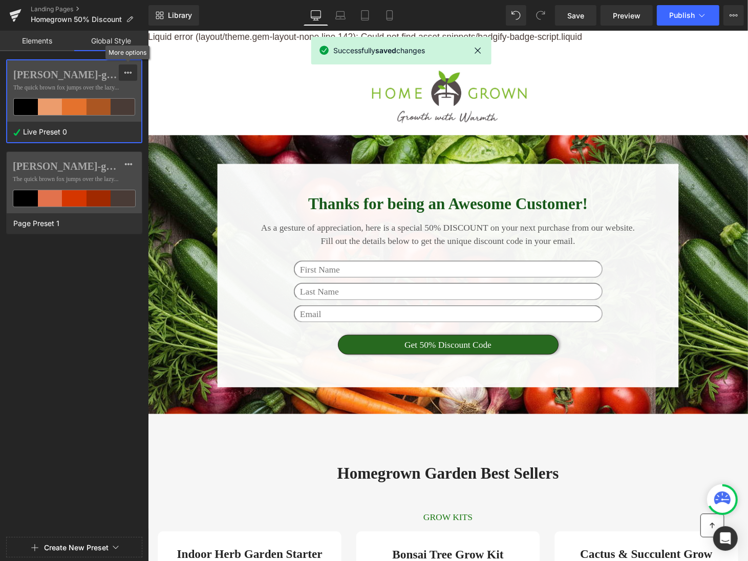
click at [125, 75] on icon at bounding box center [128, 73] width 8 height 8
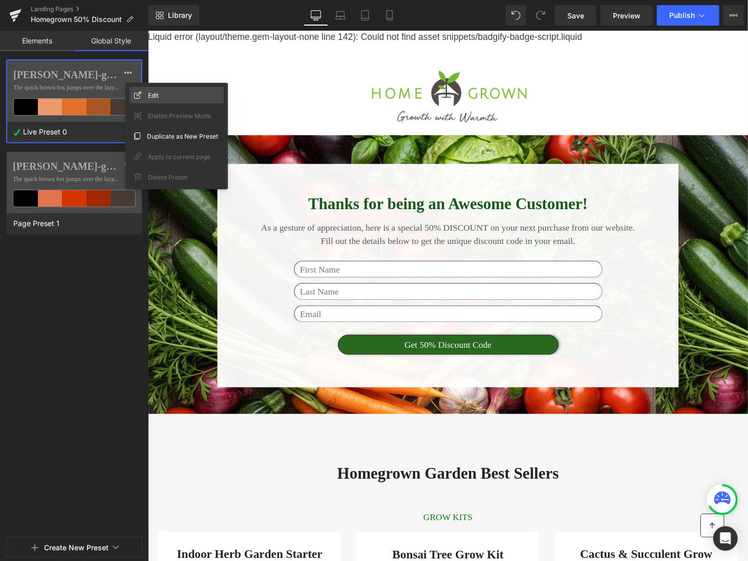
click at [151, 97] on span "Edit" at bounding box center [153, 95] width 11 height 11
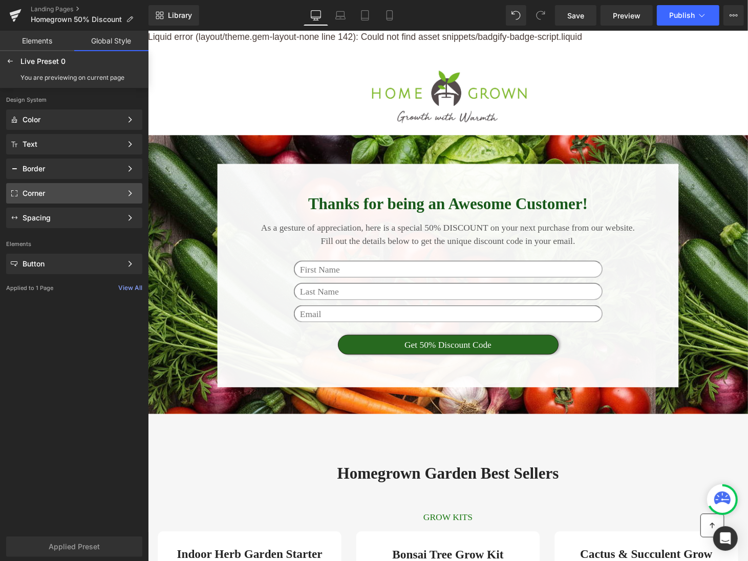
click at [79, 190] on div "Corner" at bounding box center [72, 193] width 99 height 8
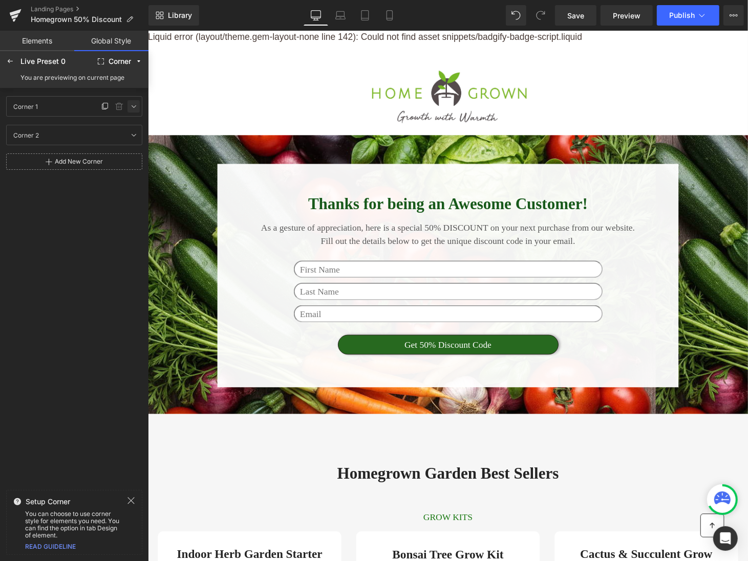
click at [133, 108] on icon at bounding box center [133, 106] width 8 height 8
click at [37, 354] on div "Corner 1 Corner 1 Radius (px) 50 50 50 50 Corner 2 Corner 2 Add New Corner" at bounding box center [74, 287] width 148 height 398
click at [100, 430] on div "Corner 1 Corner 1 Radius (px) 50 50 50 50 Corner 2 Corner 2 Add New Corner" at bounding box center [74, 287] width 148 height 398
click at [35, 41] on link "Elements" at bounding box center [37, 41] width 74 height 20
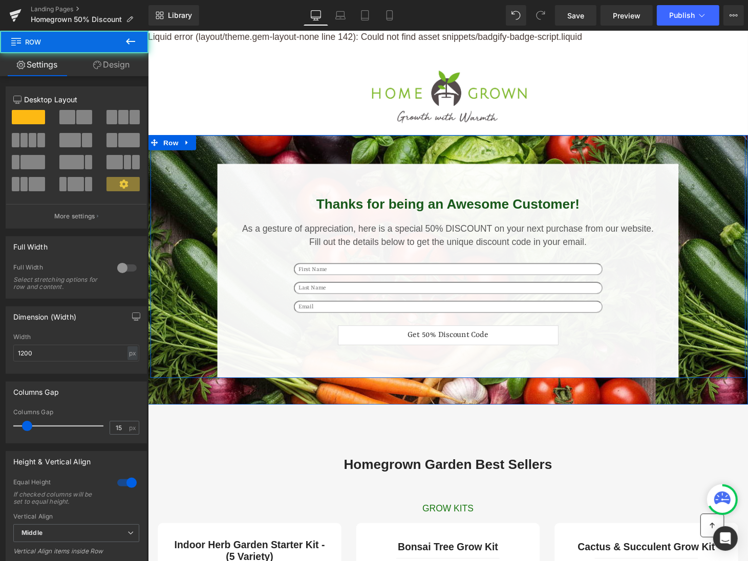
click at [176, 193] on div "Thanks for being an Awesome Customer! Heading As a gesture of appreciation, her…" at bounding box center [457, 273] width 614 height 231
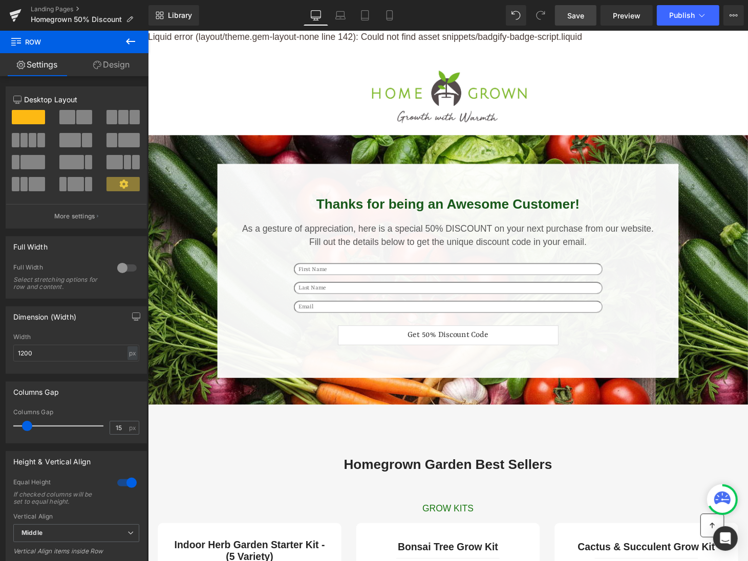
click at [581, 18] on span "Save" at bounding box center [575, 15] width 17 height 11
click at [632, 12] on span "Preview" at bounding box center [627, 15] width 28 height 11
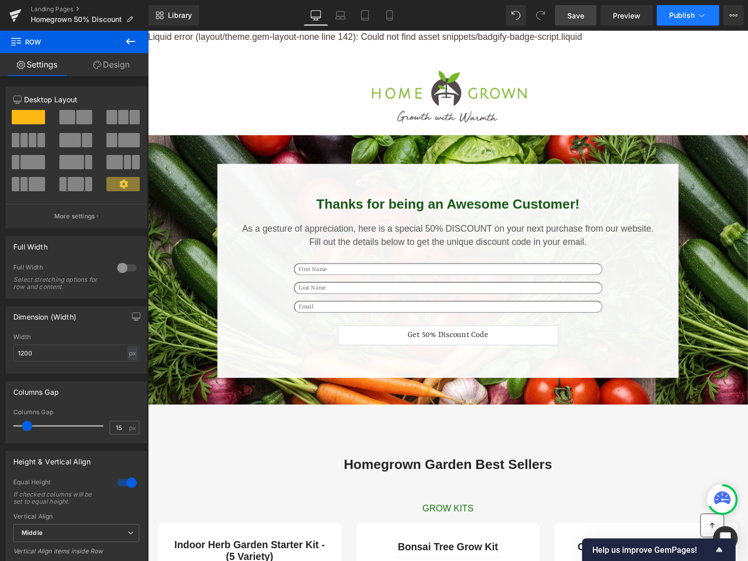
click at [685, 15] on span "Publish" at bounding box center [682, 15] width 26 height 8
click at [737, 15] on button "View Live Page View with current Template Save Template to Library Schedule Pub…" at bounding box center [733, 15] width 20 height 20
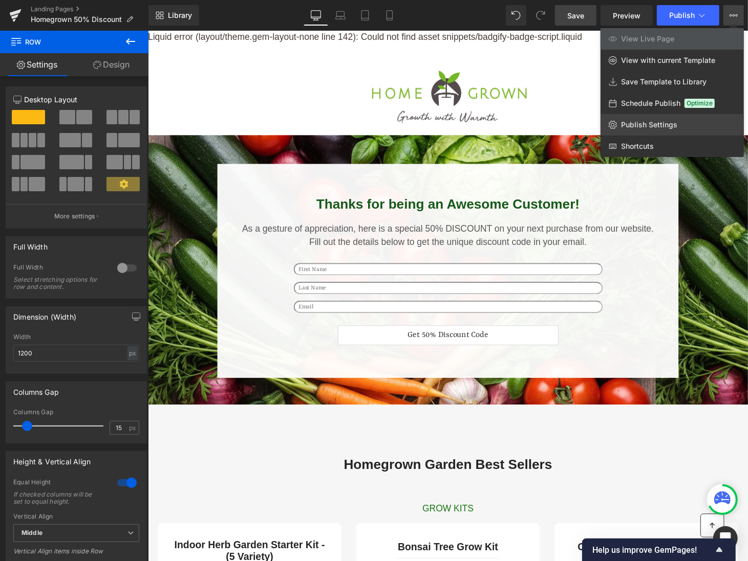
click at [671, 120] on span "Publish Settings" at bounding box center [649, 124] width 56 height 9
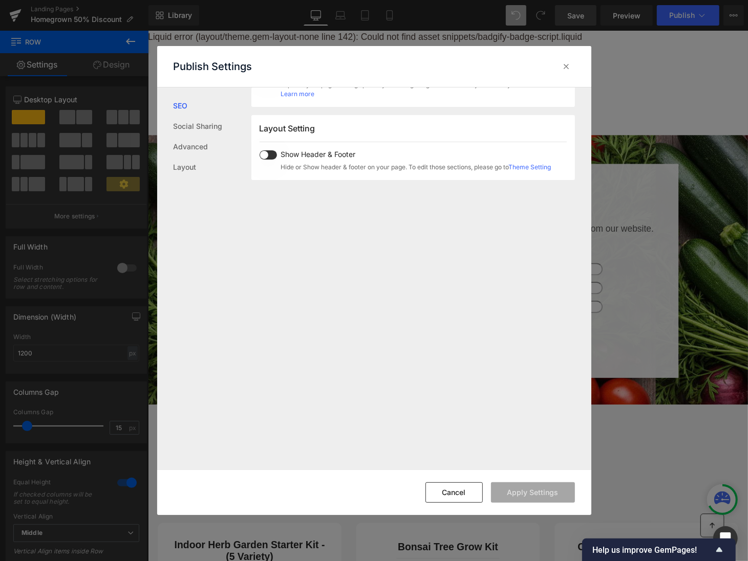
scroll to position [586, 0]
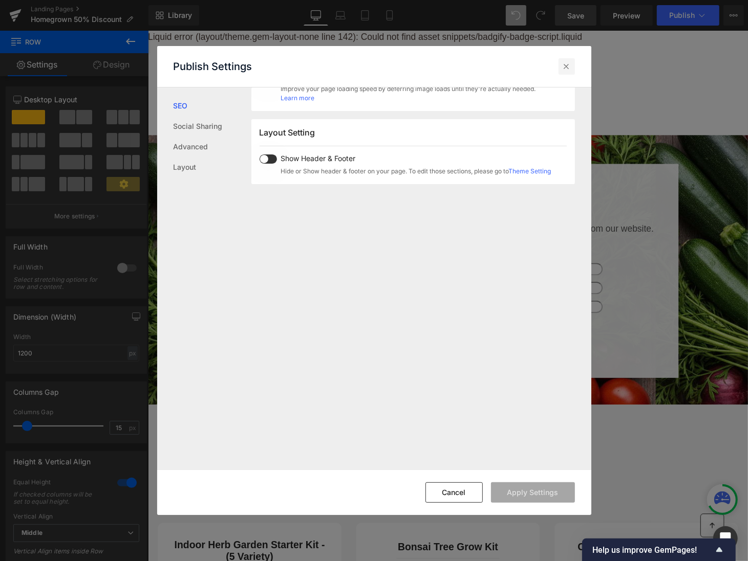
click at [566, 64] on icon at bounding box center [566, 66] width 10 height 10
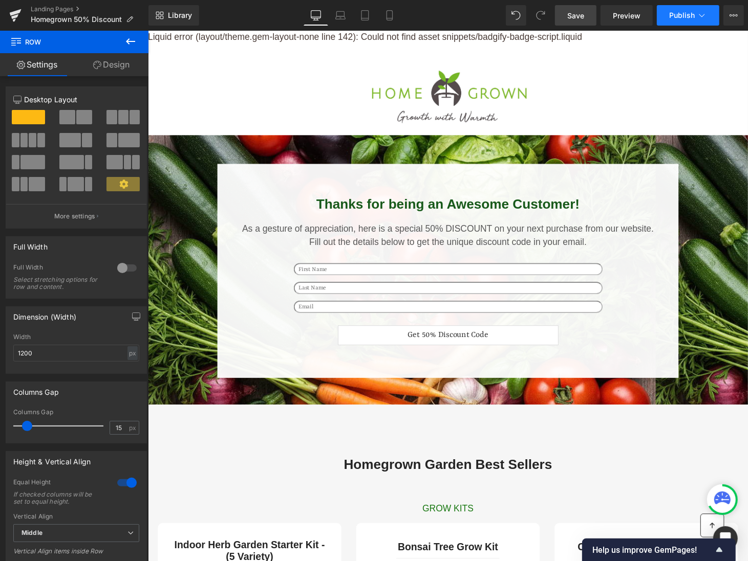
click at [681, 13] on span "Publish" at bounding box center [682, 15] width 26 height 8
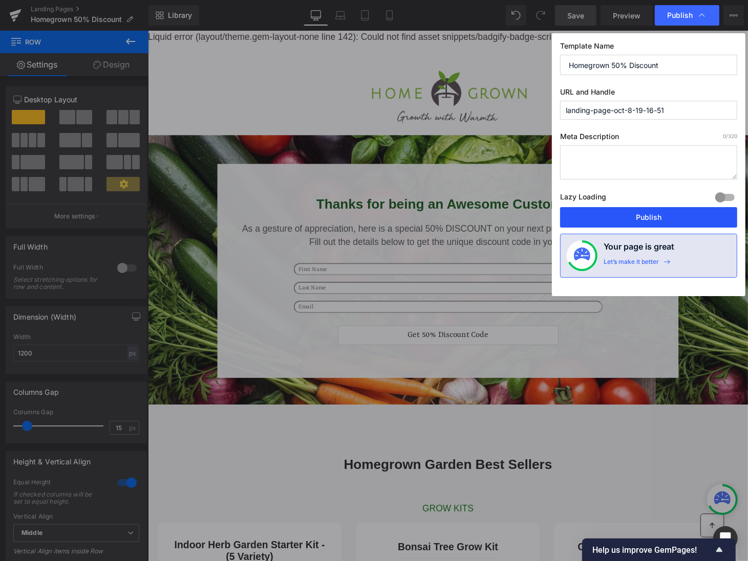
click at [659, 219] on button "Publish" at bounding box center [648, 217] width 177 height 20
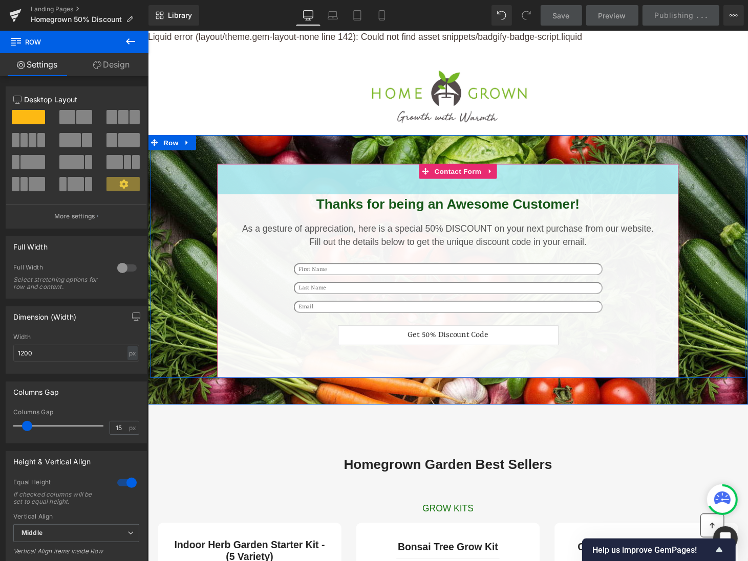
click at [496, 202] on h2 "Thanks for being an Awesome Customer!" at bounding box center [456, 209] width 455 height 21
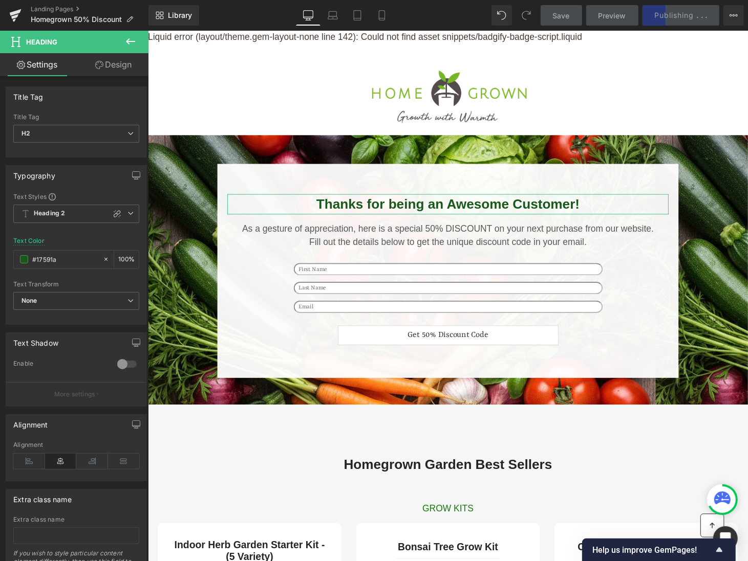
click at [111, 64] on link "Design" at bounding box center [113, 64] width 74 height 23
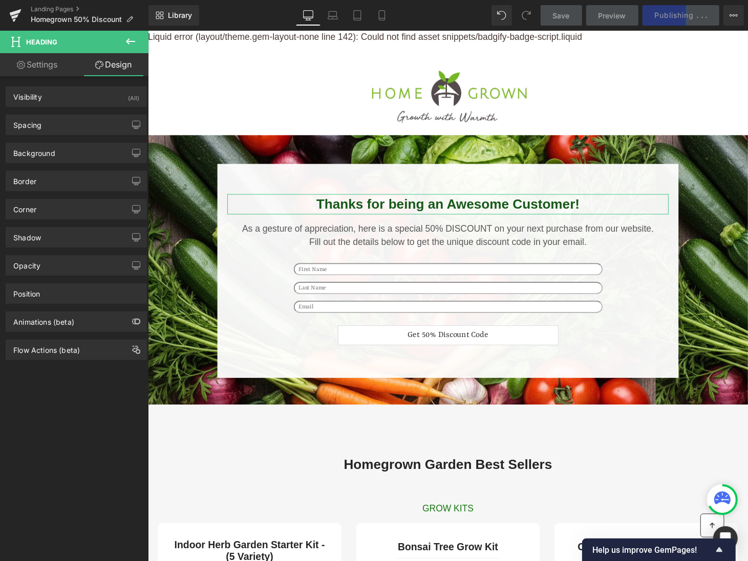
click at [45, 67] on link "Settings" at bounding box center [37, 64] width 74 height 23
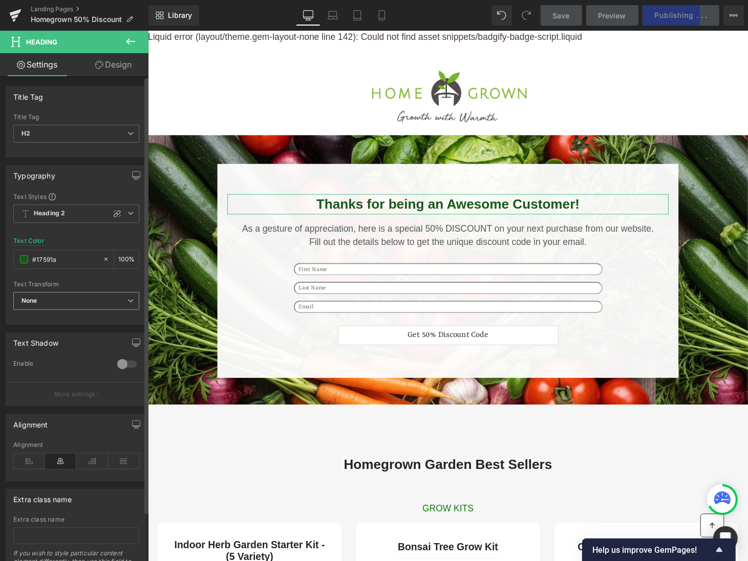
click at [76, 296] on span "None" at bounding box center [76, 301] width 126 height 18
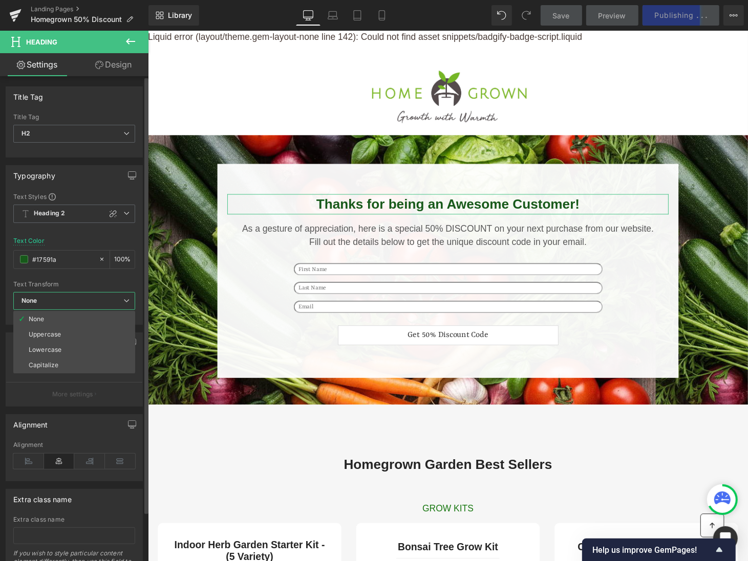
click at [77, 229] on div at bounding box center [74, 231] width 122 height 7
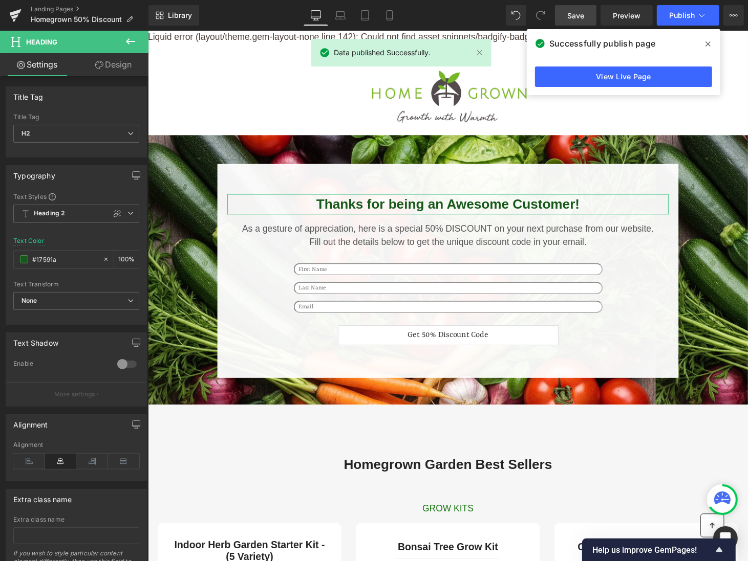
click at [109, 72] on link "Design" at bounding box center [113, 64] width 74 height 23
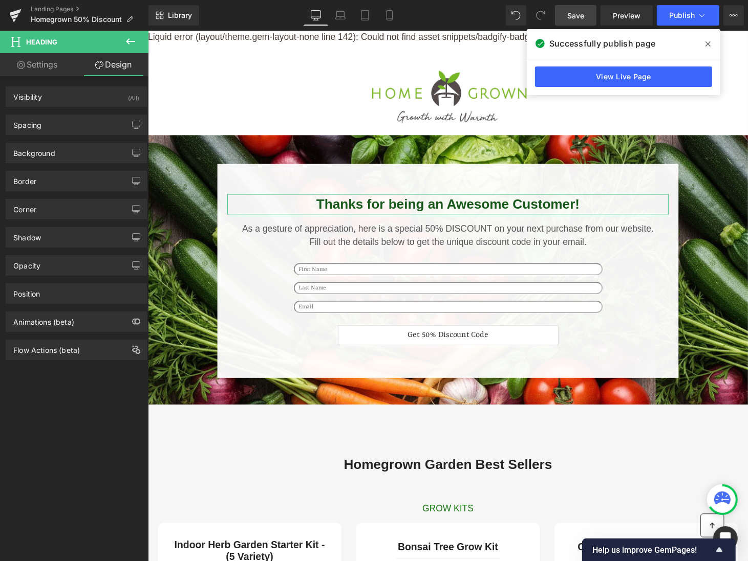
click at [54, 62] on link "Settings" at bounding box center [37, 64] width 74 height 23
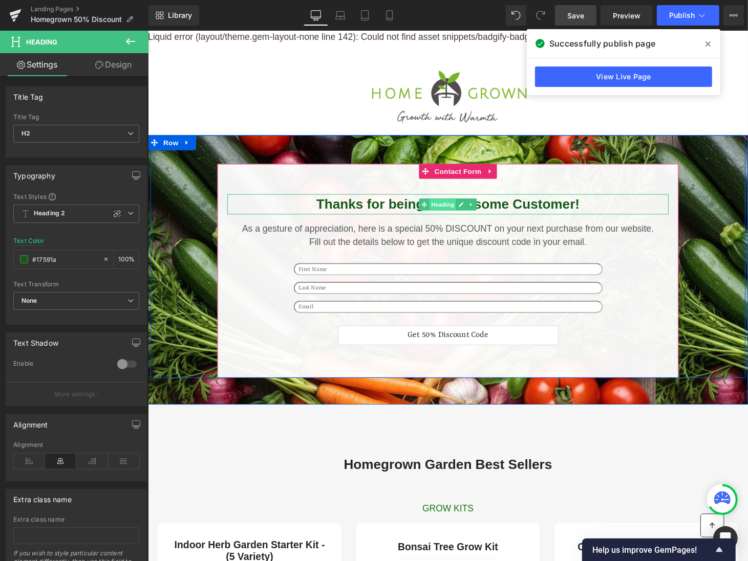
click at [456, 210] on span "Heading" at bounding box center [452, 210] width 28 height 12
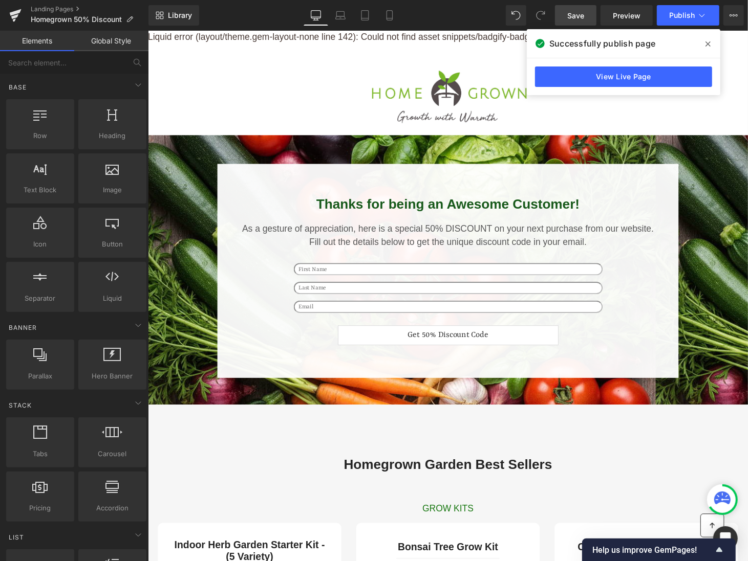
click at [104, 48] on link "Global Style" at bounding box center [111, 41] width 74 height 20
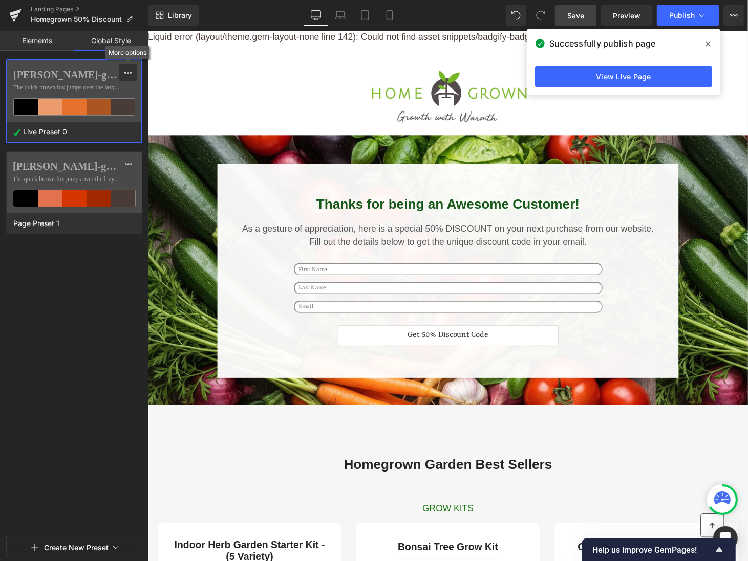
click at [125, 69] on icon at bounding box center [128, 73] width 8 height 8
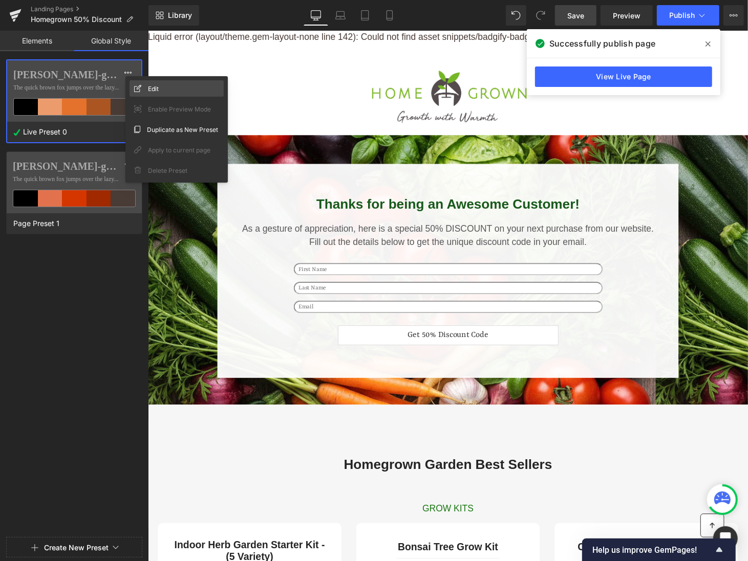
click at [166, 91] on div "Edit" at bounding box center [176, 88] width 94 height 16
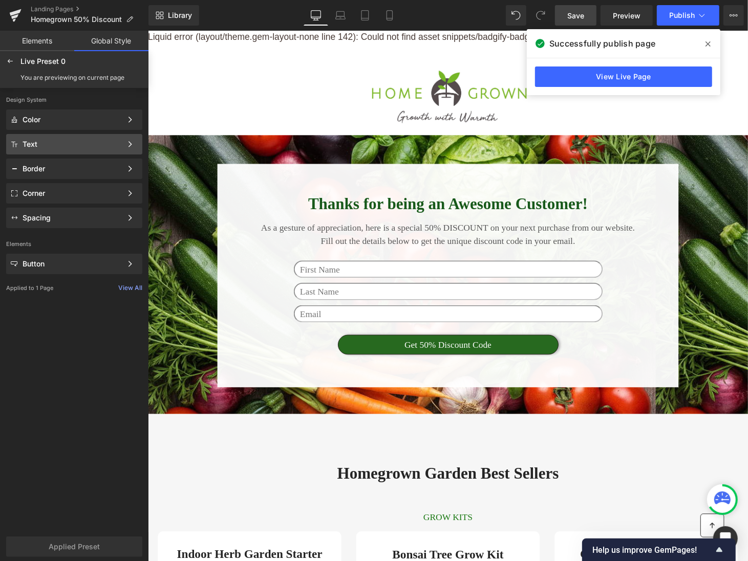
click at [61, 138] on div "Text Color Style Define a color palette and apply it to your pages 1 of 3 Next" at bounding box center [74, 144] width 136 height 20
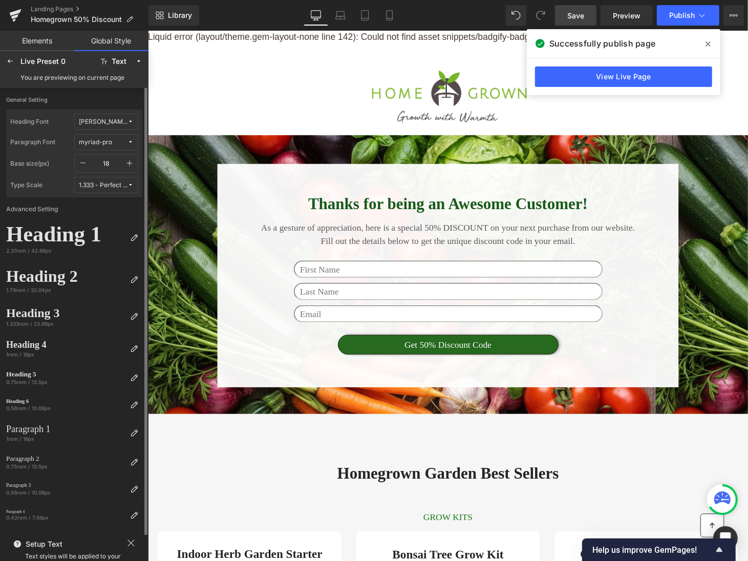
click at [113, 128] on button "[PERSON_NAME]-grotesque" at bounding box center [106, 122] width 64 height 16
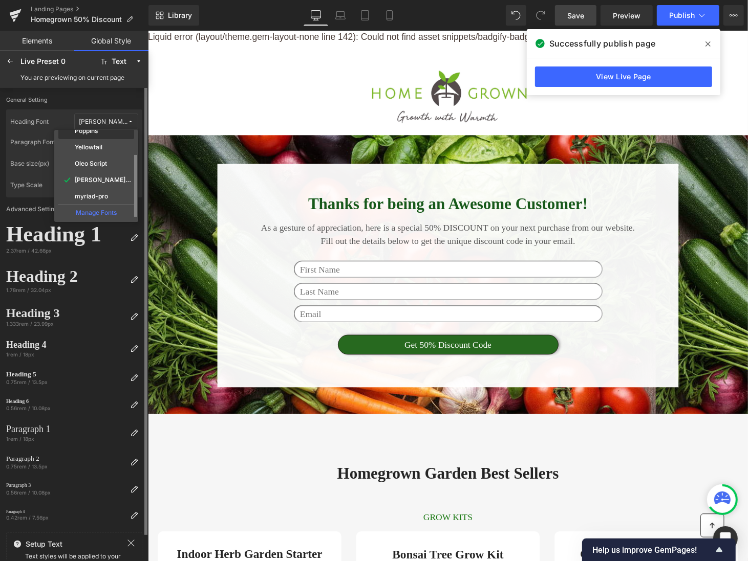
scroll to position [3, 0]
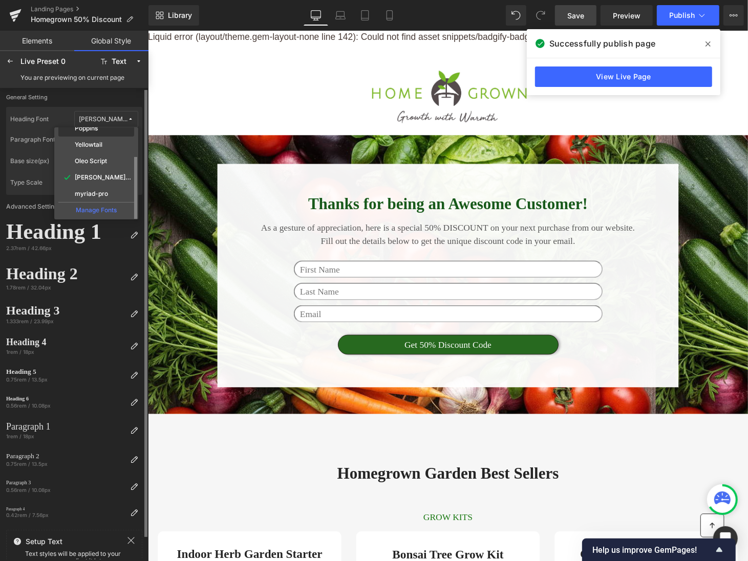
click at [102, 177] on label "[PERSON_NAME]-grotesque" at bounding box center [103, 177] width 57 height 7
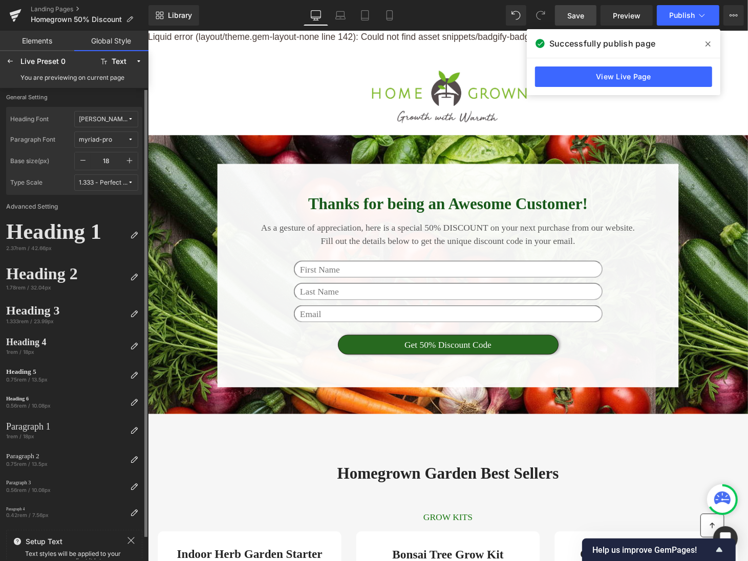
click at [108, 141] on div "myriad-pro" at bounding box center [95, 140] width 33 height 8
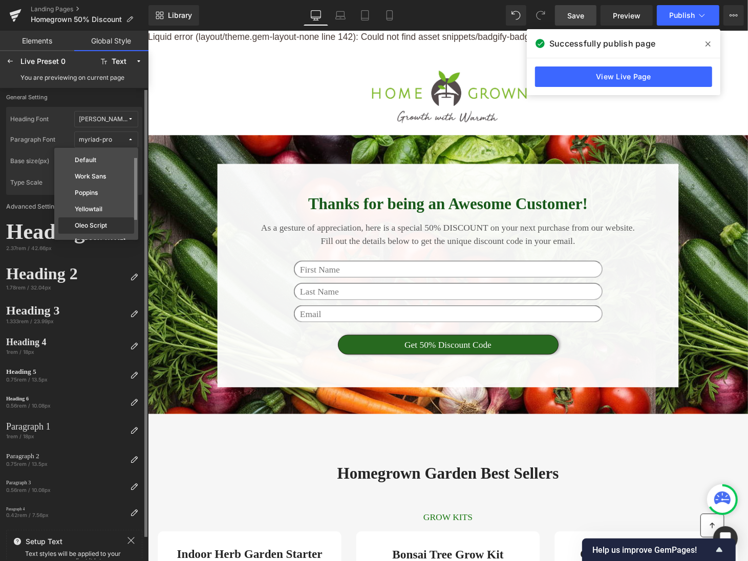
scroll to position [44, 0]
click at [98, 215] on label "myriad-pro" at bounding box center [91, 214] width 33 height 7
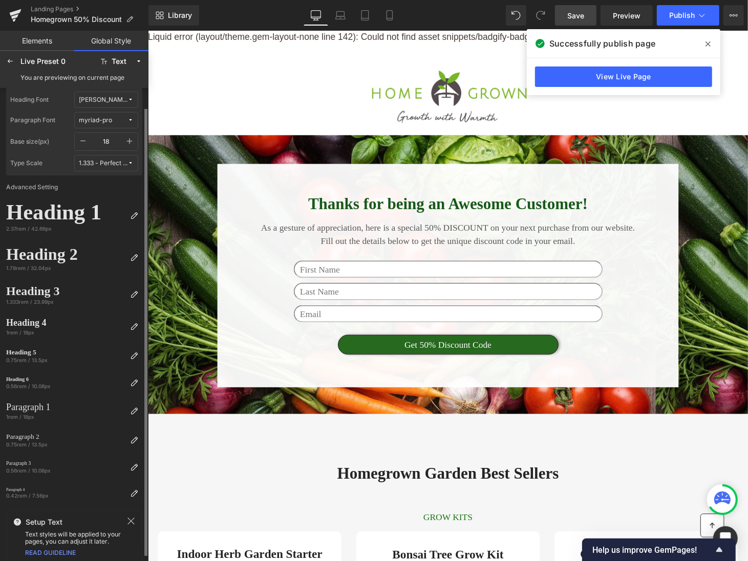
scroll to position [26, 0]
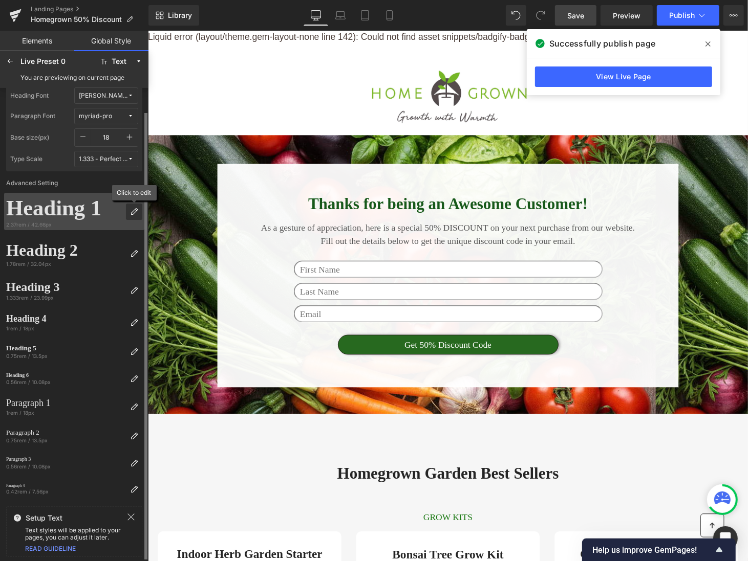
click at [132, 208] on icon at bounding box center [134, 212] width 8 height 8
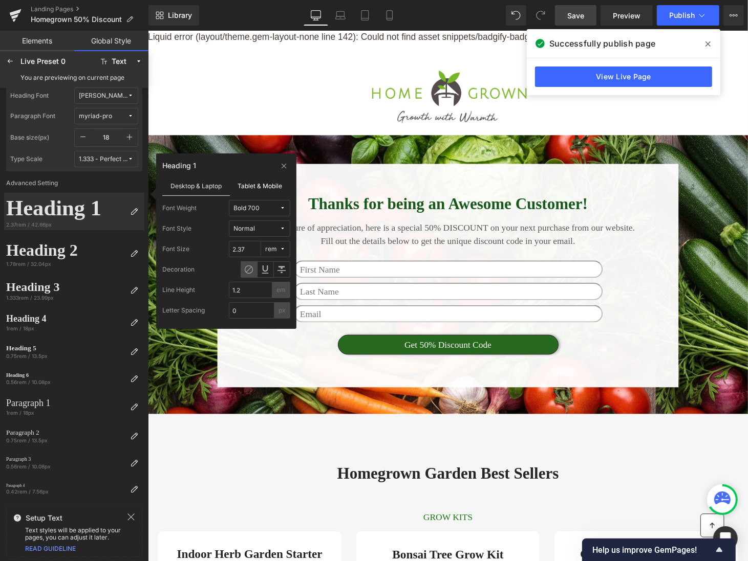
click at [245, 191] on label "Tablet & Mobile" at bounding box center [260, 185] width 61 height 19
click at [212, 185] on label "Desktop & Laptop" at bounding box center [196, 185] width 68 height 19
click at [59, 94] on label "Heading Font" at bounding box center [42, 96] width 64 height 16
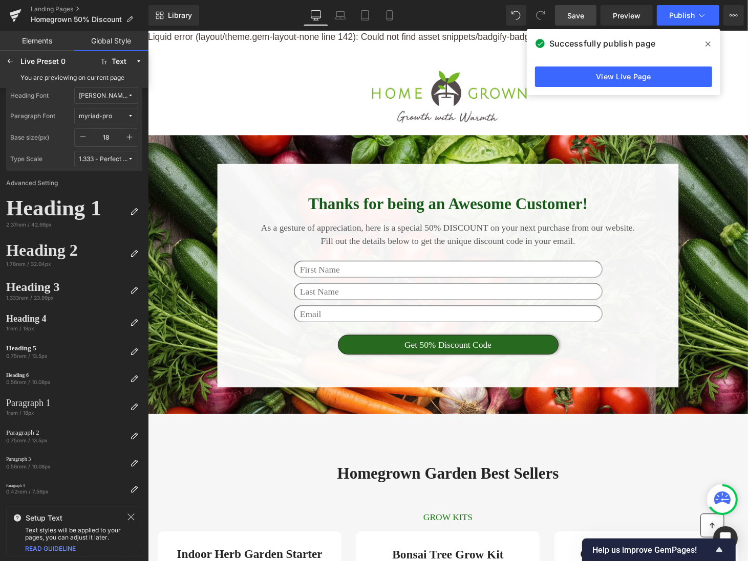
click at [110, 94] on div "[PERSON_NAME]-grotesque" at bounding box center [103, 96] width 49 height 8
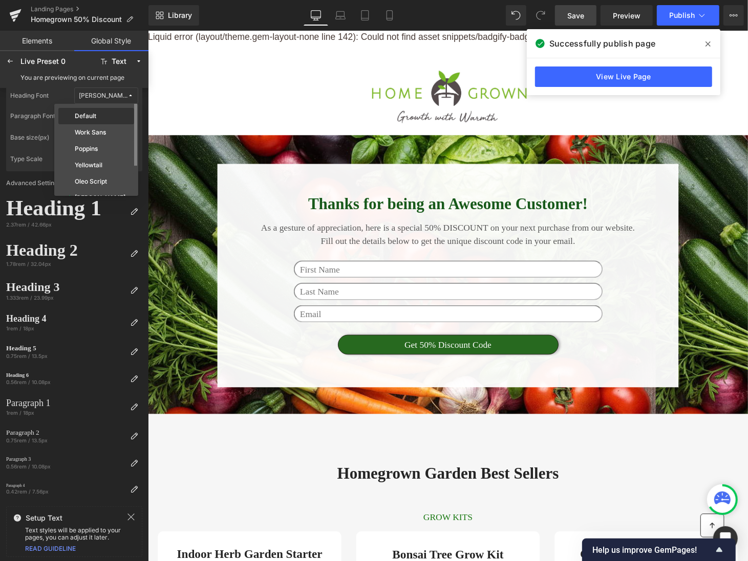
click at [103, 112] on div "Default" at bounding box center [96, 116] width 72 height 8
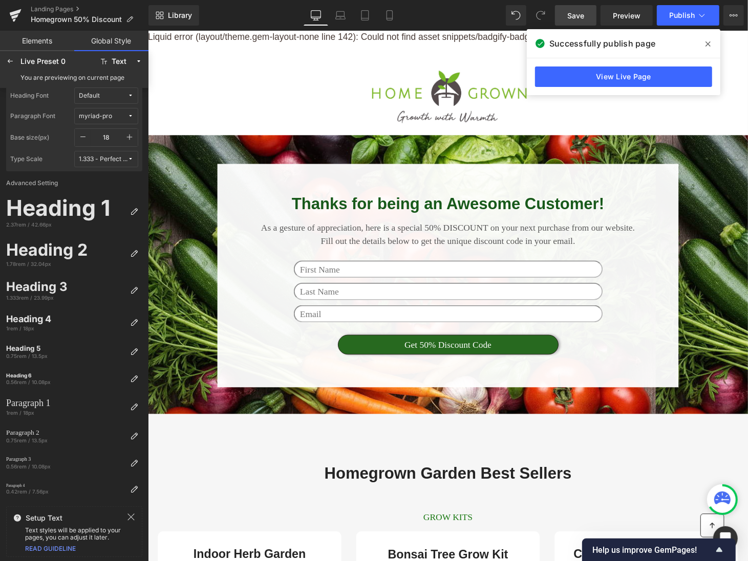
click at [115, 92] on span "Default" at bounding box center [103, 96] width 49 height 8
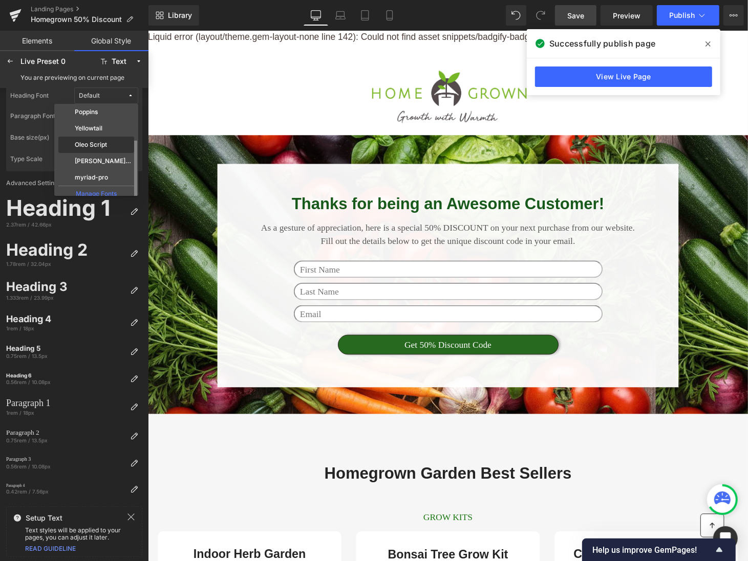
scroll to position [44, 0]
click at [99, 146] on div "[PERSON_NAME]-grotesque" at bounding box center [96, 154] width 76 height 16
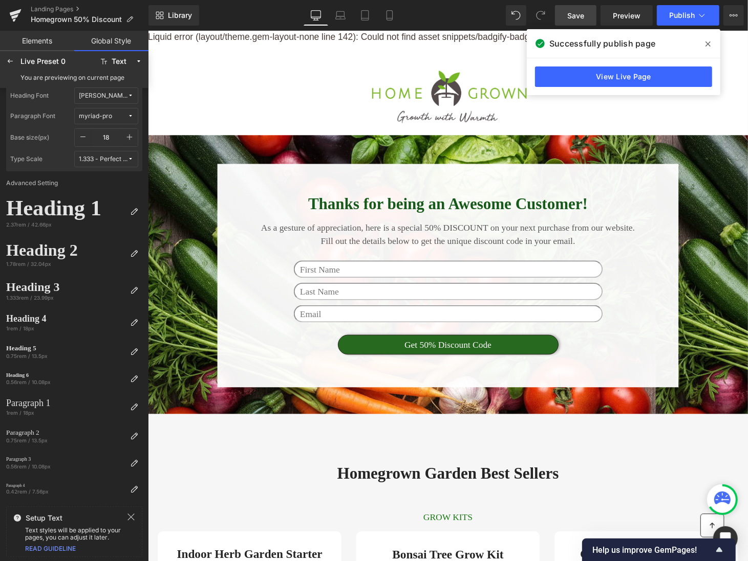
click at [128, 96] on icon at bounding box center [130, 96] width 6 height 6
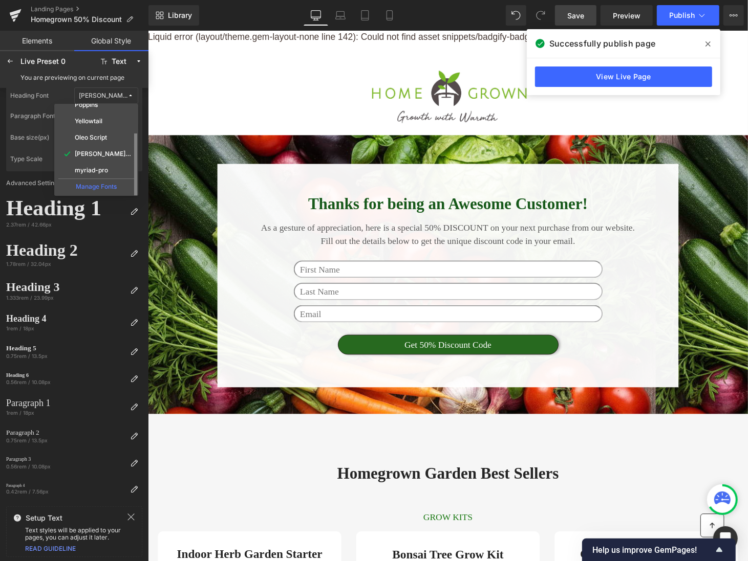
click at [100, 183] on div "Manage Fonts" at bounding box center [96, 186] width 76 height 14
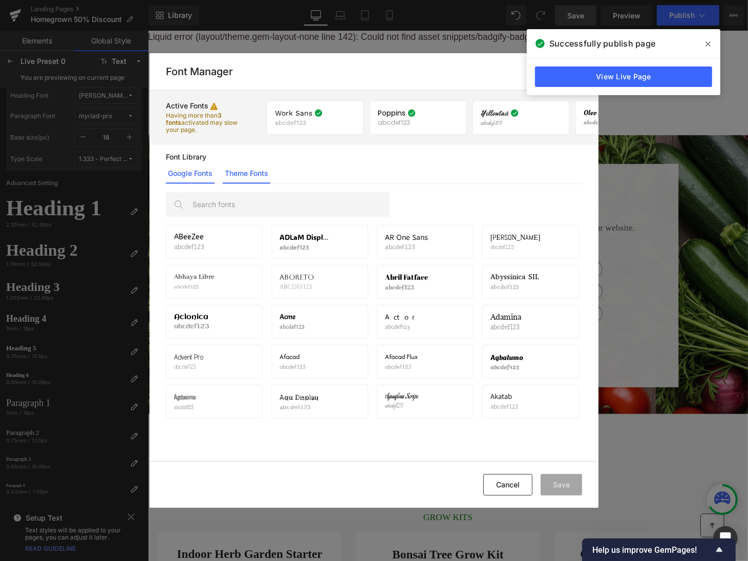
click at [231, 178] on link "Theme Fonts" at bounding box center [247, 173] width 48 height 20
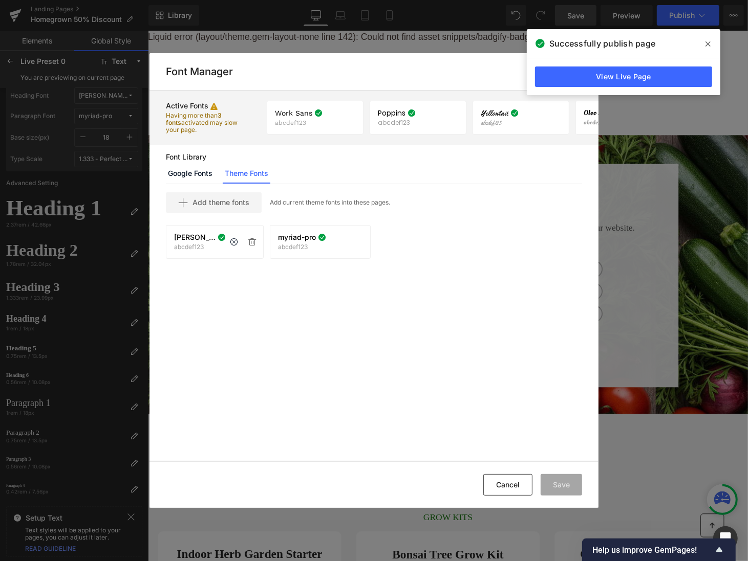
click at [197, 242] on div "brandon-grotesque abcdef123" at bounding box center [200, 241] width 52 height 17
click at [202, 168] on link "Google Fonts" at bounding box center [190, 173] width 49 height 20
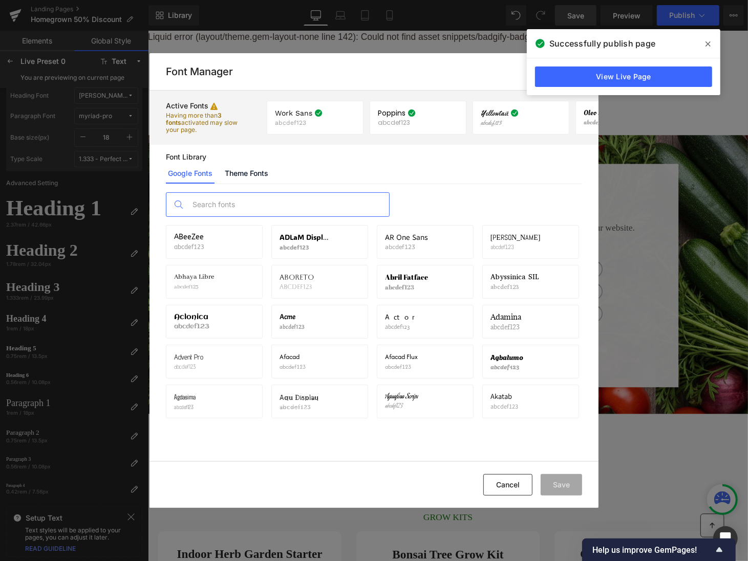
click at [241, 213] on input "text" at bounding box center [288, 205] width 202 height 24
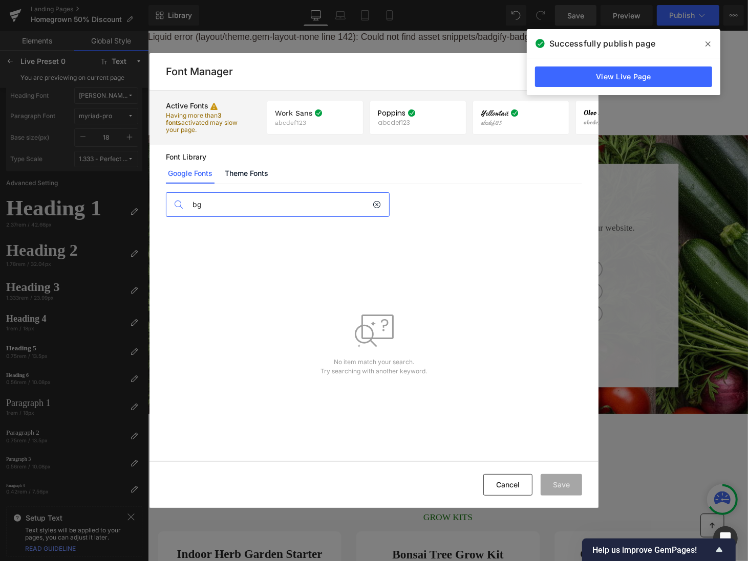
type input "b"
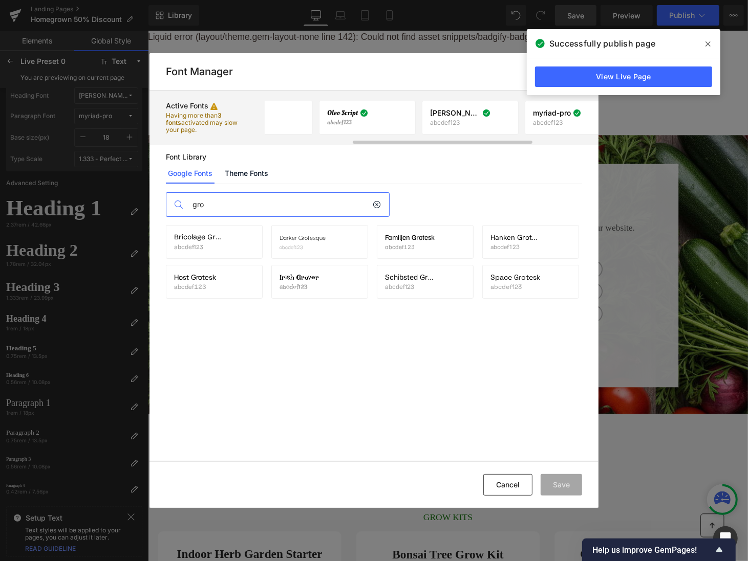
scroll to position [0, 286]
type input "gro"
click at [419, 119] on p "abcdef123" at bounding box center [426, 122] width 50 height 7
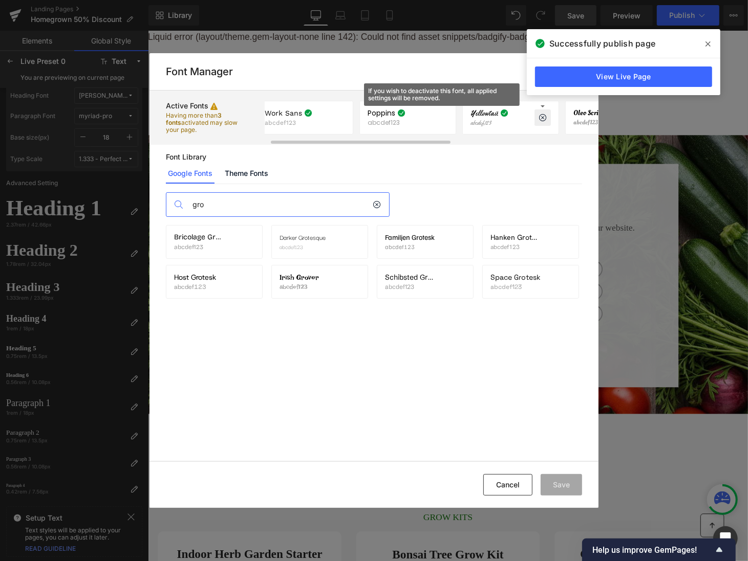
scroll to position [0, 0]
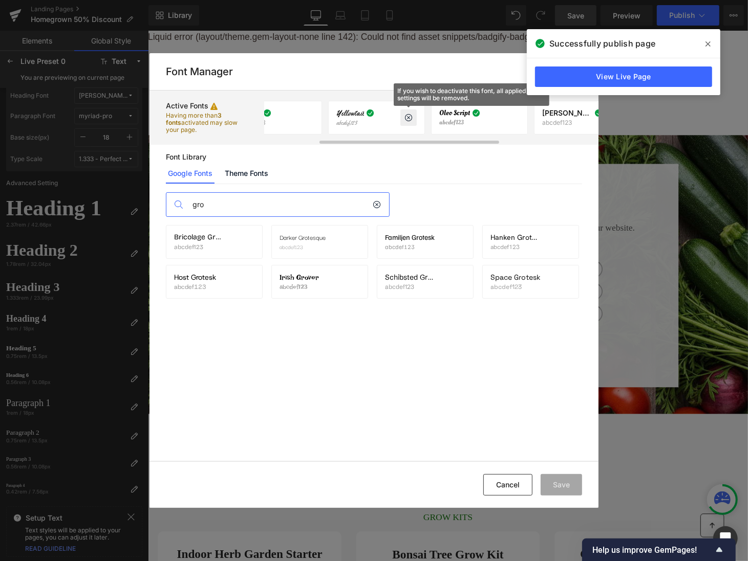
scroll to position [0, 176]
click at [483, 117] on icon at bounding box center [480, 118] width 8 height 8
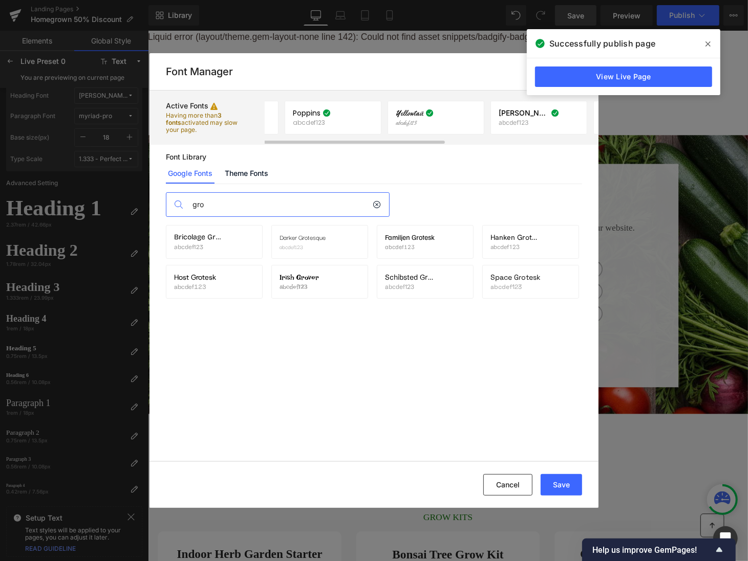
scroll to position [0, 0]
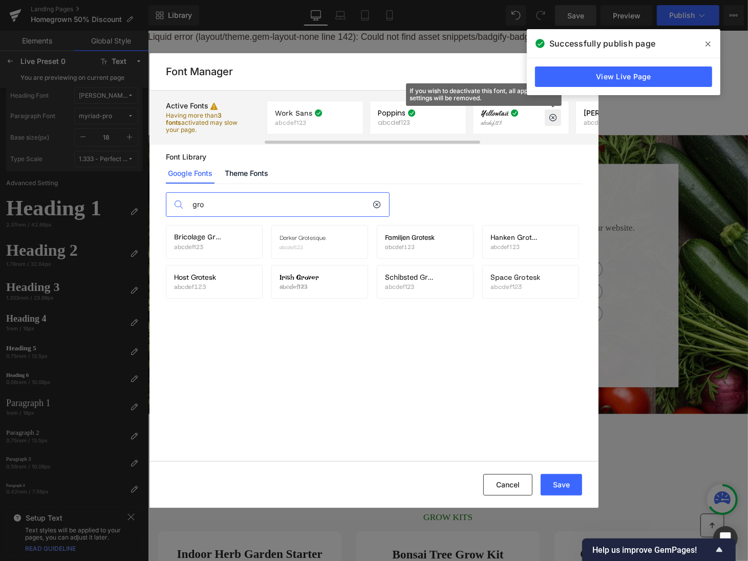
click at [551, 116] on icon at bounding box center [553, 118] width 8 height 8
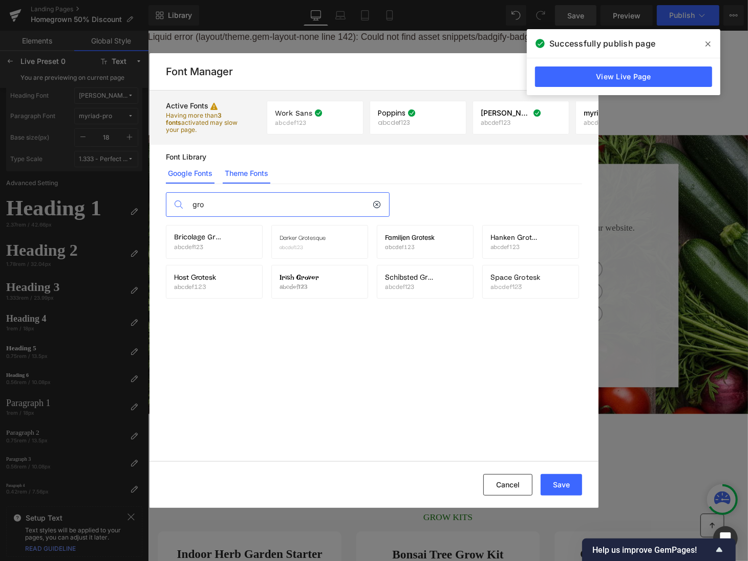
click at [253, 176] on link "Theme Fonts" at bounding box center [247, 173] width 48 height 20
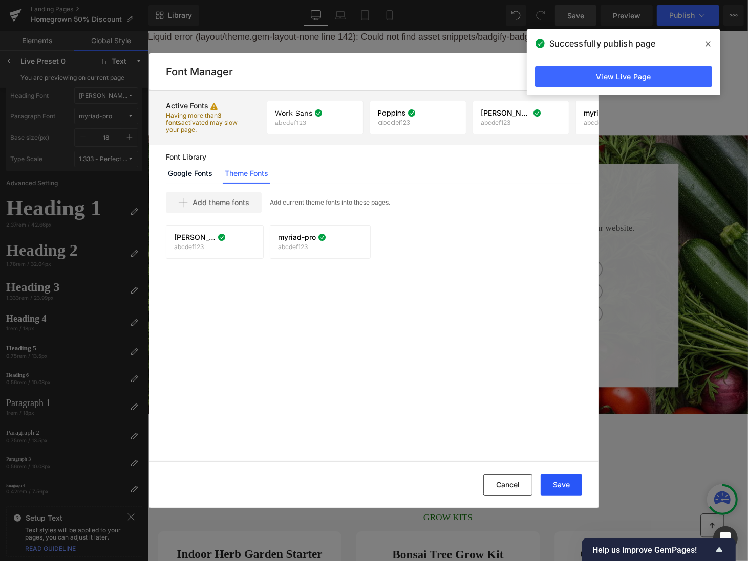
click at [564, 483] on button "Save" at bounding box center [560, 484] width 41 height 21
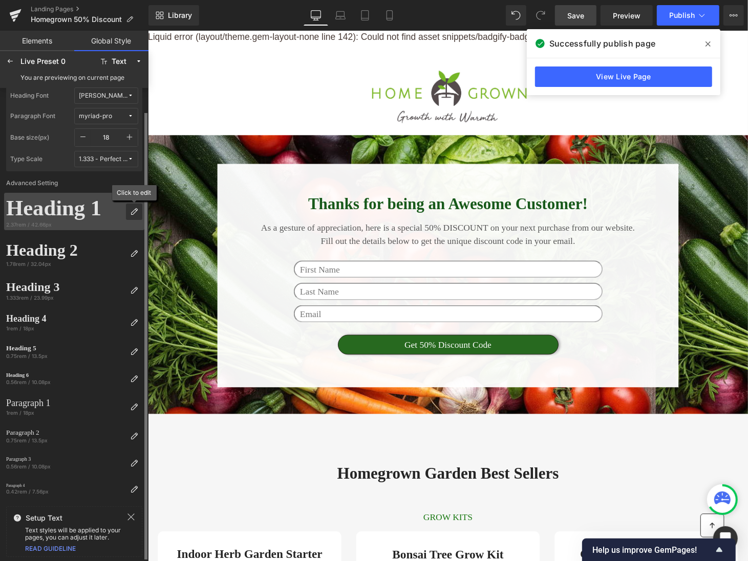
click at [135, 208] on icon at bounding box center [134, 212] width 8 height 8
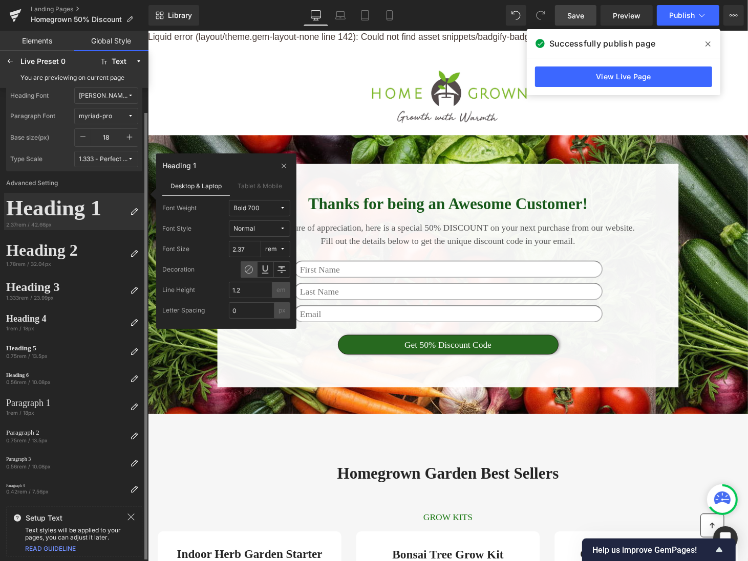
click at [70, 548] on link "READ GUIDELINE" at bounding box center [50, 549] width 51 height 8
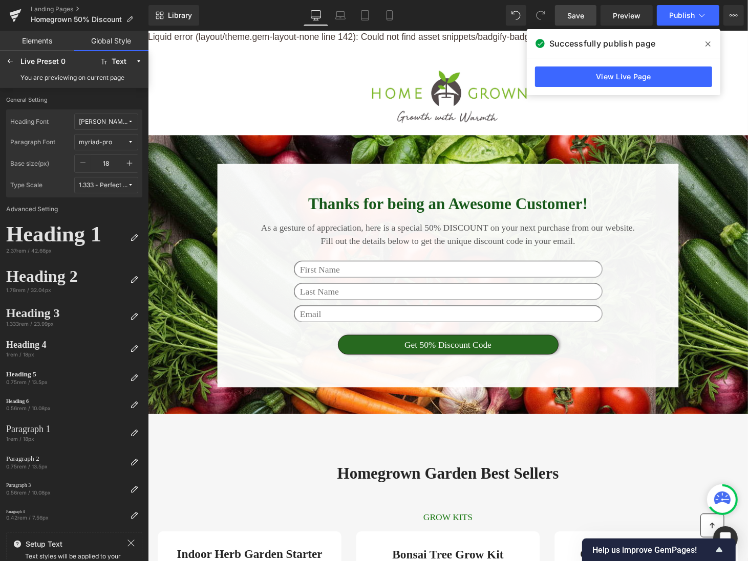
click at [106, 115] on button "[PERSON_NAME]-grotesque" at bounding box center [106, 122] width 64 height 16
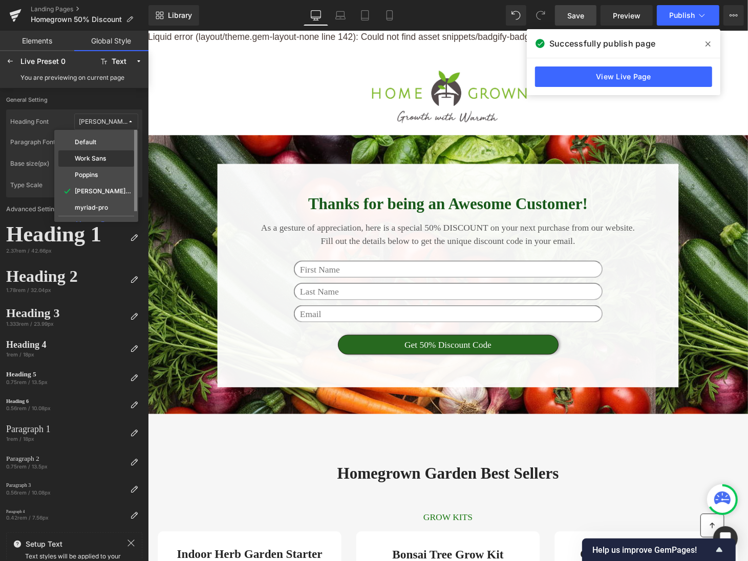
click at [97, 154] on div "Work Sans" at bounding box center [96, 158] width 76 height 16
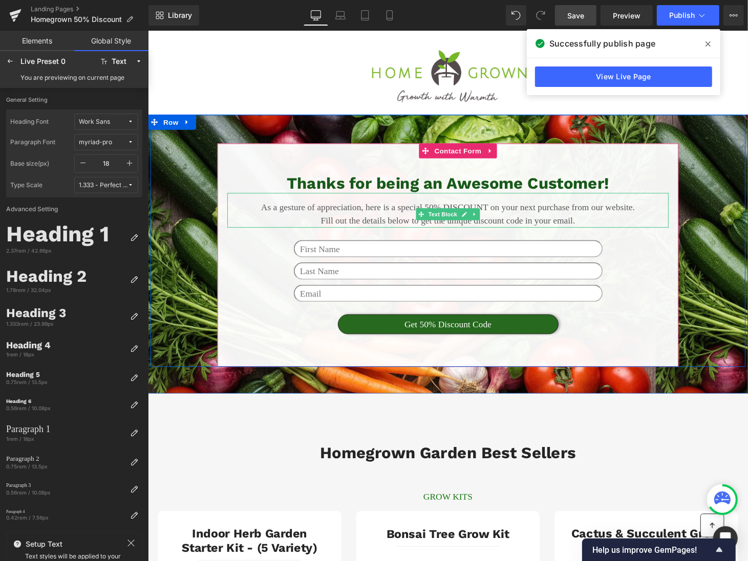
scroll to position [21, 0]
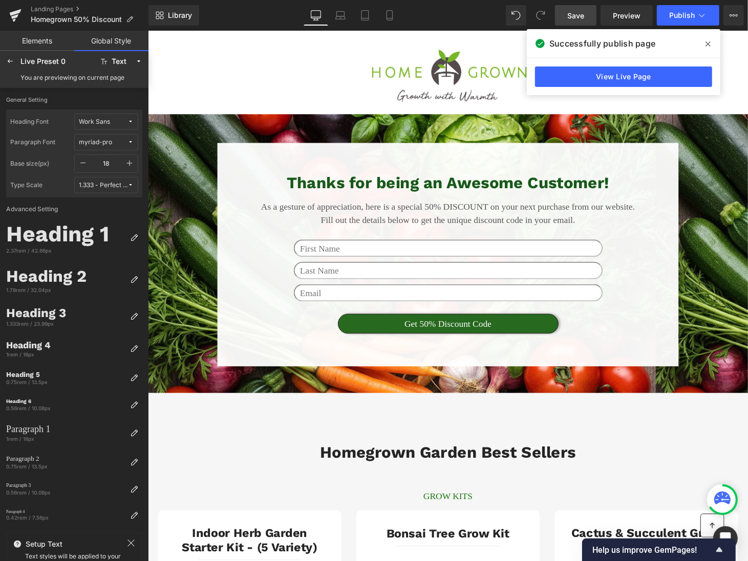
click at [95, 117] on button "Work Sans" at bounding box center [106, 122] width 64 height 16
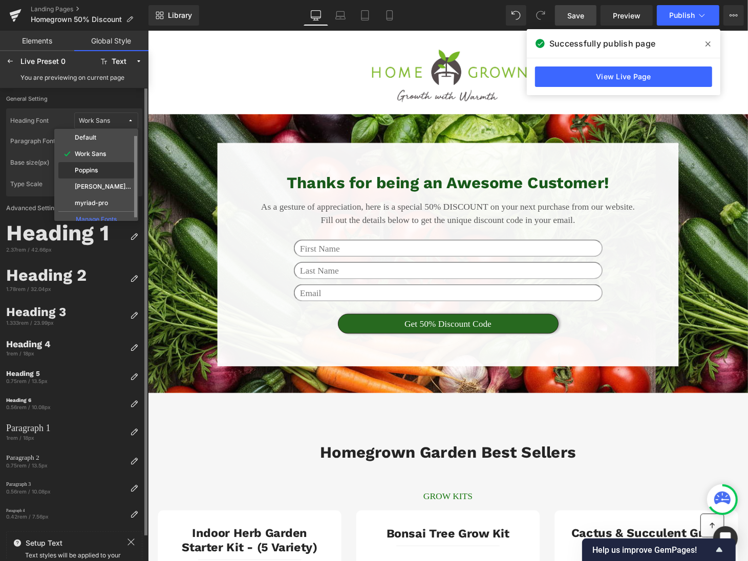
scroll to position [6, 0]
click at [94, 171] on div "Poppins" at bounding box center [96, 168] width 72 height 8
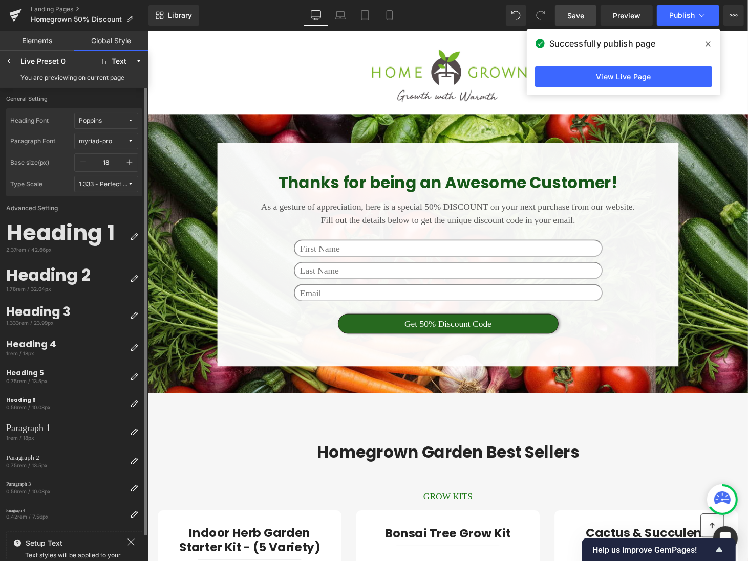
click at [106, 140] on div "myriad-pro" at bounding box center [95, 142] width 33 height 8
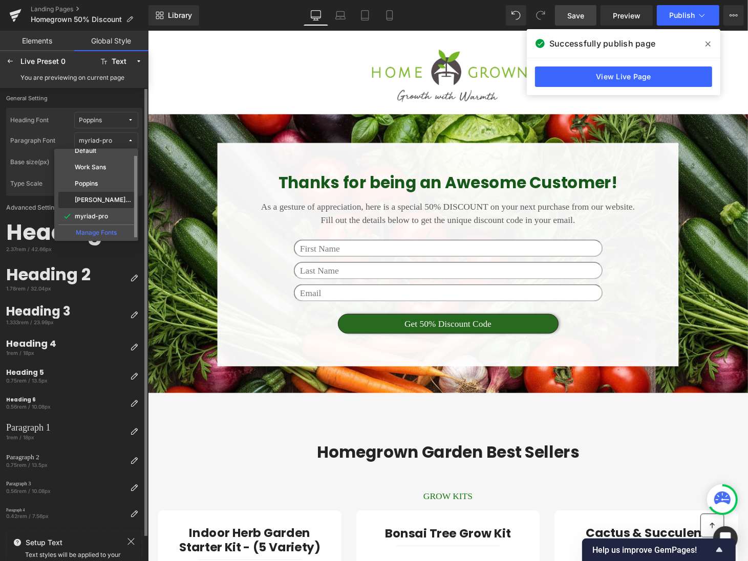
scroll to position [4, 0]
click at [99, 174] on label "Work Sans" at bounding box center [90, 173] width 31 height 7
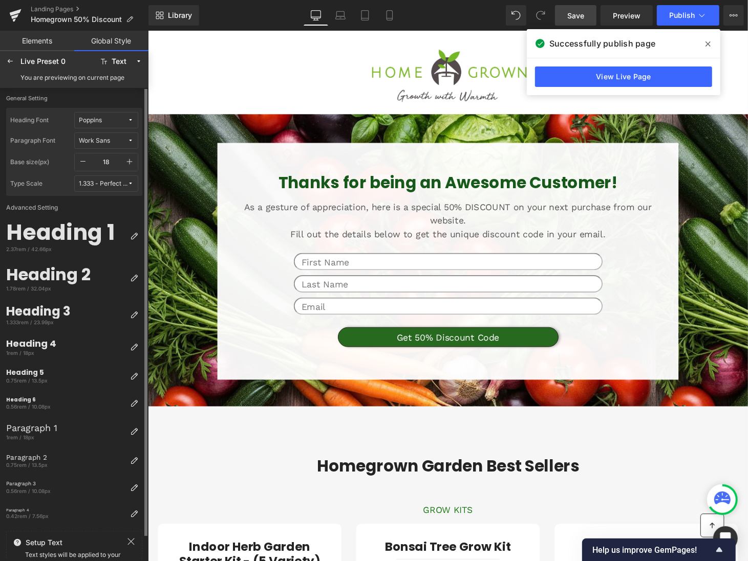
click at [120, 143] on span "Work Sans" at bounding box center [103, 141] width 49 height 8
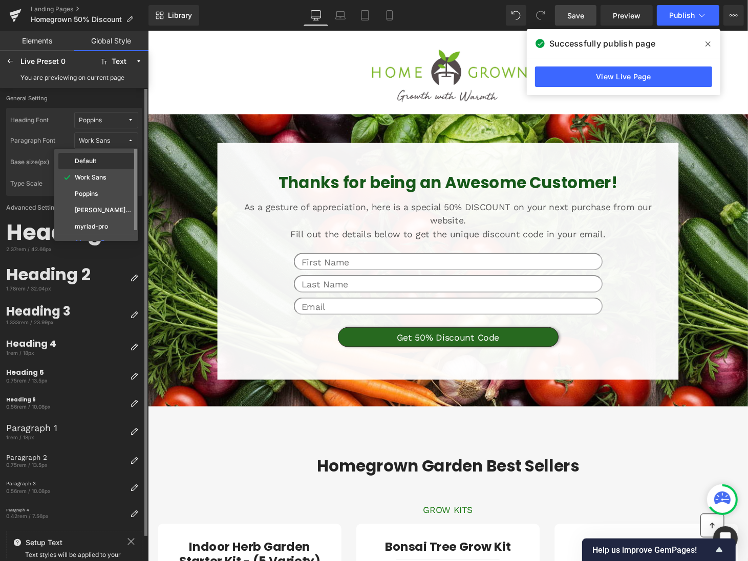
click at [112, 160] on div "Default" at bounding box center [96, 161] width 72 height 8
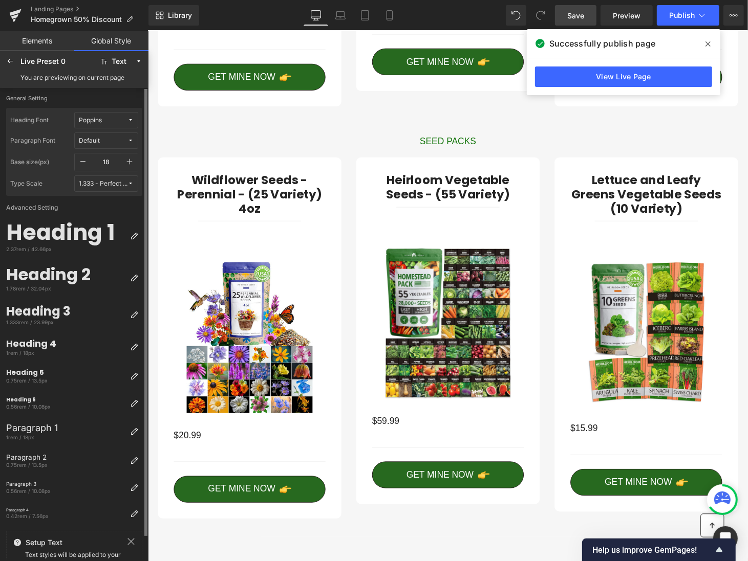
scroll to position [811, 0]
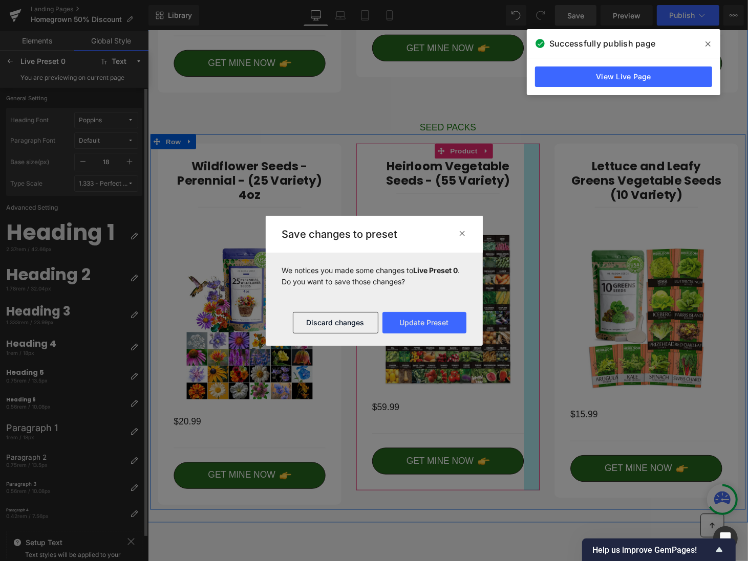
click at [549, 492] on div "32px" at bounding box center [543, 326] width 16 height 358
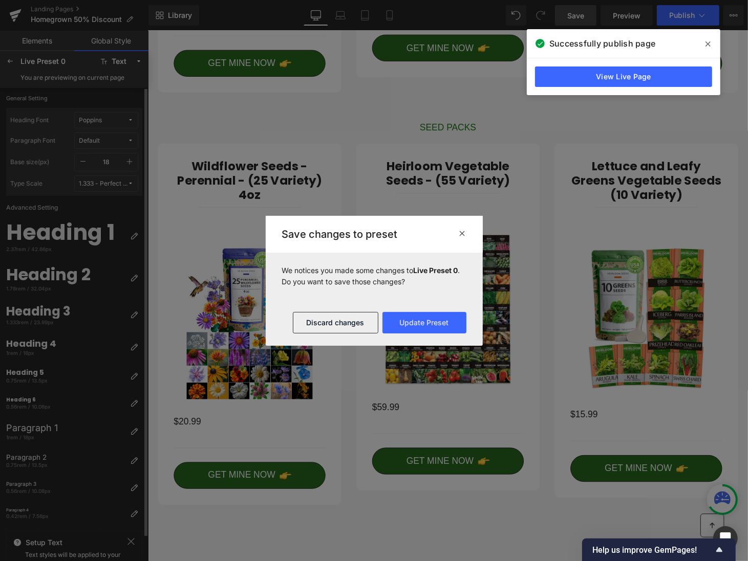
click at [461, 231] on icon at bounding box center [463, 233] width 8 height 8
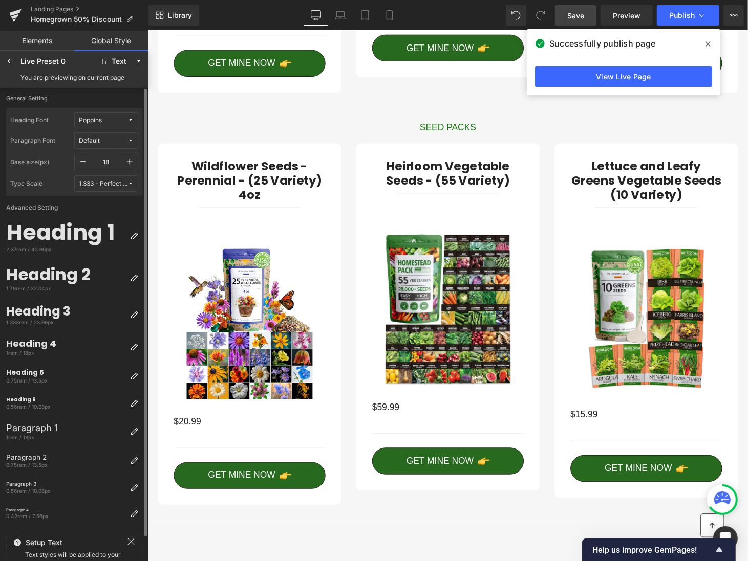
click at [110, 118] on span "Poppins" at bounding box center [103, 121] width 49 height 8
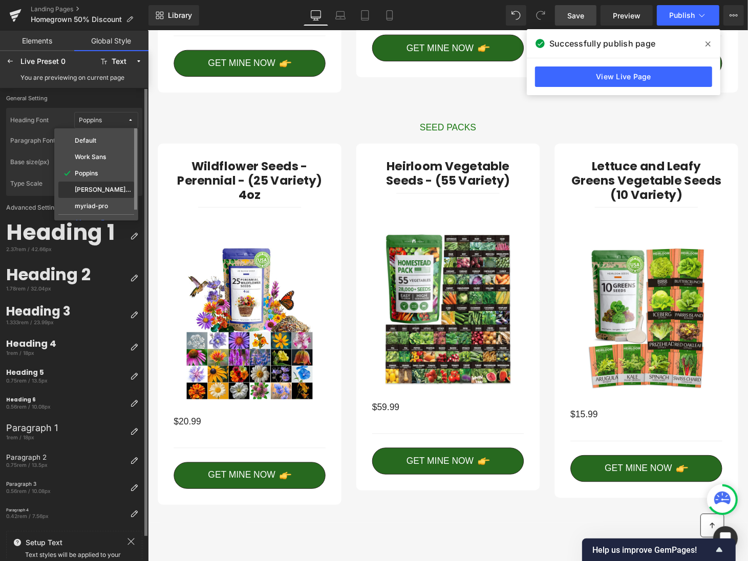
click at [97, 190] on label "[PERSON_NAME]-grotesque" at bounding box center [103, 189] width 57 height 7
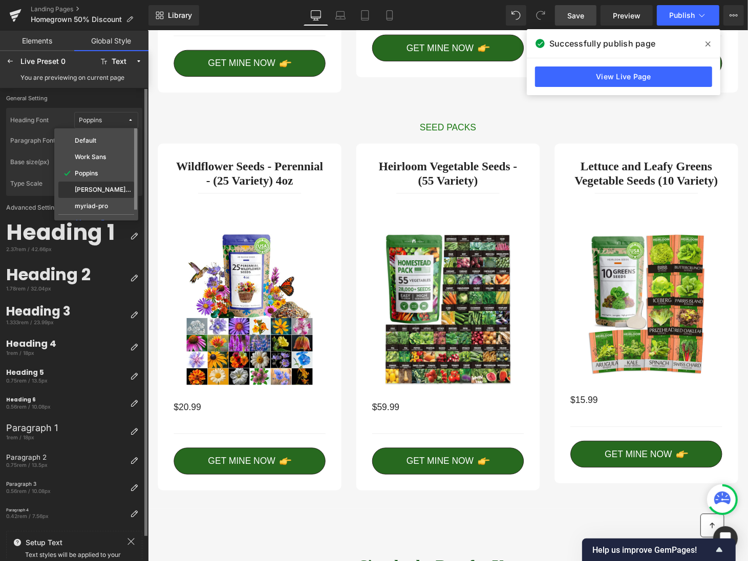
scroll to position [811, 0]
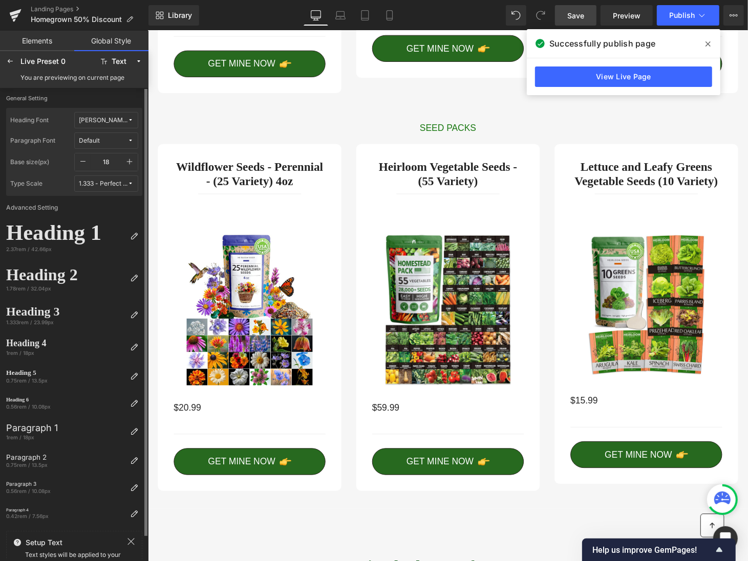
click at [128, 112] on button "[PERSON_NAME]-grotesque" at bounding box center [106, 120] width 64 height 16
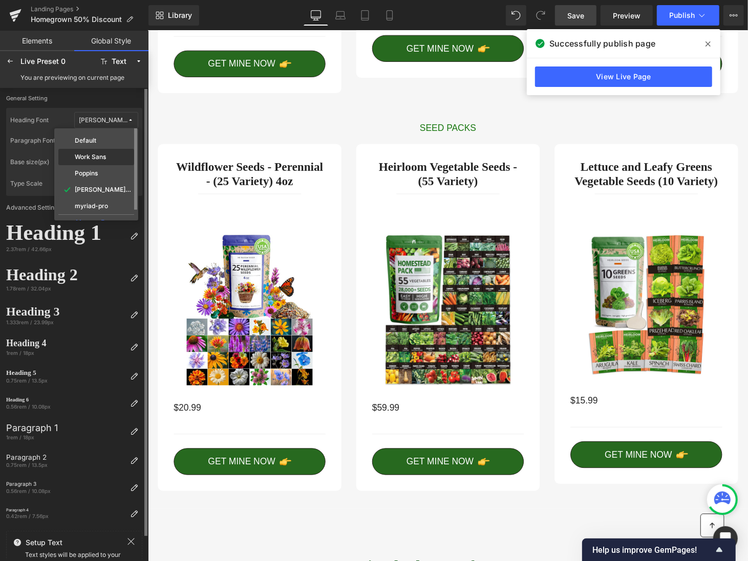
click at [110, 156] on div "Work Sans" at bounding box center [96, 157] width 72 height 8
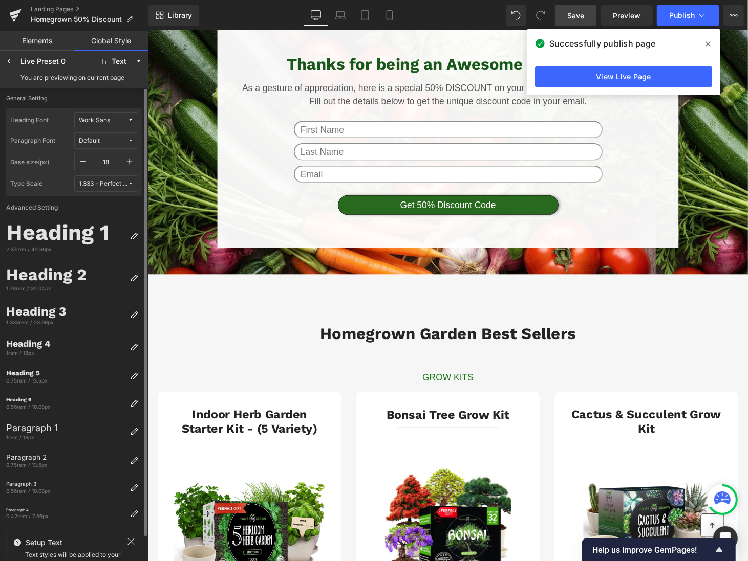
scroll to position [171, 0]
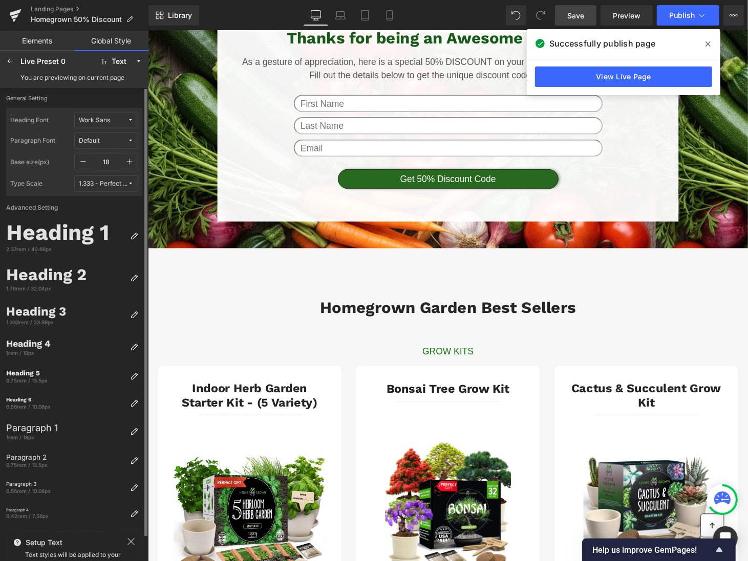
click at [129, 138] on icon at bounding box center [130, 141] width 6 height 6
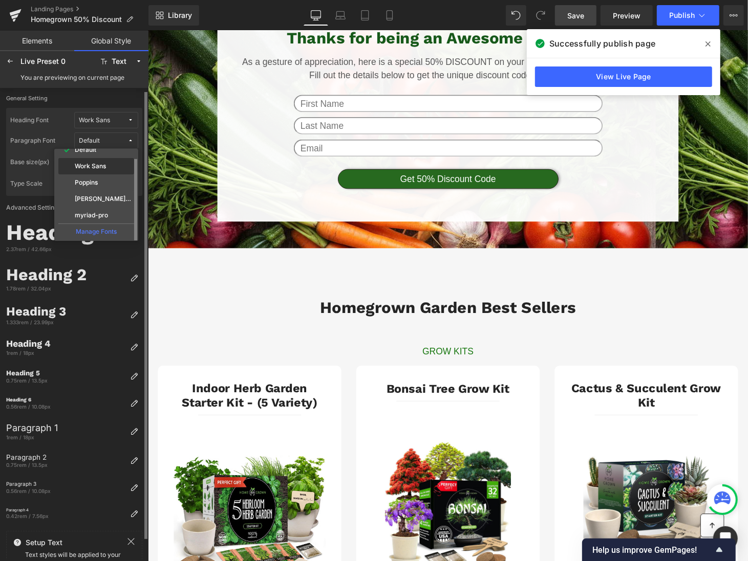
scroll to position [3, 0]
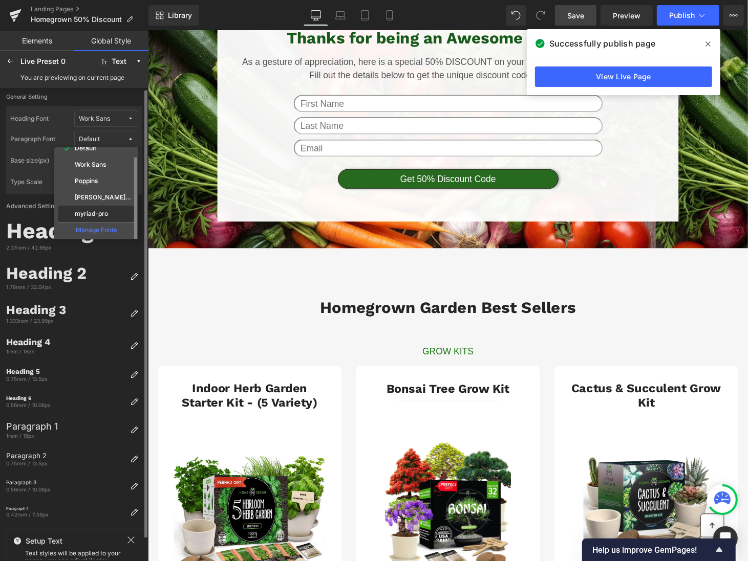
click at [110, 211] on div "myriad-pro" at bounding box center [96, 214] width 72 height 8
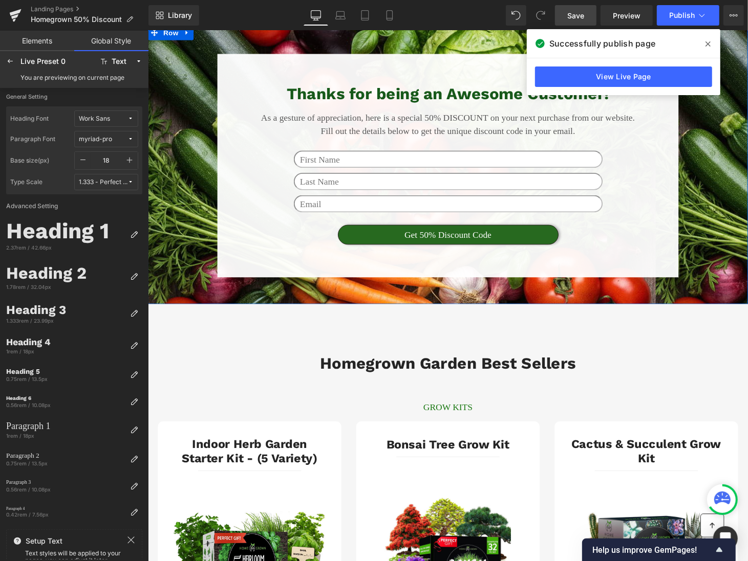
scroll to position [111, 0]
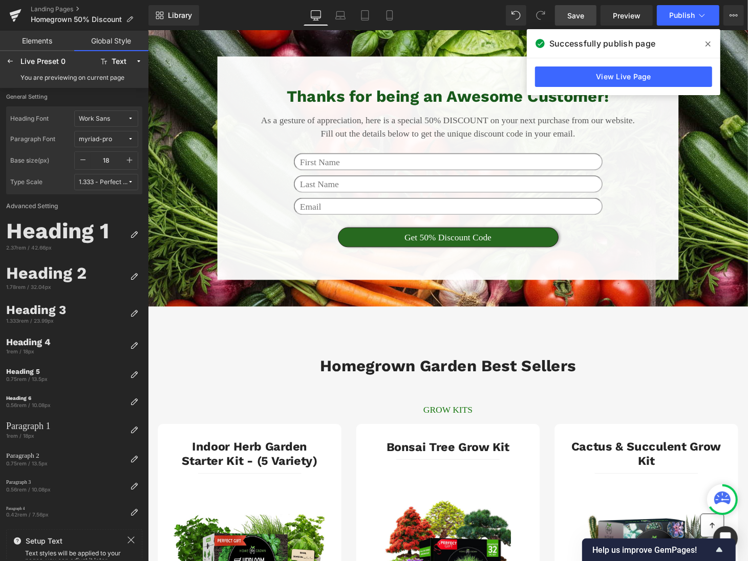
click at [102, 121] on div "Work Sans" at bounding box center [94, 119] width 31 height 8
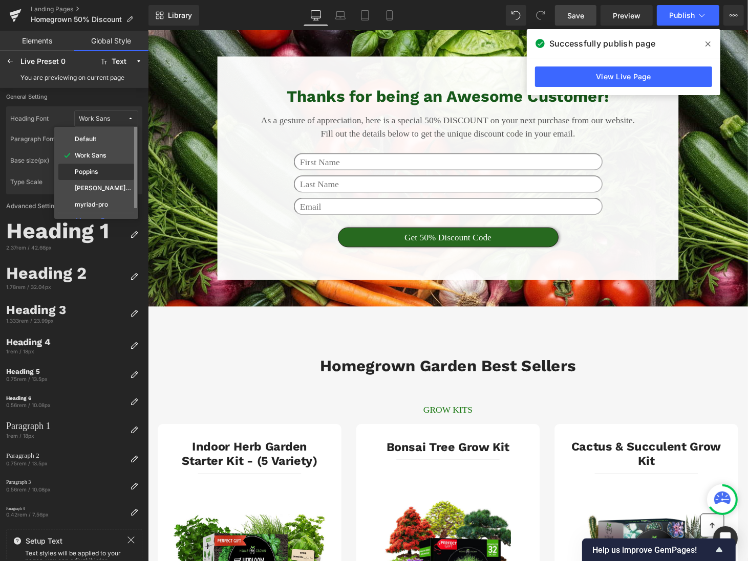
click at [100, 167] on div "Poppins" at bounding box center [96, 172] width 76 height 16
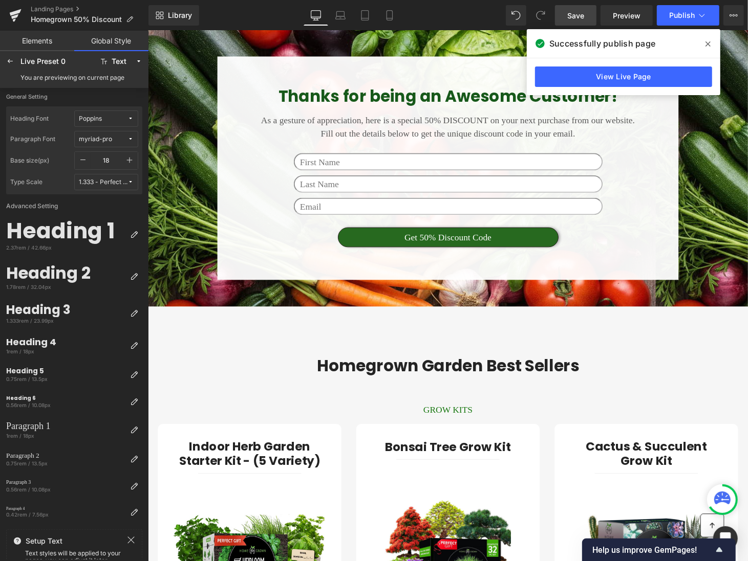
click at [101, 112] on button "Poppins" at bounding box center [106, 119] width 64 height 16
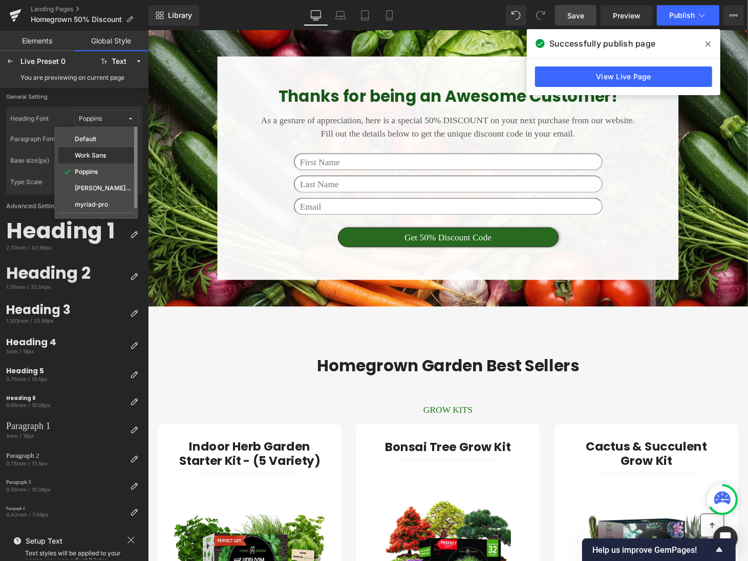
click at [105, 147] on div "Work Sans" at bounding box center [96, 155] width 76 height 16
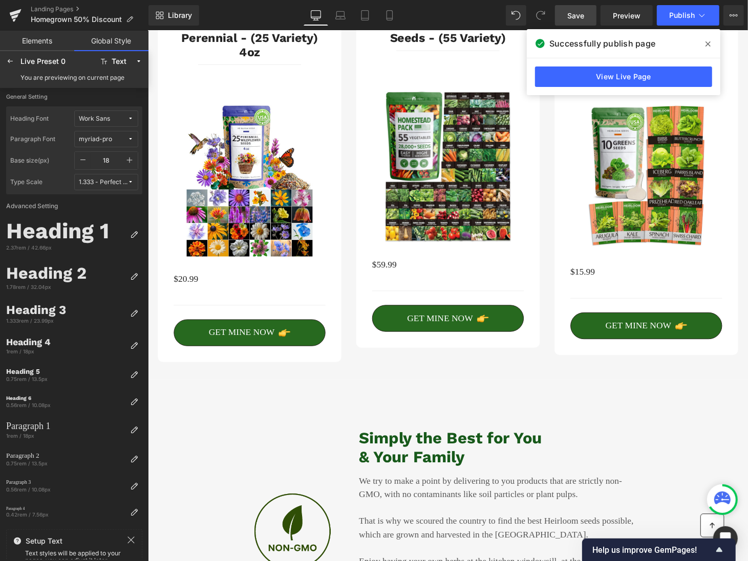
scroll to position [832, 0]
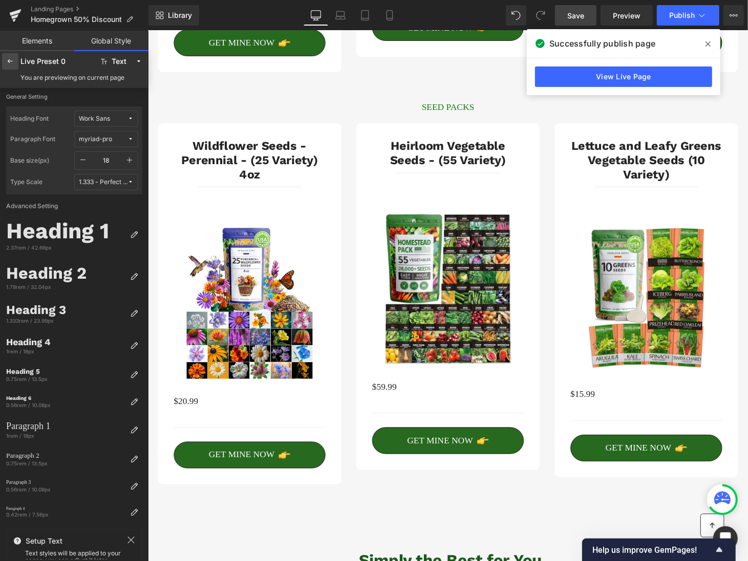
click at [12, 61] on icon at bounding box center [10, 61] width 8 height 8
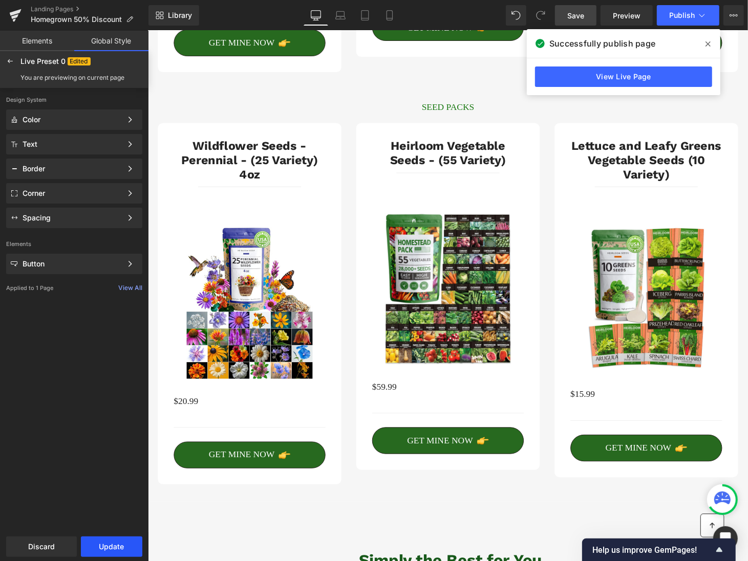
click at [101, 539] on button "Update" at bounding box center [111, 547] width 61 height 20
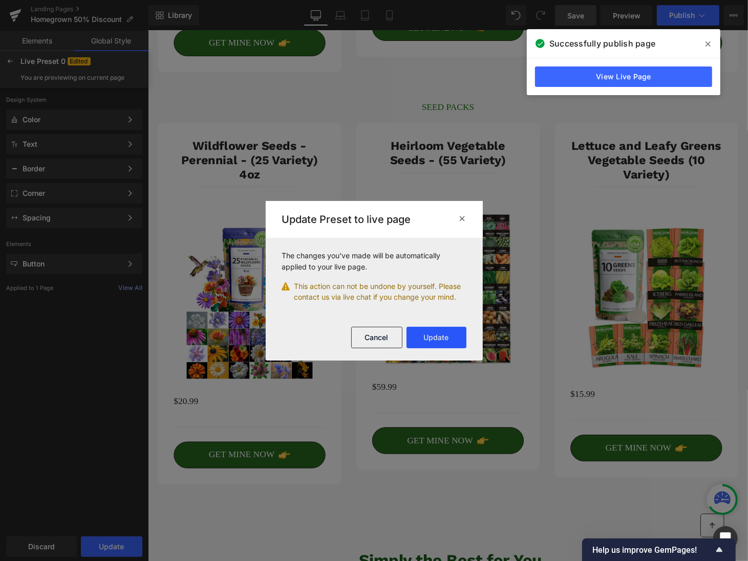
click at [445, 335] on button "Update" at bounding box center [436, 337] width 60 height 21
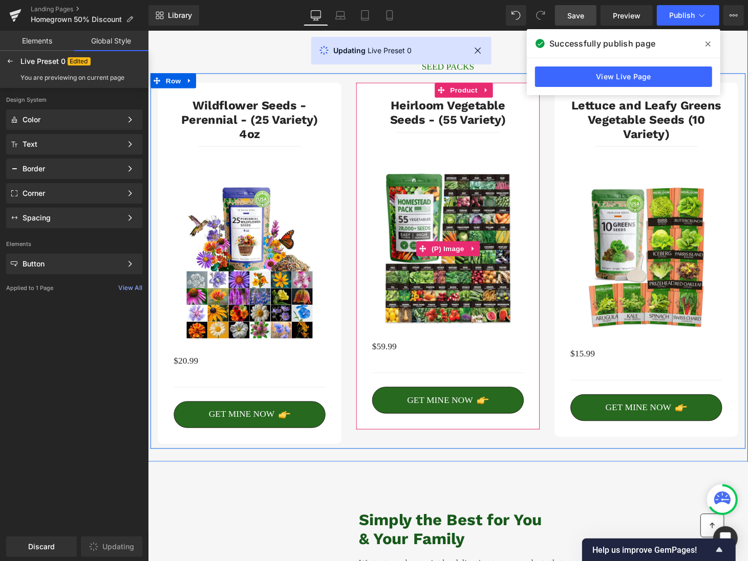
scroll to position [897, 0]
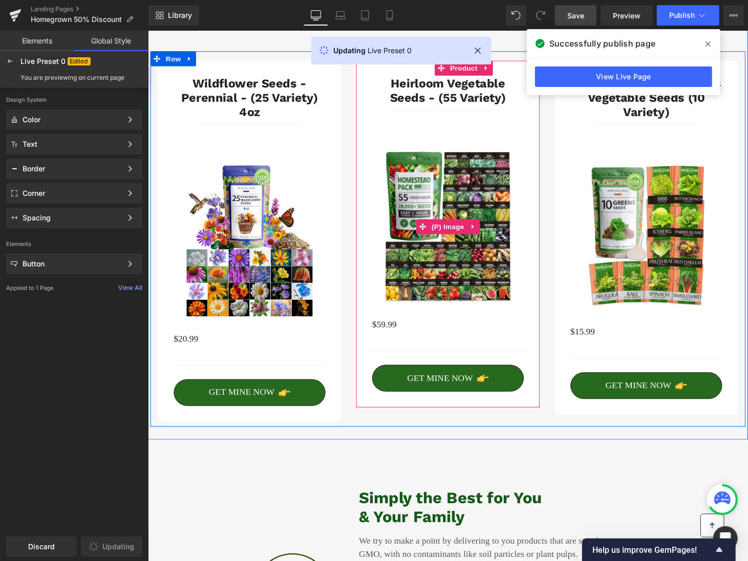
click at [485, 199] on img at bounding box center [457, 233] width 130 height 156
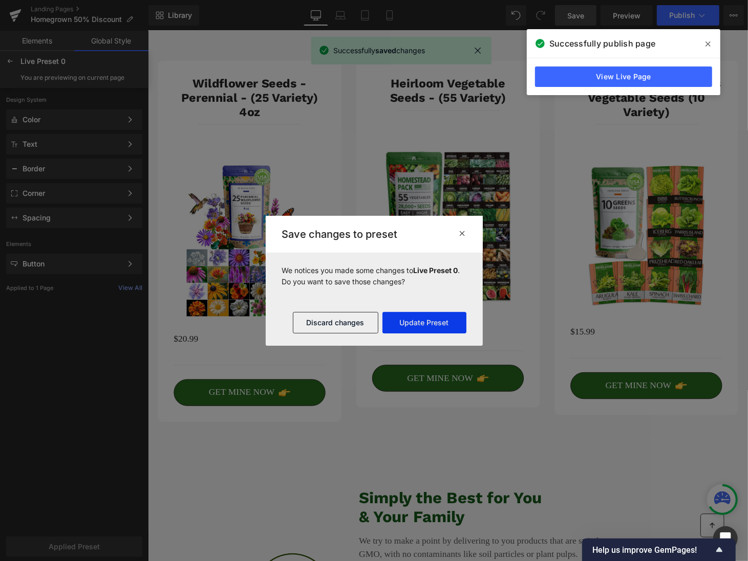
click at [434, 319] on button "Update Preset" at bounding box center [424, 322] width 84 height 21
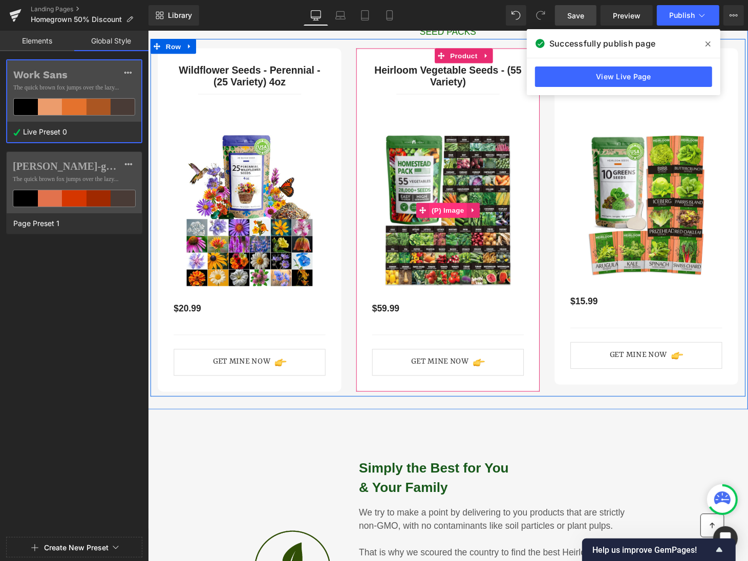
click at [462, 224] on span "(P) Image" at bounding box center [457, 215] width 39 height 15
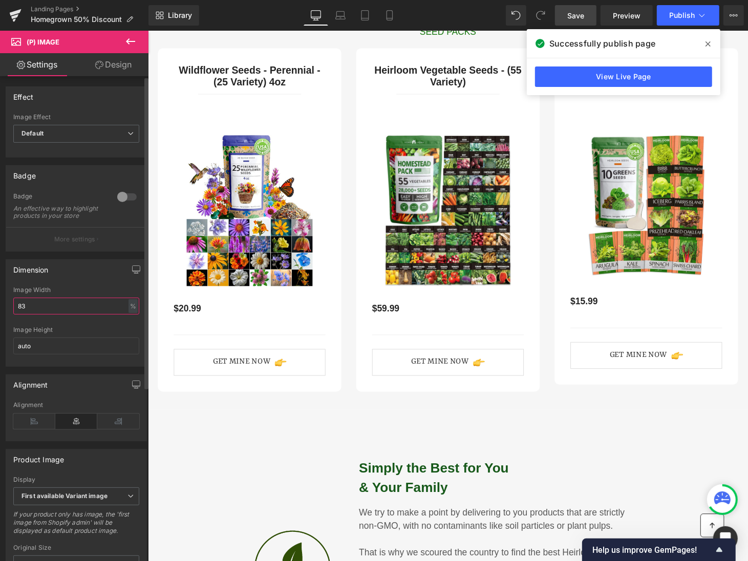
click at [103, 311] on input "83" at bounding box center [76, 306] width 126 height 17
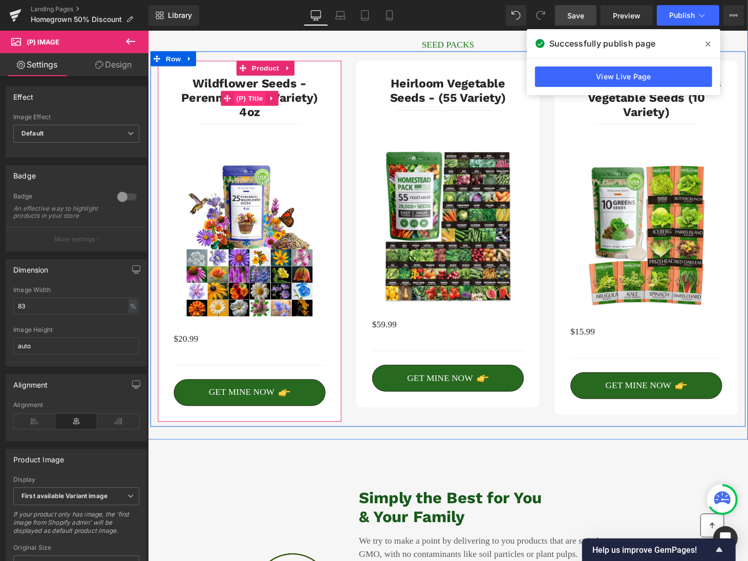
click at [258, 97] on span "(P) Title" at bounding box center [252, 100] width 33 height 15
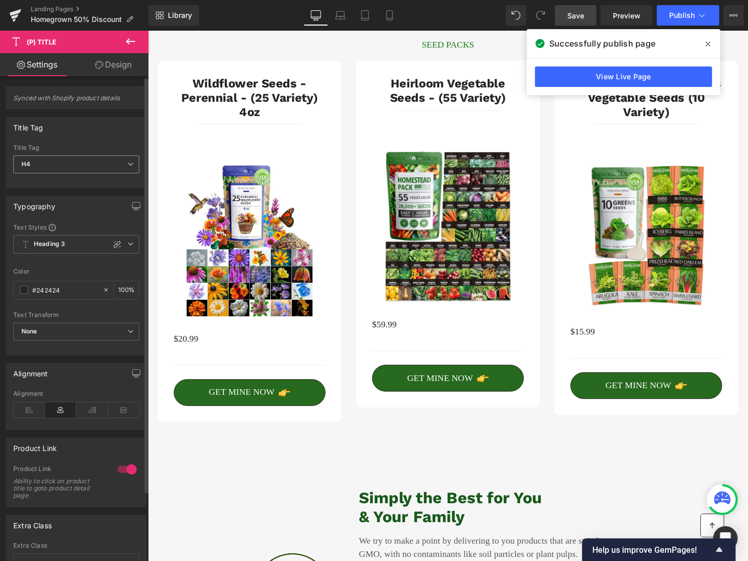
click at [117, 170] on span "H4" at bounding box center [76, 165] width 126 height 18
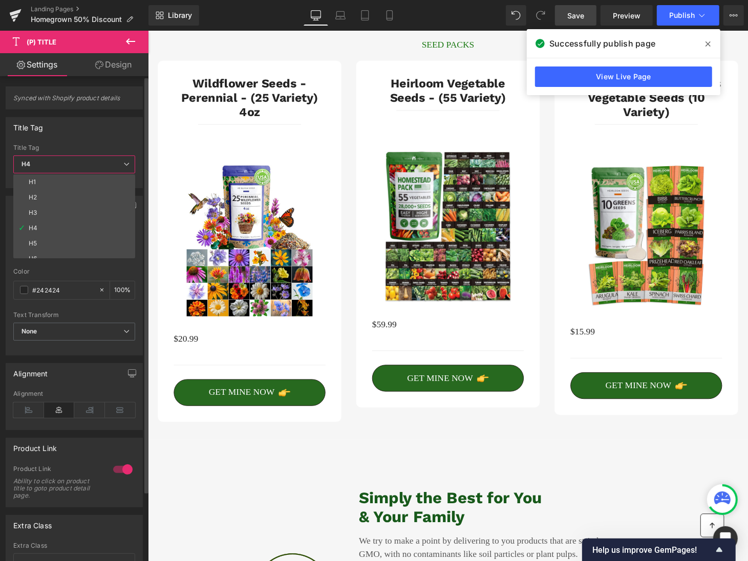
click at [121, 128] on div "Title Tag" at bounding box center [74, 127] width 136 height 19
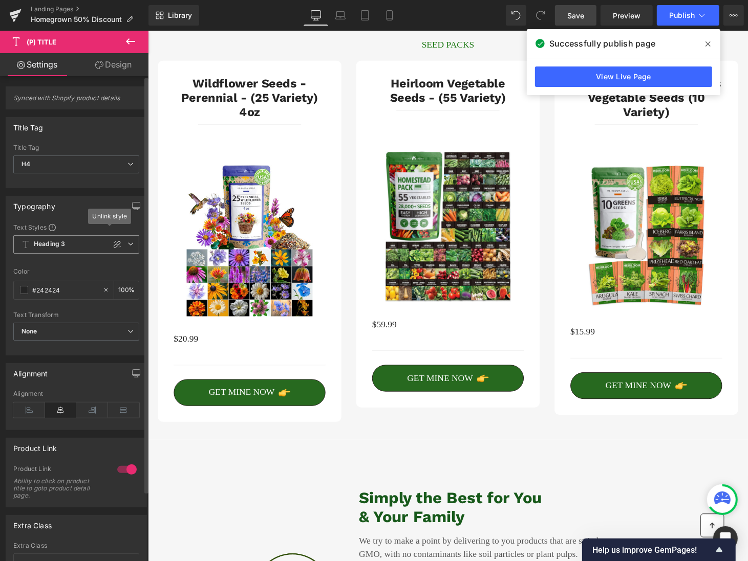
click at [128, 242] on icon at bounding box center [130, 244] width 6 height 6
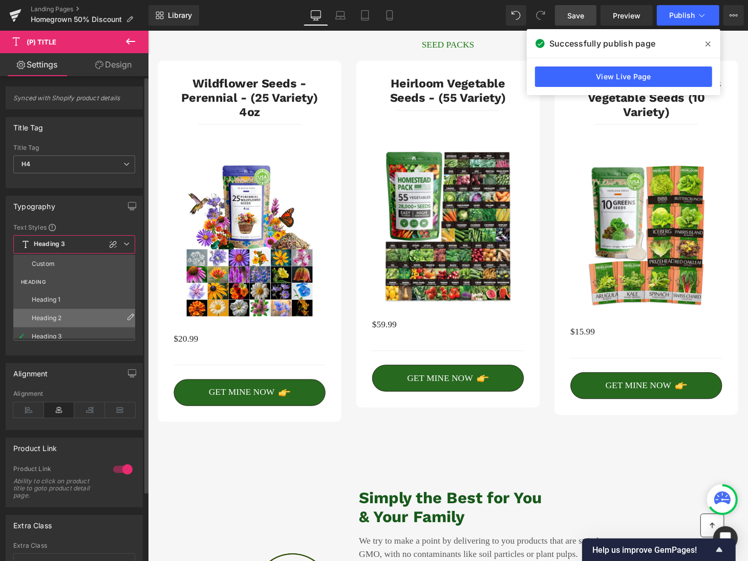
scroll to position [29, 0]
click at [58, 323] on div "Heading 4" at bounding box center [47, 326] width 30 height 7
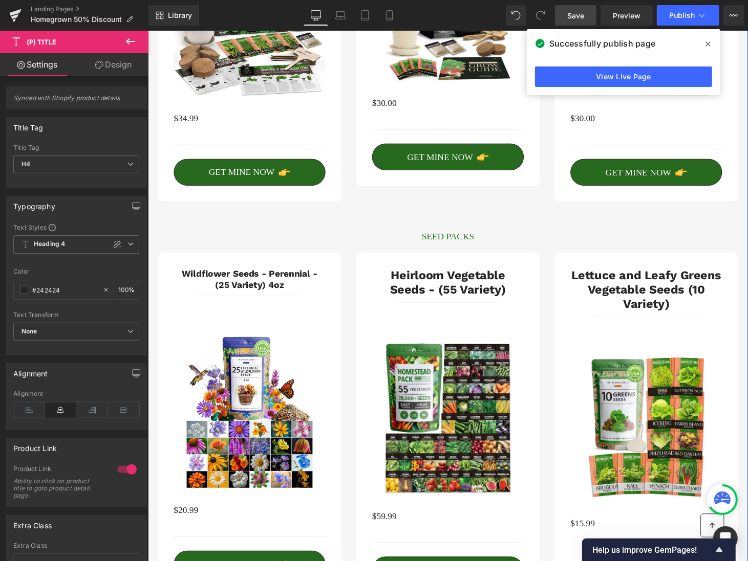
scroll to position [705, 0]
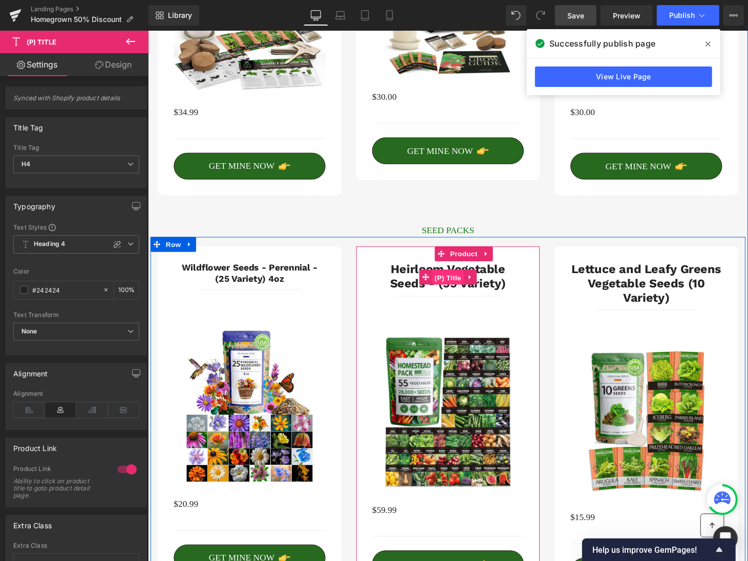
click at [460, 284] on span "(P) Title" at bounding box center [457, 284] width 33 height 15
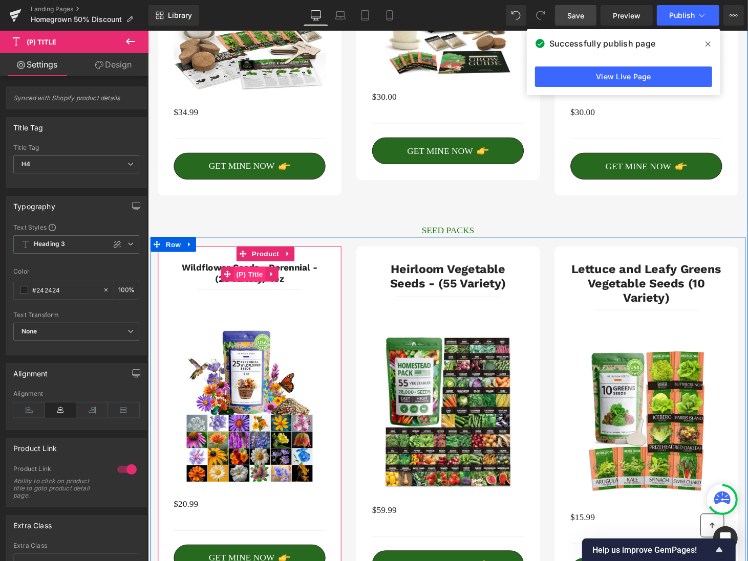
click at [252, 279] on span "(P) Title" at bounding box center [252, 281] width 33 height 15
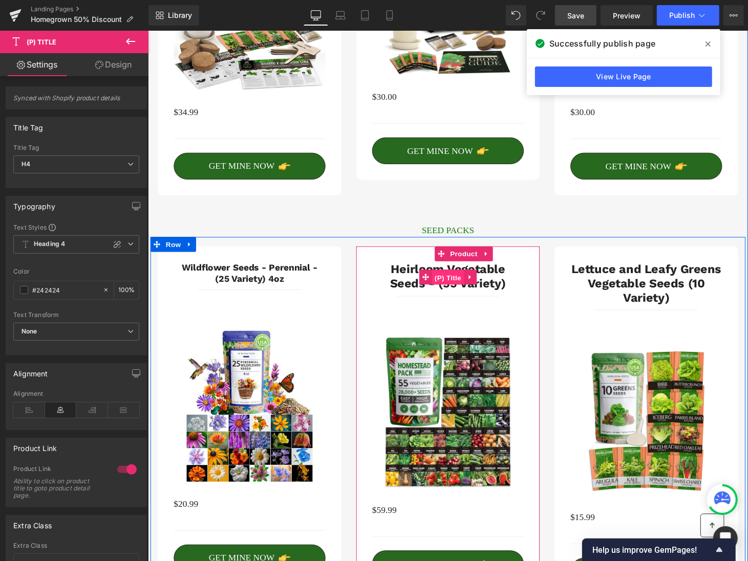
click at [467, 283] on span "(P) Title" at bounding box center [457, 284] width 33 height 15
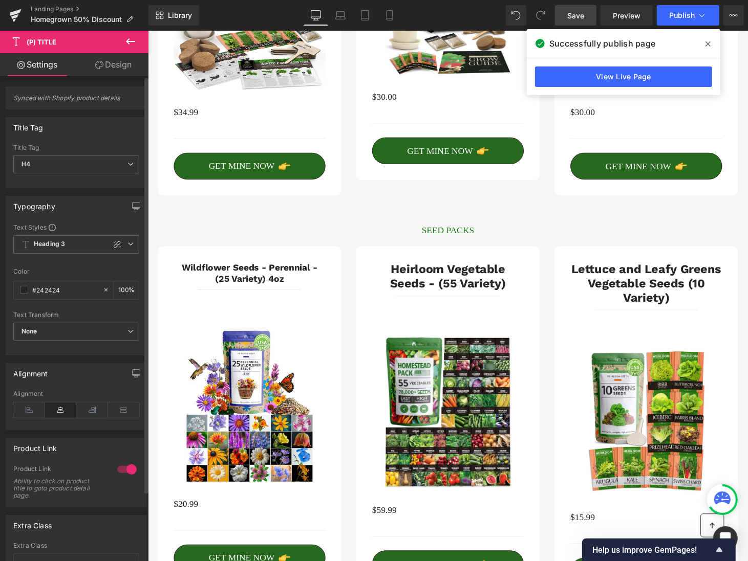
click at [138, 242] on div "Text Styles Custom HEADING Heading 1 Heading 2 Heading 3 Heading 4 Heading 5 He…" at bounding box center [76, 289] width 140 height 132
click at [129, 242] on icon at bounding box center [130, 244] width 6 height 6
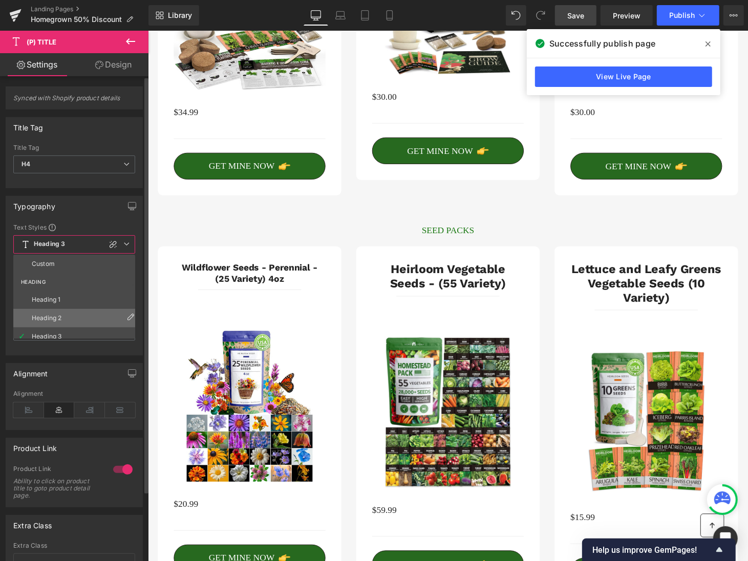
scroll to position [28, 0]
click at [77, 321] on li "Heading 4" at bounding box center [76, 327] width 126 height 18
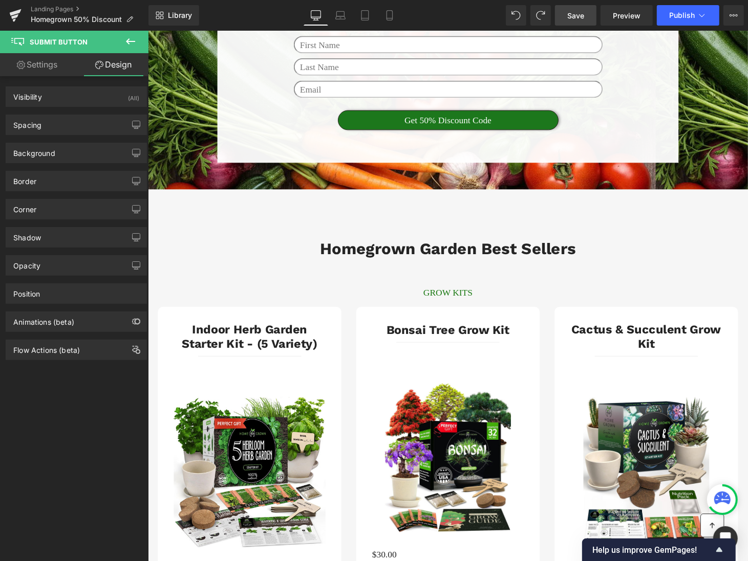
scroll to position [154, 0]
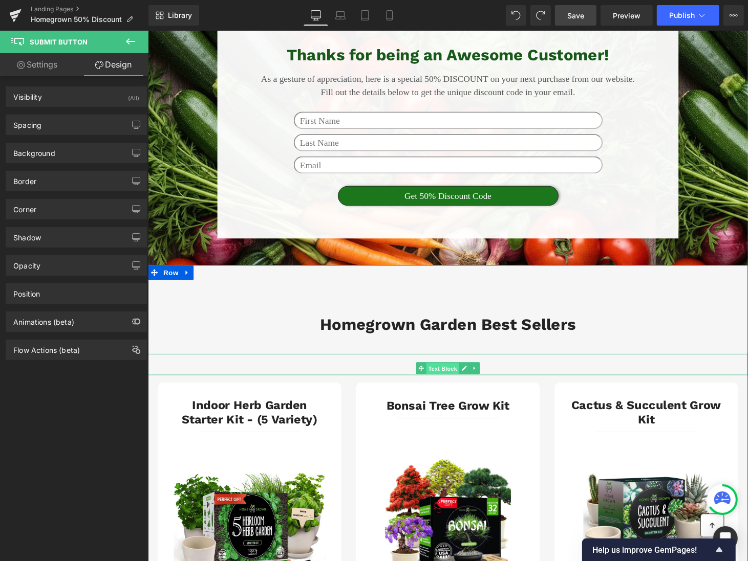
click at [454, 376] on span "Text Block" at bounding box center [451, 380] width 34 height 12
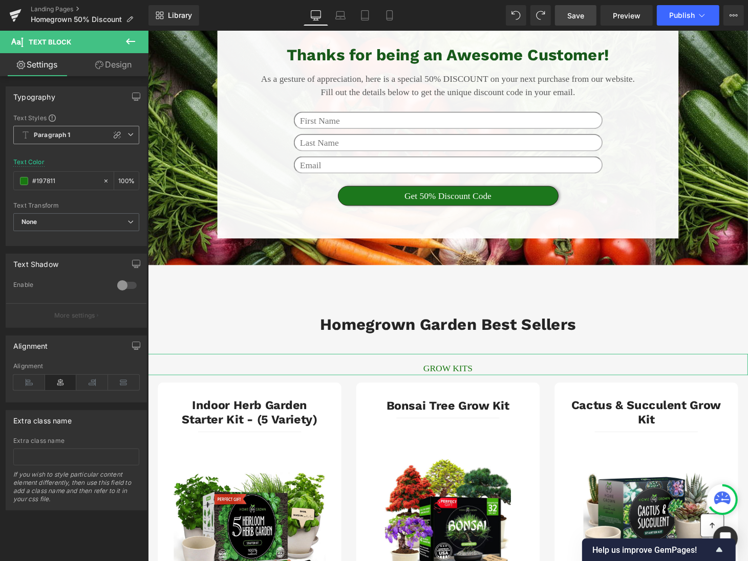
click at [82, 135] on span "Paragraph 1" at bounding box center [76, 135] width 126 height 18
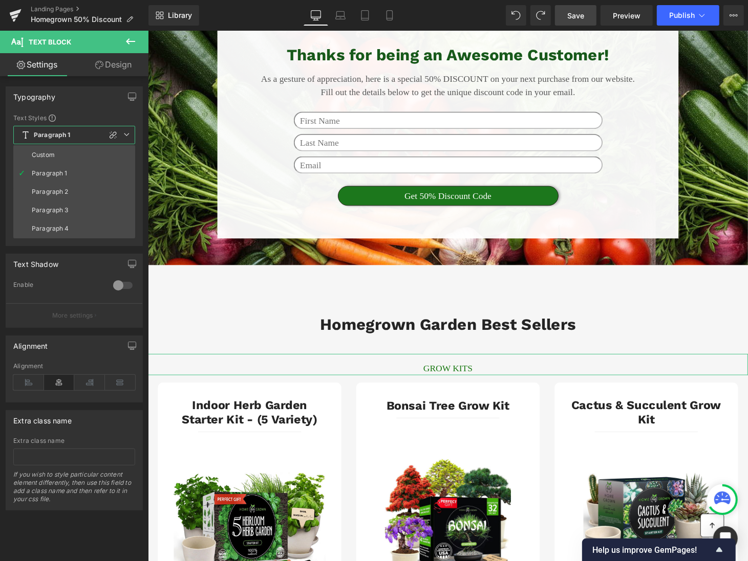
click at [122, 66] on link "Design" at bounding box center [113, 64] width 74 height 23
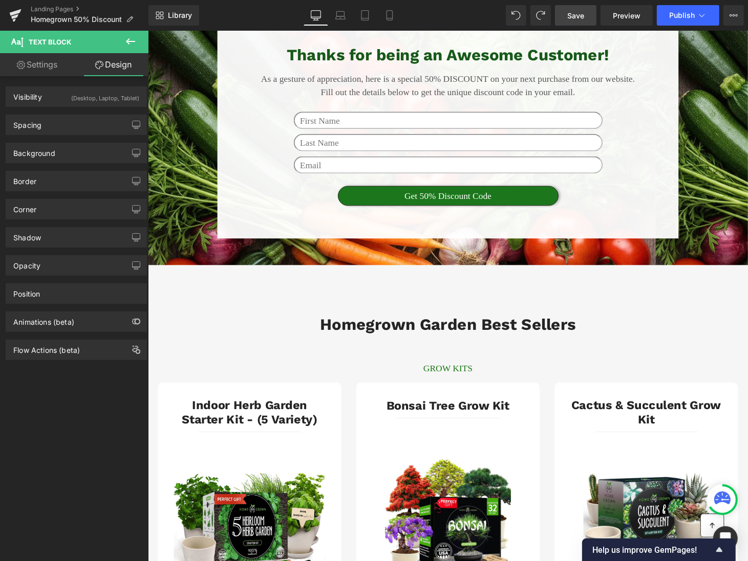
click at [134, 36] on icon at bounding box center [130, 41] width 12 height 12
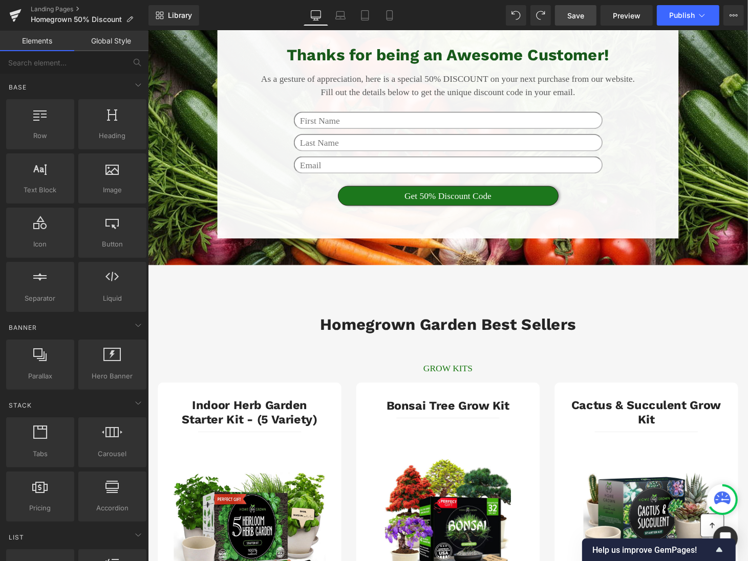
click at [117, 46] on link "Global Style" at bounding box center [111, 41] width 74 height 20
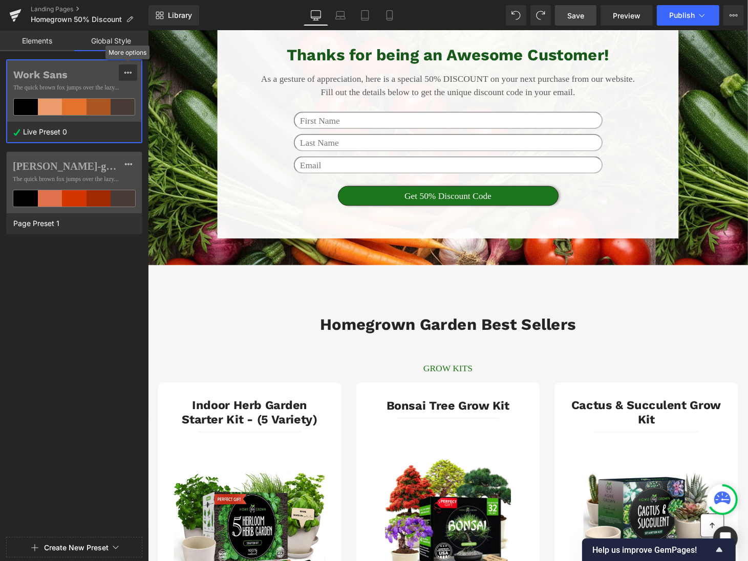
click at [126, 77] on div at bounding box center [128, 72] width 8 height 16
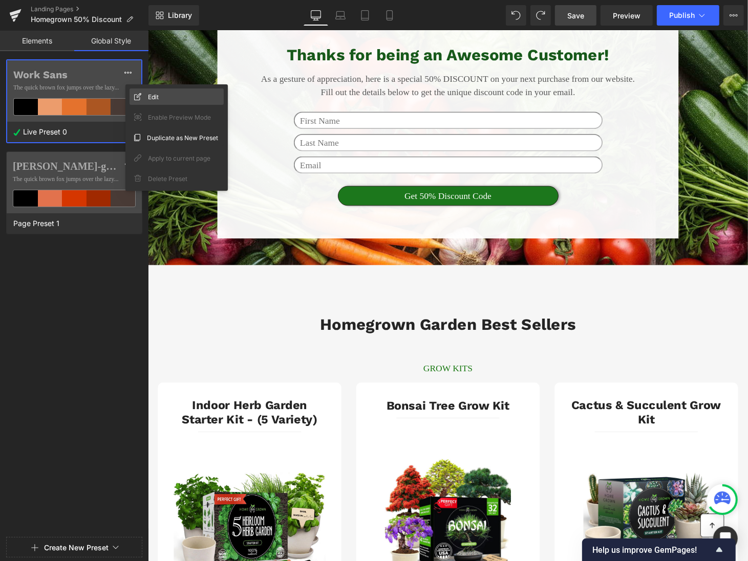
click at [166, 96] on div "Edit" at bounding box center [176, 97] width 94 height 16
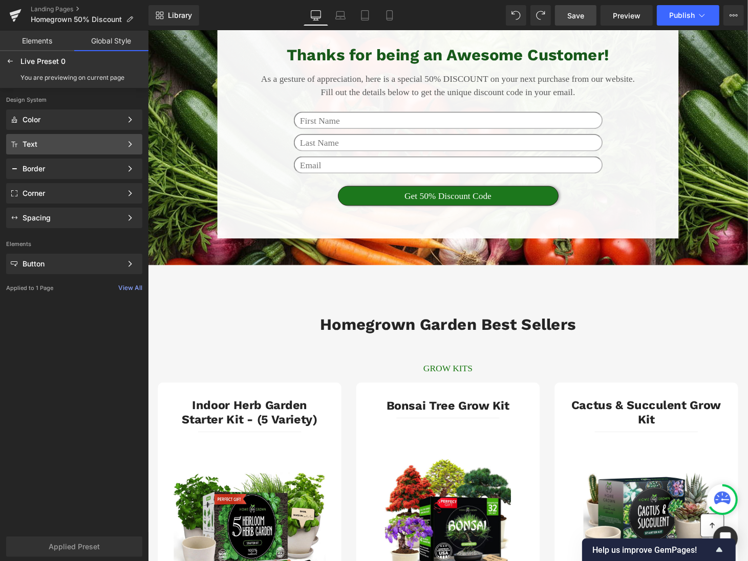
click at [100, 147] on div "Text" at bounding box center [72, 144] width 99 height 8
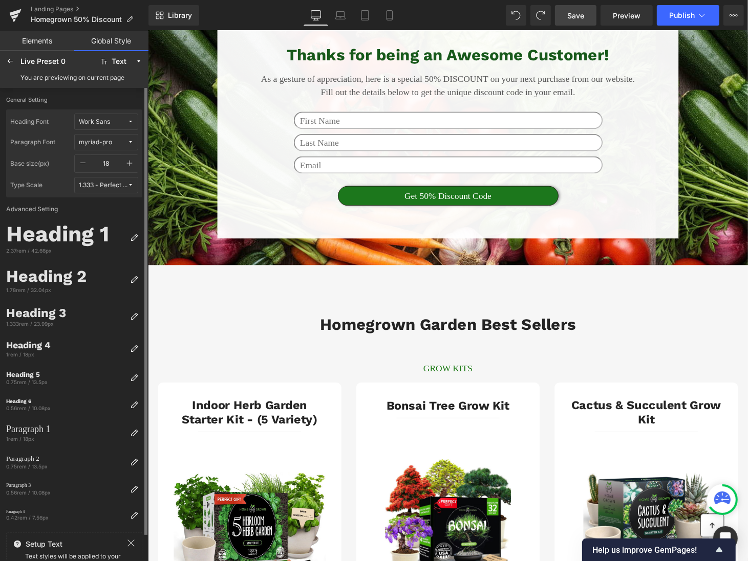
click at [117, 139] on span "myriad-pro" at bounding box center [103, 143] width 49 height 8
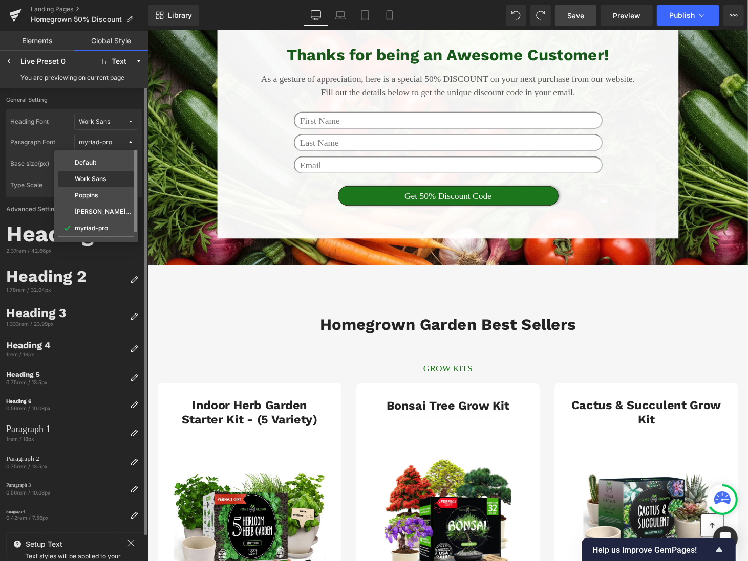
click at [105, 176] on label "Work Sans" at bounding box center [90, 179] width 31 height 7
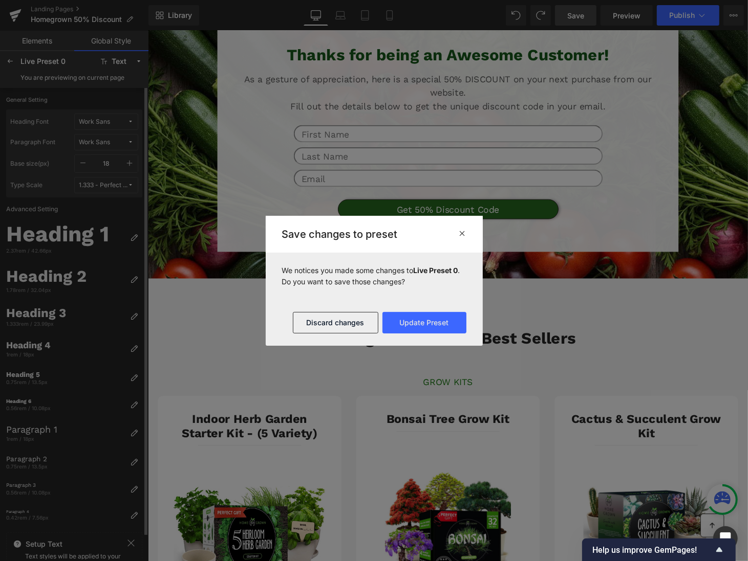
click at [457, 239] on div "Save changes to preset" at bounding box center [374, 234] width 217 height 37
click at [464, 231] on icon at bounding box center [463, 233] width 8 height 8
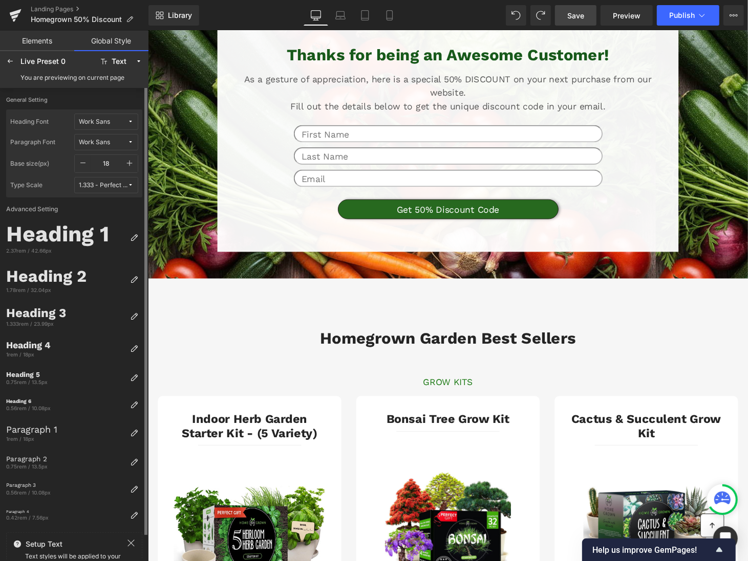
click at [127, 139] on span "Work Sans" at bounding box center [103, 143] width 49 height 8
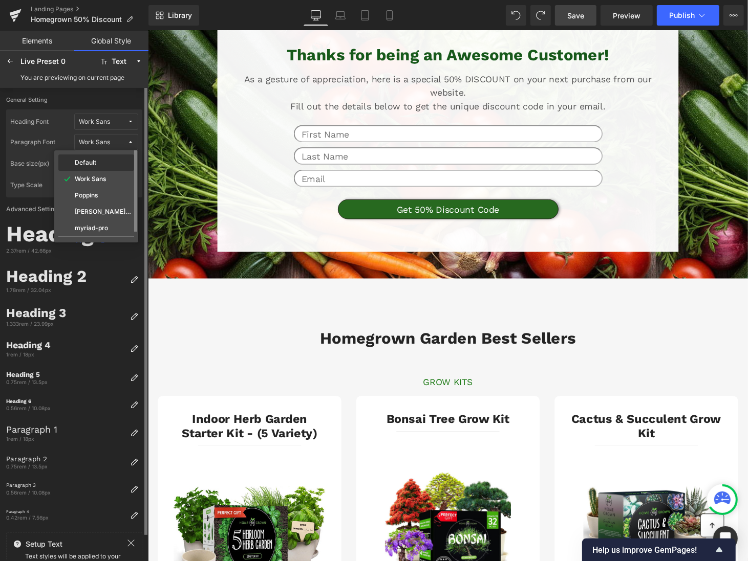
click at [101, 165] on div "Default" at bounding box center [96, 163] width 72 height 8
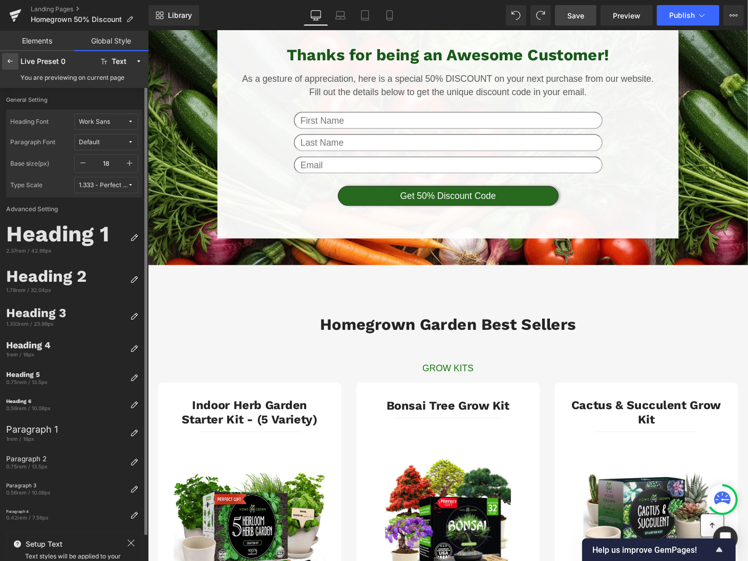
click at [16, 60] on div at bounding box center [10, 61] width 16 height 16
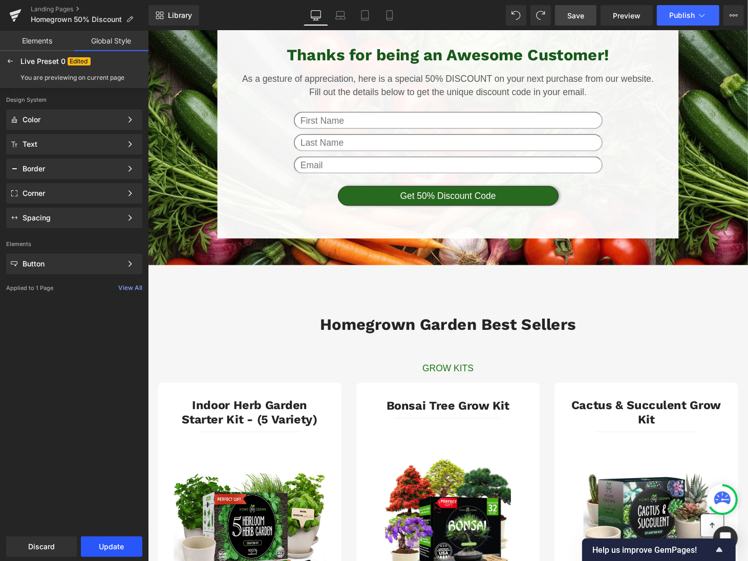
click at [106, 555] on button "Update" at bounding box center [111, 547] width 61 height 20
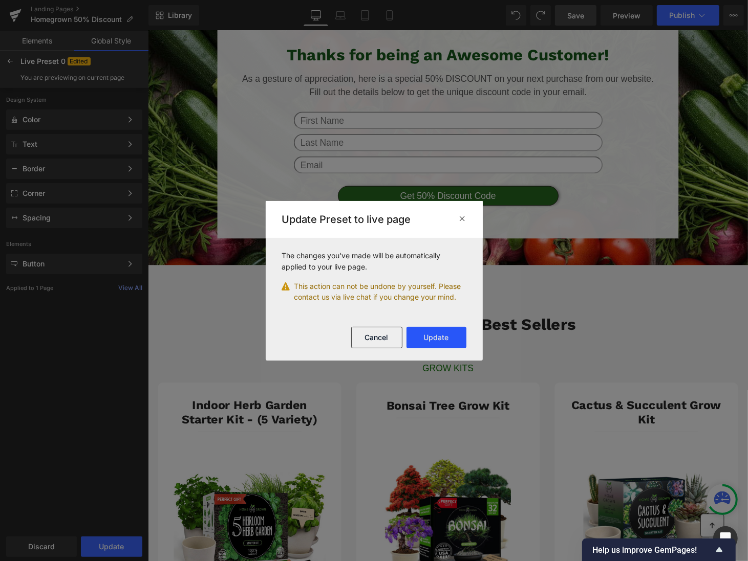
click at [446, 339] on button "Update" at bounding box center [436, 337] width 60 height 21
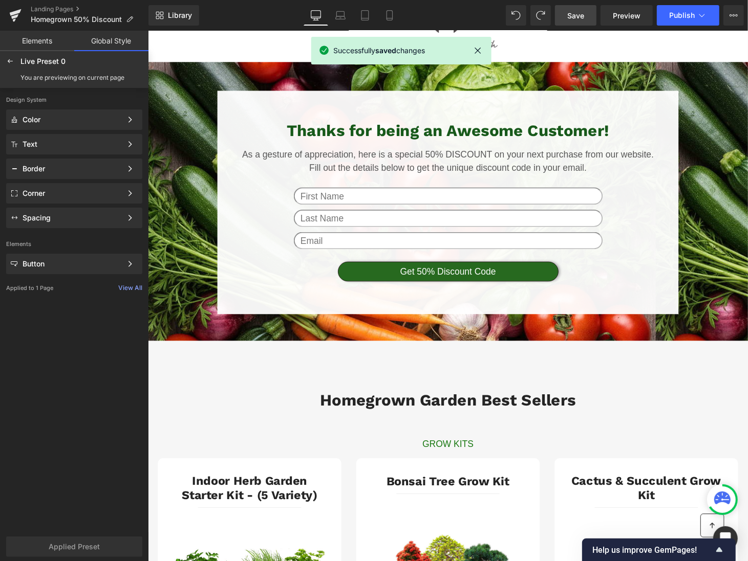
scroll to position [0, 0]
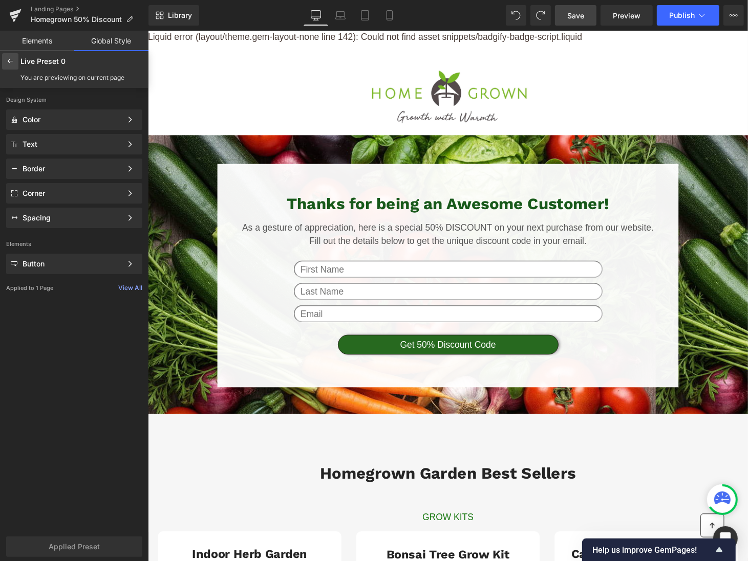
click at [13, 57] on icon at bounding box center [10, 61] width 8 height 8
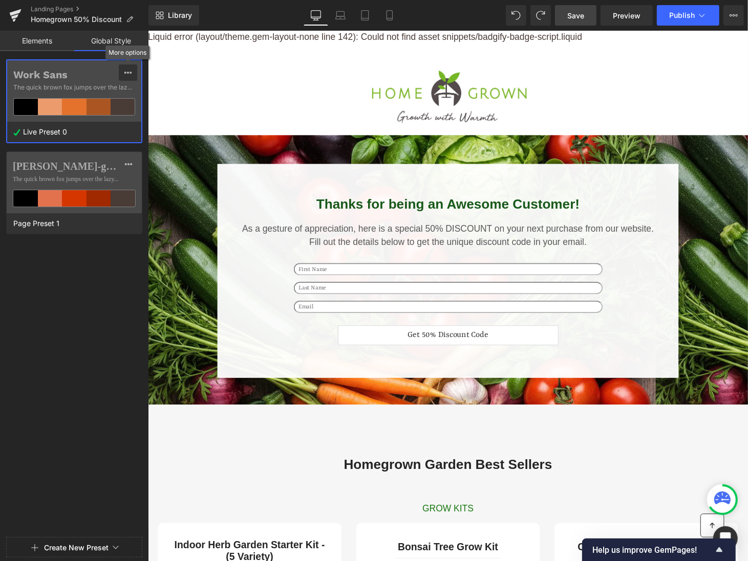
click at [128, 71] on icon at bounding box center [128, 73] width 8 height 8
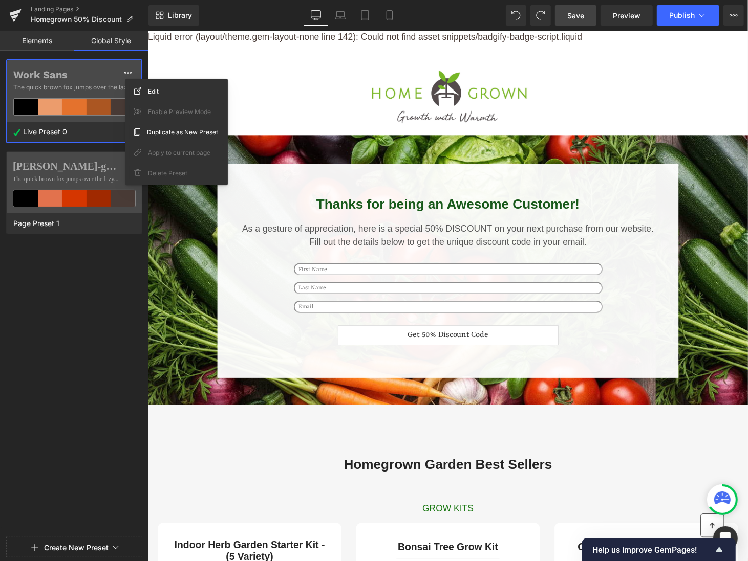
click at [87, 274] on div "Work Sans The quick brown fox jumps over the lazy... Live Preset 0 brandon-grot…" at bounding box center [74, 296] width 148 height 474
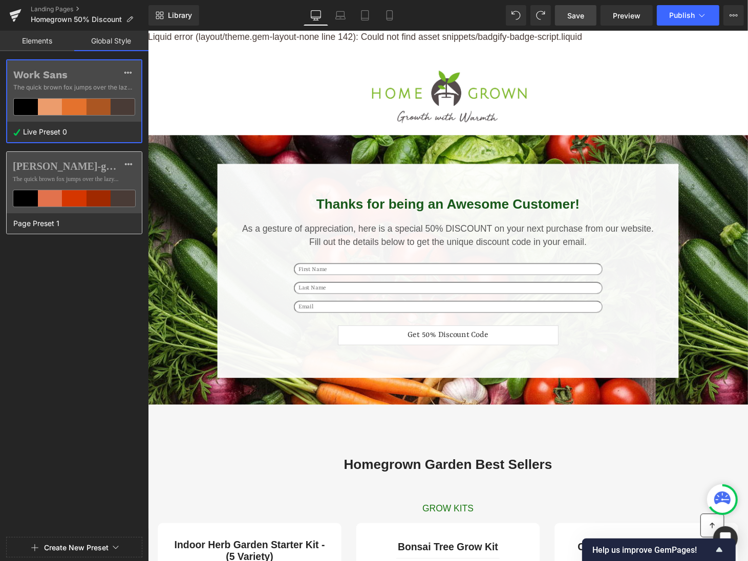
click at [86, 169] on label "[PERSON_NAME]-grotesque" at bounding box center [74, 166] width 123 height 12
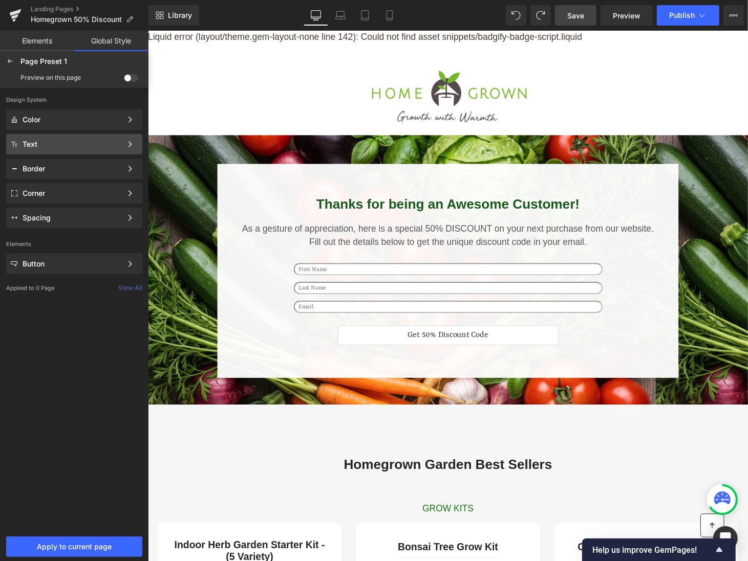
click at [81, 151] on div "Text Color Style Define a color palette and apply it to your pages 1 of 3 Next" at bounding box center [74, 144] width 136 height 20
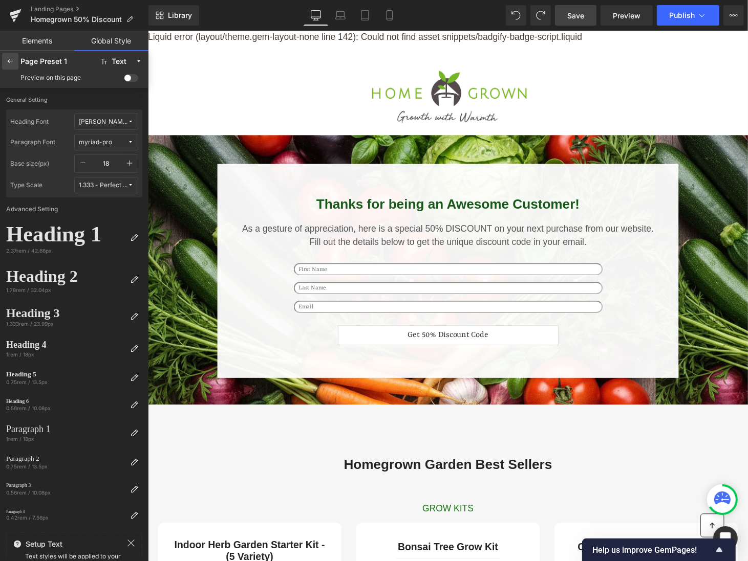
click at [12, 62] on icon at bounding box center [10, 61] width 8 height 8
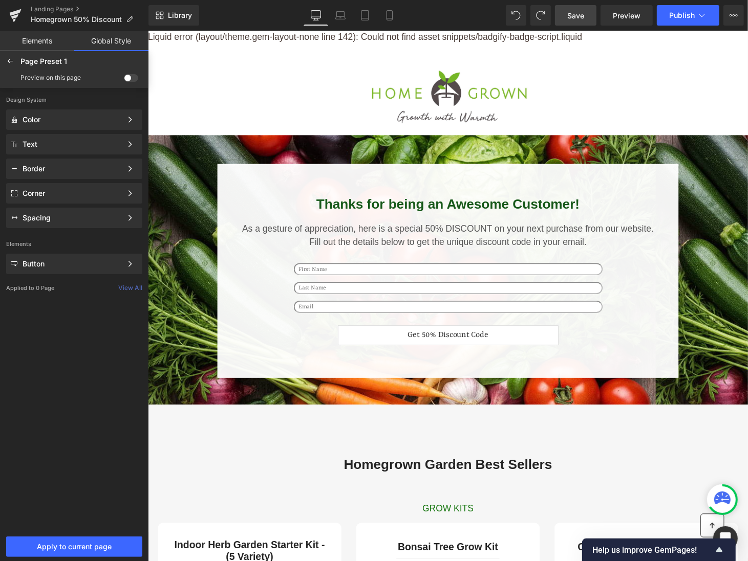
click at [585, 17] on link "Save" at bounding box center [575, 15] width 41 height 20
click at [682, 23] on button "Publish" at bounding box center [688, 15] width 62 height 20
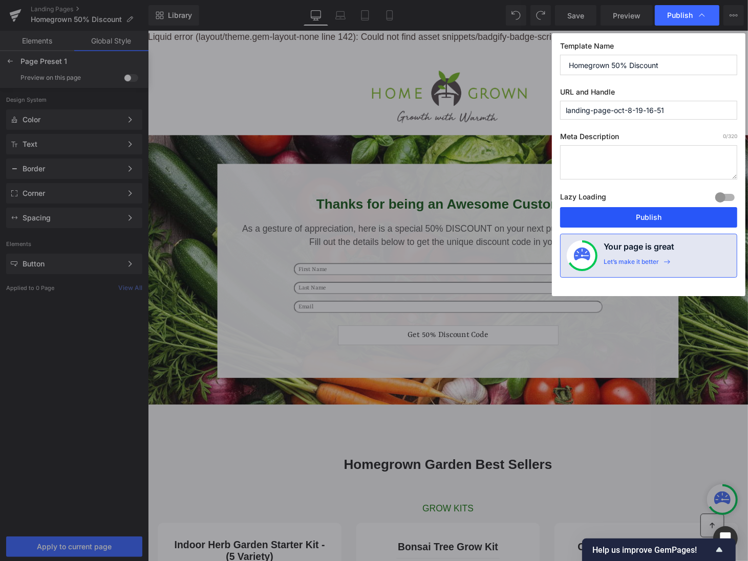
click at [668, 214] on button "Publish" at bounding box center [648, 217] width 177 height 20
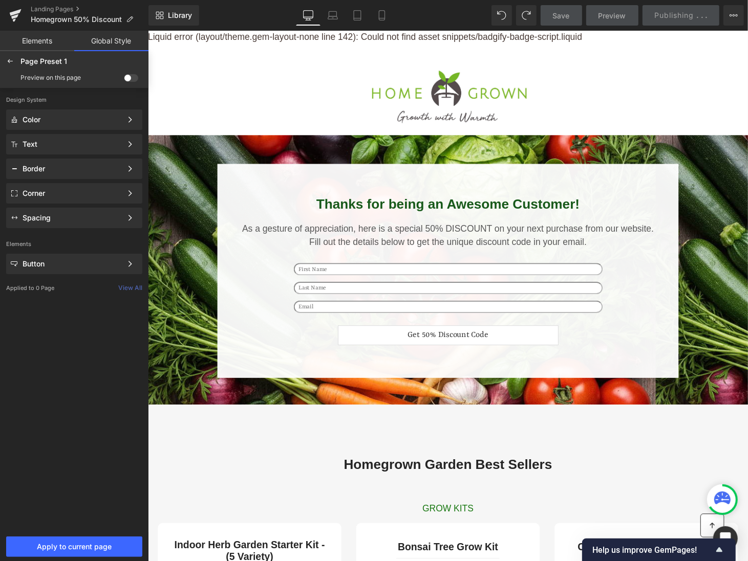
drag, startPoint x: 536, startPoint y: 39, endPoint x: 430, endPoint y: 40, distance: 106.5
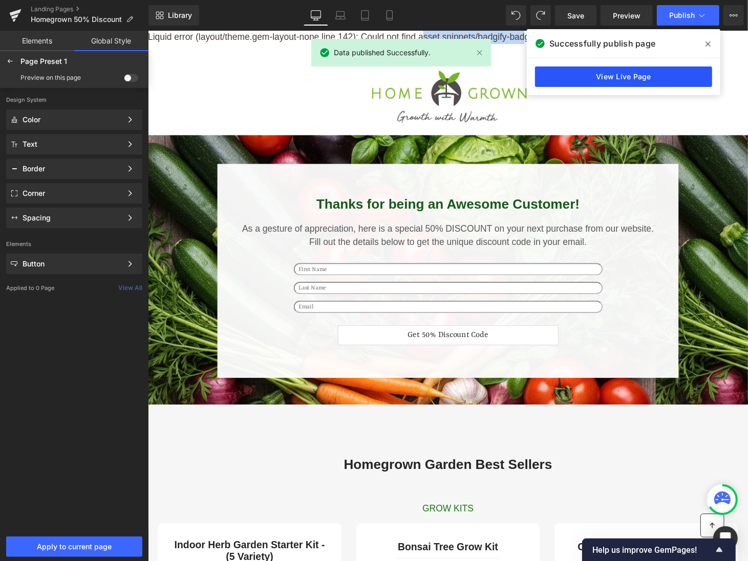
click at [678, 70] on link "View Live Page" at bounding box center [623, 77] width 177 height 20
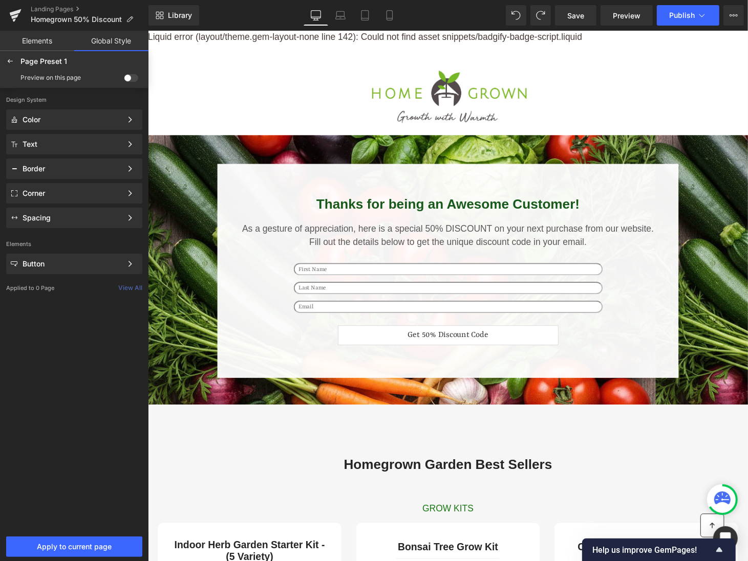
click at [69, 361] on div "Design System Color Color Style Define a color palette and apply it to your pag…" at bounding box center [74, 310] width 148 height 445
click at [47, 41] on link "Elements" at bounding box center [37, 41] width 74 height 20
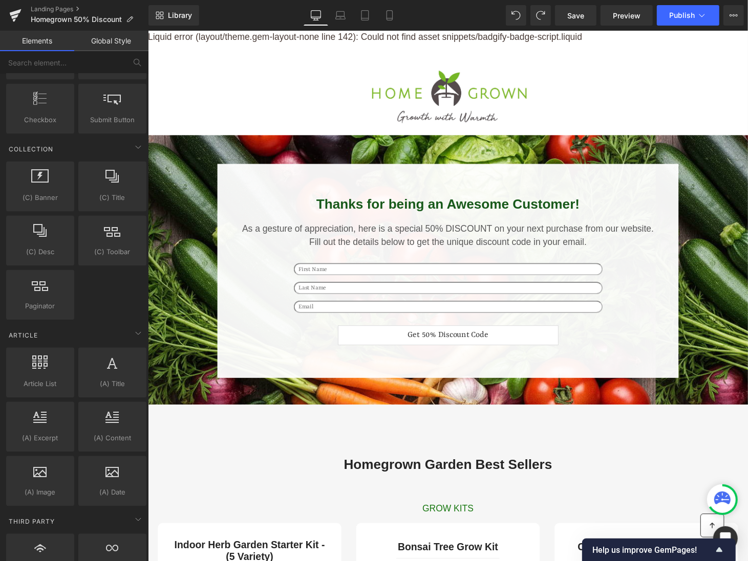
scroll to position [1721, 0]
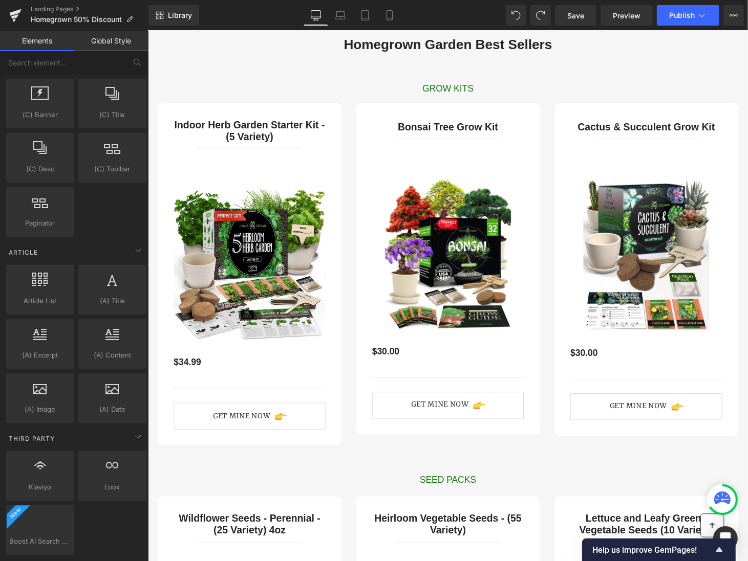
scroll to position [0, 0]
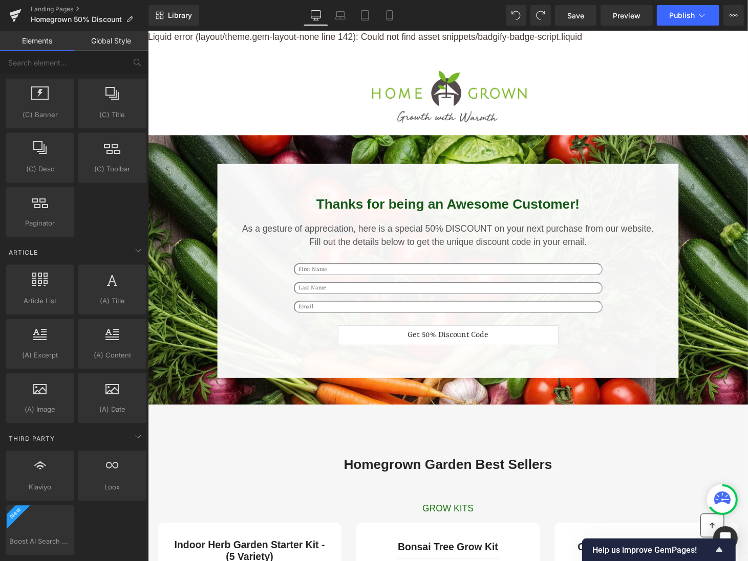
drag, startPoint x: 597, startPoint y: 37, endPoint x: 531, endPoint y: 39, distance: 66.5
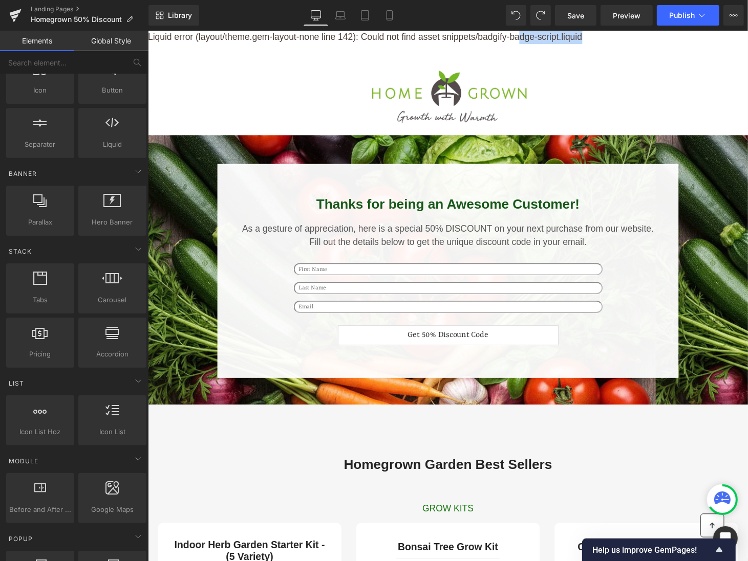
scroll to position [26, 0]
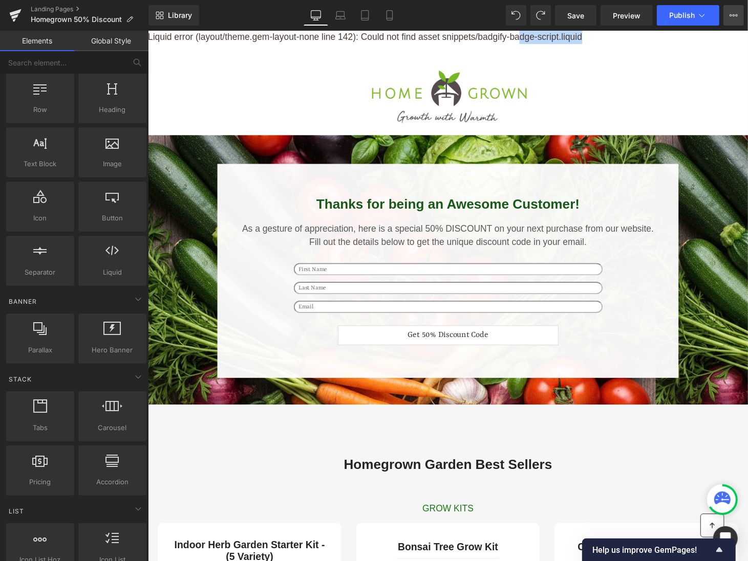
click at [729, 16] on icon at bounding box center [733, 15] width 8 height 8
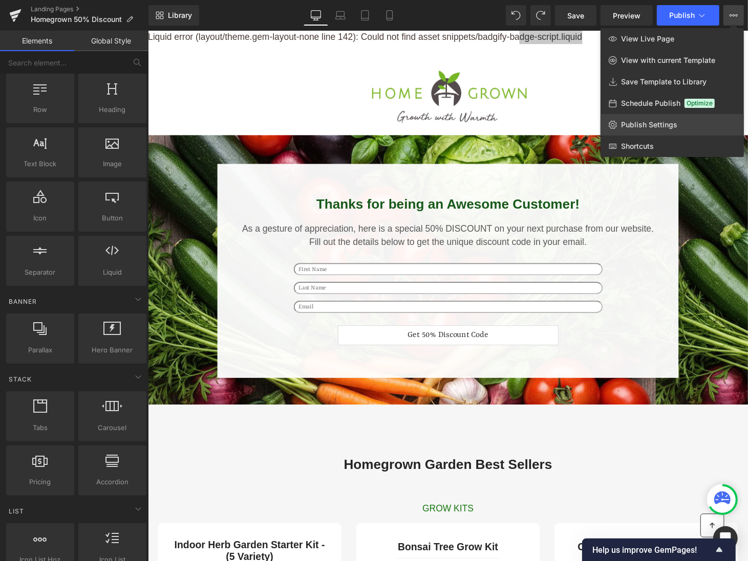
click at [649, 131] on link "Publish Settings" at bounding box center [671, 124] width 143 height 21
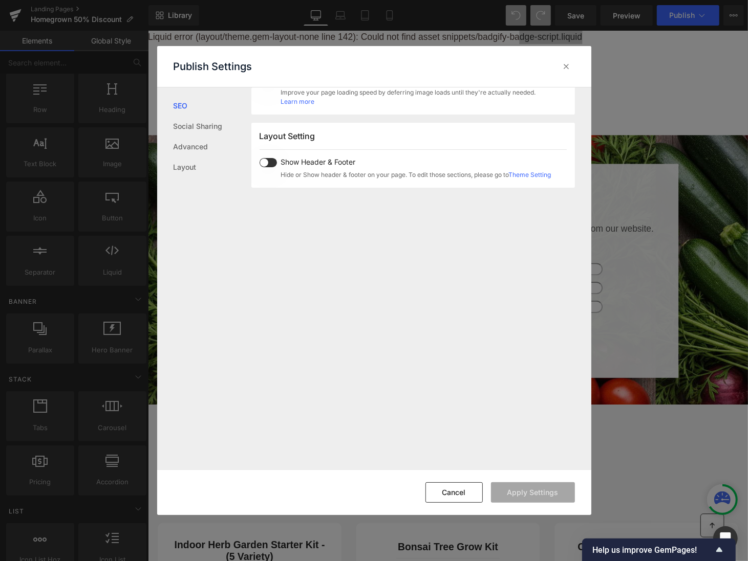
scroll to position [578, 0]
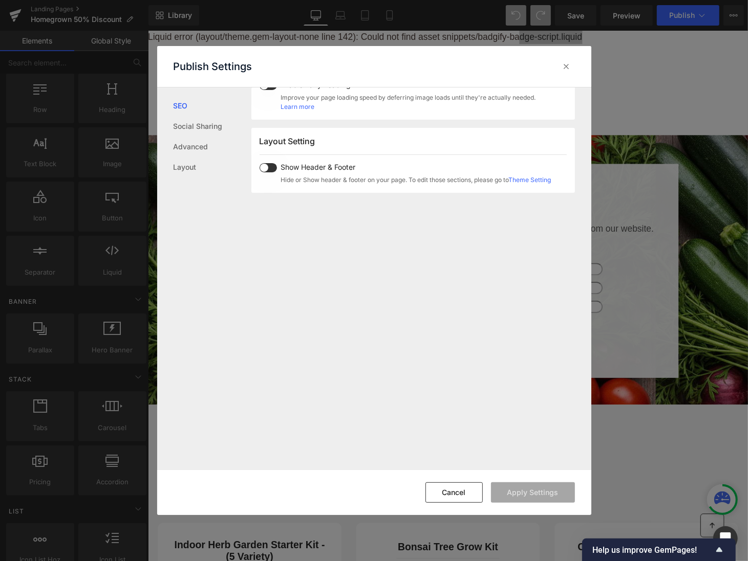
click at [265, 163] on span at bounding box center [267, 167] width 17 height 9
click at [521, 487] on button "Apply Settings" at bounding box center [533, 493] width 84 height 20
click at [568, 68] on icon at bounding box center [566, 66] width 10 height 10
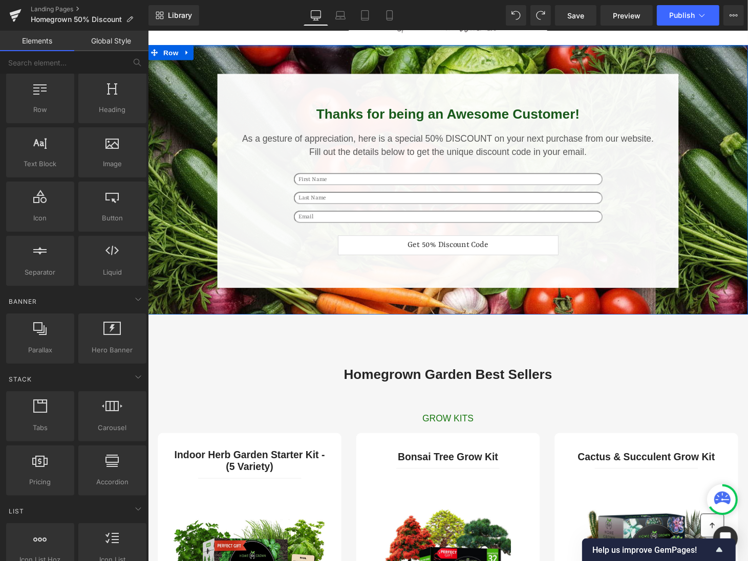
scroll to position [0, 0]
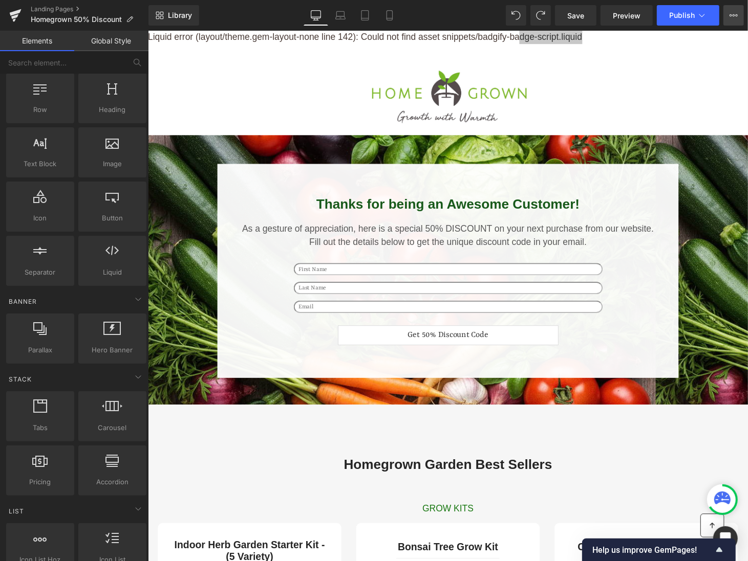
click at [733, 16] on icon at bounding box center [733, 15] width 3 height 2
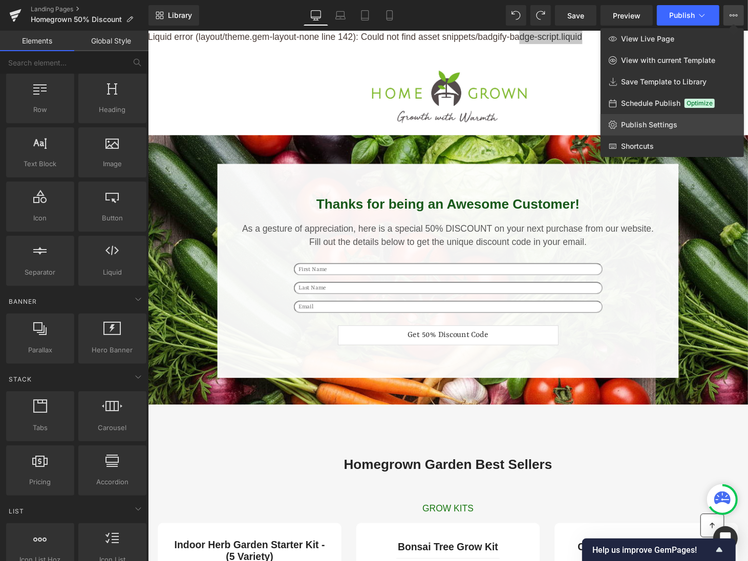
click at [668, 131] on link "Publish Settings" at bounding box center [671, 124] width 143 height 21
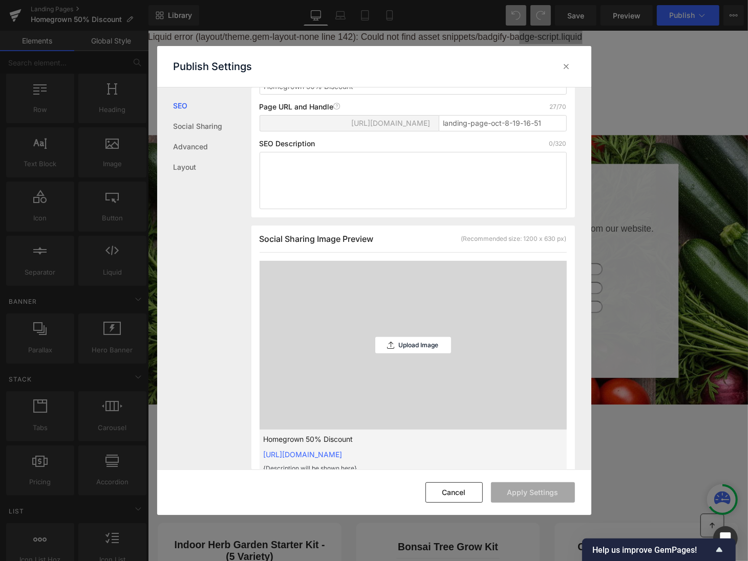
scroll to position [609, 0]
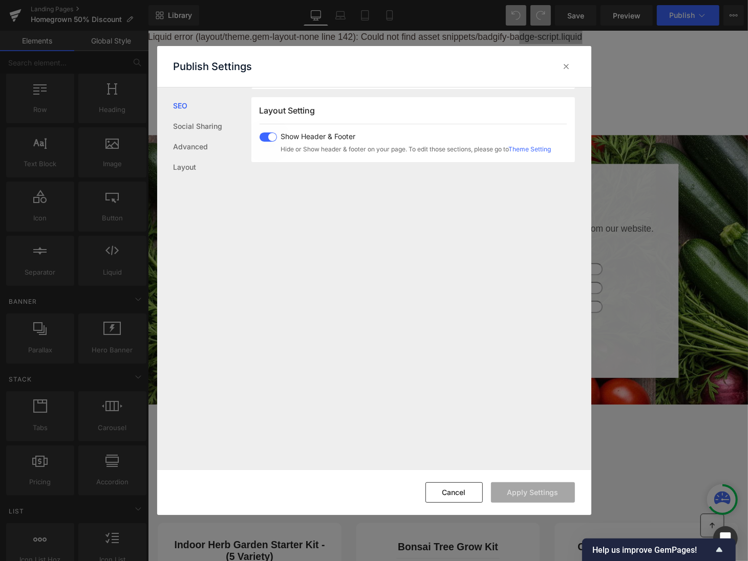
click at [269, 134] on span at bounding box center [267, 137] width 17 height 9
click at [530, 494] on button "Apply Settings" at bounding box center [533, 493] width 84 height 20
click at [567, 61] on icon at bounding box center [566, 66] width 10 height 10
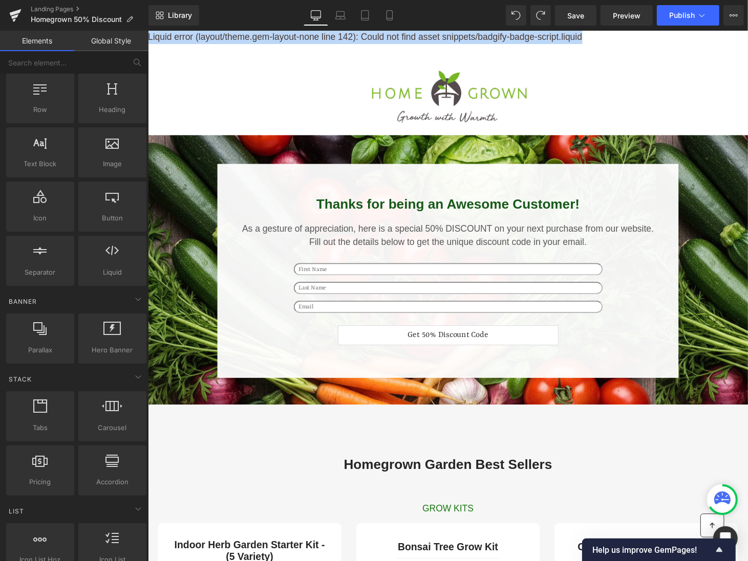
drag, startPoint x: 597, startPoint y: 37, endPoint x: 126, endPoint y: 31, distance: 470.4
copy body "Liquid error (layout/theme.gem-layout-none line 142): Could not find asset snip…"
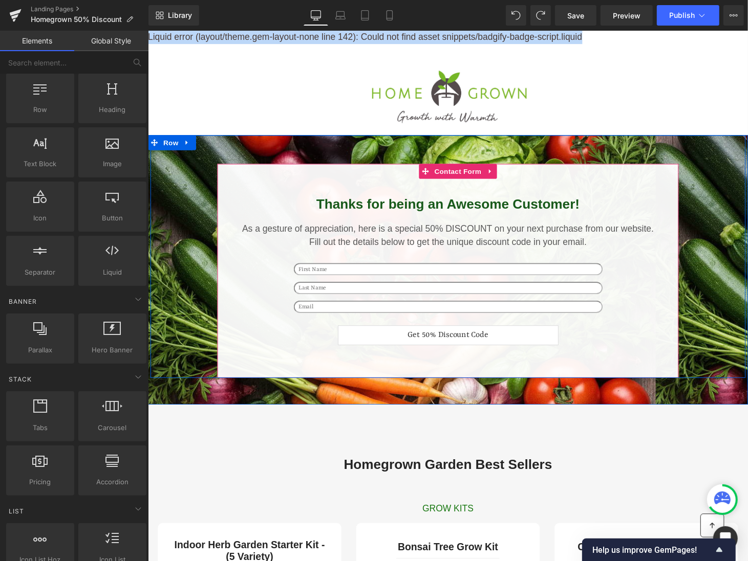
scroll to position [17, 0]
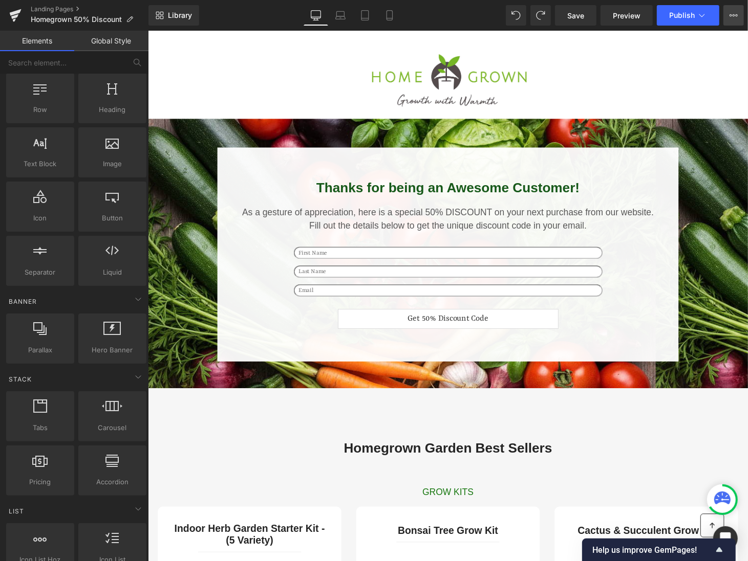
click at [737, 19] on button "View Live Page View with current Template Save Template to Library Schedule Pub…" at bounding box center [733, 15] width 20 height 20
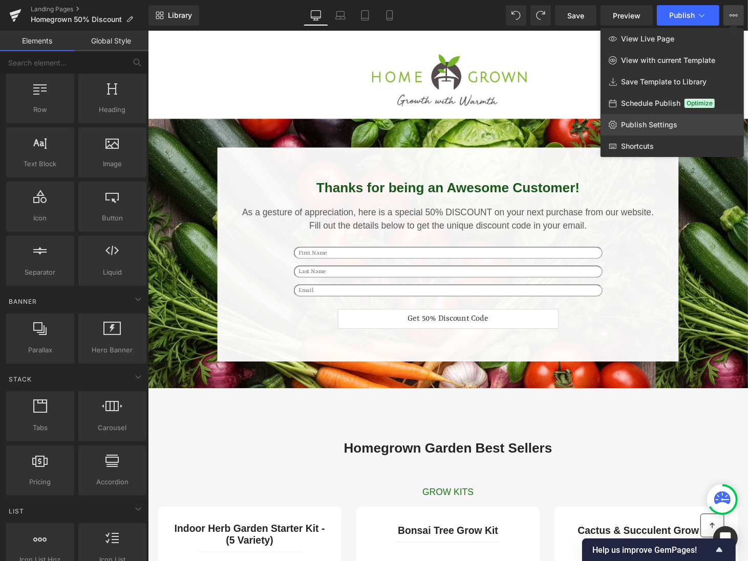
click at [669, 127] on span "Publish Settings" at bounding box center [649, 124] width 56 height 9
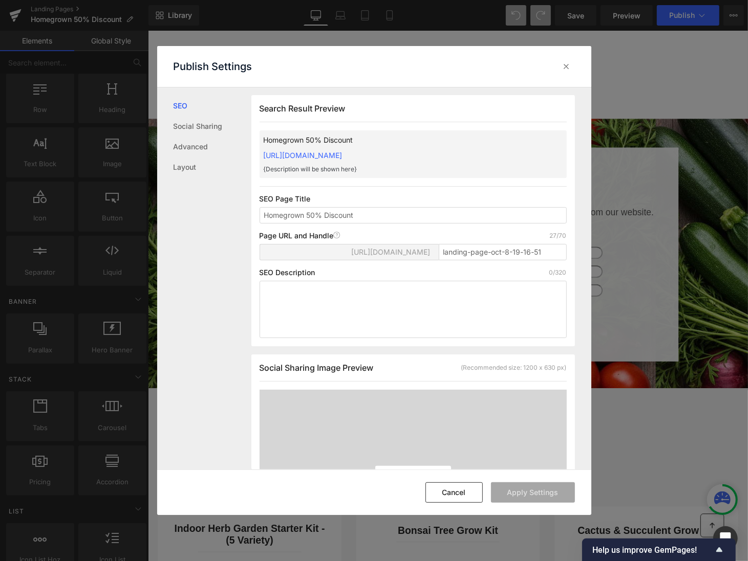
scroll to position [9, 0]
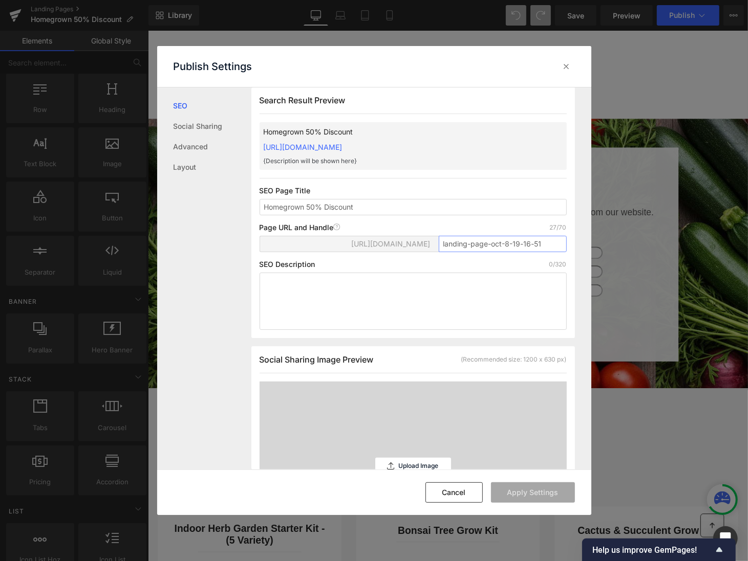
click at [457, 247] on input "landing-page-oct-8-19-16-51" at bounding box center [503, 244] width 128 height 16
drag, startPoint x: 548, startPoint y: 247, endPoint x: 432, endPoint y: 245, distance: 115.2
click at [432, 245] on div "https://homegrowngarden.myshopify.com/pages/ landing-page-oct-8-19-16-51" at bounding box center [412, 248] width 307 height 25
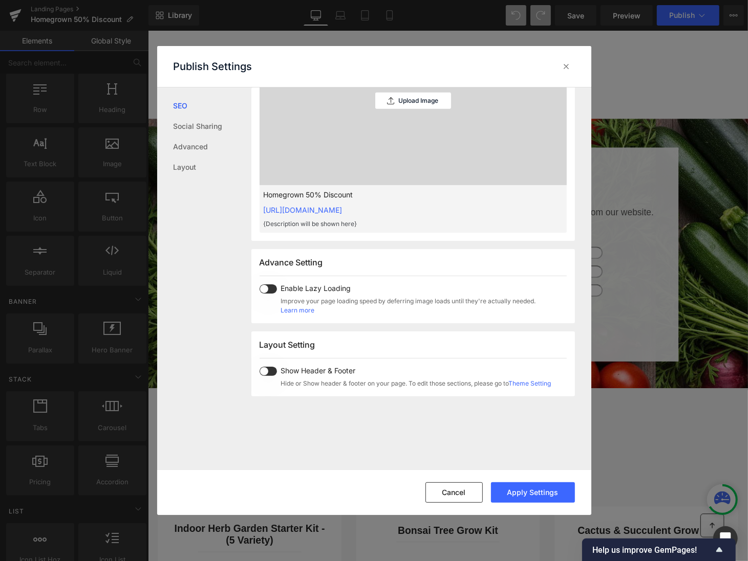
scroll to position [374, 0]
type input "50offdiscount"
click at [547, 382] on link "Theme Setting" at bounding box center [530, 384] width 42 height 8
click at [564, 62] on icon at bounding box center [566, 66] width 10 height 10
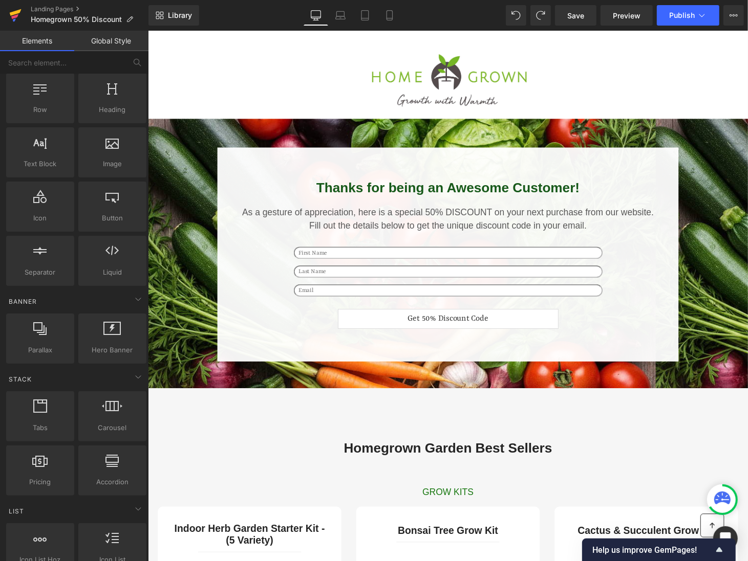
click at [17, 10] on icon at bounding box center [15, 16] width 12 height 26
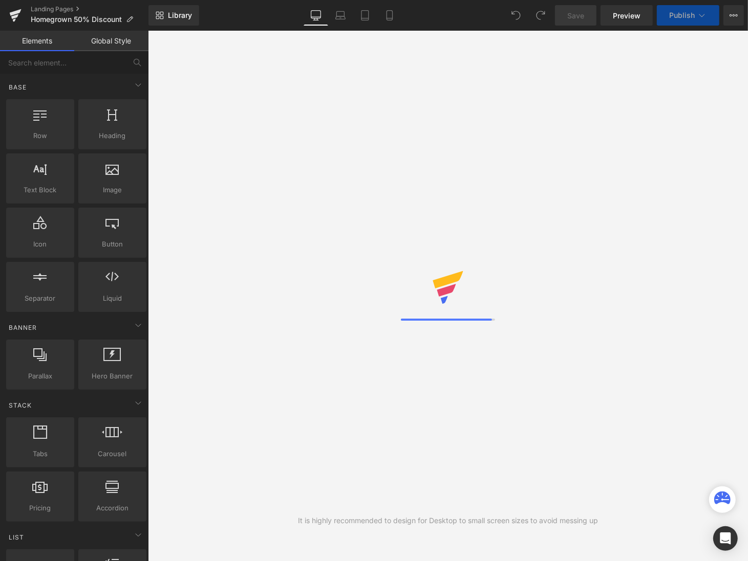
click at [102, 46] on link "Global Style" at bounding box center [111, 41] width 74 height 20
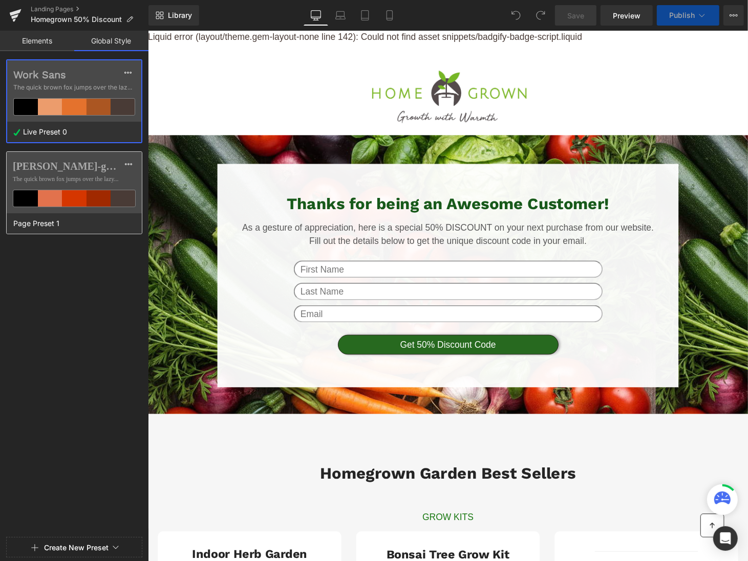
click at [93, 171] on label "[PERSON_NAME]-grotesque" at bounding box center [74, 166] width 123 height 12
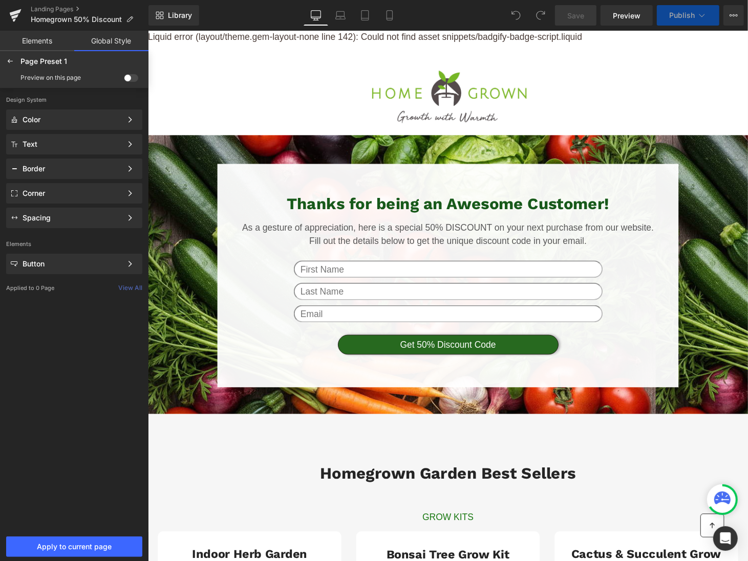
click at [128, 75] on span at bounding box center [131, 78] width 14 height 8
click at [124, 80] on input "checkbox" at bounding box center [124, 80] width 0 height 0
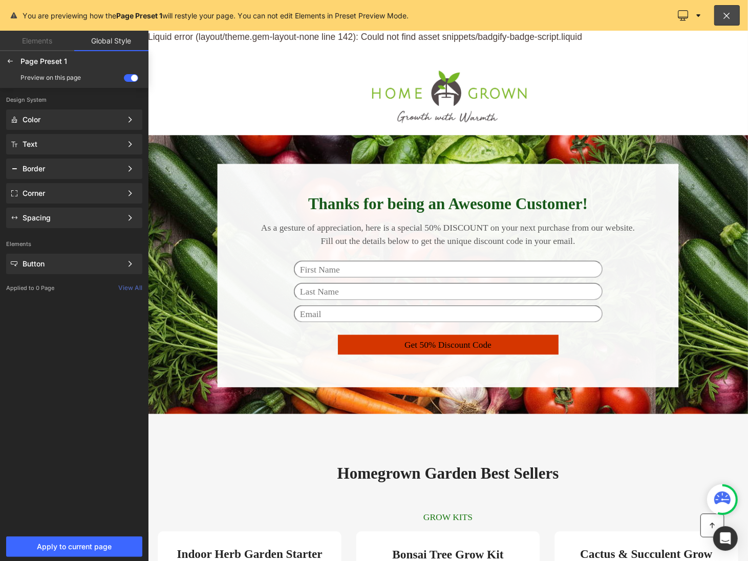
click at [128, 75] on span at bounding box center [131, 78] width 14 height 8
click at [124, 80] on input "checkbox" at bounding box center [124, 80] width 0 height 0
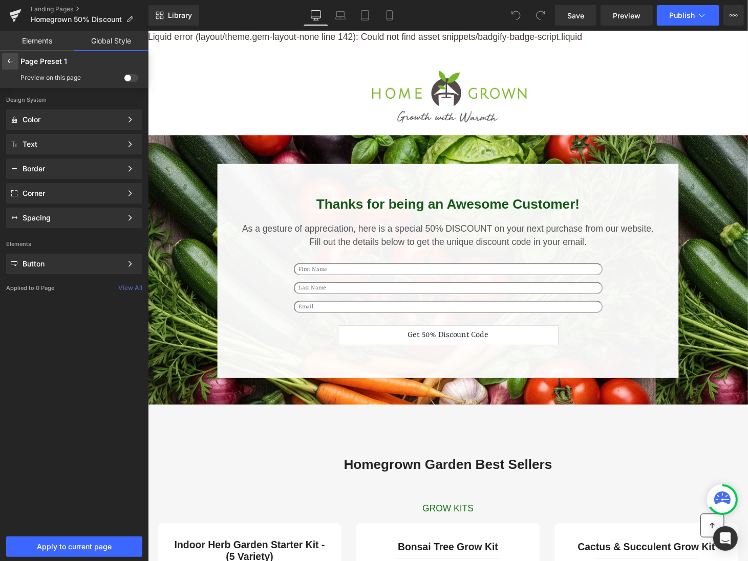
click at [13, 64] on icon at bounding box center [10, 61] width 8 height 8
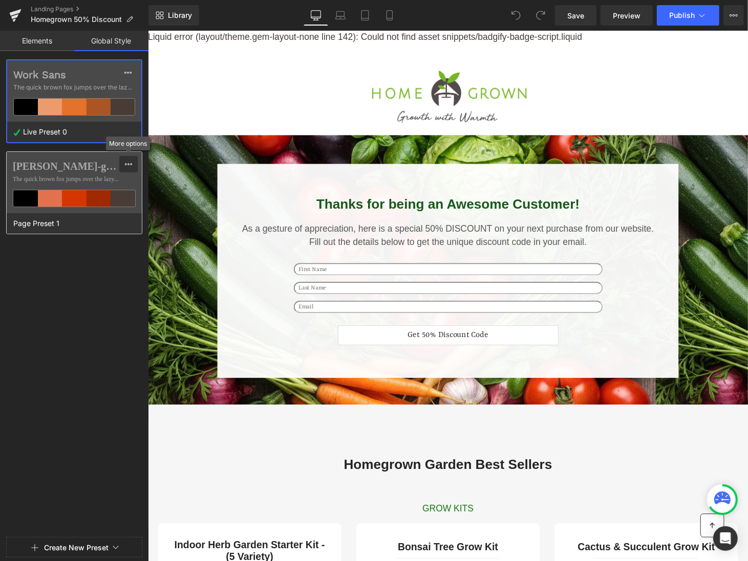
click at [132, 166] on icon at bounding box center [128, 164] width 8 height 8
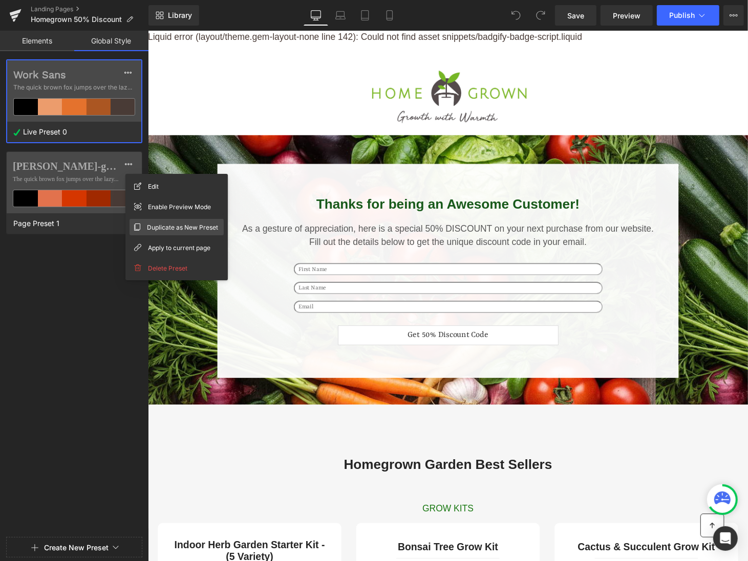
click at [172, 228] on span "Duplicate as New Preset" at bounding box center [182, 227] width 71 height 11
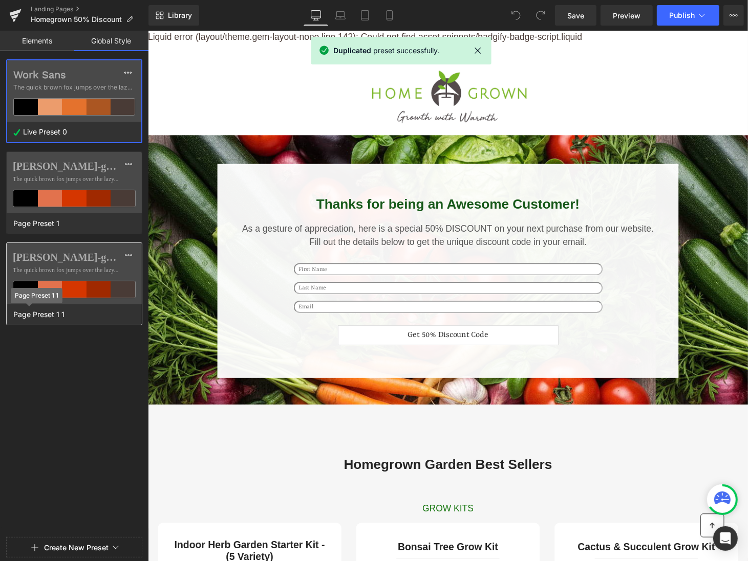
click at [52, 316] on span "Page Preset 1 1" at bounding box center [39, 314] width 56 height 13
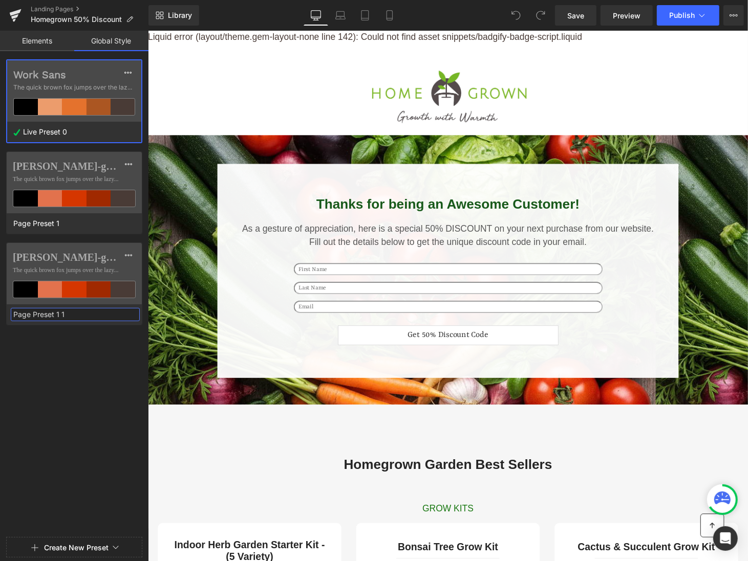
drag, startPoint x: 77, startPoint y: 309, endPoint x: -16, endPoint y: 307, distance: 92.6
click at [0, 307] on html "You are previewing how the Page Preset 1 will restyle your page. You can not ed…" at bounding box center [374, 280] width 748 height 561
drag, startPoint x: 90, startPoint y: 308, endPoint x: 79, endPoint y: 315, distance: 12.9
click at [78, 315] on input "Page Preset 1 1" at bounding box center [75, 314] width 129 height 13
type input "preset without header"
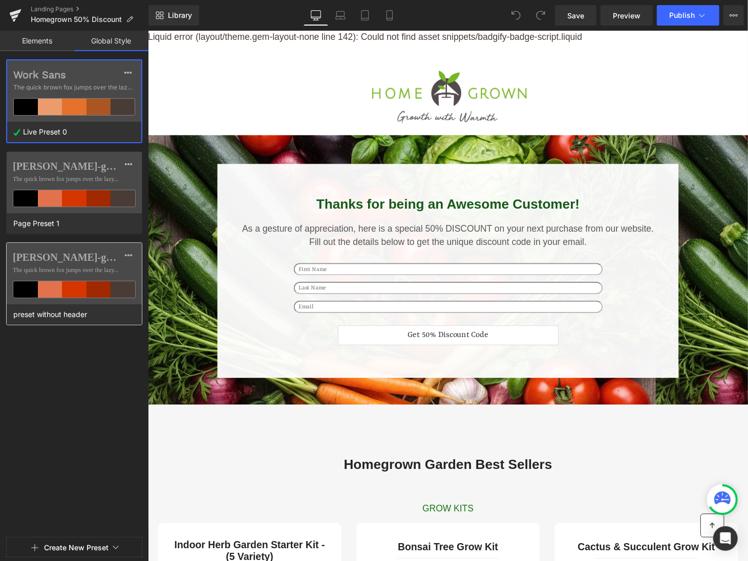
click at [84, 266] on span "The quick brown fox jumps over the lazy..." at bounding box center [74, 270] width 123 height 9
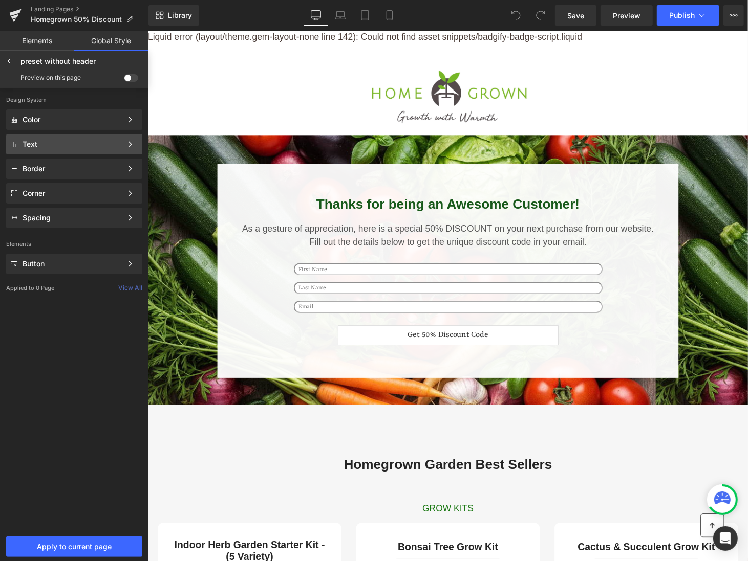
click at [82, 138] on div "Text Color Style Define a color palette and apply it to your pages 1 of 3 Next" at bounding box center [74, 144] width 136 height 20
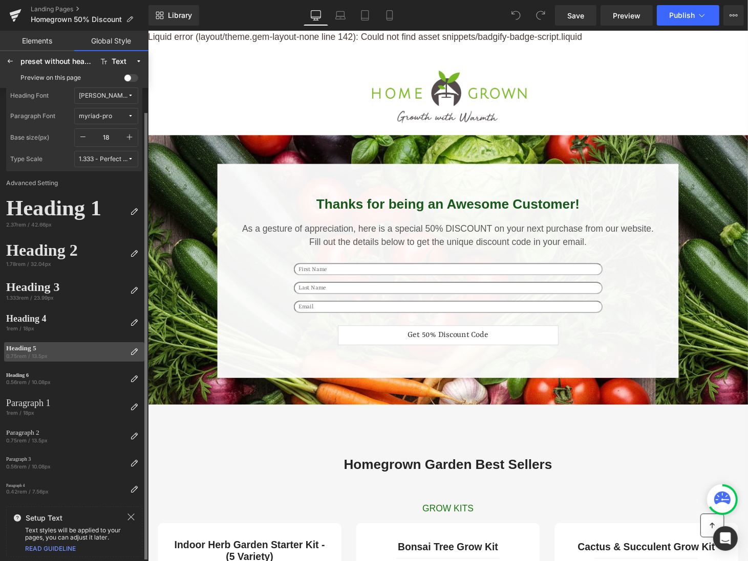
scroll to position [22, 0]
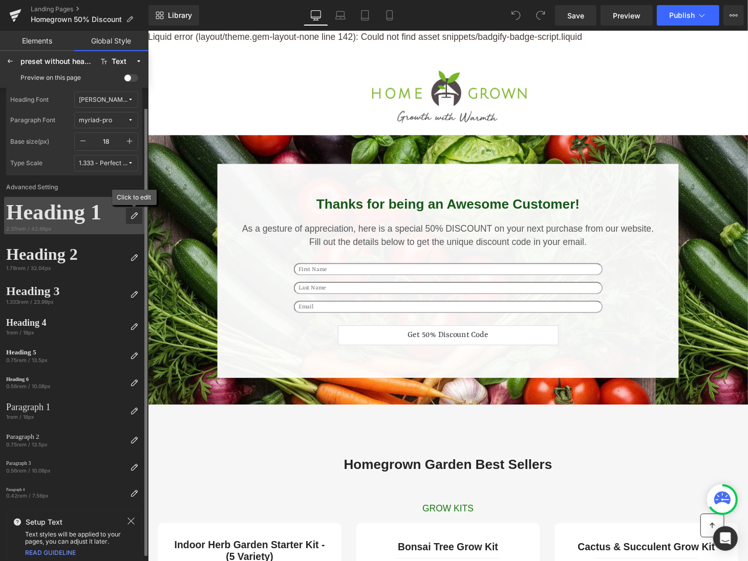
click at [138, 212] on icon at bounding box center [134, 216] width 8 height 8
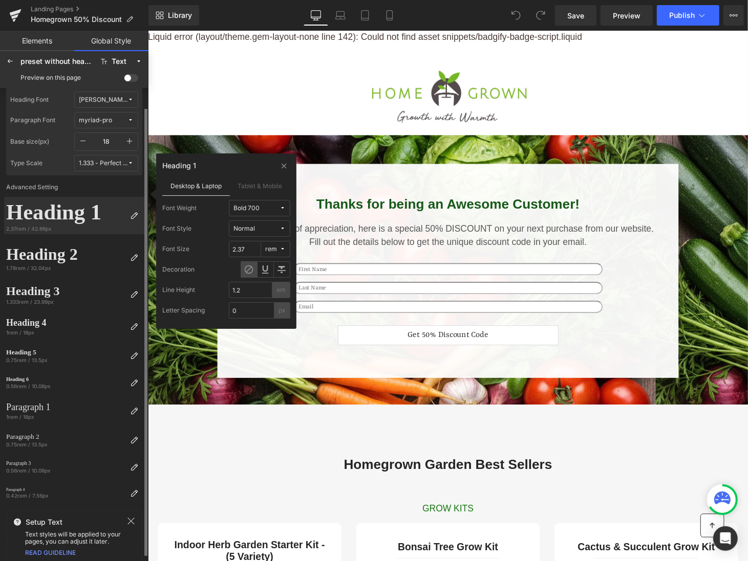
click at [64, 223] on div "Heading 1" at bounding box center [66, 212] width 120 height 26
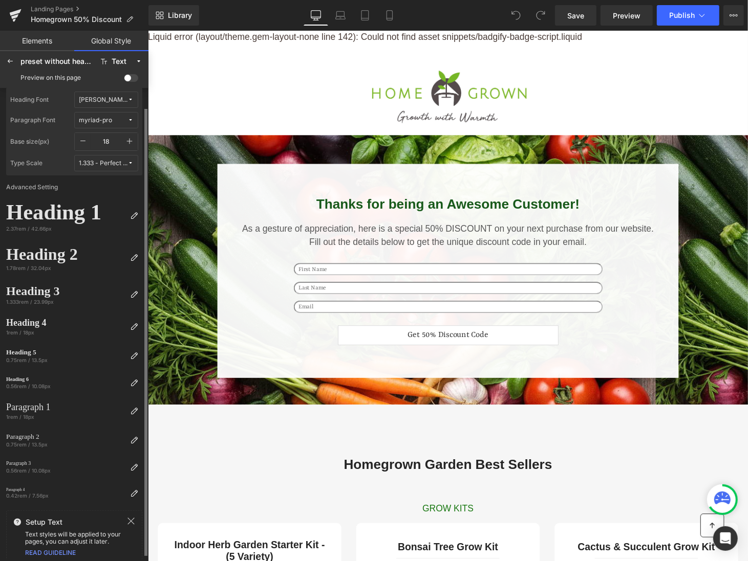
click at [114, 98] on div "[PERSON_NAME]-grotesque" at bounding box center [103, 100] width 49 height 8
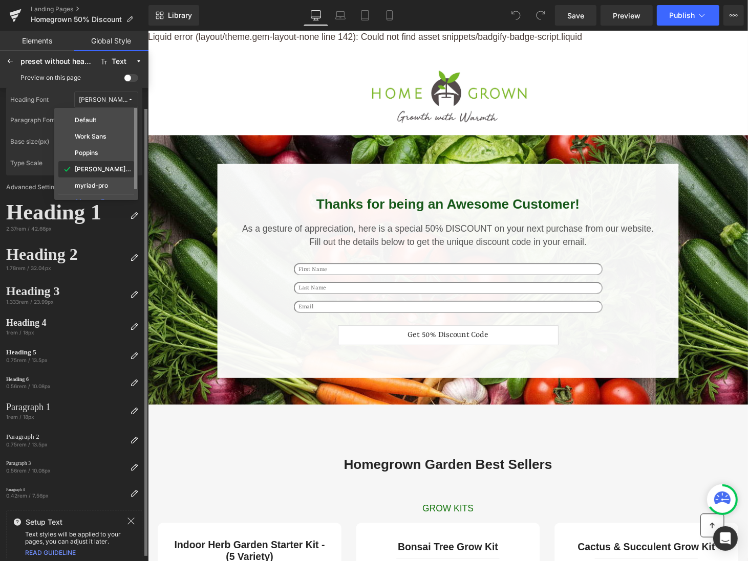
click at [109, 172] on label "[PERSON_NAME]-grotesque" at bounding box center [103, 169] width 57 height 7
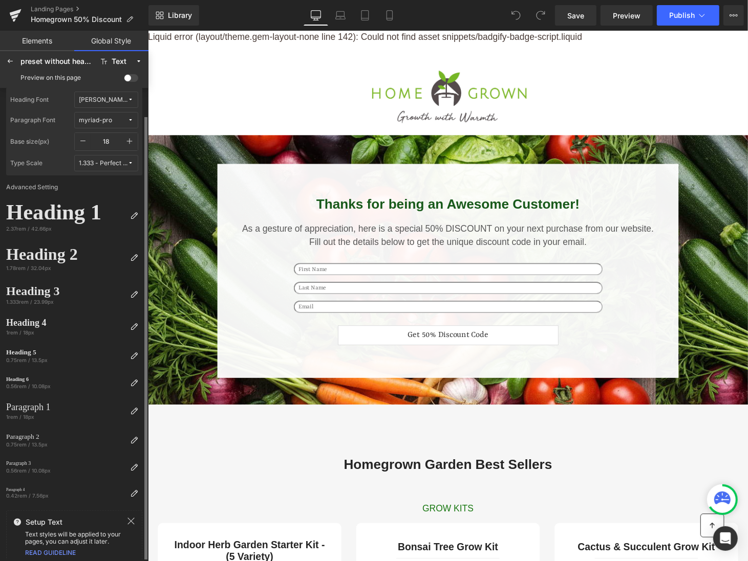
scroll to position [26, 0]
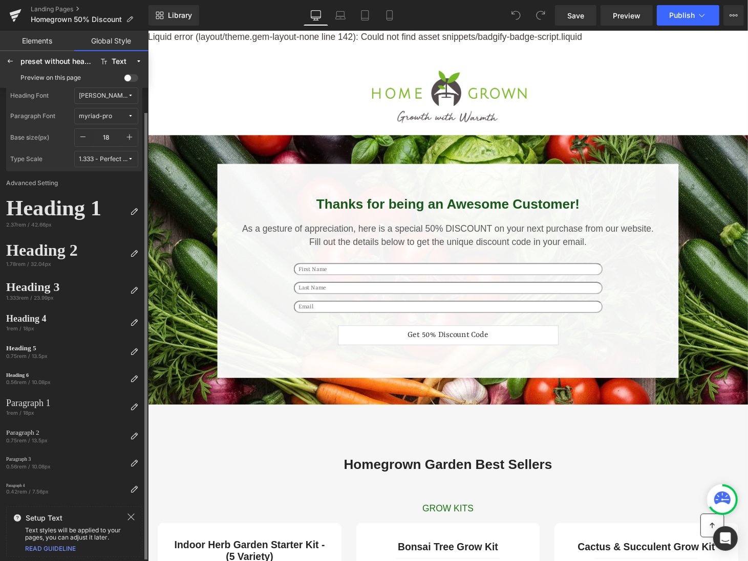
click at [97, 157] on div "1.333 - Perfect Fourth" at bounding box center [103, 160] width 49 height 8
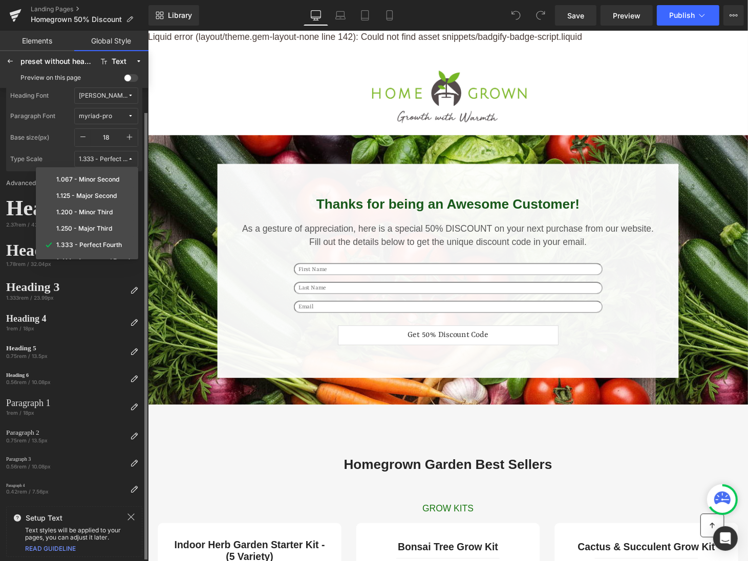
click at [45, 141] on label "Base size(px)" at bounding box center [42, 137] width 64 height 18
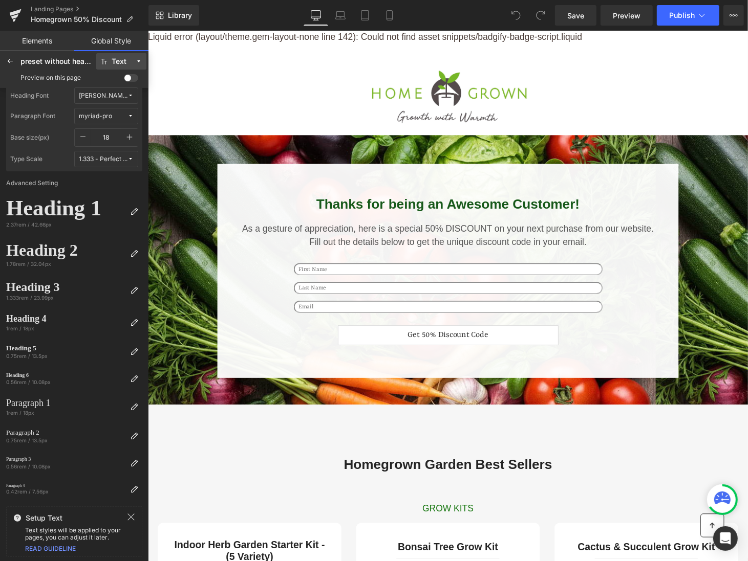
click at [115, 64] on div "Text" at bounding box center [119, 62] width 15 height 8
click at [121, 98] on div "Text" at bounding box center [116, 98] width 43 height 8
click at [12, 64] on icon at bounding box center [10, 61] width 8 height 8
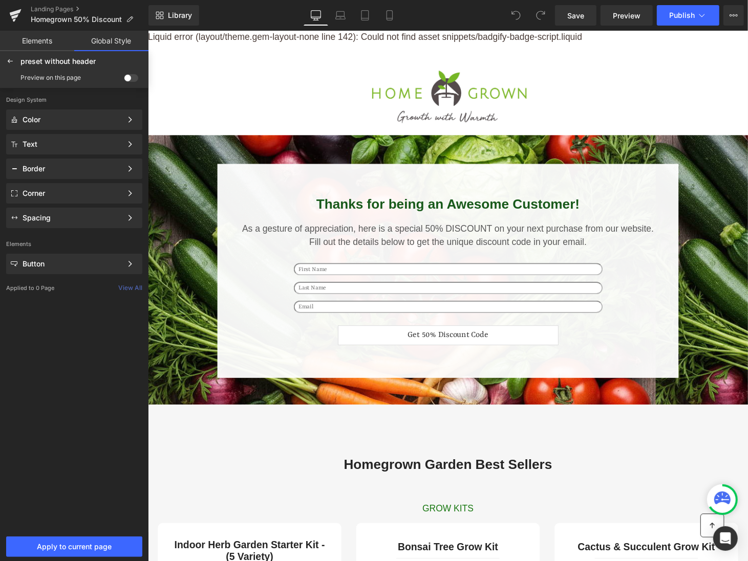
click at [48, 45] on link "Elements" at bounding box center [37, 41] width 74 height 20
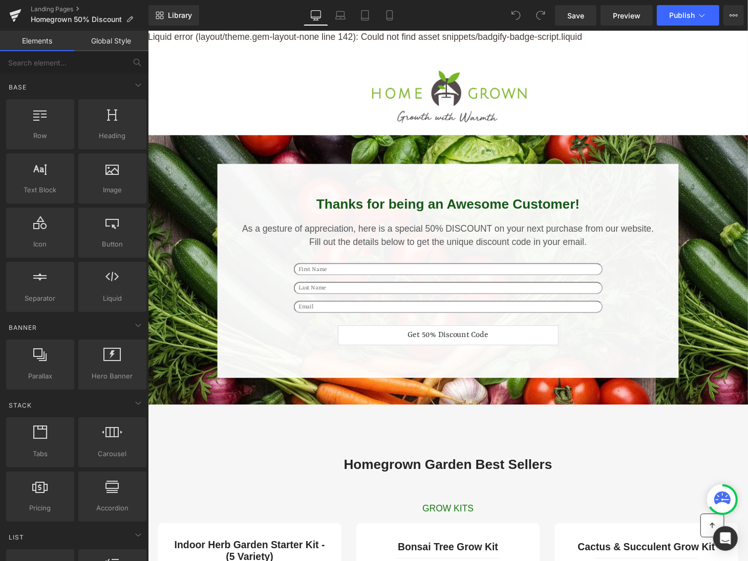
click at [107, 40] on link "Global Style" at bounding box center [111, 41] width 74 height 20
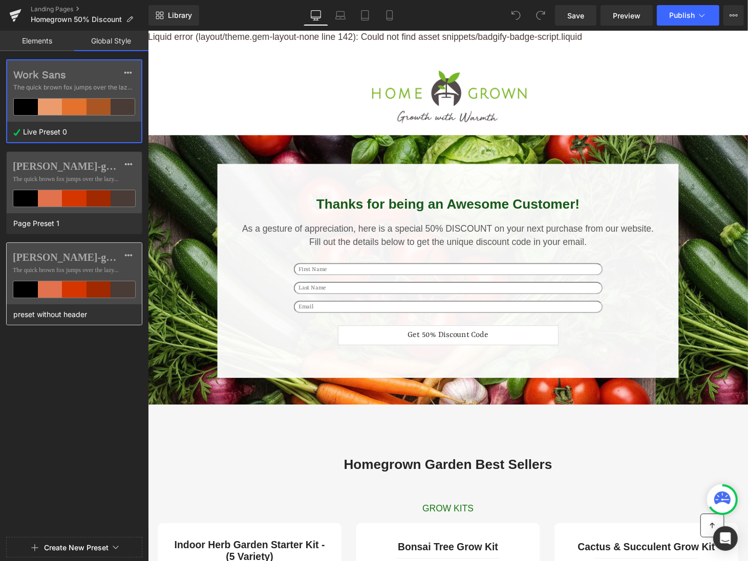
click at [115, 254] on label "[PERSON_NAME]-grotesque" at bounding box center [74, 257] width 123 height 12
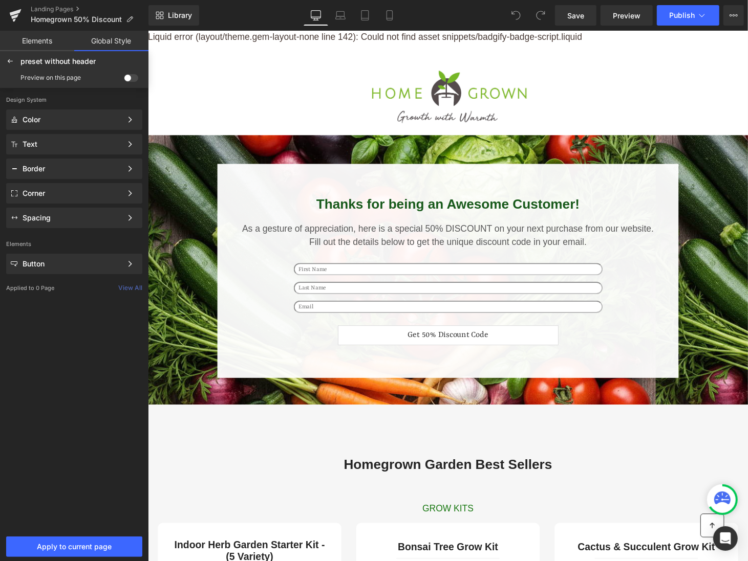
click at [129, 71] on div "Preview on this page" at bounding box center [74, 78] width 144 height 16
click at [128, 80] on span at bounding box center [131, 78] width 14 height 8
click at [124, 80] on input "checkbox" at bounding box center [124, 80] width 0 height 0
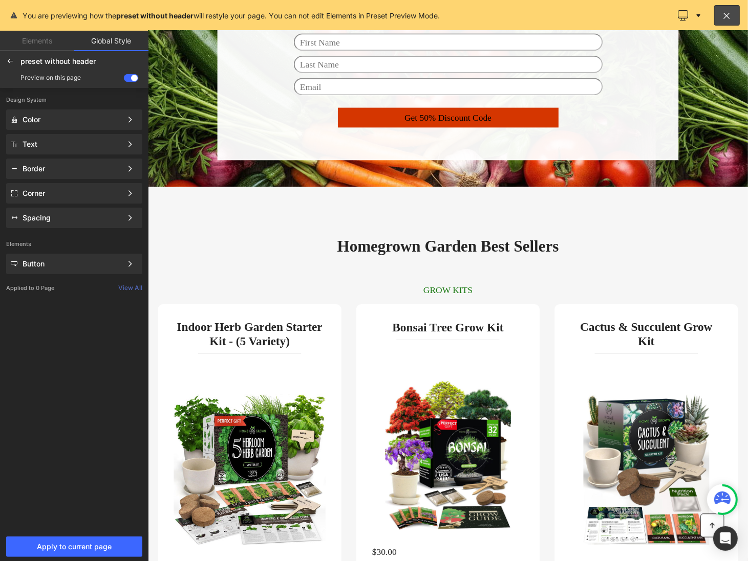
scroll to position [192, 0]
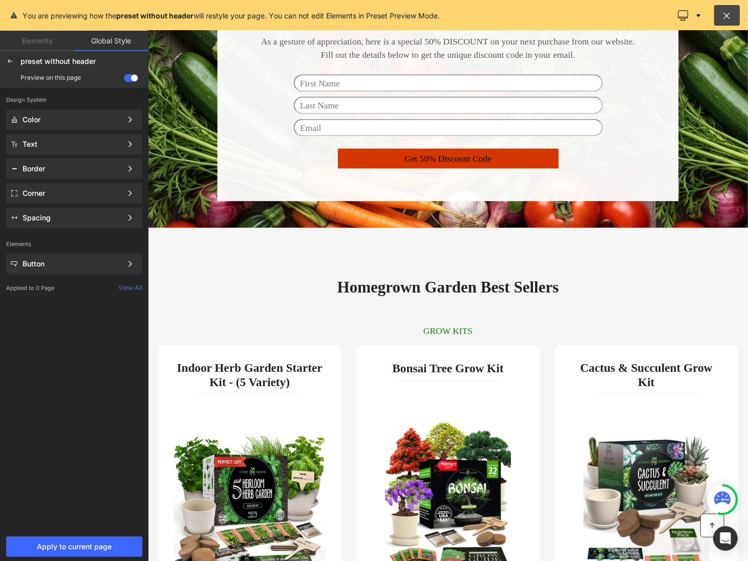
click at [129, 78] on span at bounding box center [131, 78] width 14 height 8
click at [124, 80] on input "checkbox" at bounding box center [124, 80] width 0 height 0
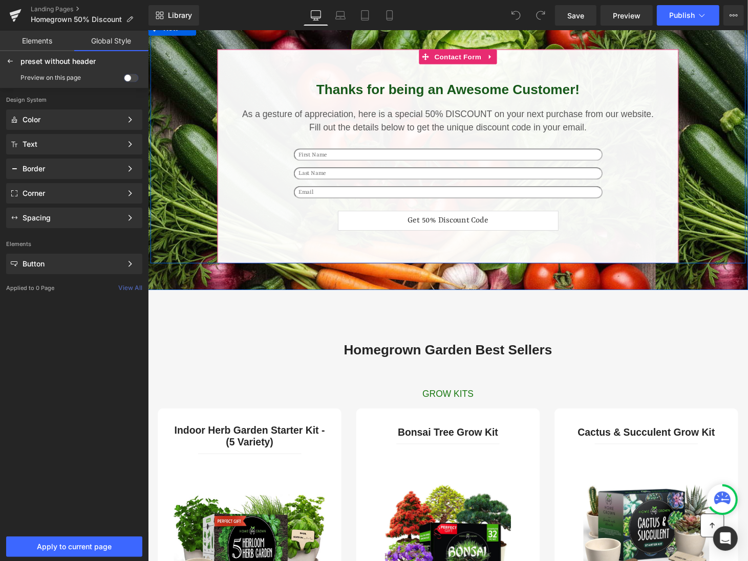
scroll to position [0, 0]
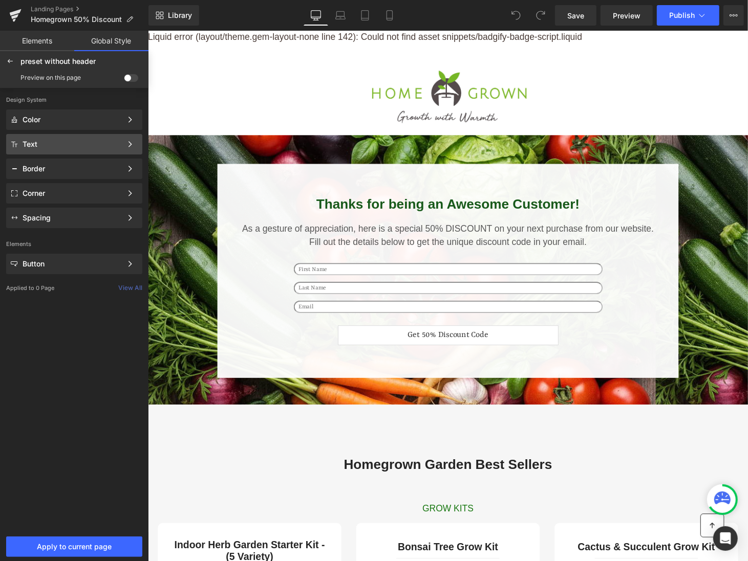
click at [97, 148] on div "Text" at bounding box center [72, 144] width 99 height 8
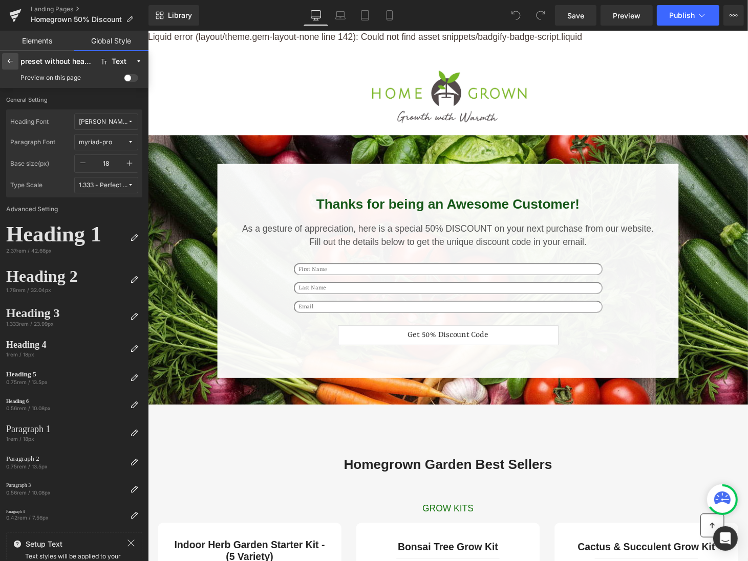
click at [13, 58] on icon at bounding box center [10, 61] width 8 height 8
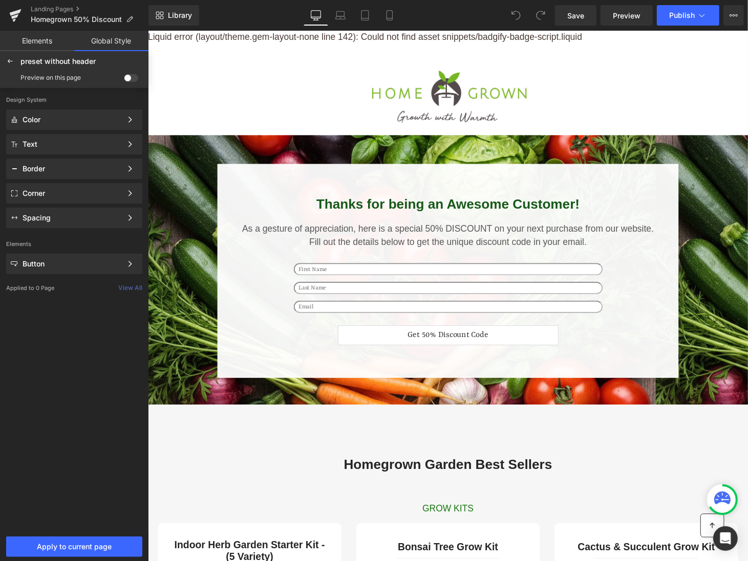
click at [40, 48] on link "Elements" at bounding box center [37, 41] width 74 height 20
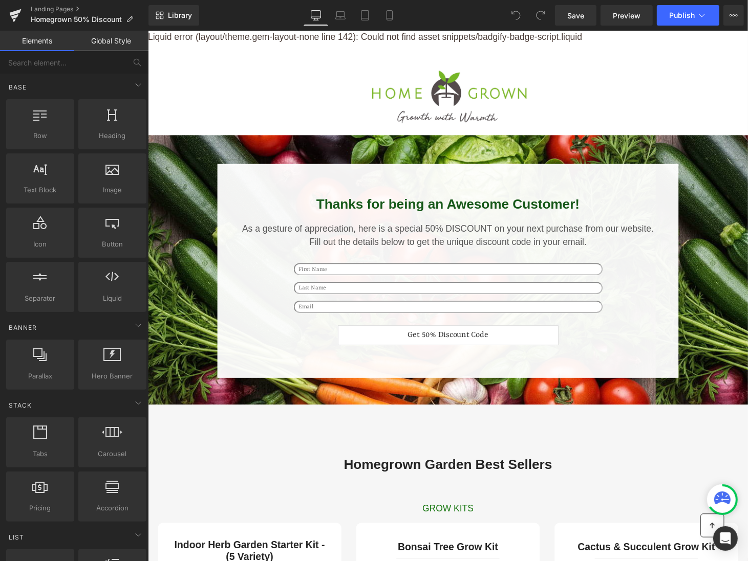
click at [113, 39] on link "Global Style" at bounding box center [111, 41] width 74 height 20
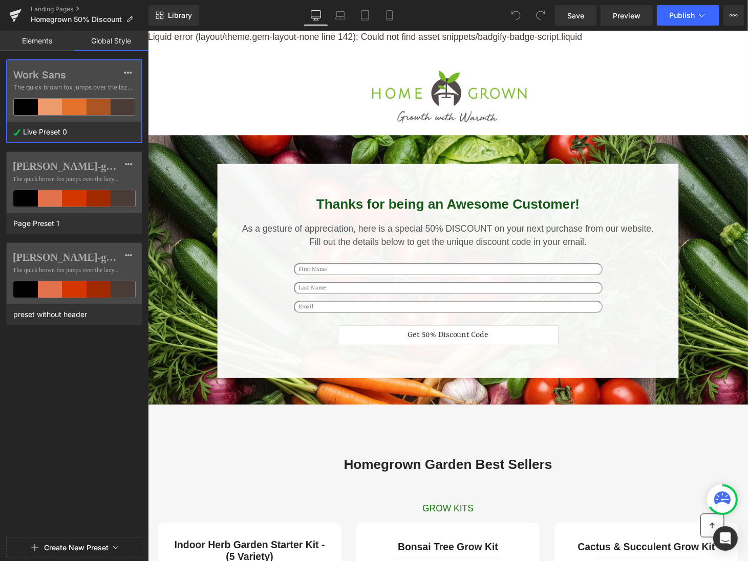
click at [129, 64] on div "Work Sans The quick brown fox jumps over the lazy..." at bounding box center [74, 90] width 134 height 61
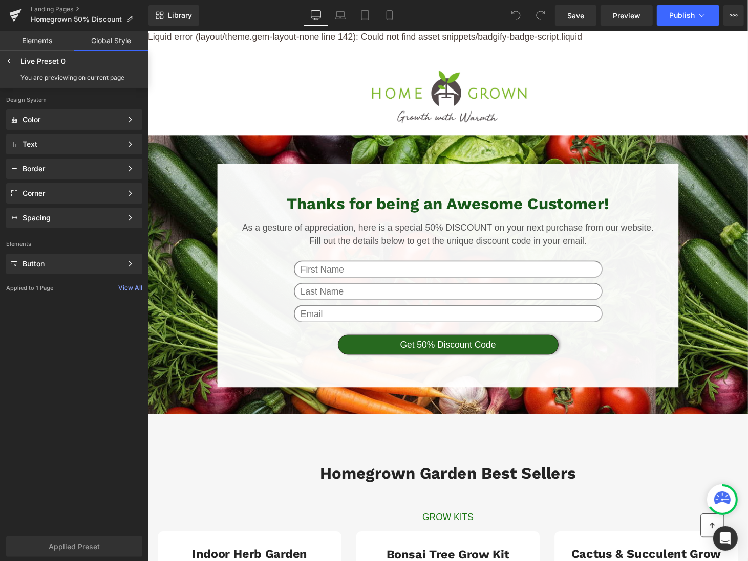
click at [19, 57] on div "Live Preset 0 Edited" at bounding box center [74, 61] width 144 height 16
click at [11, 60] on icon at bounding box center [10, 61] width 8 height 8
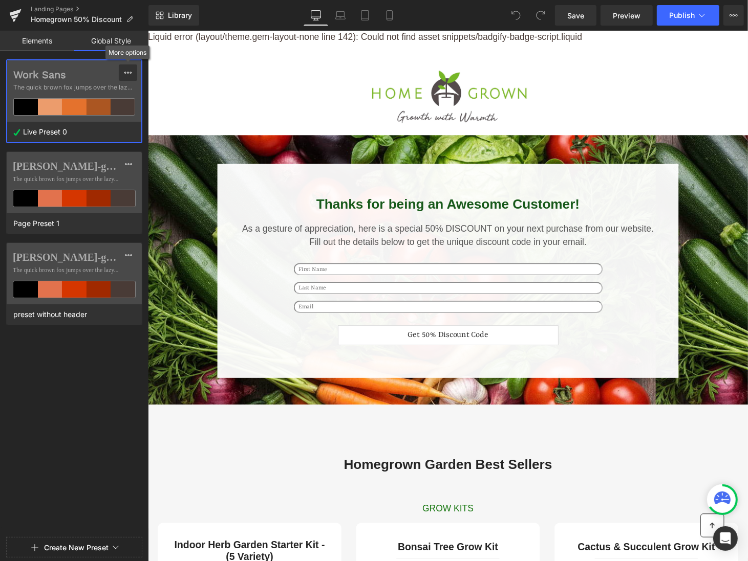
click at [129, 76] on icon at bounding box center [128, 73] width 8 height 8
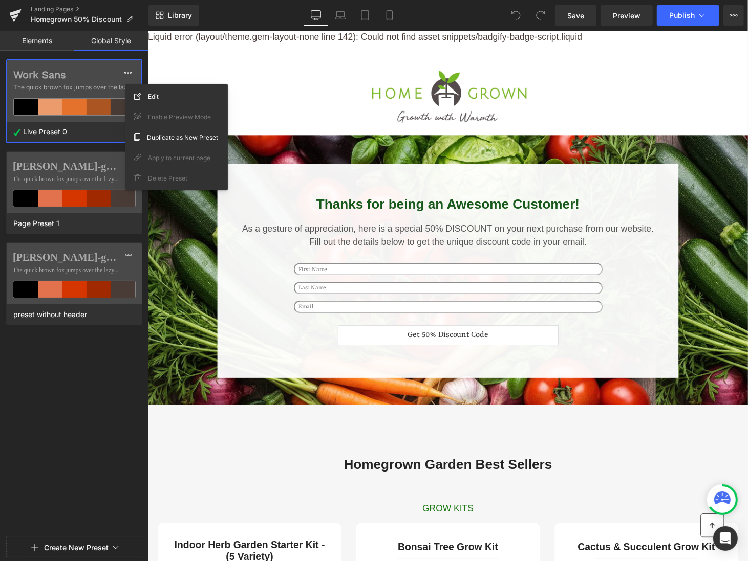
click at [8, 125] on div "Live Preset 0" at bounding box center [71, 132] width 129 height 20
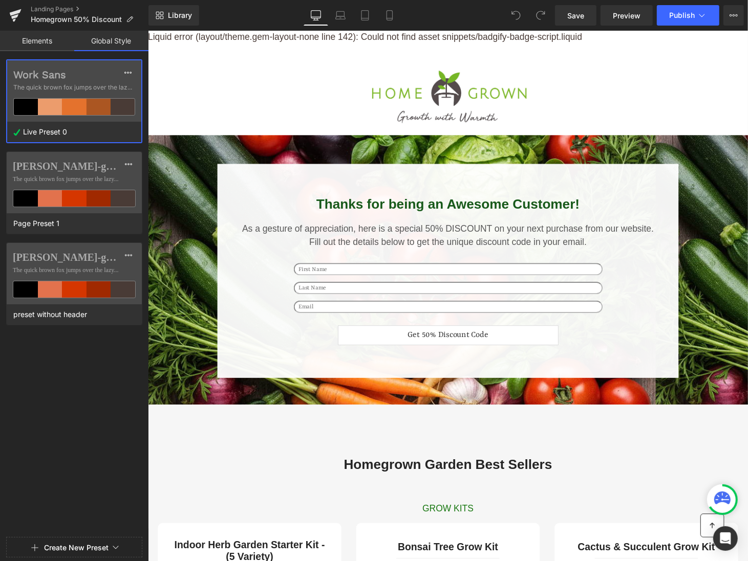
click at [15, 129] on icon at bounding box center [16, 132] width 7 height 7
click at [74, 172] on div "brandon-grotesque The quick brown fox jumps over the lazy..." at bounding box center [74, 182] width 135 height 61
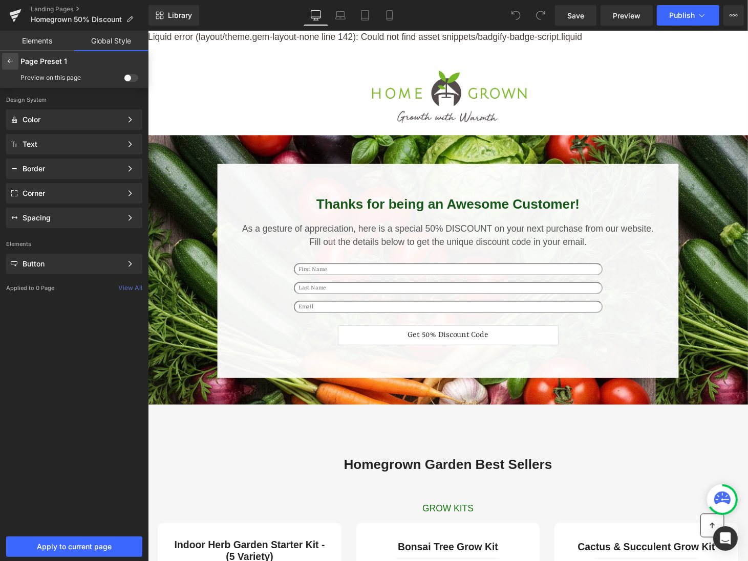
click at [12, 61] on icon at bounding box center [10, 61] width 8 height 8
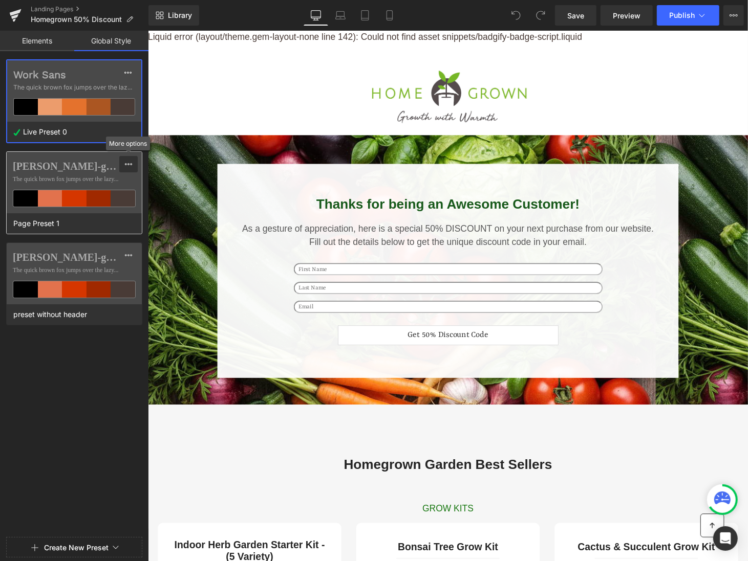
click at [128, 167] on icon at bounding box center [128, 164] width 8 height 8
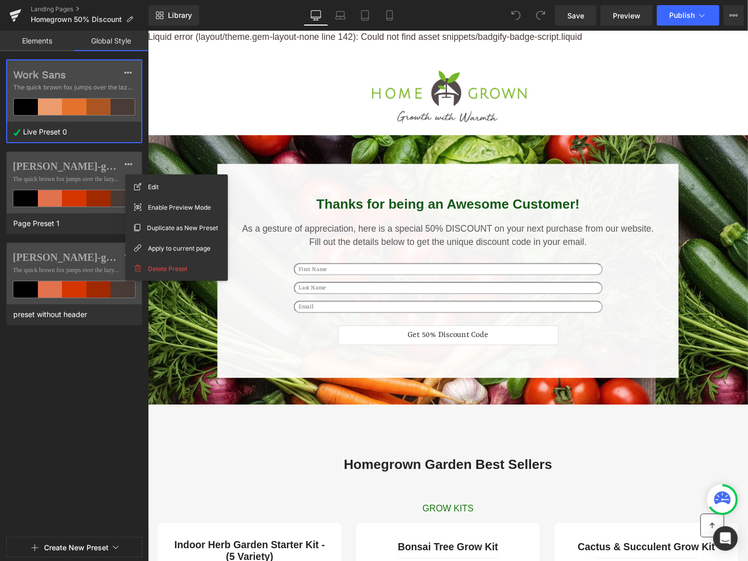
click at [95, 359] on div "Work Sans The quick brown fox jumps over the lazy... Live Preset 0 brandon-grot…" at bounding box center [74, 296] width 148 height 474
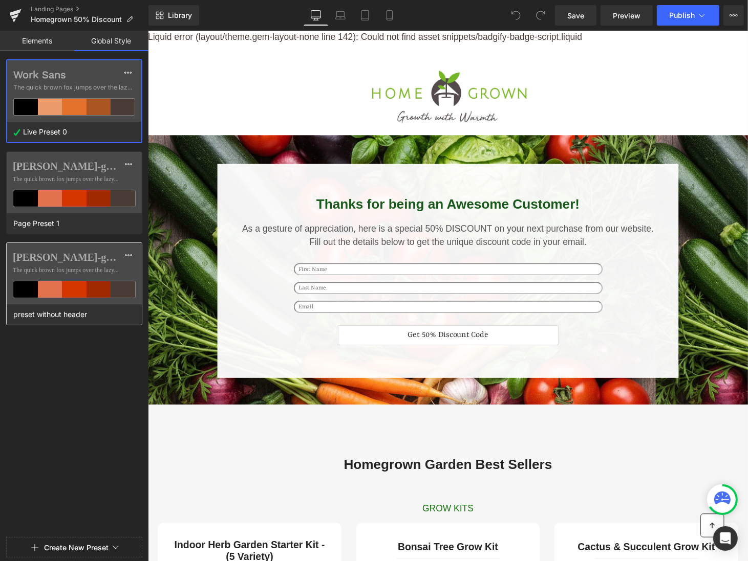
click at [93, 258] on label "[PERSON_NAME]-grotesque" at bounding box center [74, 257] width 123 height 12
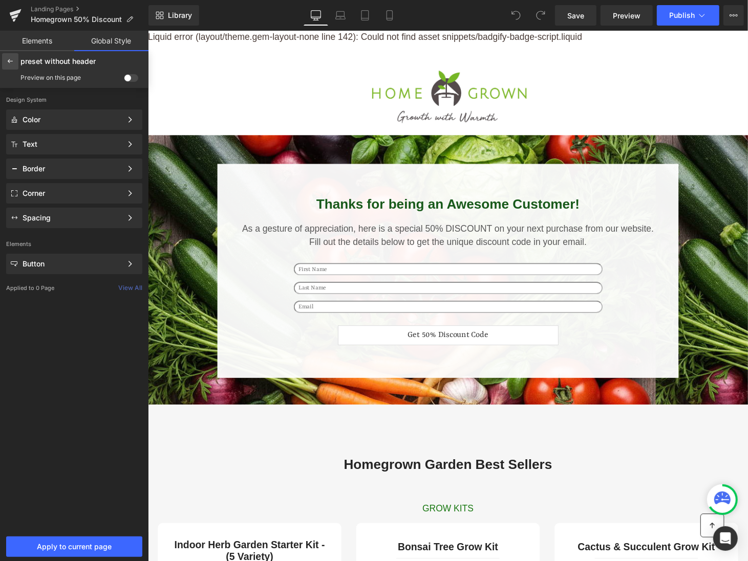
click at [11, 64] on icon at bounding box center [10, 61] width 8 height 8
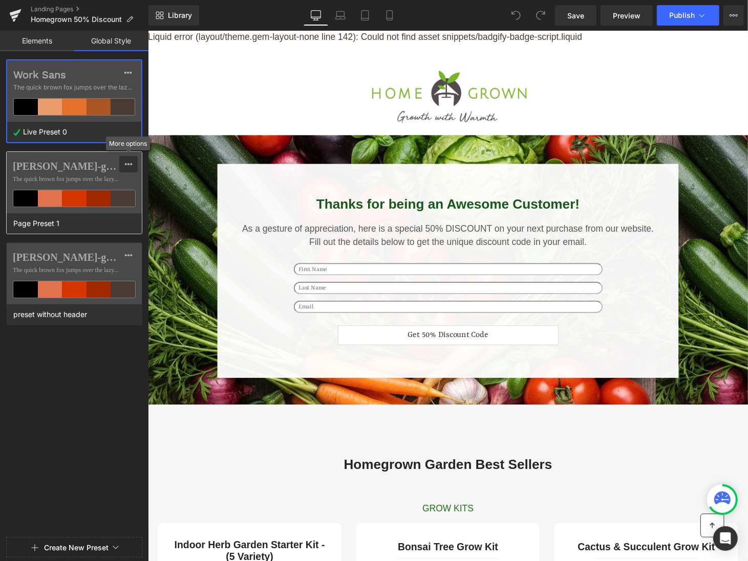
click at [130, 160] on icon at bounding box center [128, 164] width 8 height 8
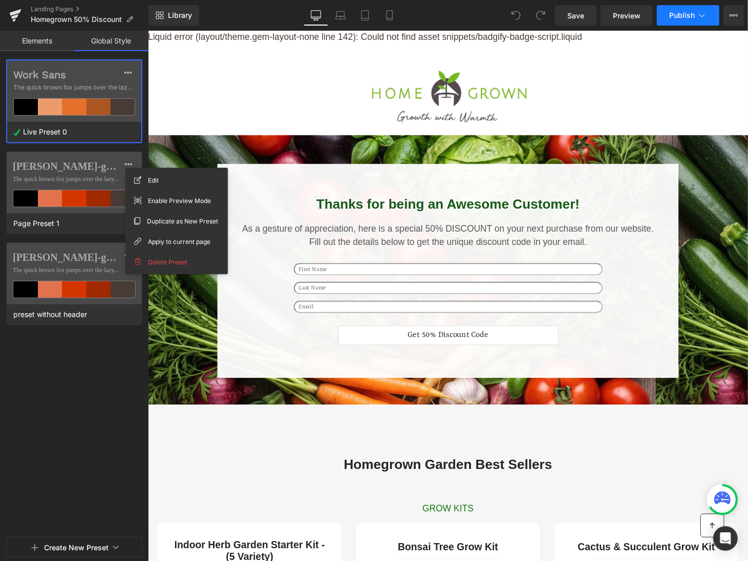
click at [701, 12] on icon at bounding box center [702, 15] width 10 height 10
click at [726, 18] on button "View Live Page View with current Template Save Template to Library Schedule Pub…" at bounding box center [733, 15] width 20 height 20
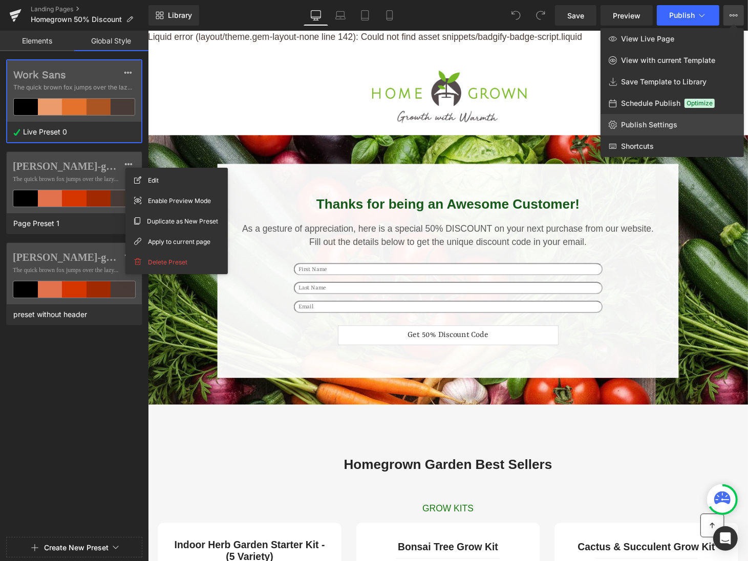
click at [670, 127] on span "Publish Settings" at bounding box center [649, 124] width 56 height 9
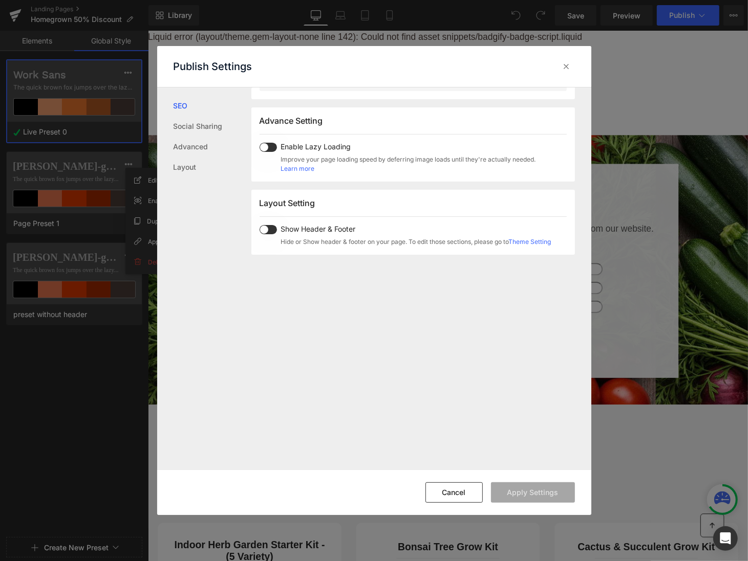
scroll to position [609, 0]
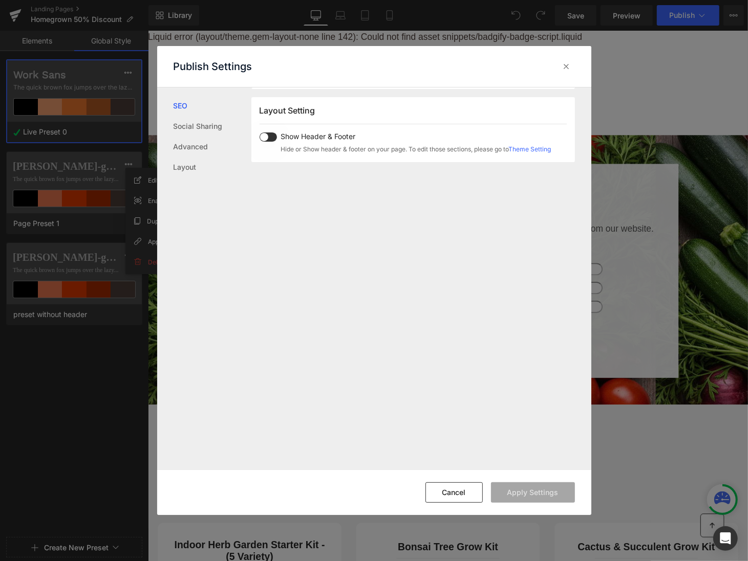
click at [534, 145] on link "Theme Setting" at bounding box center [530, 149] width 42 height 8
